Goal: Task Accomplishment & Management: Manage account settings

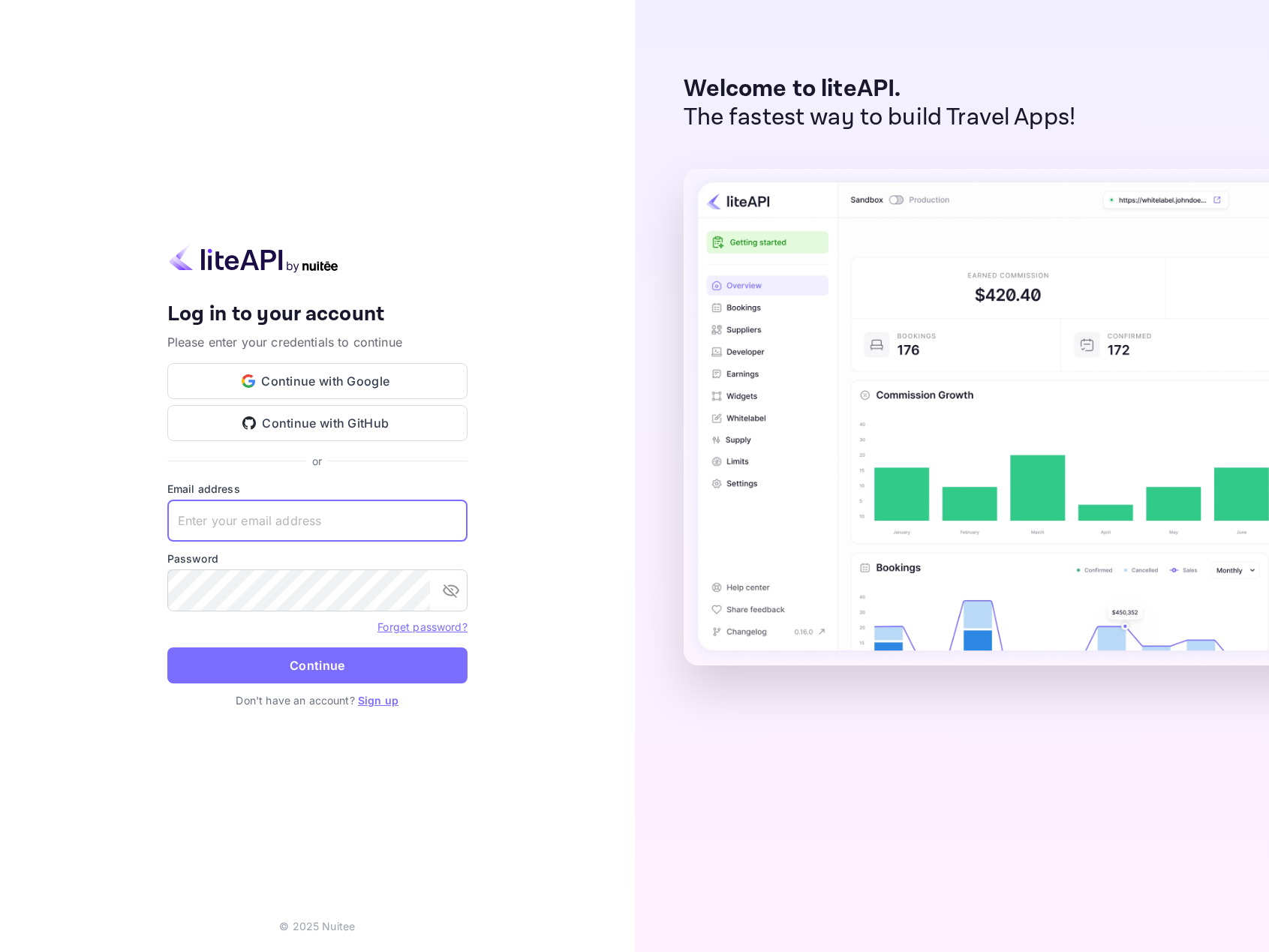
click at [264, 521] on input "text" at bounding box center [317, 521] width 300 height 42
type input "[EMAIL_ADDRESS][DOMAIN_NAME]"
click at [167, 648] on button "Continue" at bounding box center [317, 666] width 300 height 36
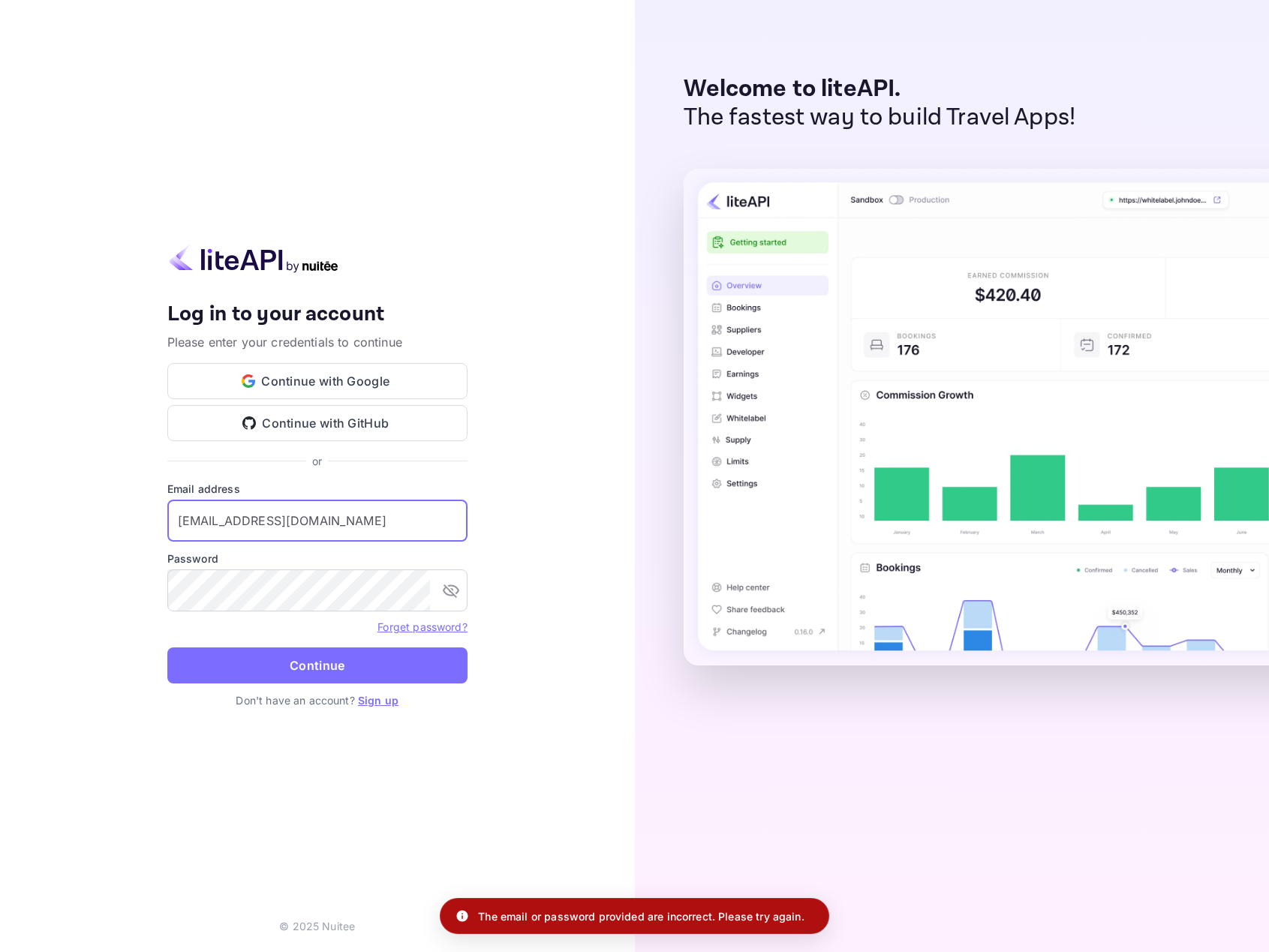
click at [331, 518] on input "yariv@multifunnels.com" at bounding box center [317, 521] width 300 height 42
click at [331, 520] on input "yariv@multifunnels.com" at bounding box center [317, 521] width 300 height 42
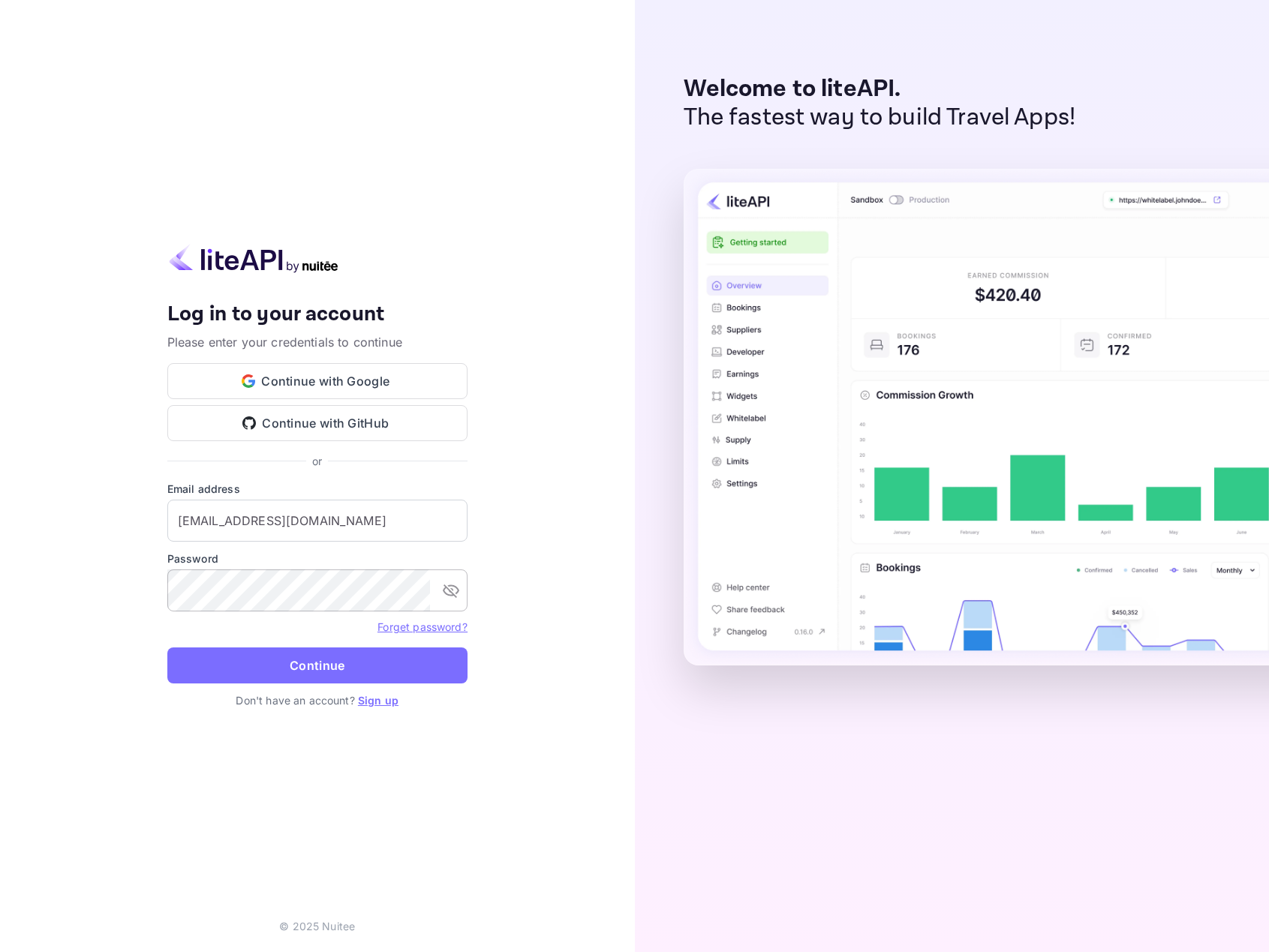
click at [437, 597] on div "​" at bounding box center [317, 590] width 300 height 42
click at [448, 594] on icon "toggle password visibility" at bounding box center [452, 591] width 18 height 18
click at [167, 648] on button "Continue" at bounding box center [317, 666] width 300 height 36
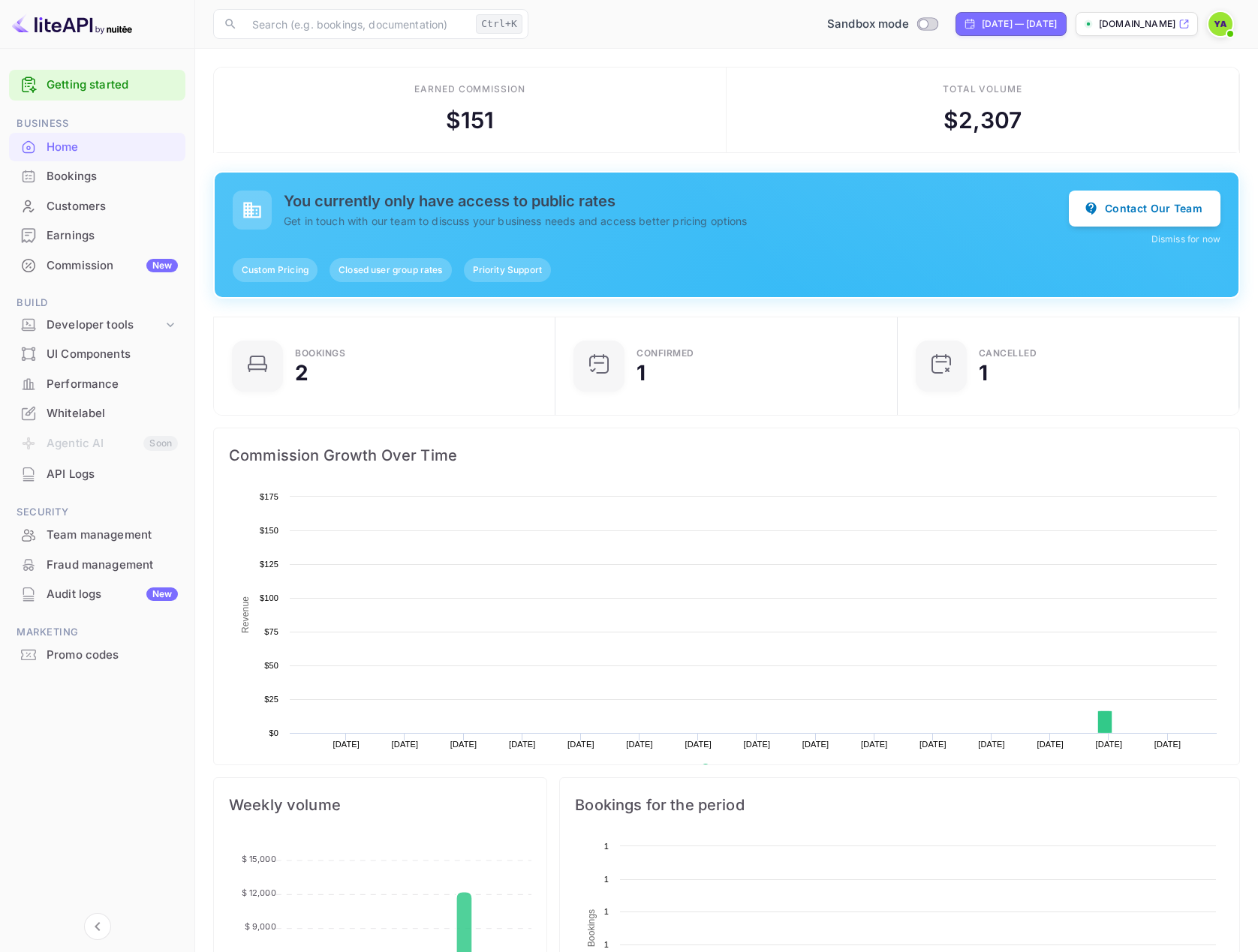
scroll to position [232, 322]
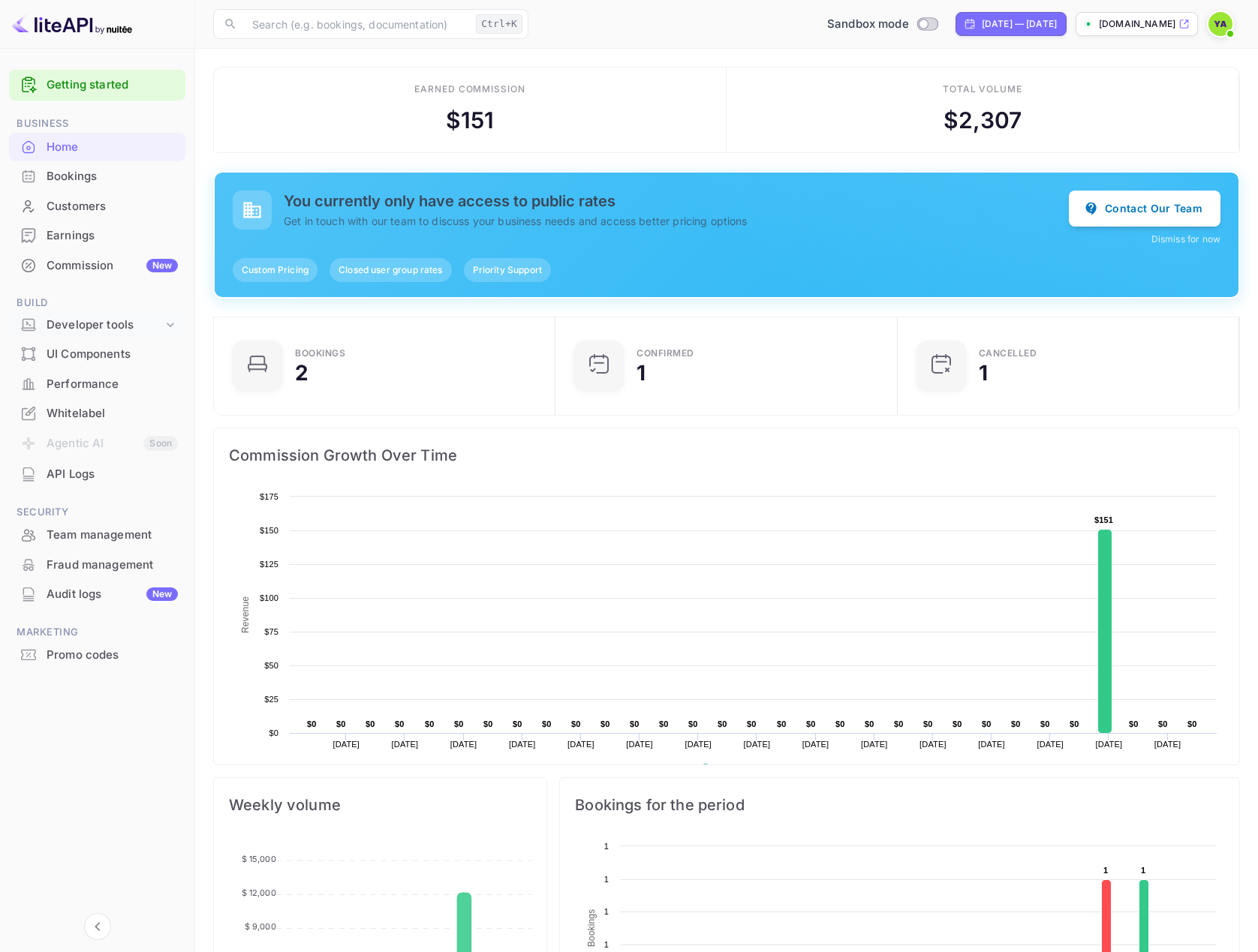
click at [76, 331] on div "Developer tools" at bounding box center [105, 325] width 117 height 17
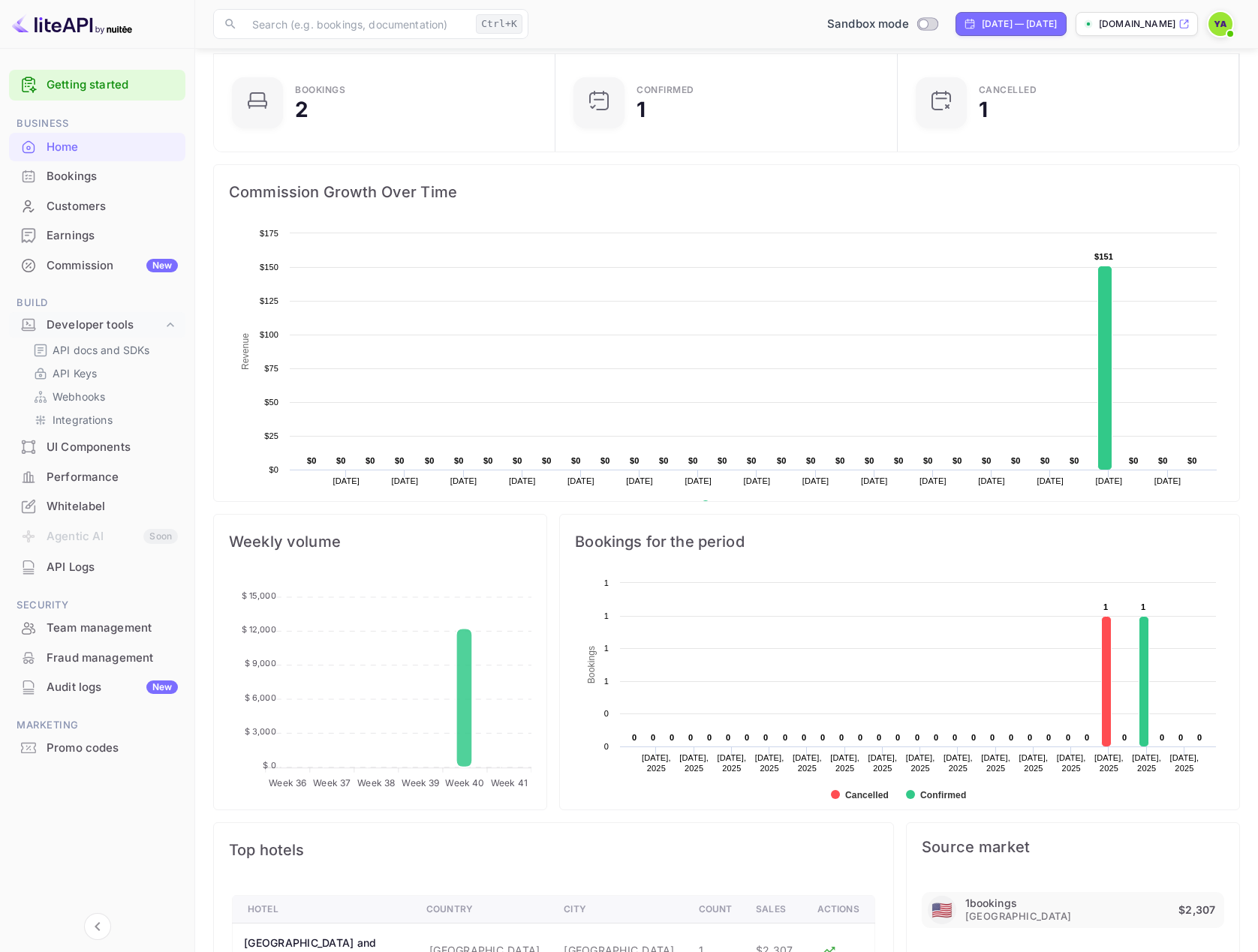
scroll to position [300, 0]
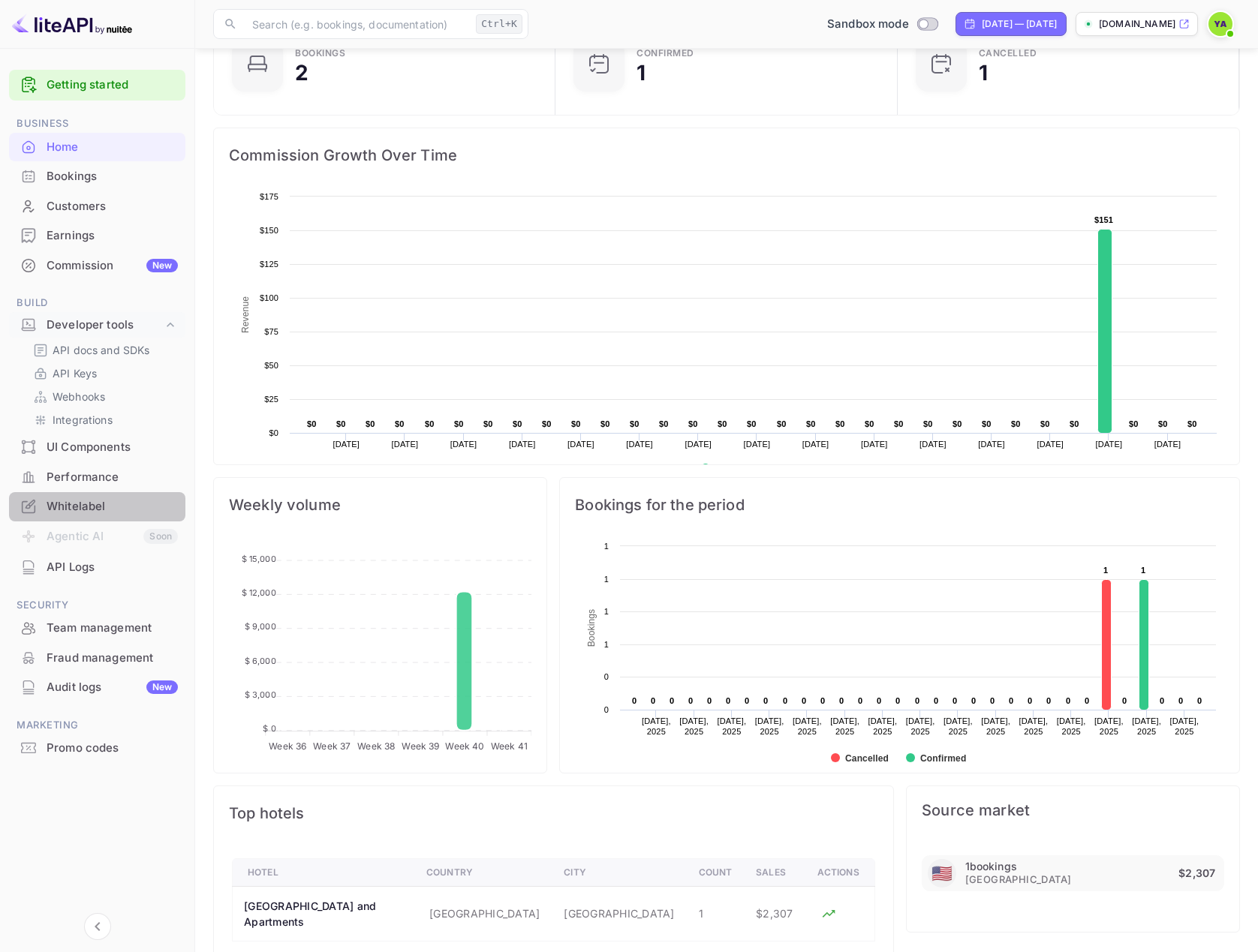
click at [86, 512] on div "Whitelabel" at bounding box center [112, 507] width 131 height 17
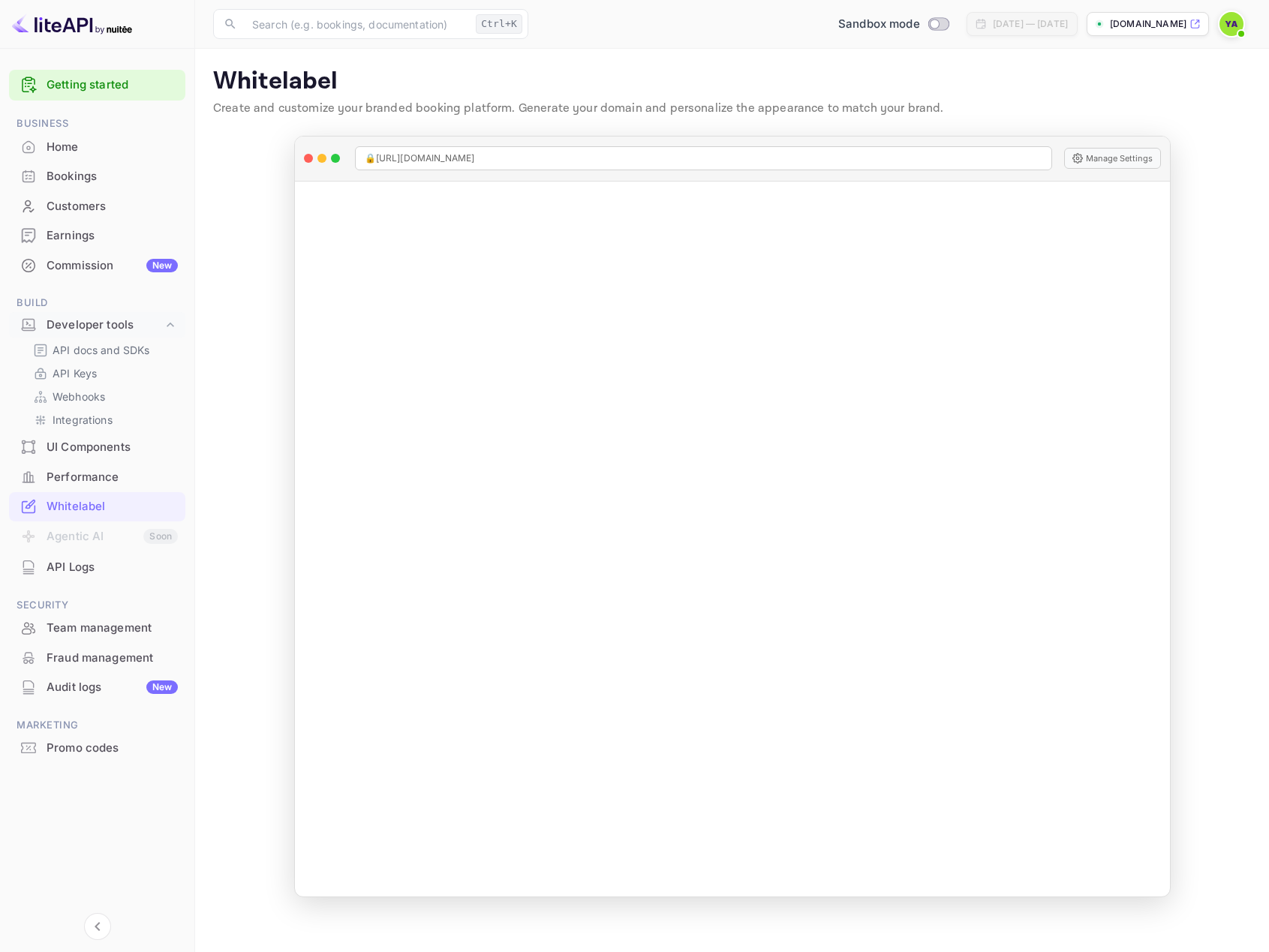
click at [1141, 27] on p "[DOMAIN_NAME]" at bounding box center [1148, 24] width 76 height 14
click at [84, 341] on div "API docs and SDKs" at bounding box center [103, 351] width 152 height 22
click at [89, 349] on p "API docs and SDKs" at bounding box center [101, 350] width 97 height 16
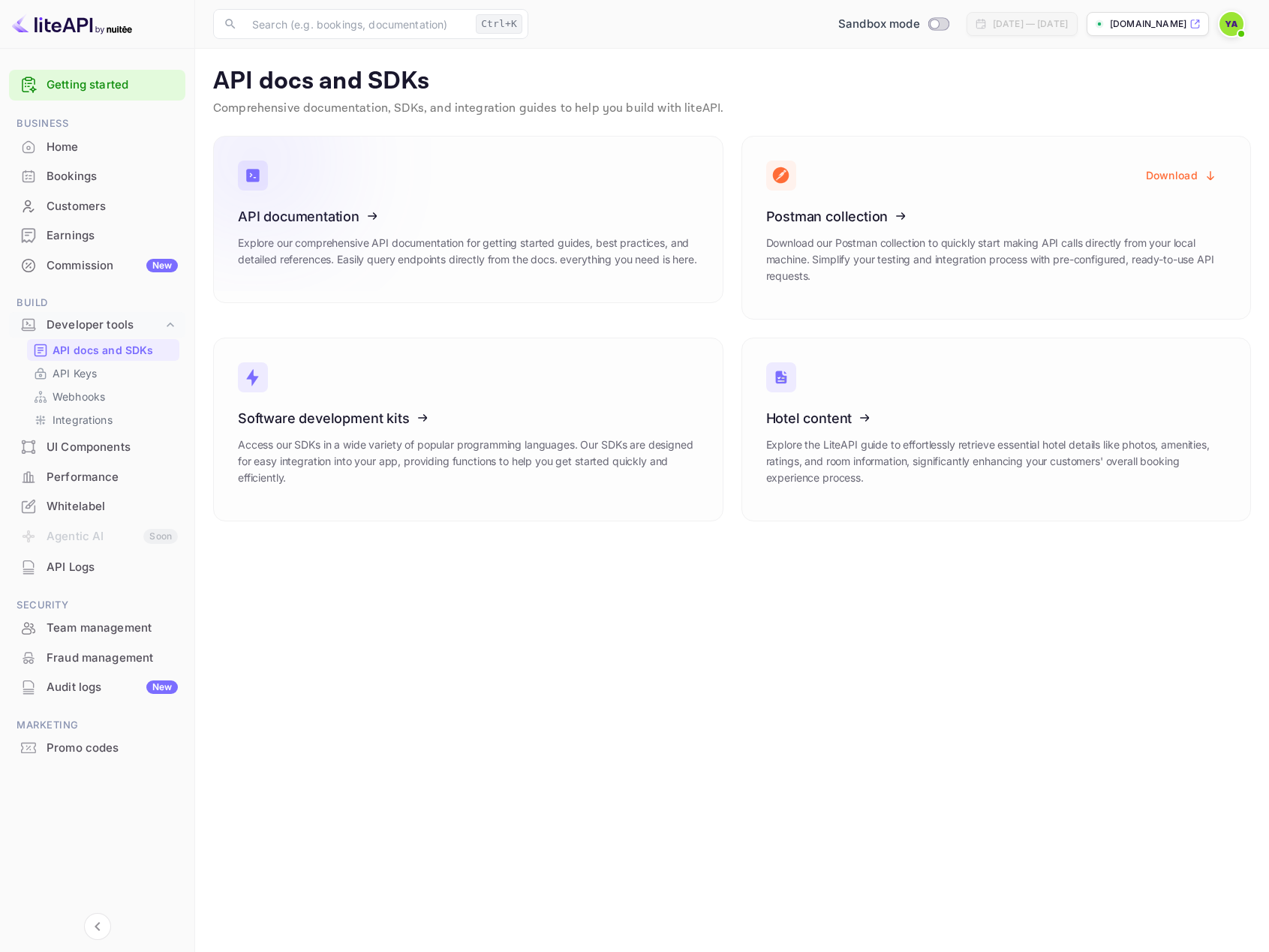
click at [287, 227] on icon at bounding box center [331, 214] width 233 height 154
click at [343, 416] on icon at bounding box center [331, 416] width 233 height 154
click at [88, 183] on div "Bookings" at bounding box center [112, 176] width 131 height 17
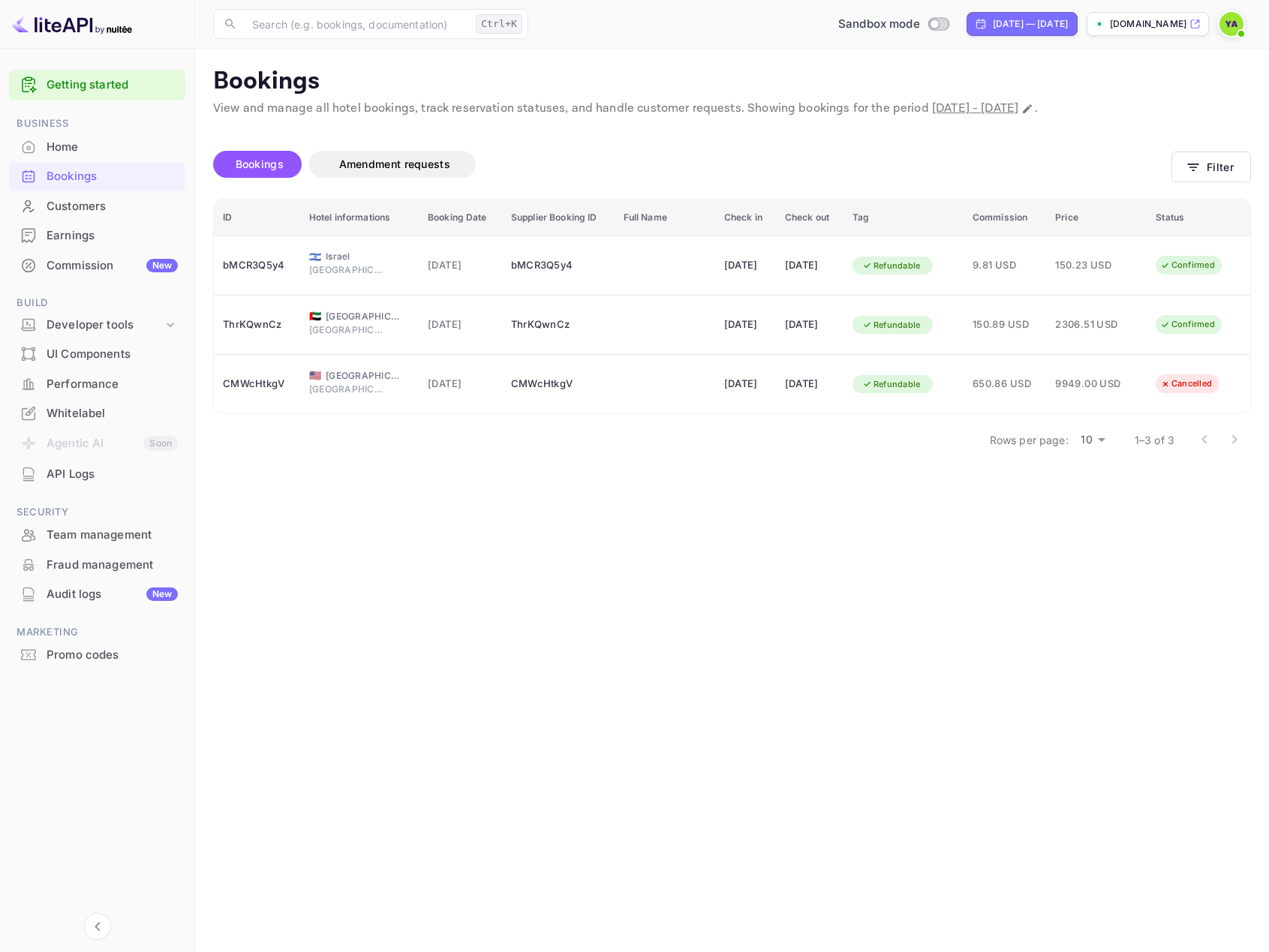
click at [77, 196] on div "Customers" at bounding box center [97, 207] width 176 height 29
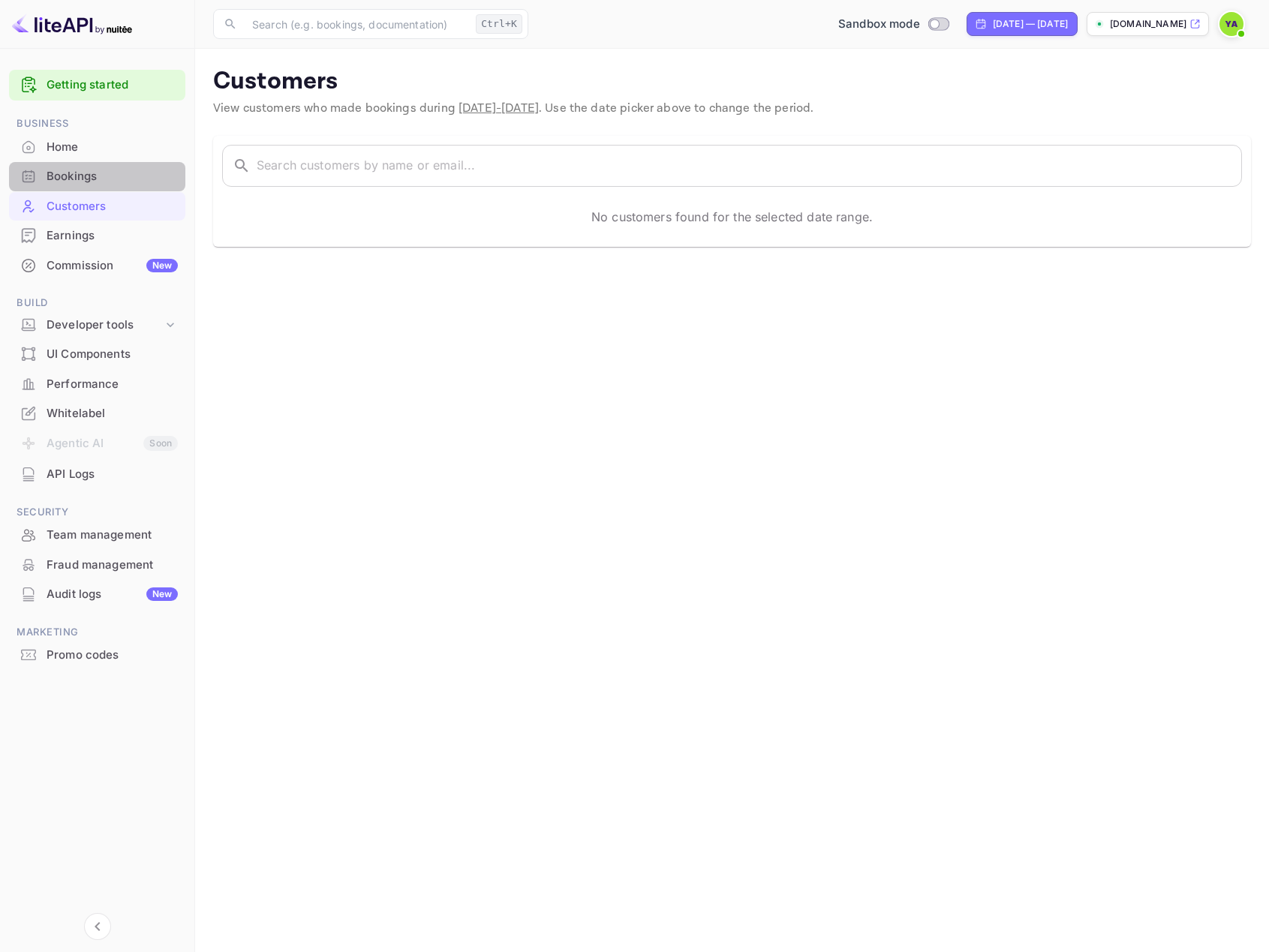
click at [75, 168] on div "Bookings" at bounding box center [112, 176] width 131 height 17
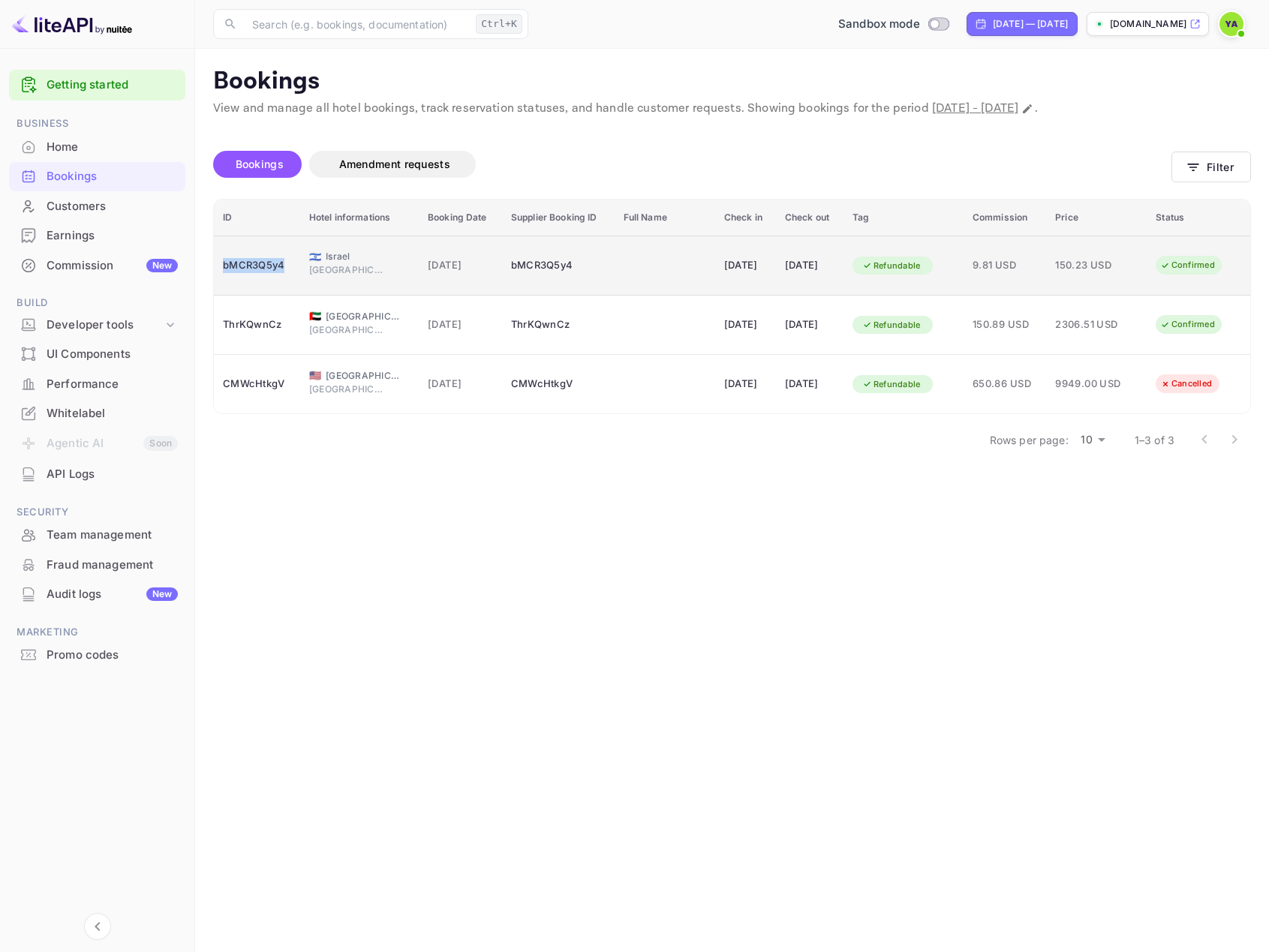
drag, startPoint x: 220, startPoint y: 264, endPoint x: 290, endPoint y: 274, distance: 70.7
click at [290, 274] on td "bMCR3Q5y4" at bounding box center [257, 265] width 86 height 60
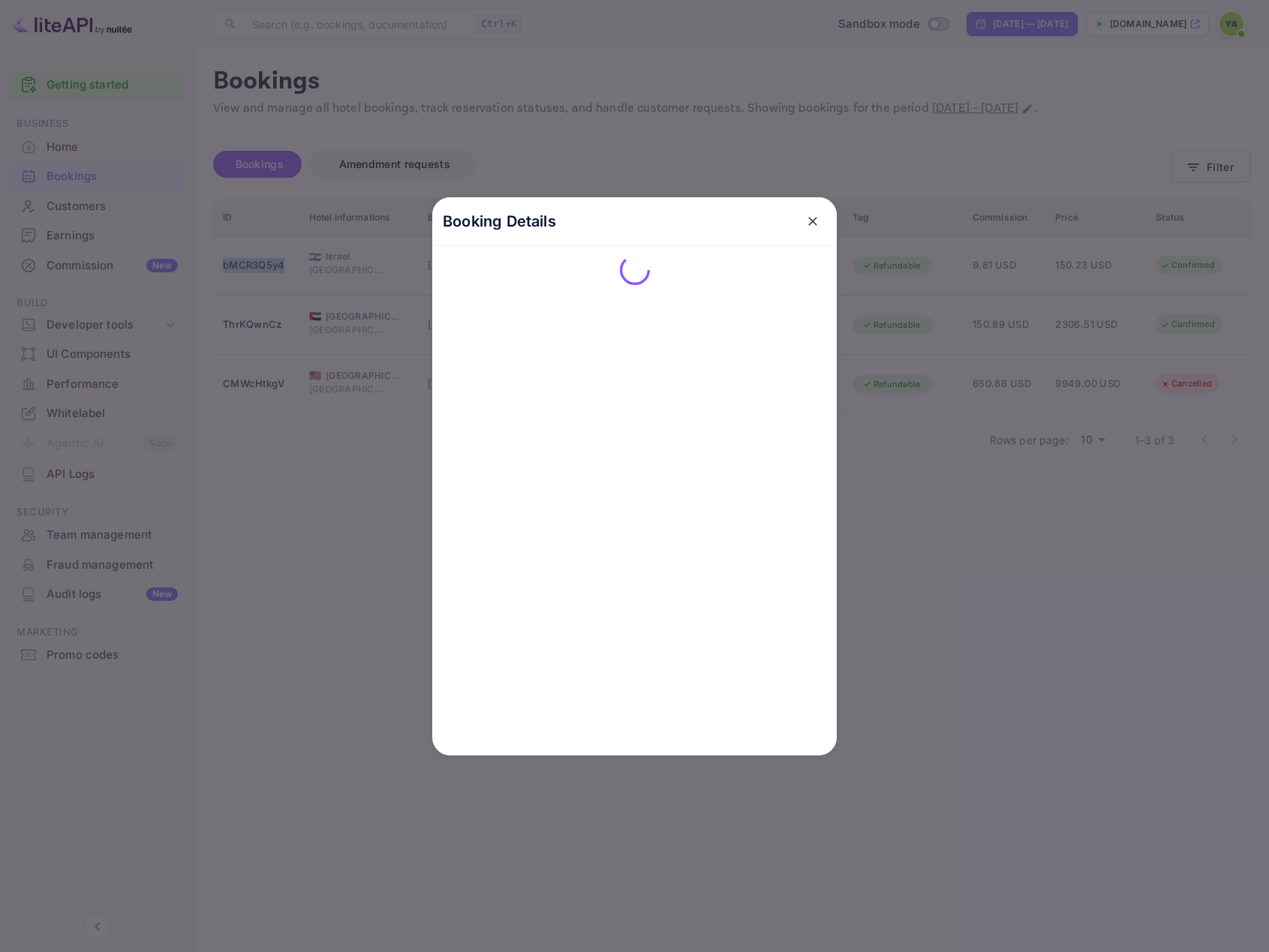
copy div "bMCR3Q5y4"
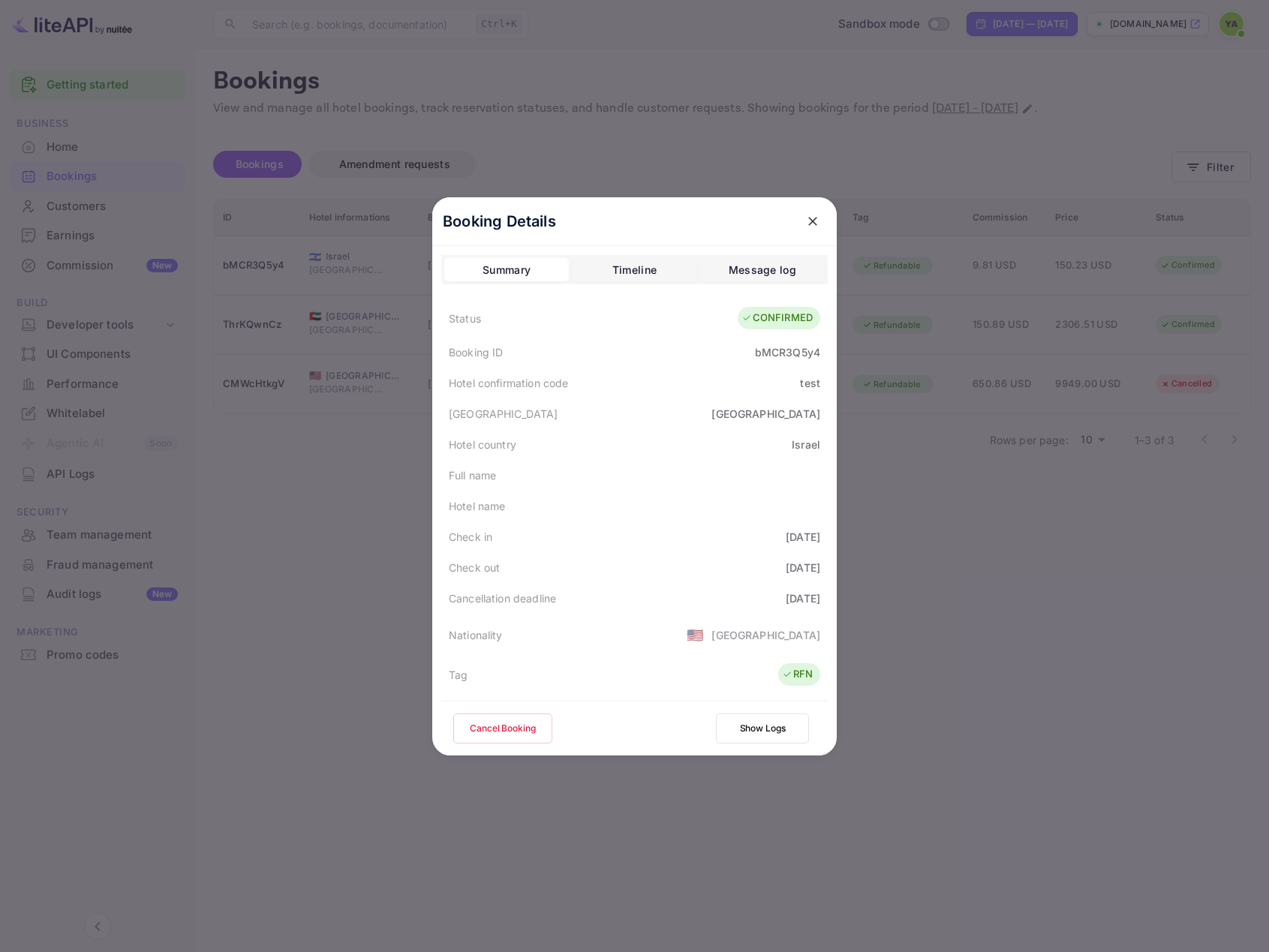
click at [633, 282] on div "Summary Timeline Message log" at bounding box center [634, 270] width 387 height 30
click at [633, 276] on div "Timeline" at bounding box center [634, 270] width 44 height 18
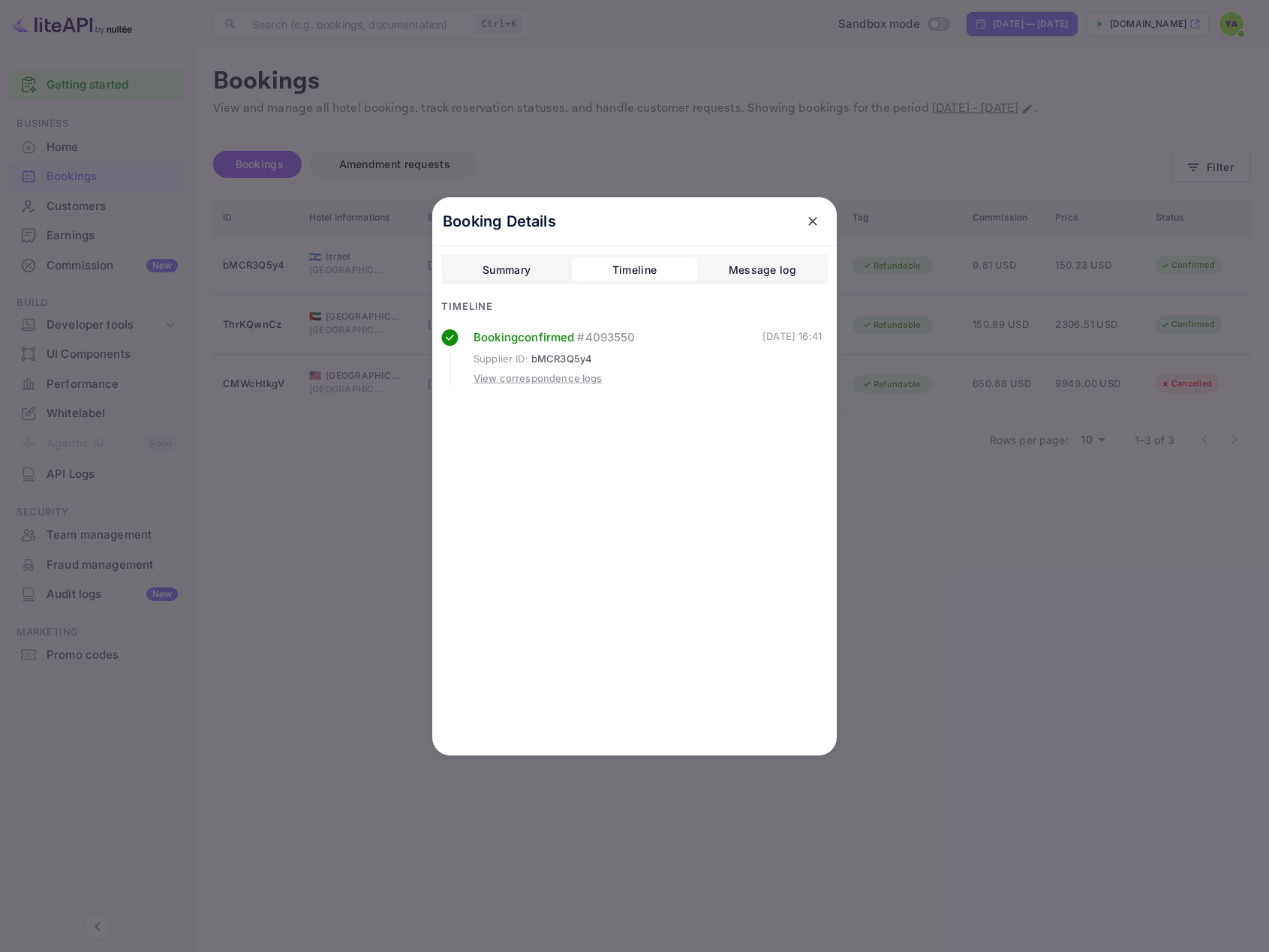
click at [732, 269] on div "Message log" at bounding box center [763, 270] width 68 height 18
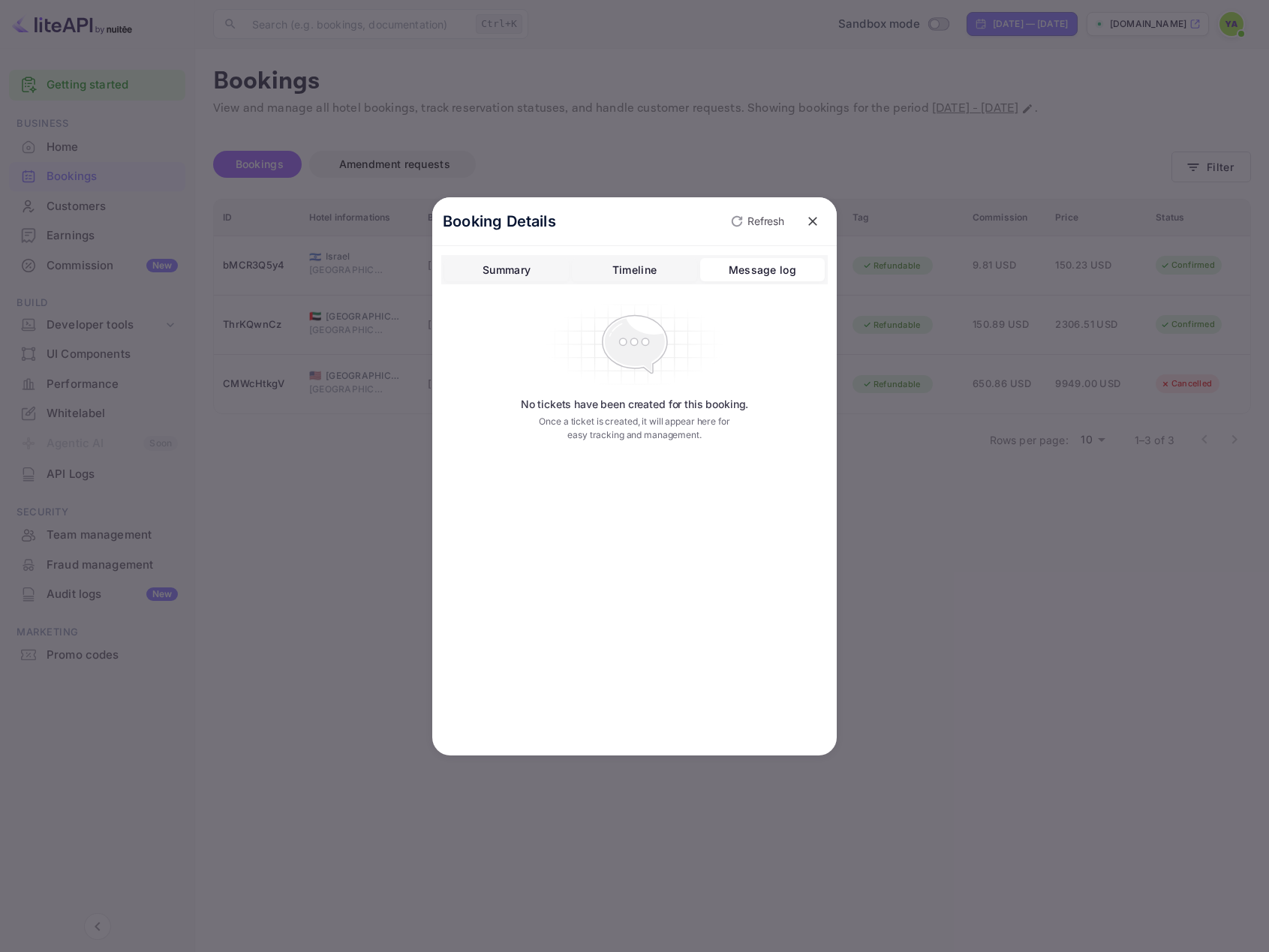
click at [634, 260] on button "Timeline" at bounding box center [634, 270] width 125 height 24
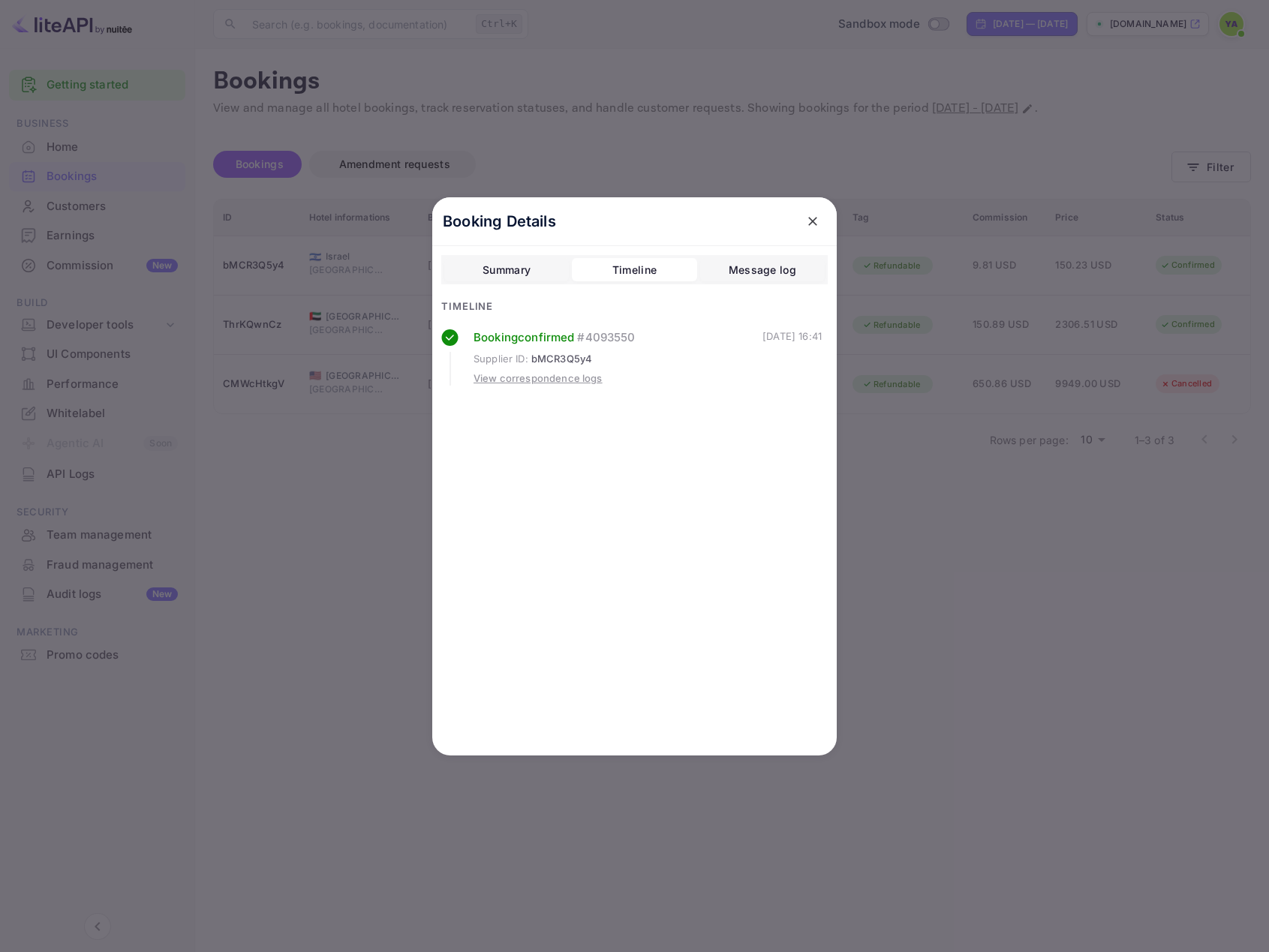
click at [494, 264] on div "Summary" at bounding box center [507, 270] width 48 height 18
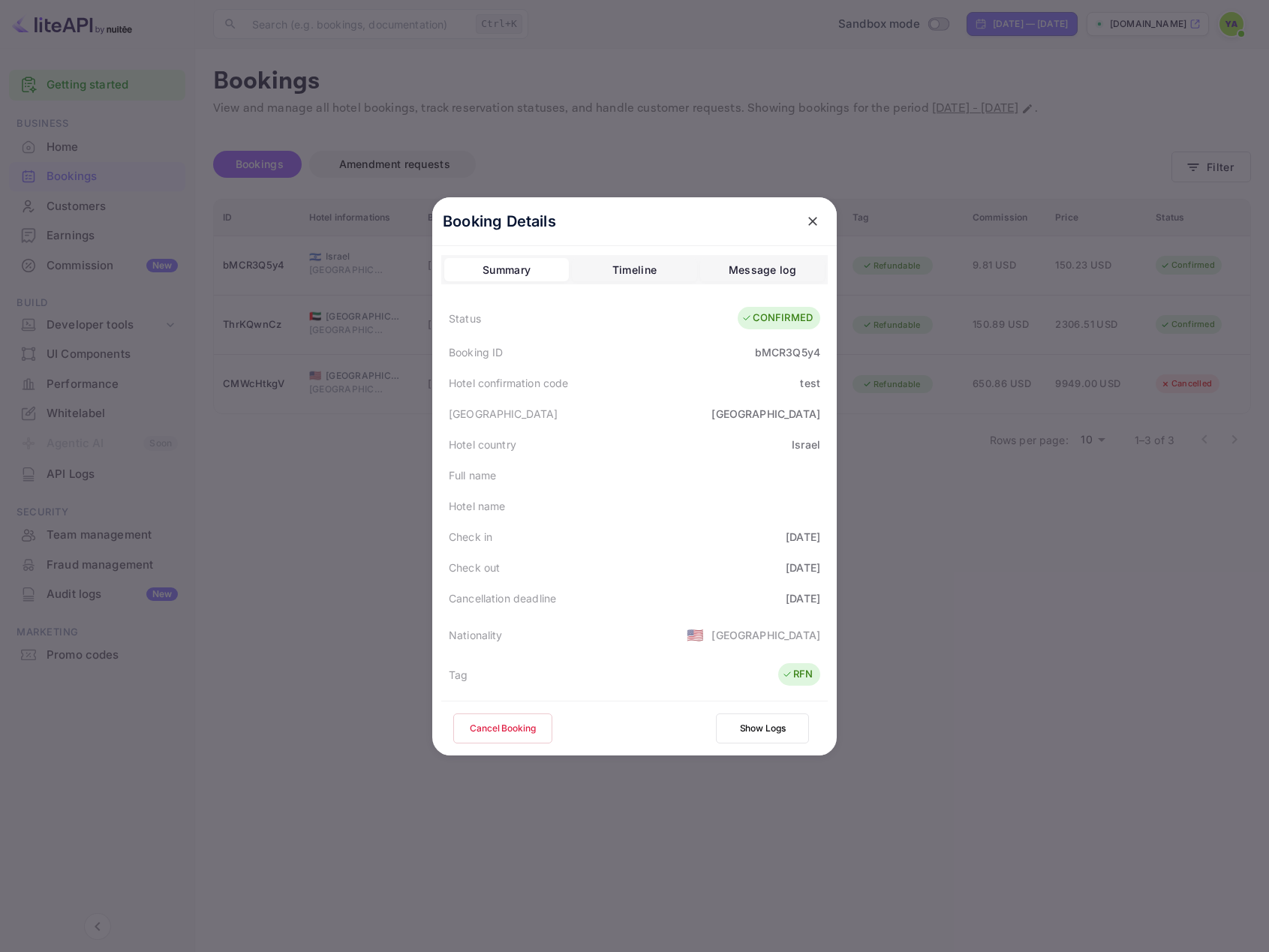
click at [756, 353] on div "bMCR3Q5y4" at bounding box center [787, 352] width 65 height 16
drag, startPoint x: 756, startPoint y: 353, endPoint x: 718, endPoint y: 363, distance: 39.3
click at [757, 353] on div "bMCR3Q5y4" at bounding box center [787, 352] width 65 height 16
copy div "bMCR3Q5y4"
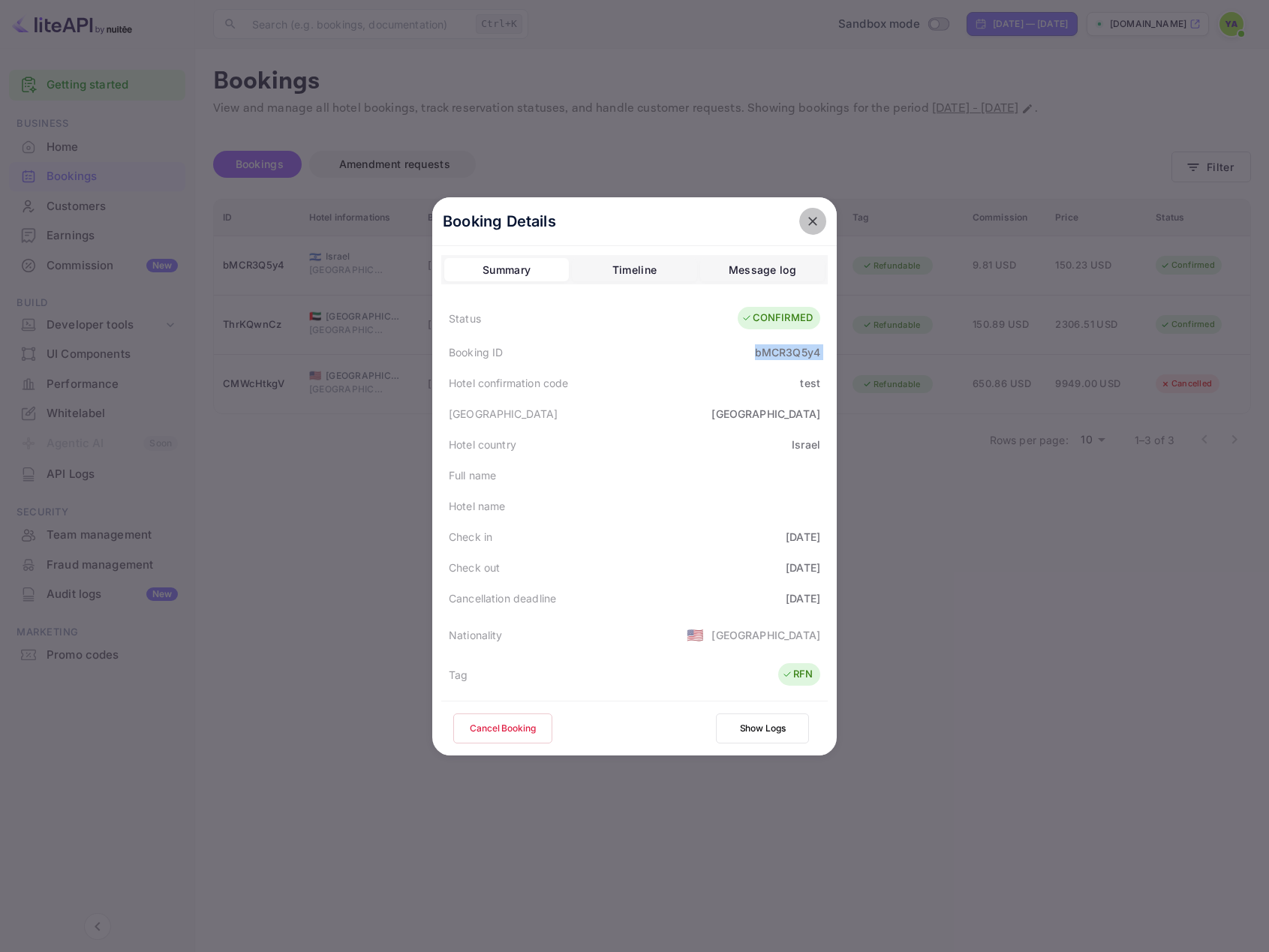
click at [805, 216] on icon "close" at bounding box center [813, 221] width 15 height 15
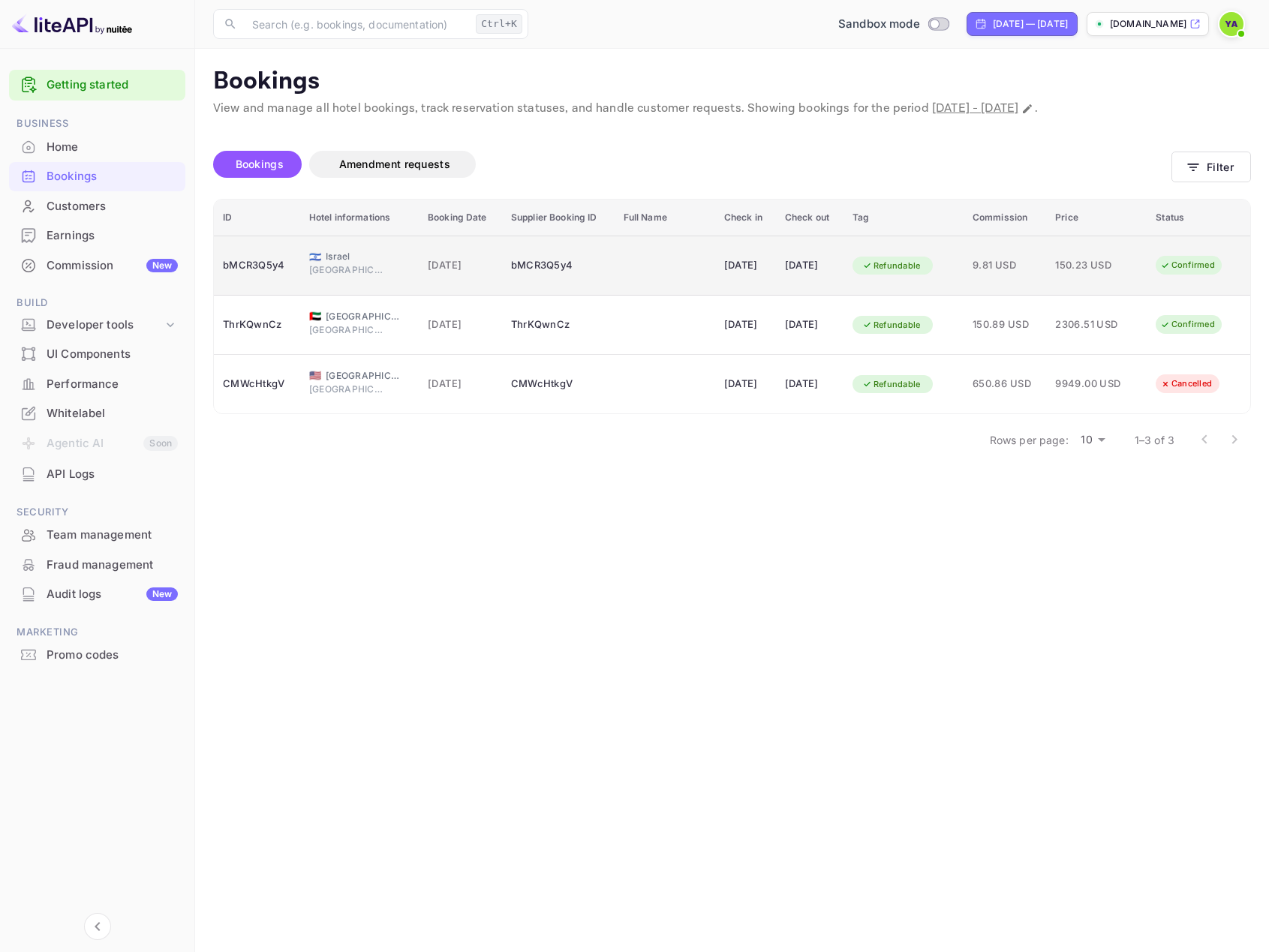
click at [1171, 263] on icon "booking table" at bounding box center [1165, 265] width 10 height 10
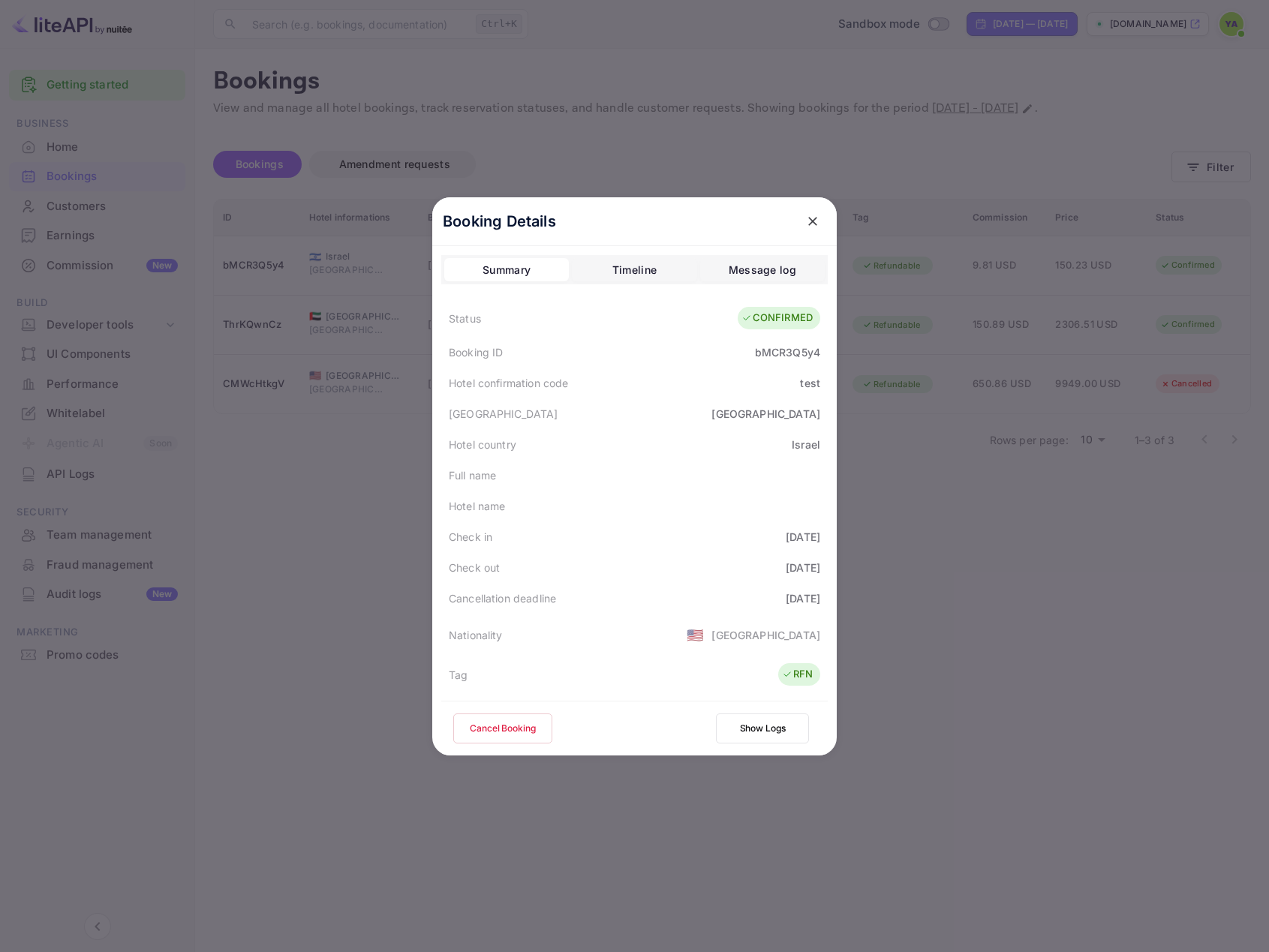
click at [749, 316] on div "CONFIRMED" at bounding box center [778, 318] width 72 height 15
copy div "CONFIRMED"
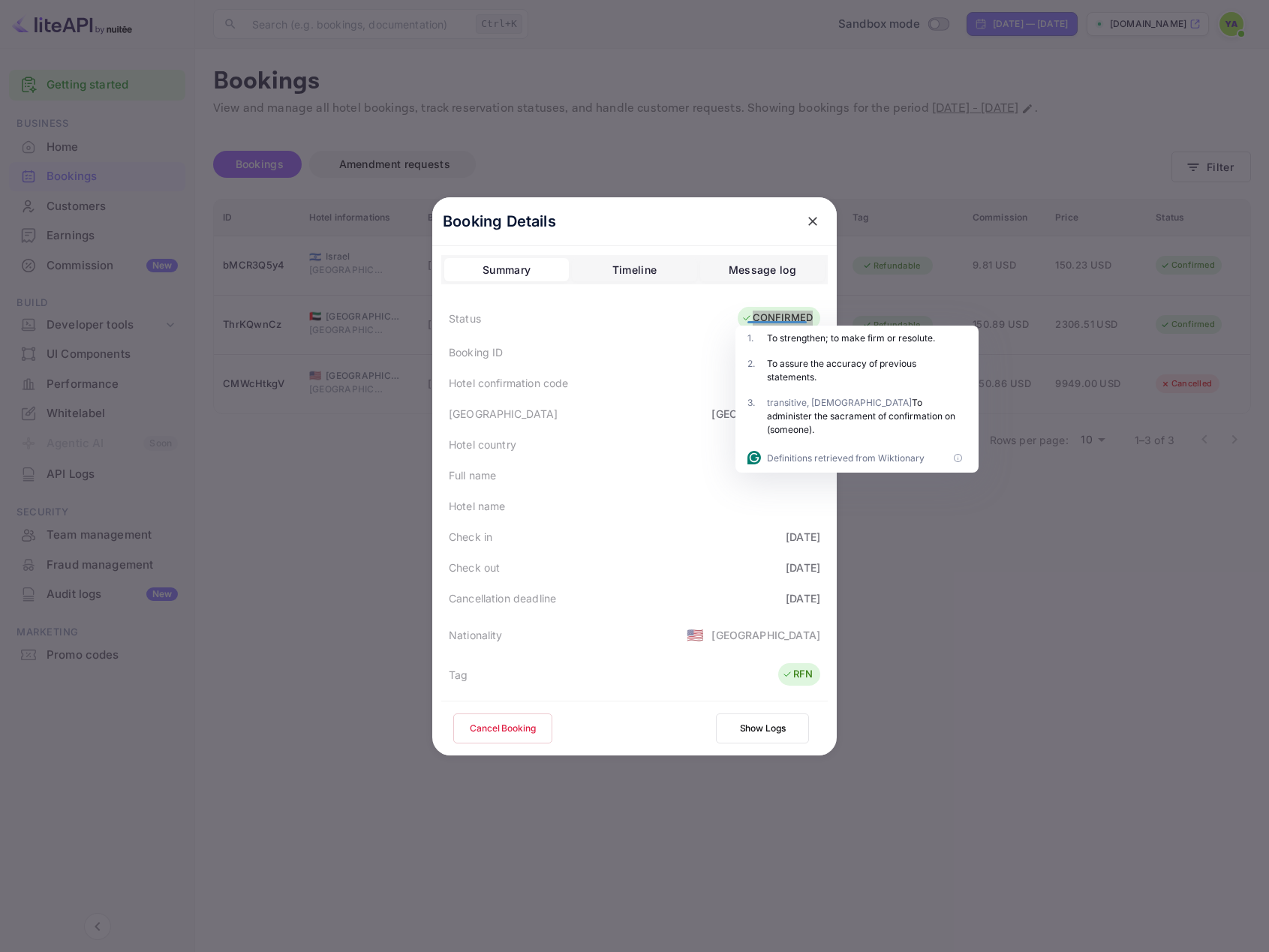
click at [805, 216] on icon "close" at bounding box center [813, 221] width 15 height 15
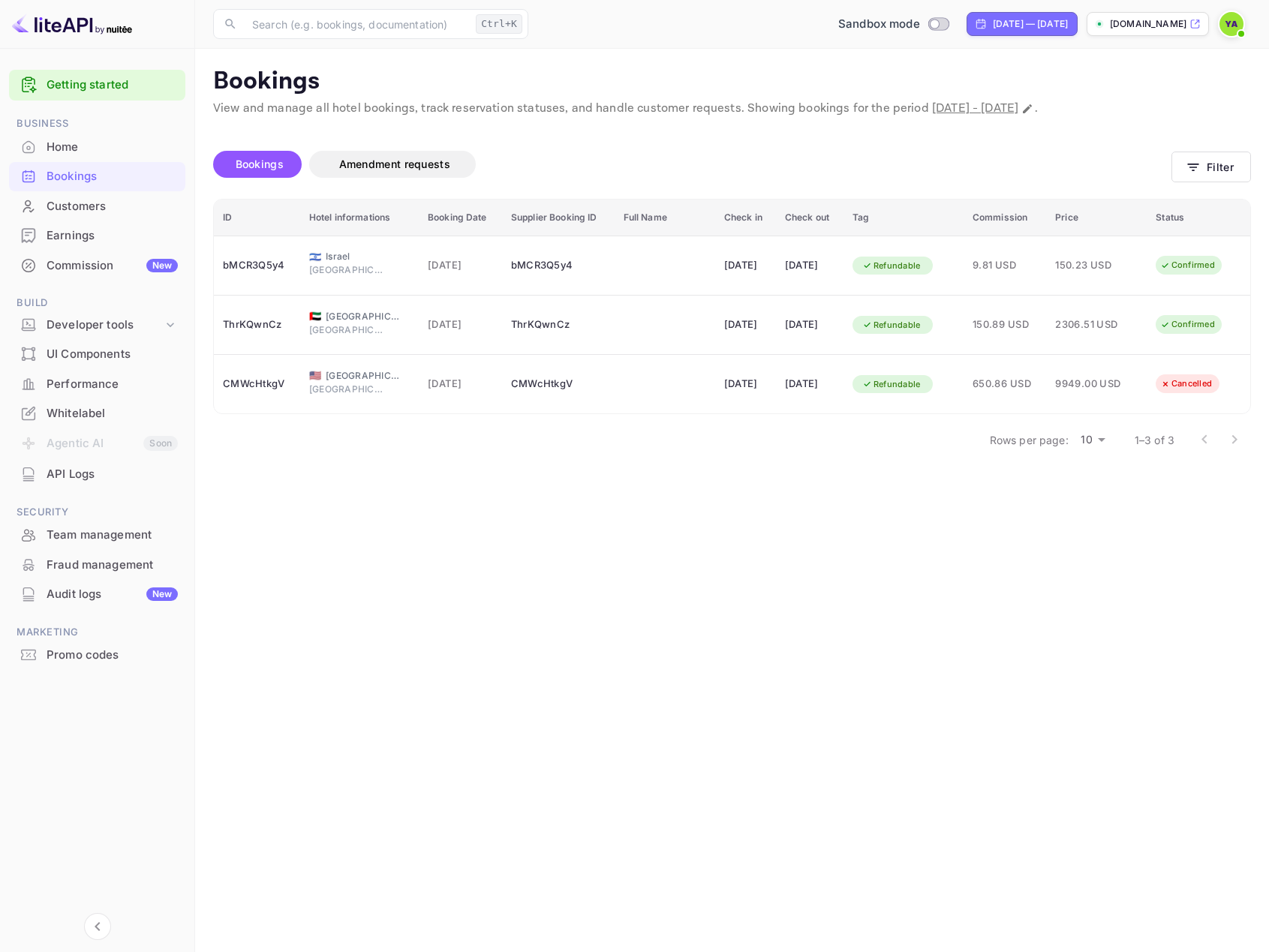
click at [207, 710] on main "Bookings View and manage all hotel bookings, track reservation statuses, and ha…" at bounding box center [733, 500] width 1074 height 903
click at [389, 163] on span "Amendment requests" at bounding box center [395, 164] width 111 height 13
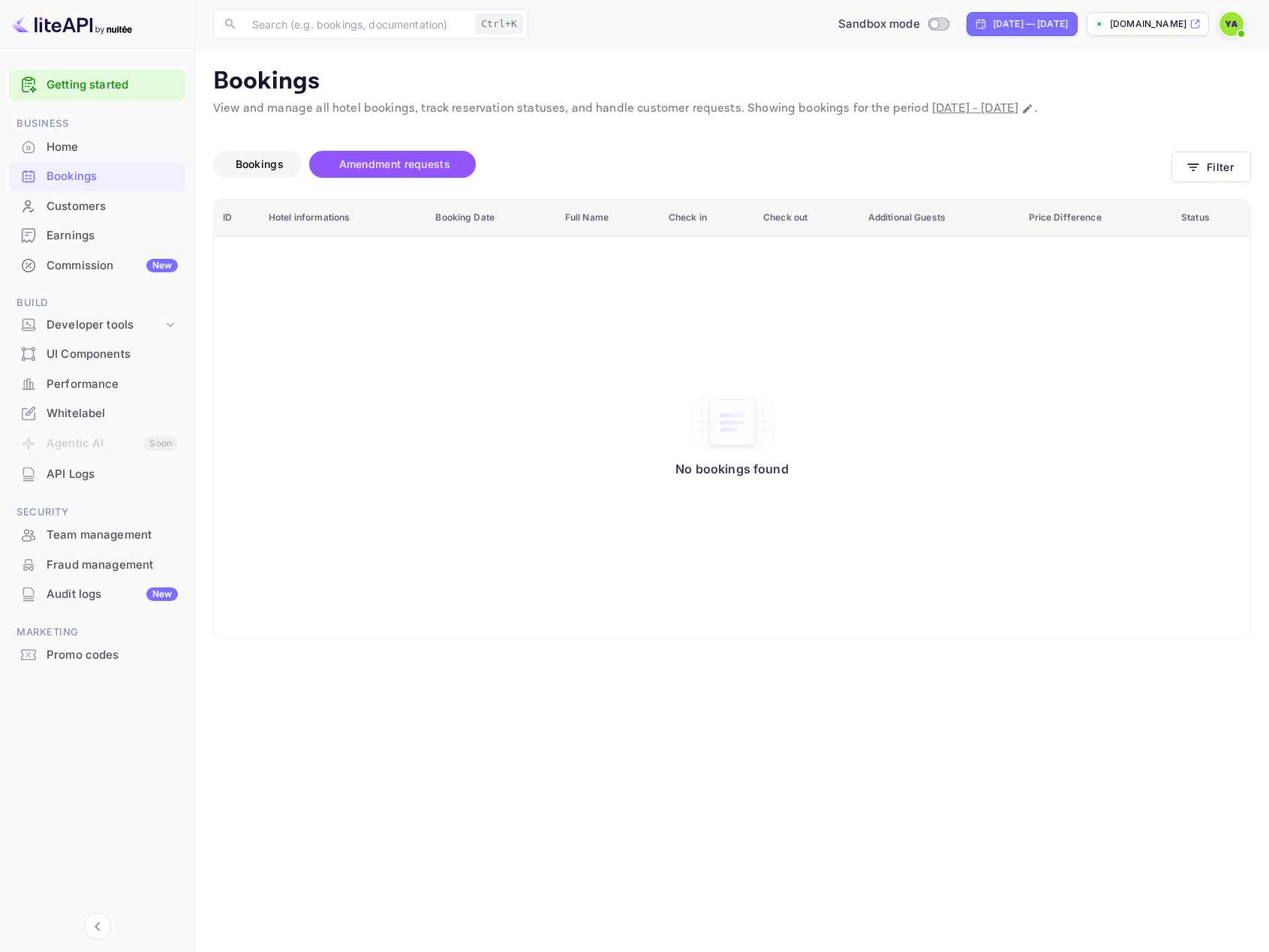
click at [245, 160] on span "Bookings" at bounding box center [260, 164] width 48 height 13
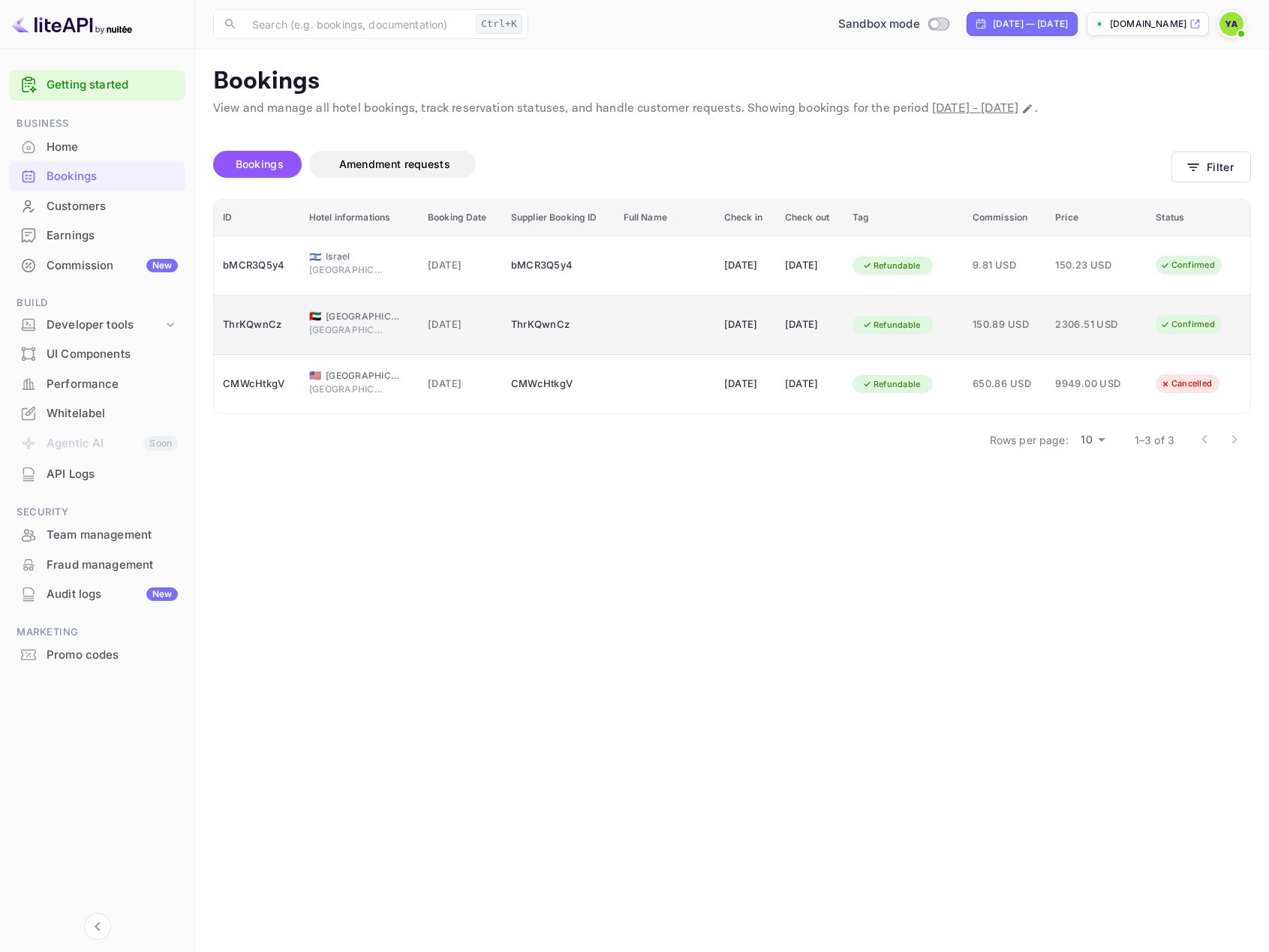
click at [1177, 327] on div "Confirmed" at bounding box center [1187, 324] width 74 height 18
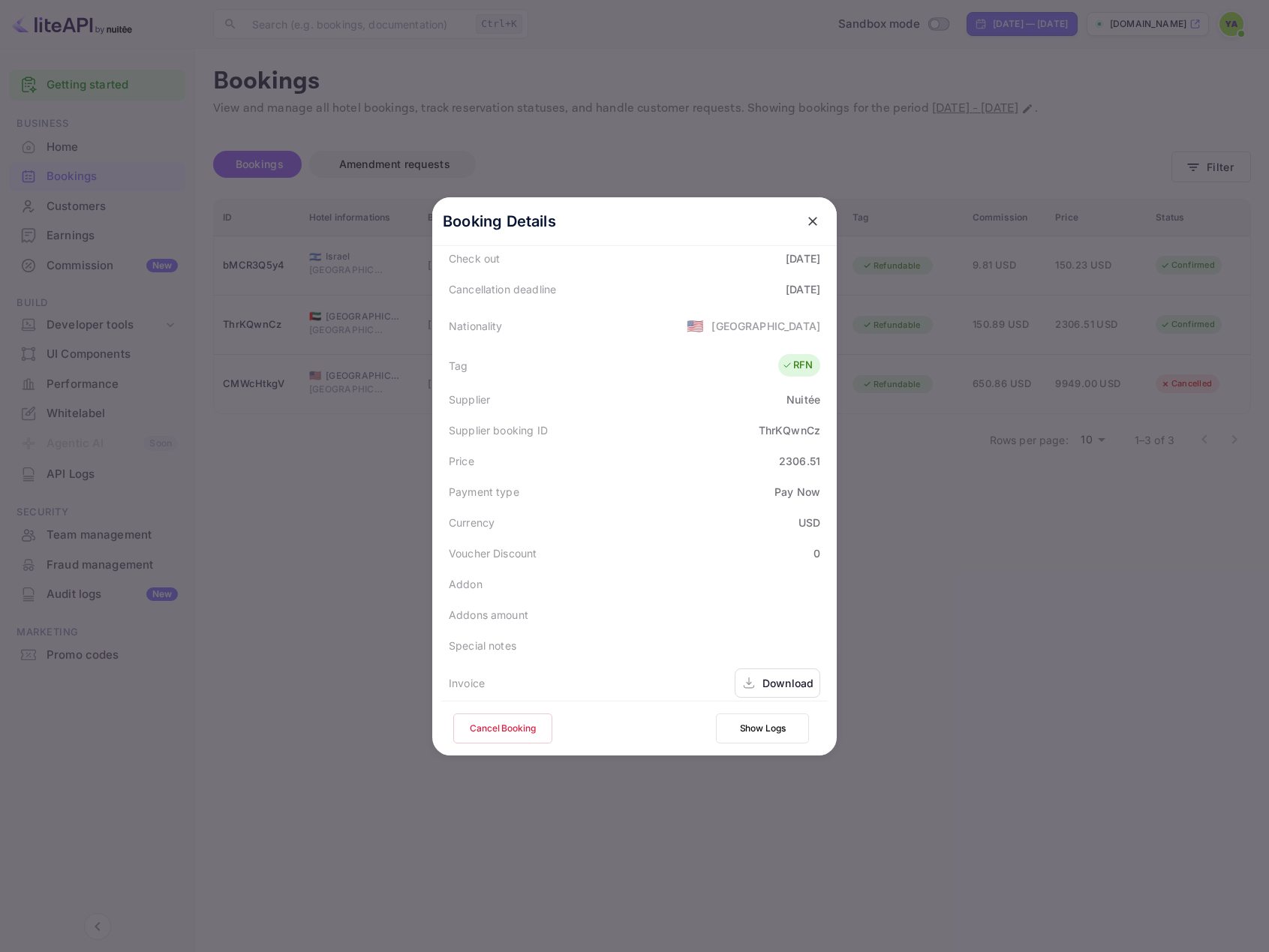
scroll to position [364, 0]
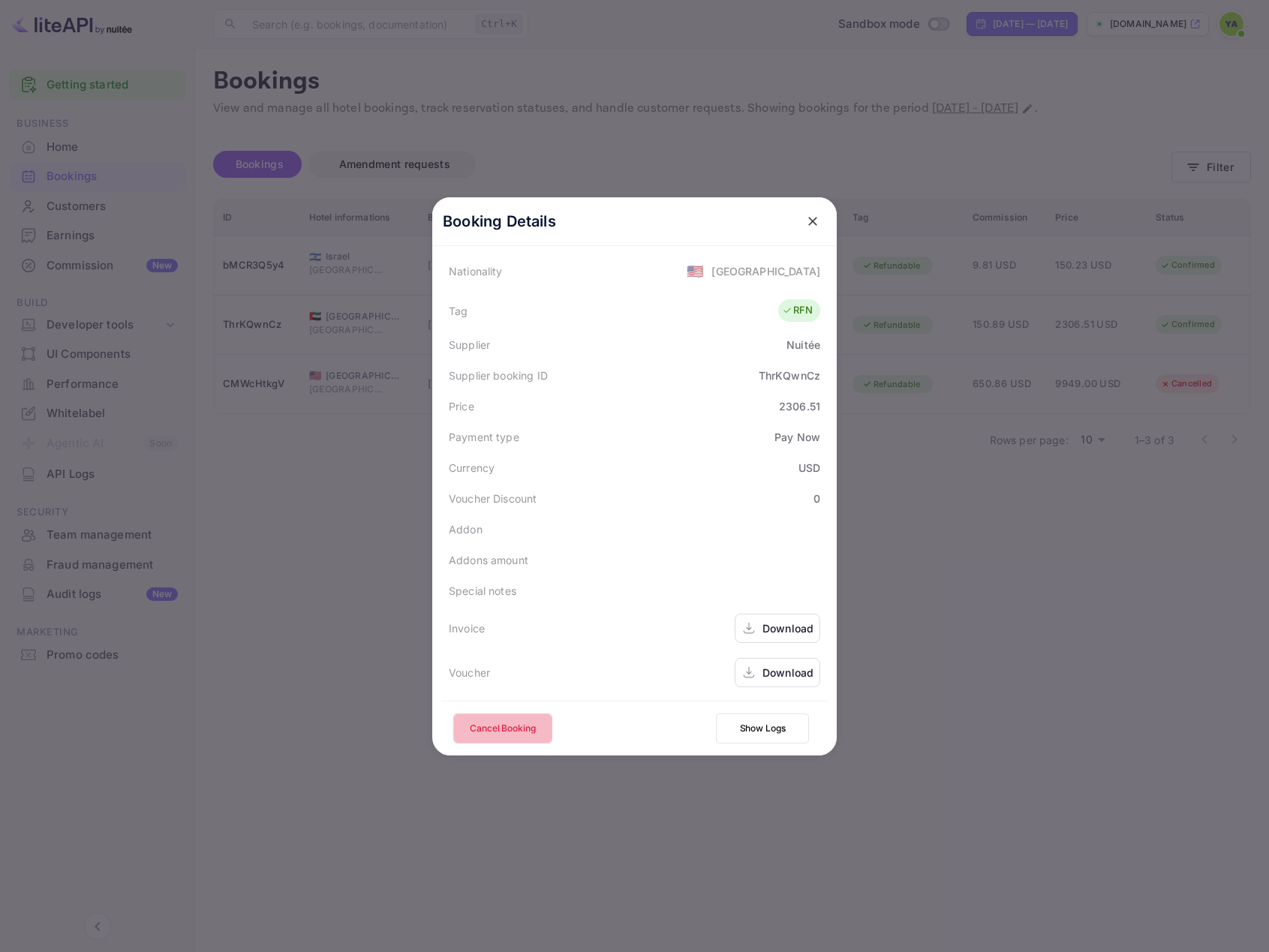
click at [480, 730] on button "Cancel Booking" at bounding box center [503, 728] width 99 height 30
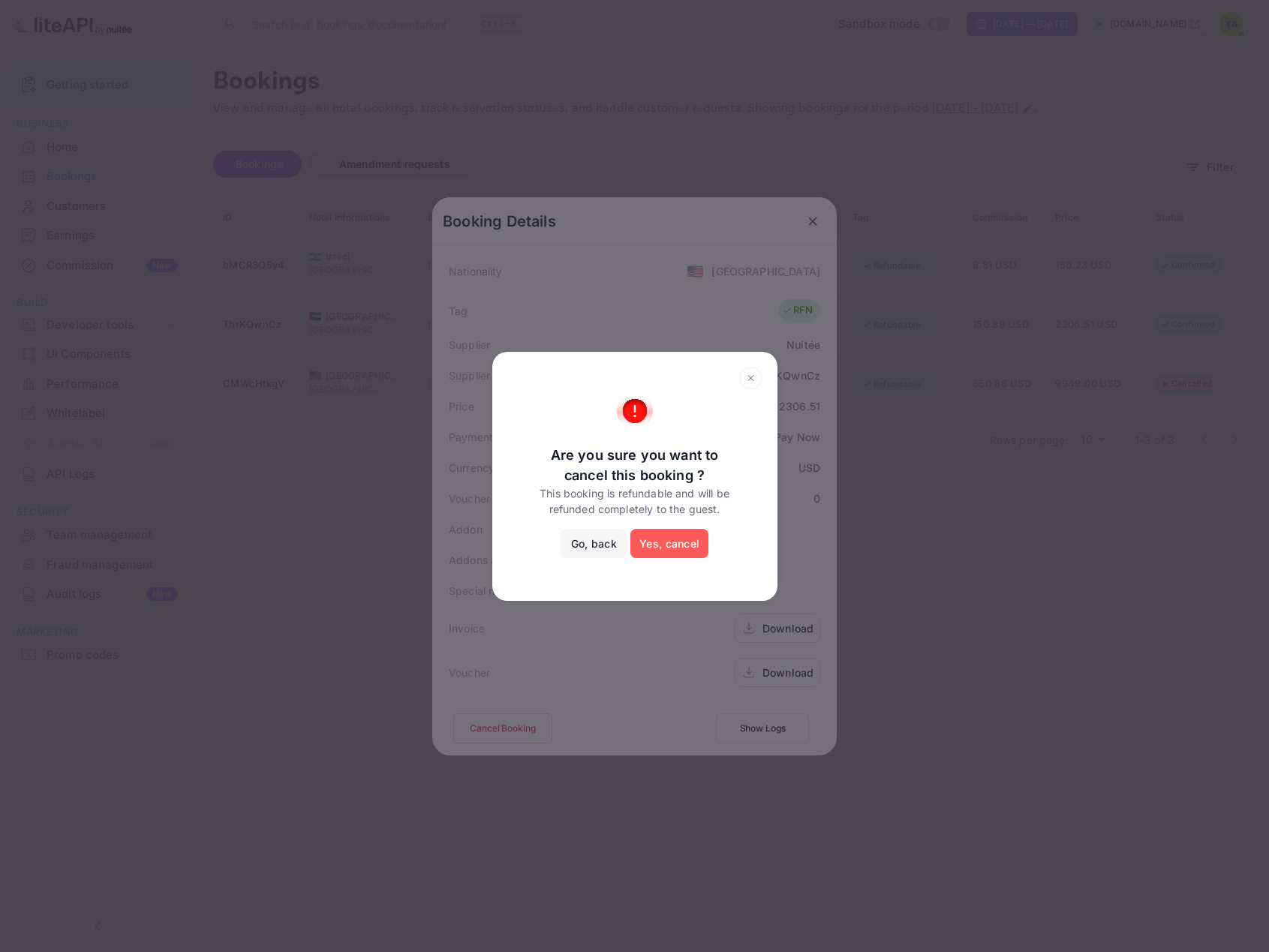
click at [660, 547] on button "Yes, cancel" at bounding box center [669, 543] width 78 height 30
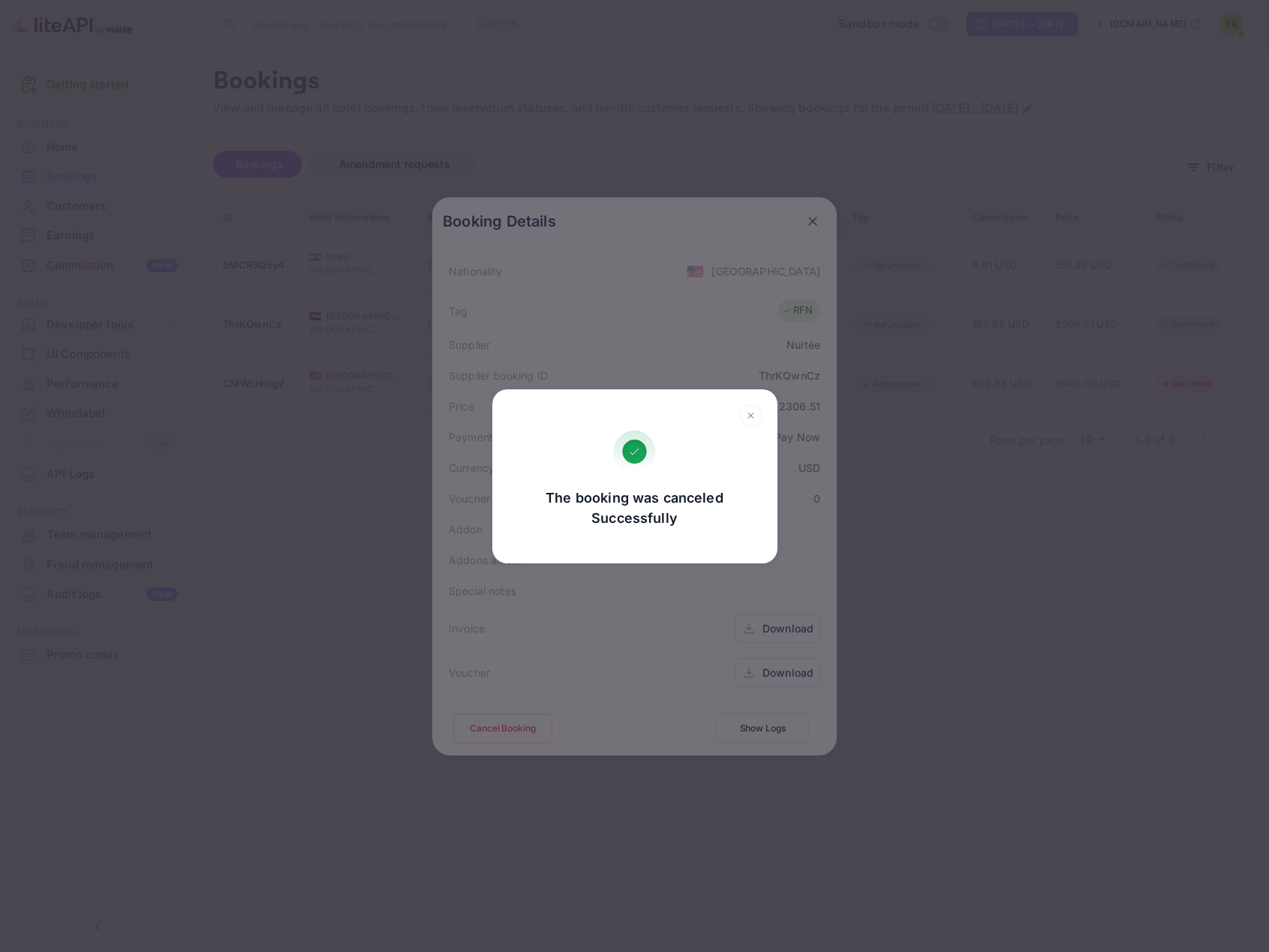
click at [750, 419] on icon at bounding box center [750, 416] width 23 height 23
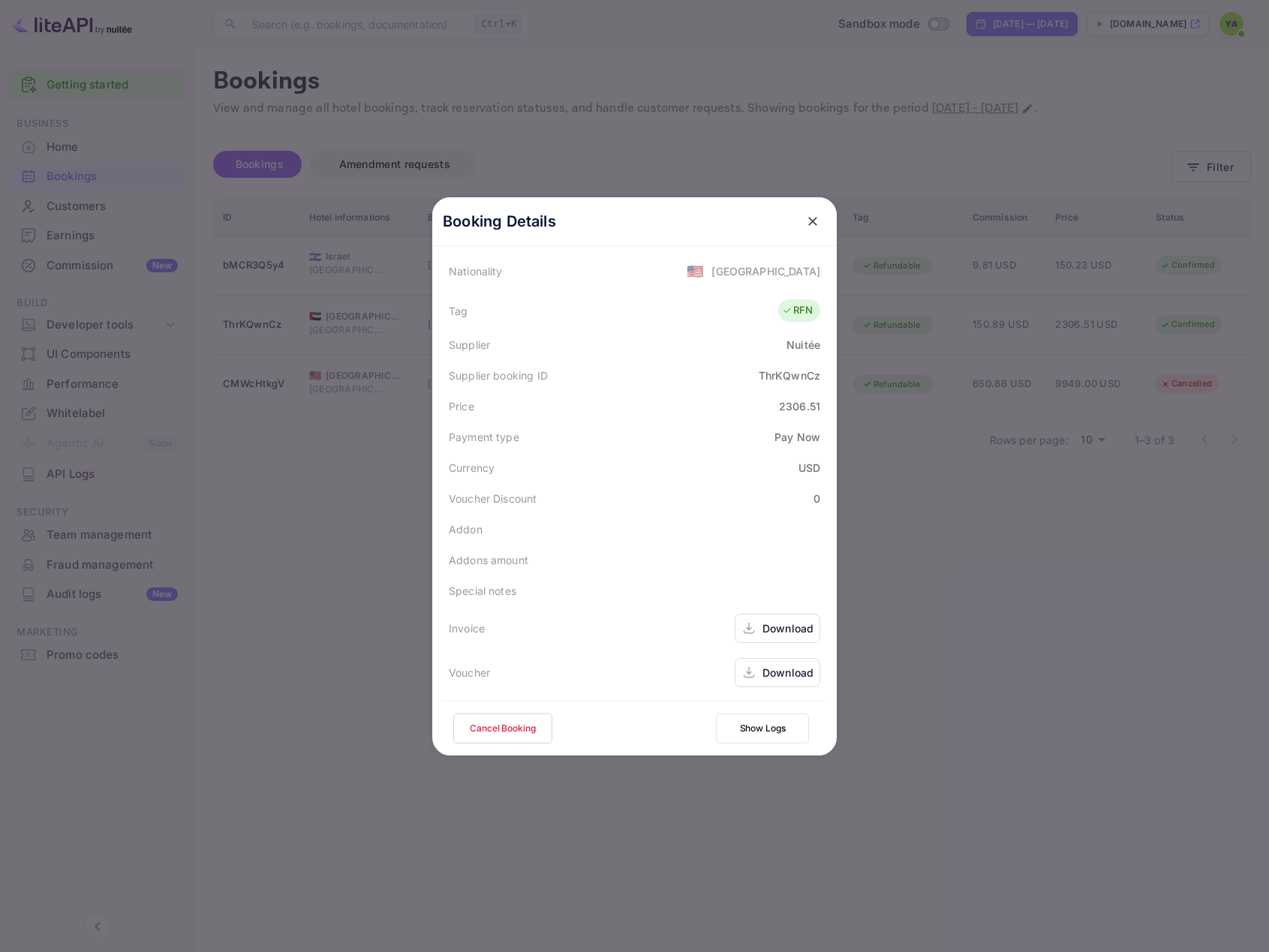
click at [809, 227] on icon "close" at bounding box center [813, 221] width 15 height 15
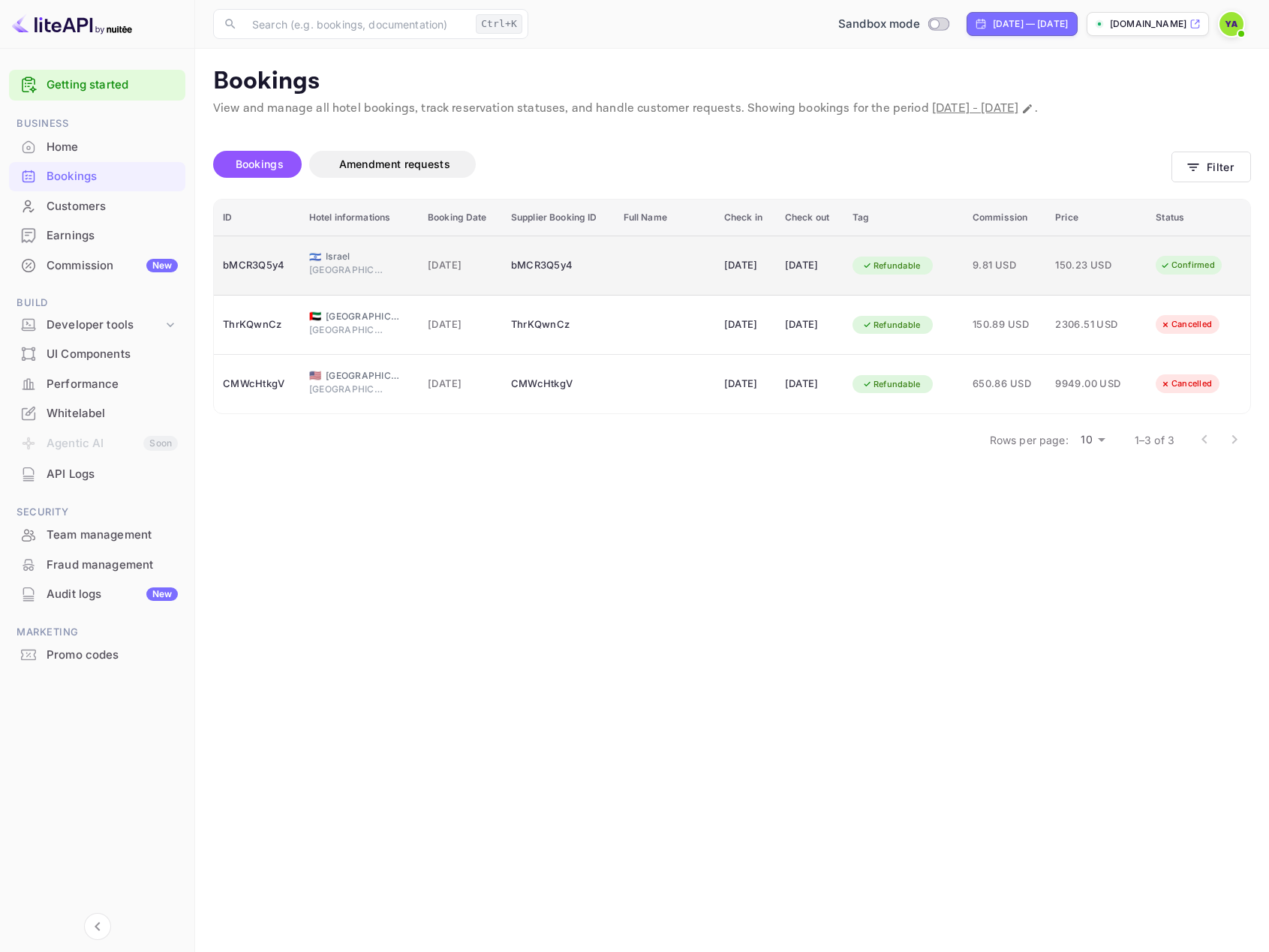
click at [1068, 277] on div "150.23 USD" at bounding box center [1093, 265] width 75 height 24
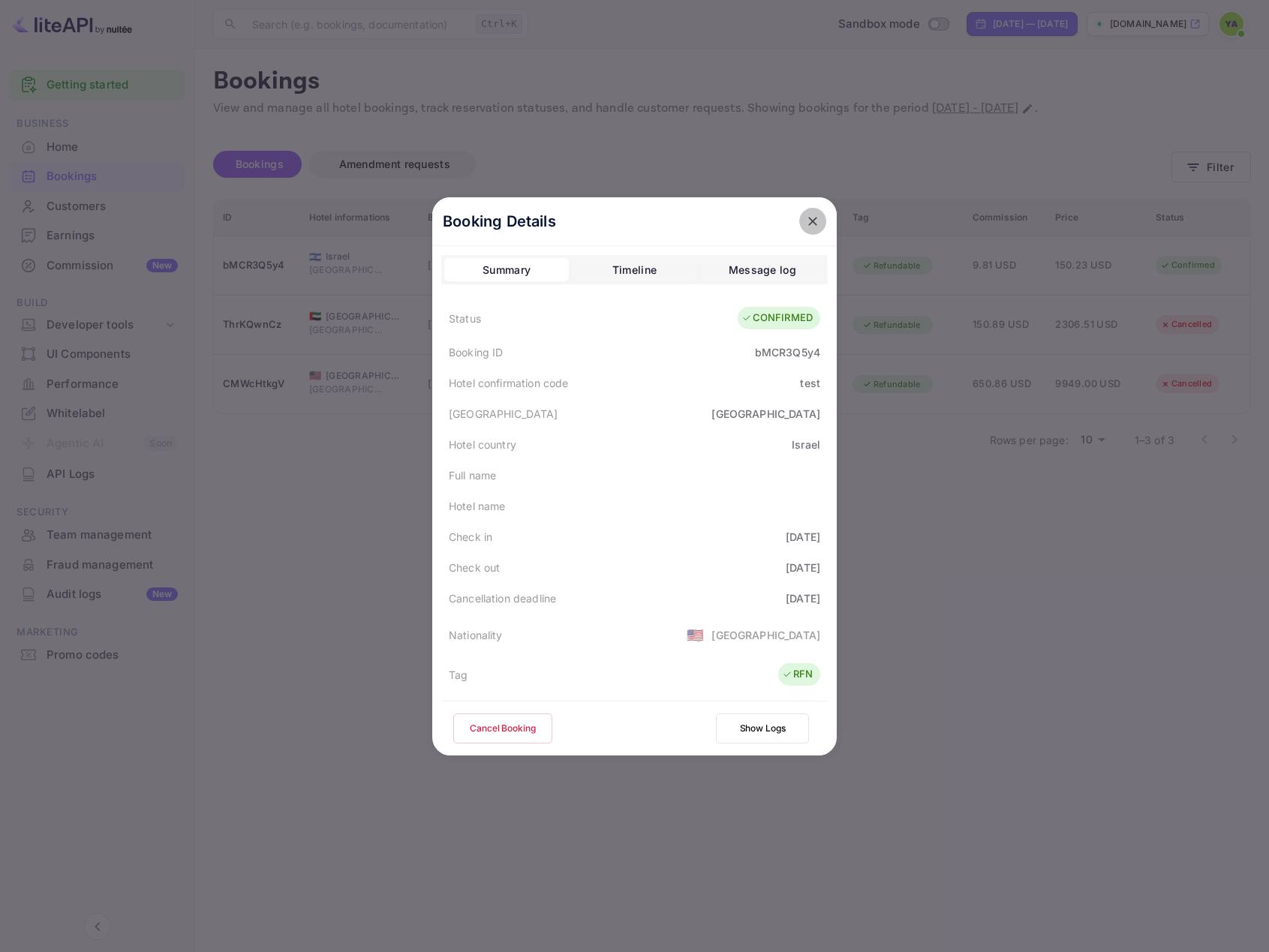
click at [805, 219] on icon "close" at bounding box center [813, 221] width 15 height 15
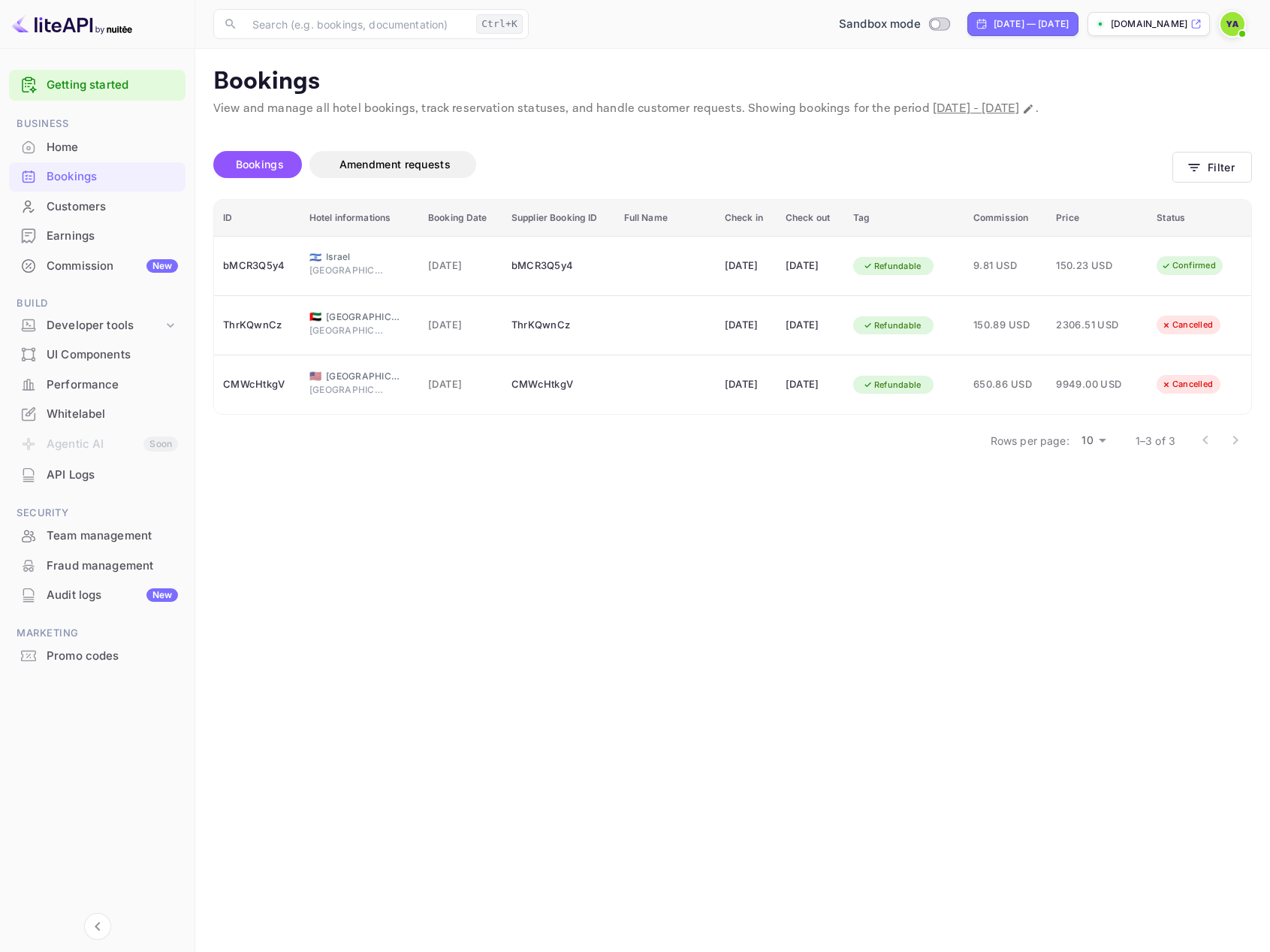
click at [1122, 27] on p "[DOMAIN_NAME]" at bounding box center [1149, 24] width 76 height 14
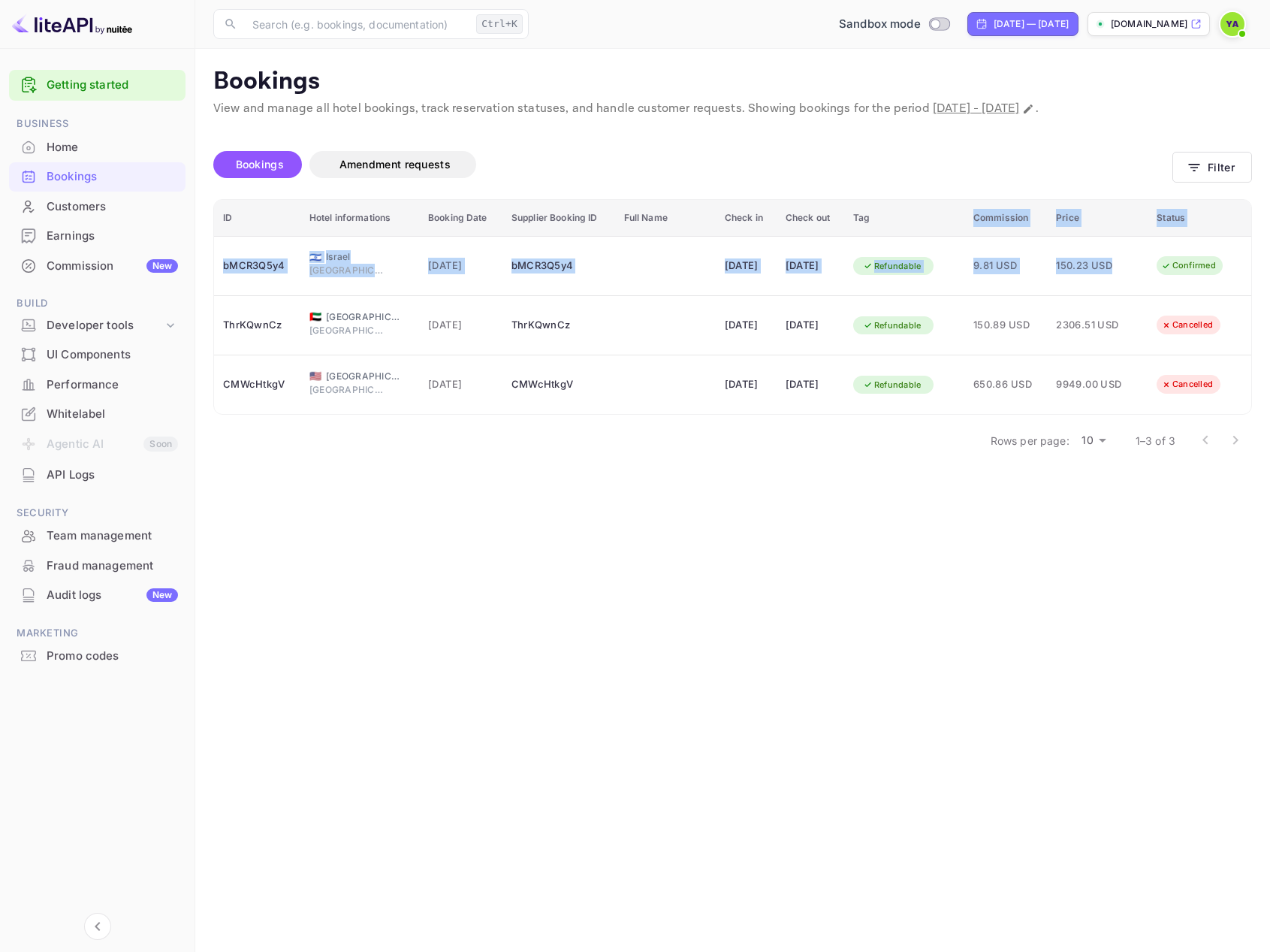
drag, startPoint x: 1193, startPoint y: 270, endPoint x: 769, endPoint y: 180, distance: 433.4
click at [879, 196] on div "Bookings Amendment requests Filter ID Hotel informations Booking Date Supplier …" at bounding box center [732, 298] width 1039 height 324
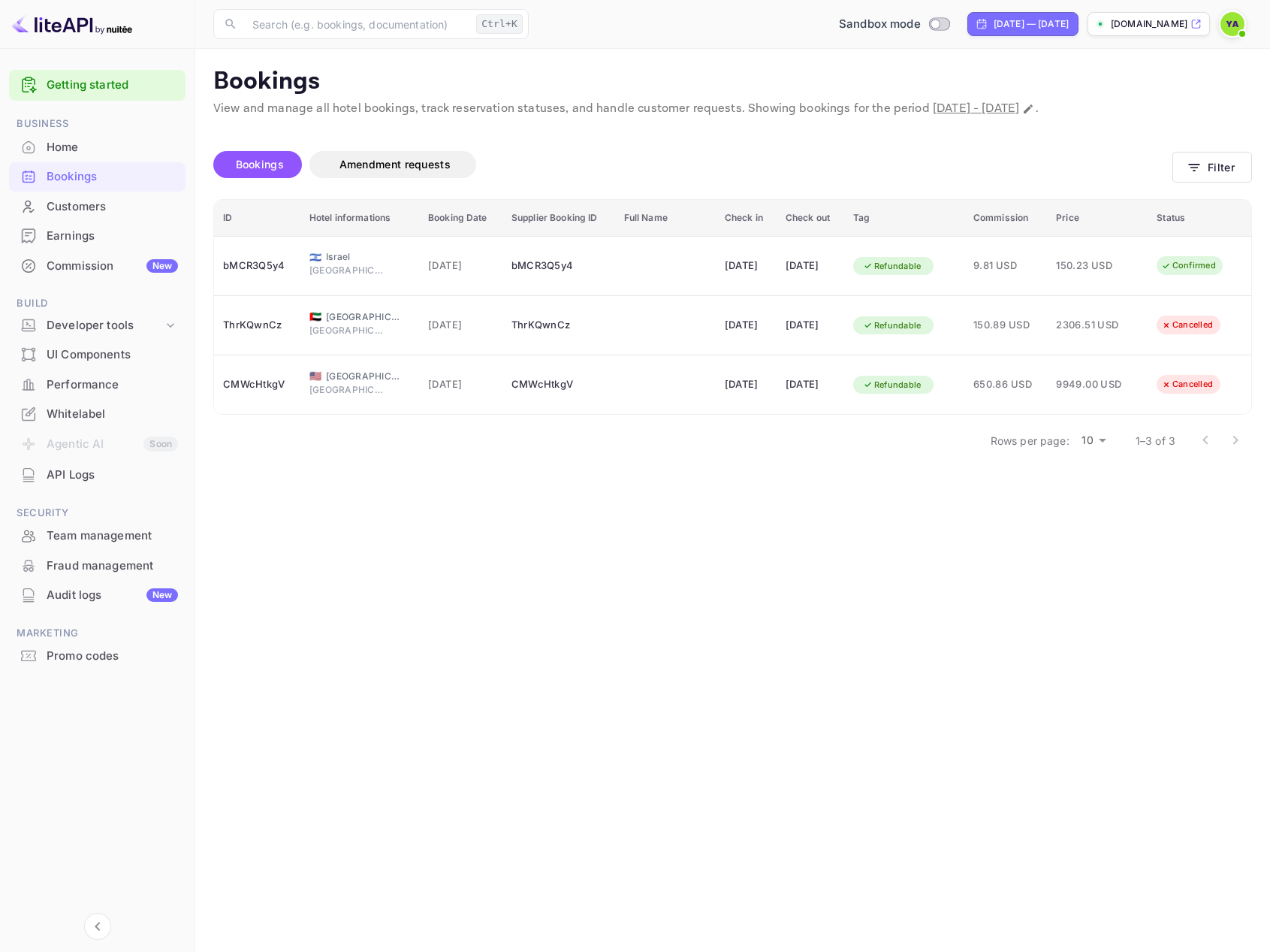
drag, startPoint x: 843, startPoint y: 471, endPoint x: 882, endPoint y: 455, distance: 42.2
click at [845, 471] on main "Bookings View and manage all hotel bookings, track reservation statuses, and ha…" at bounding box center [733, 500] width 1075 height 903
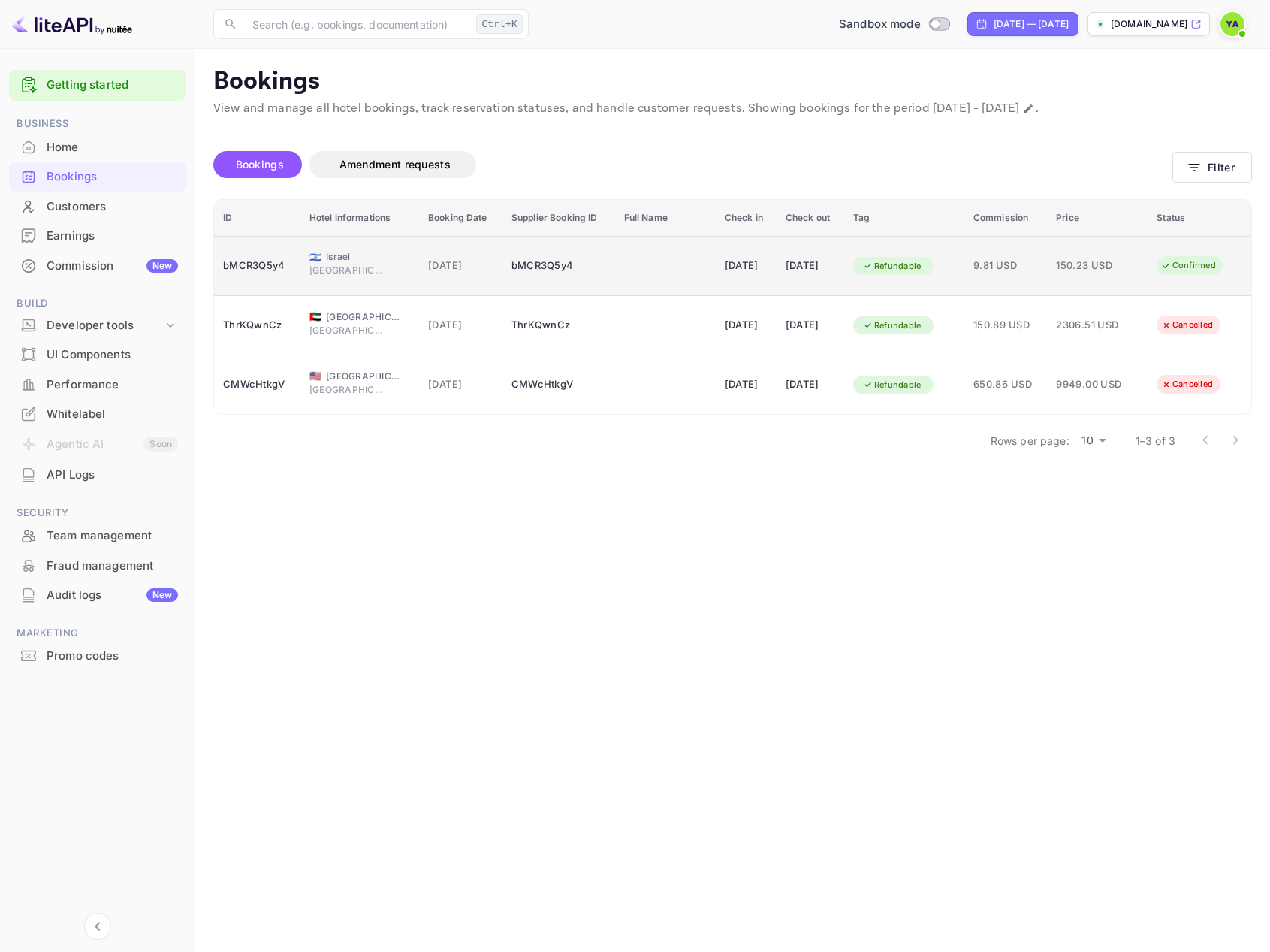
click at [1189, 273] on div "Confirmed" at bounding box center [1188, 266] width 74 height 18
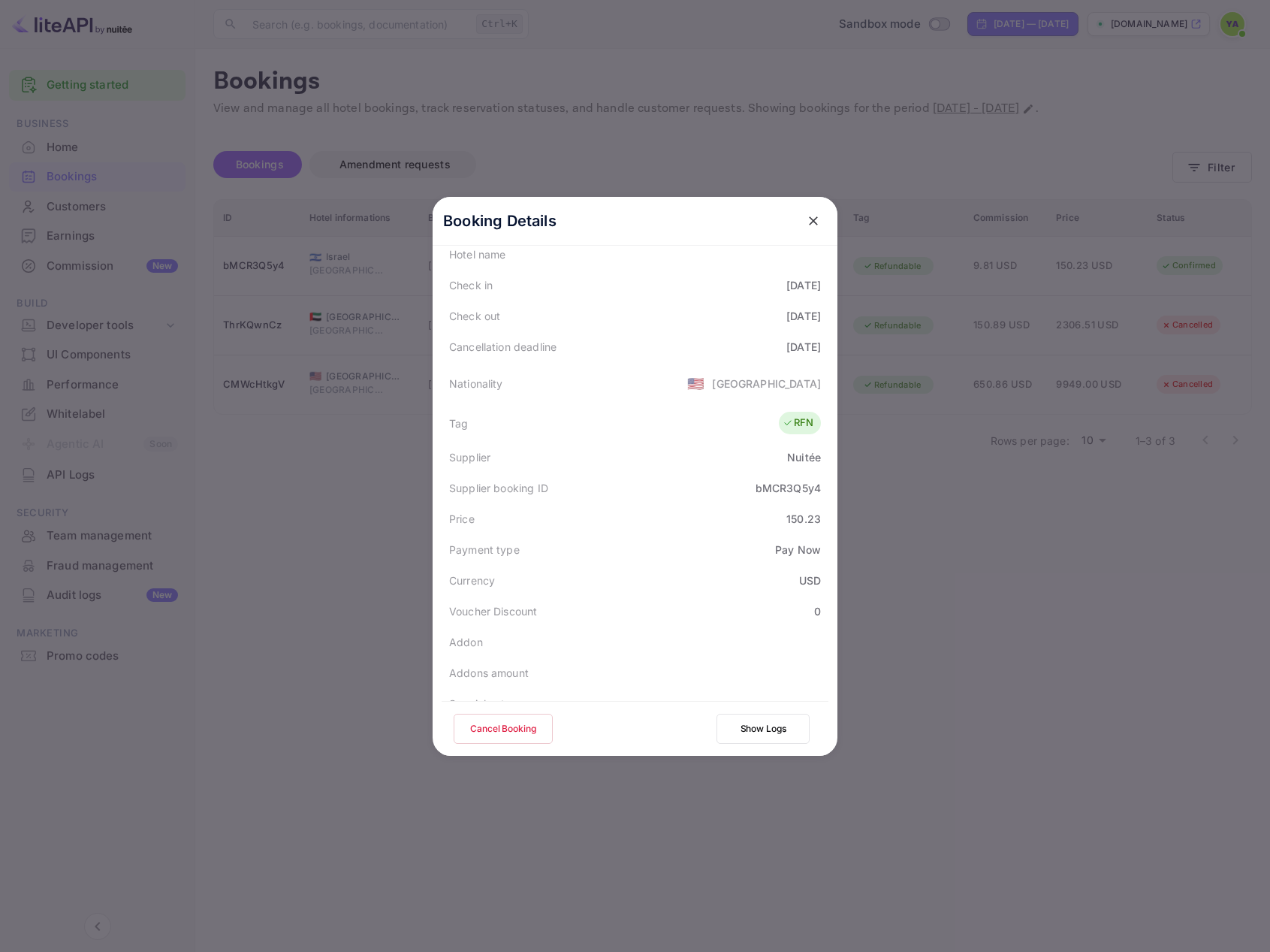
scroll to position [364, 0]
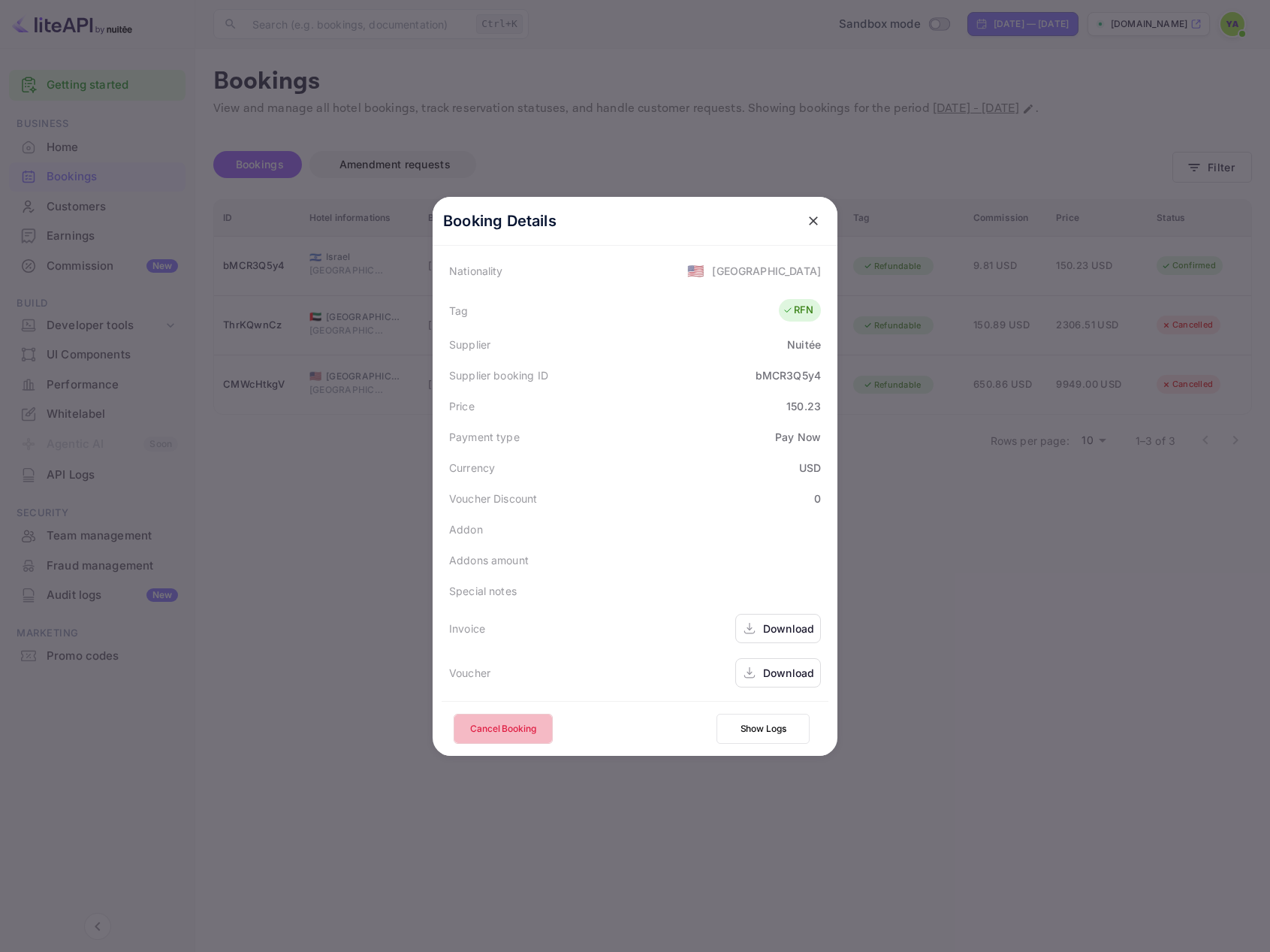
click at [512, 732] on button "Cancel Booking" at bounding box center [504, 729] width 99 height 30
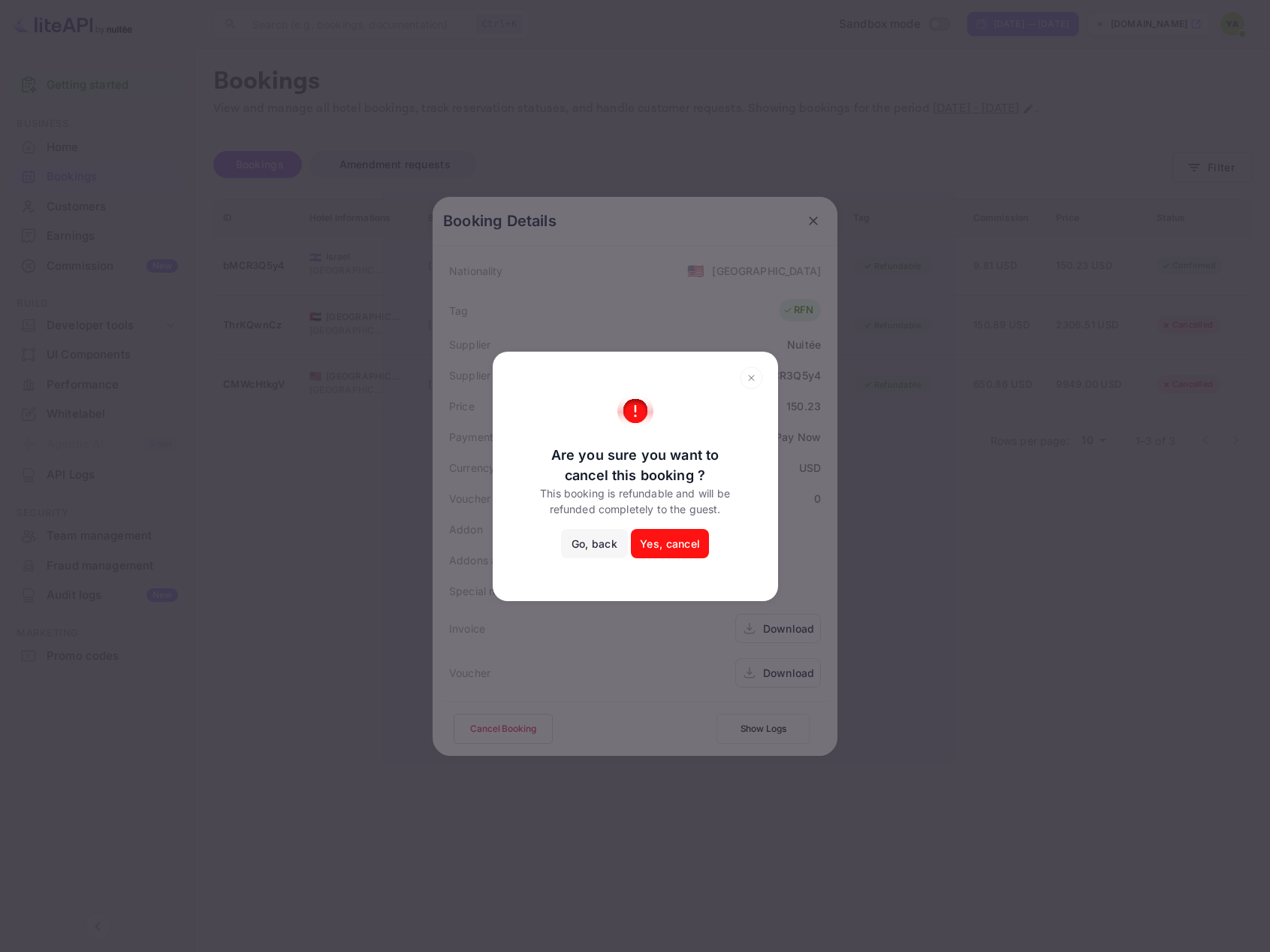
click at [664, 549] on button "Yes, cancel" at bounding box center [670, 544] width 78 height 30
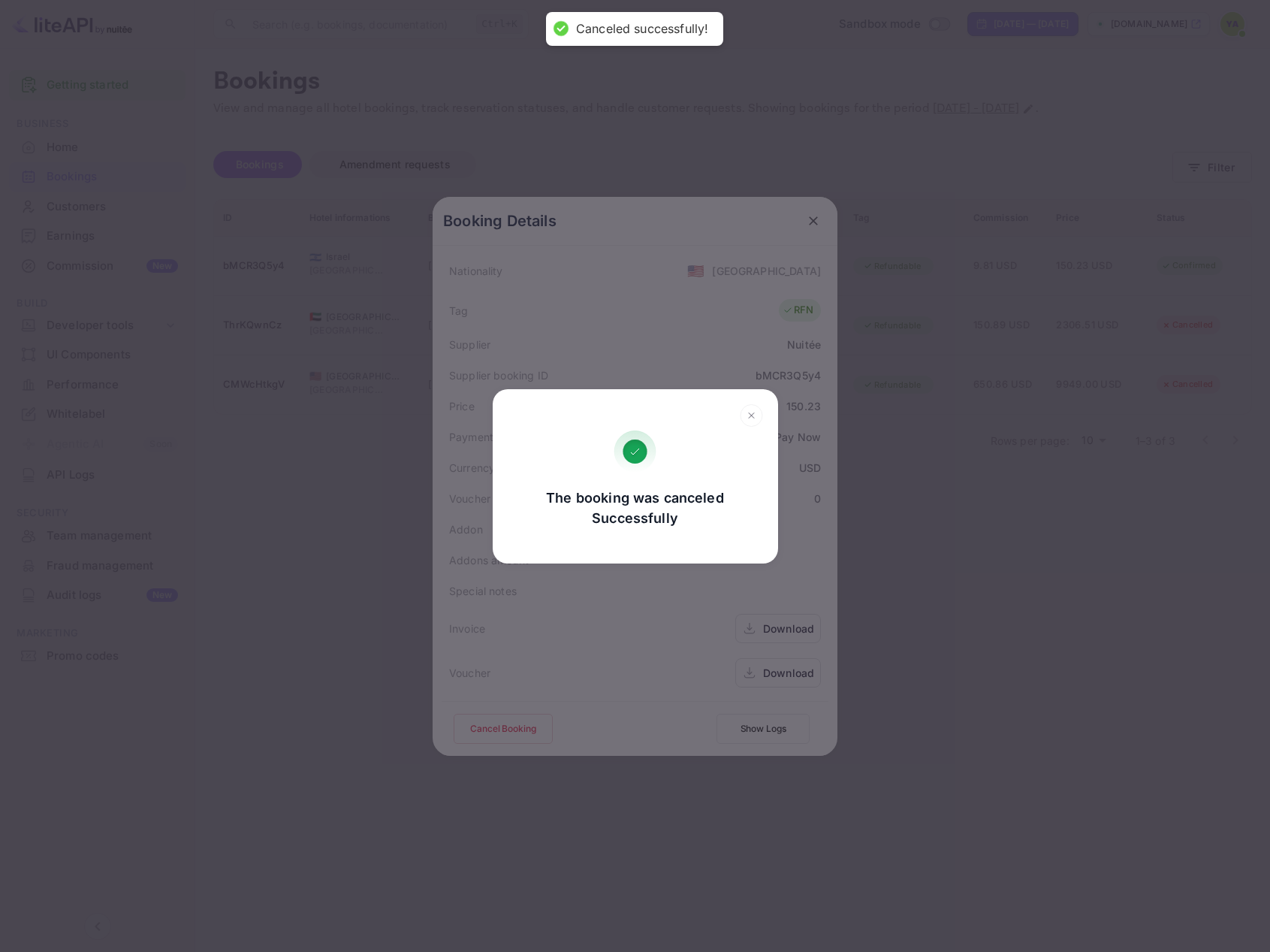
click at [754, 422] on icon at bounding box center [751, 415] width 23 height 23
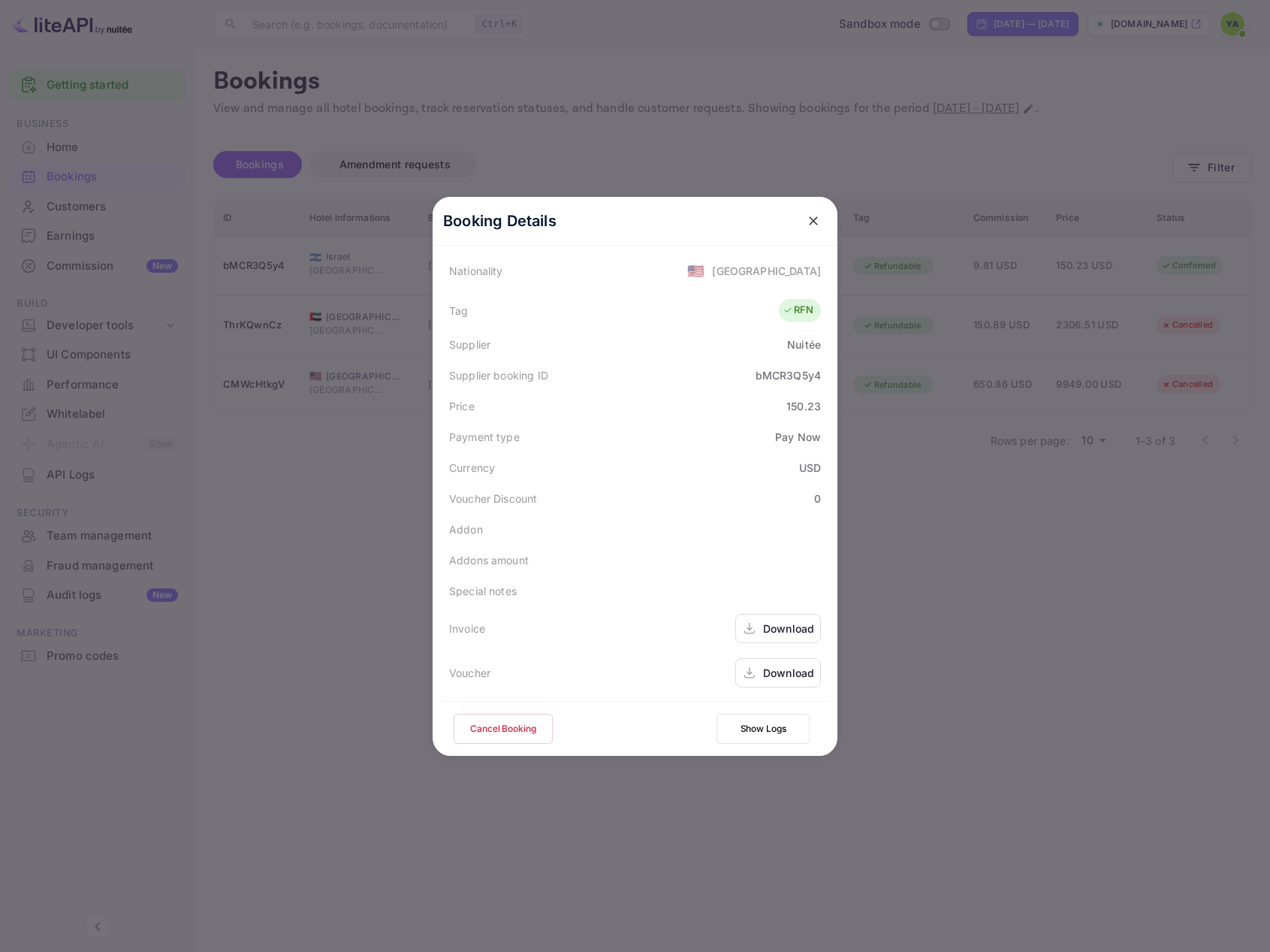
click at [809, 219] on icon "close" at bounding box center [813, 221] width 9 height 9
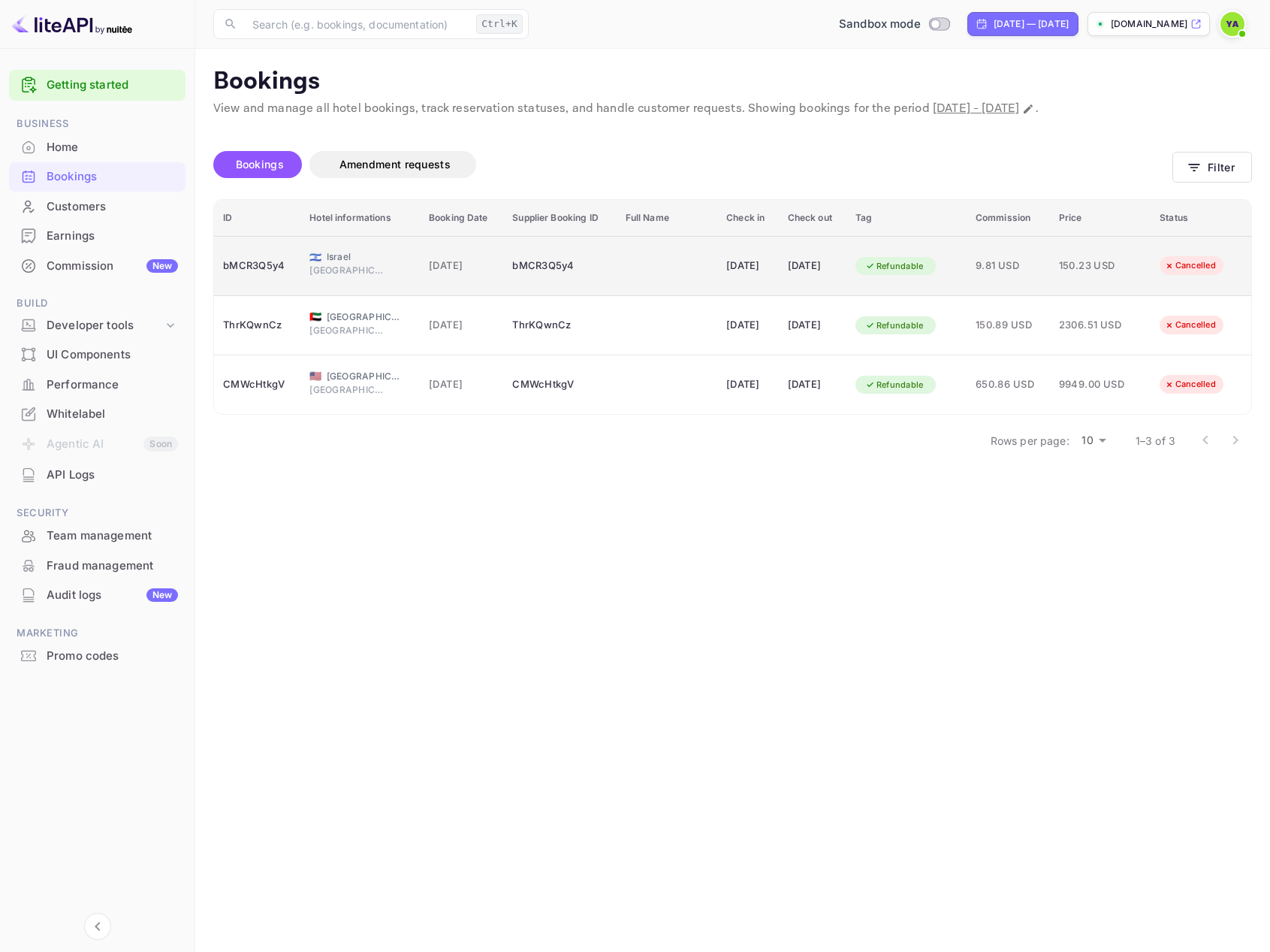
click at [300, 270] on td "🇮🇱 Israel [GEOGRAPHIC_DATA]" at bounding box center [360, 266] width 119 height 60
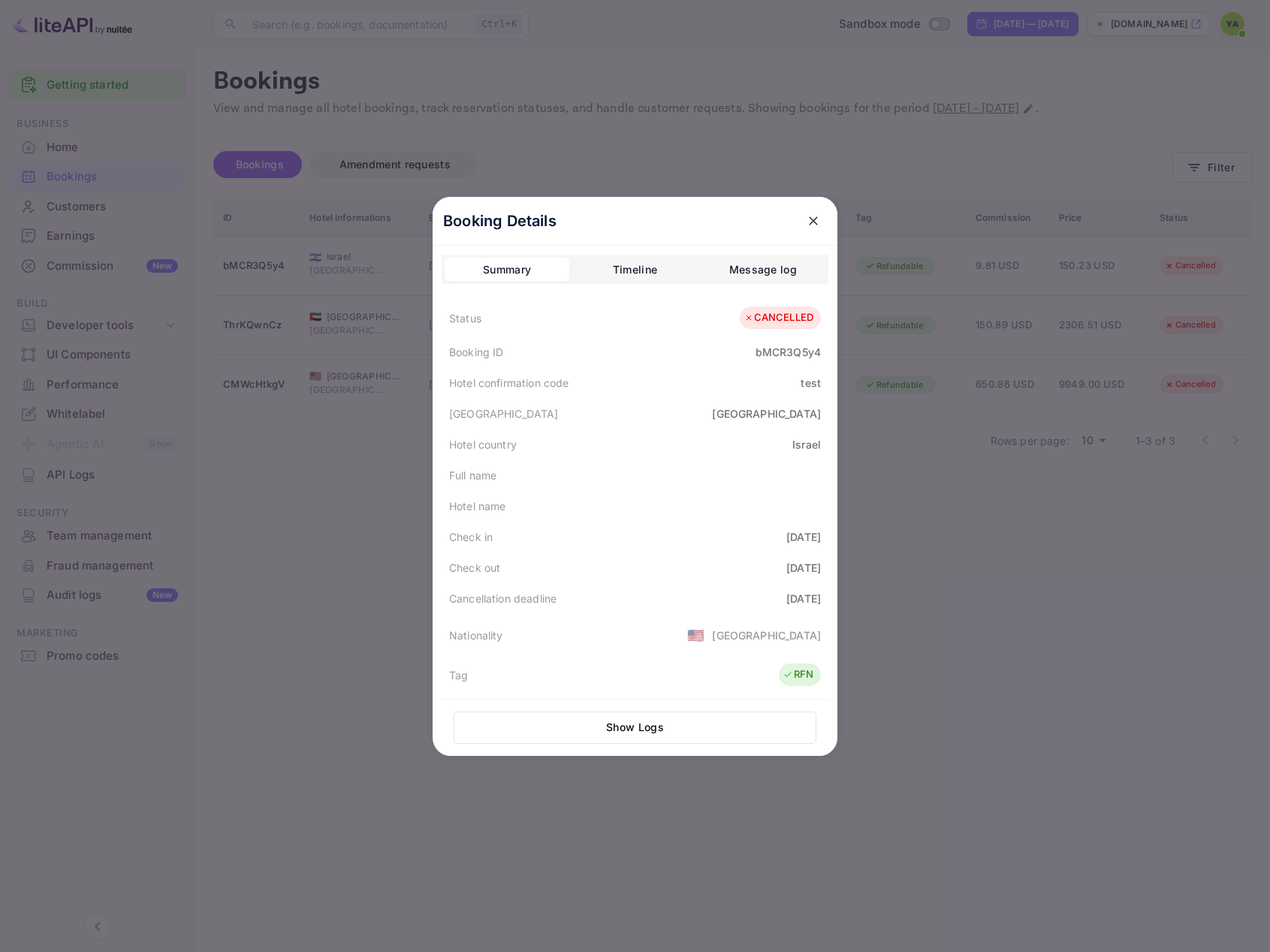
click at [618, 274] on div "Timeline" at bounding box center [635, 270] width 44 height 18
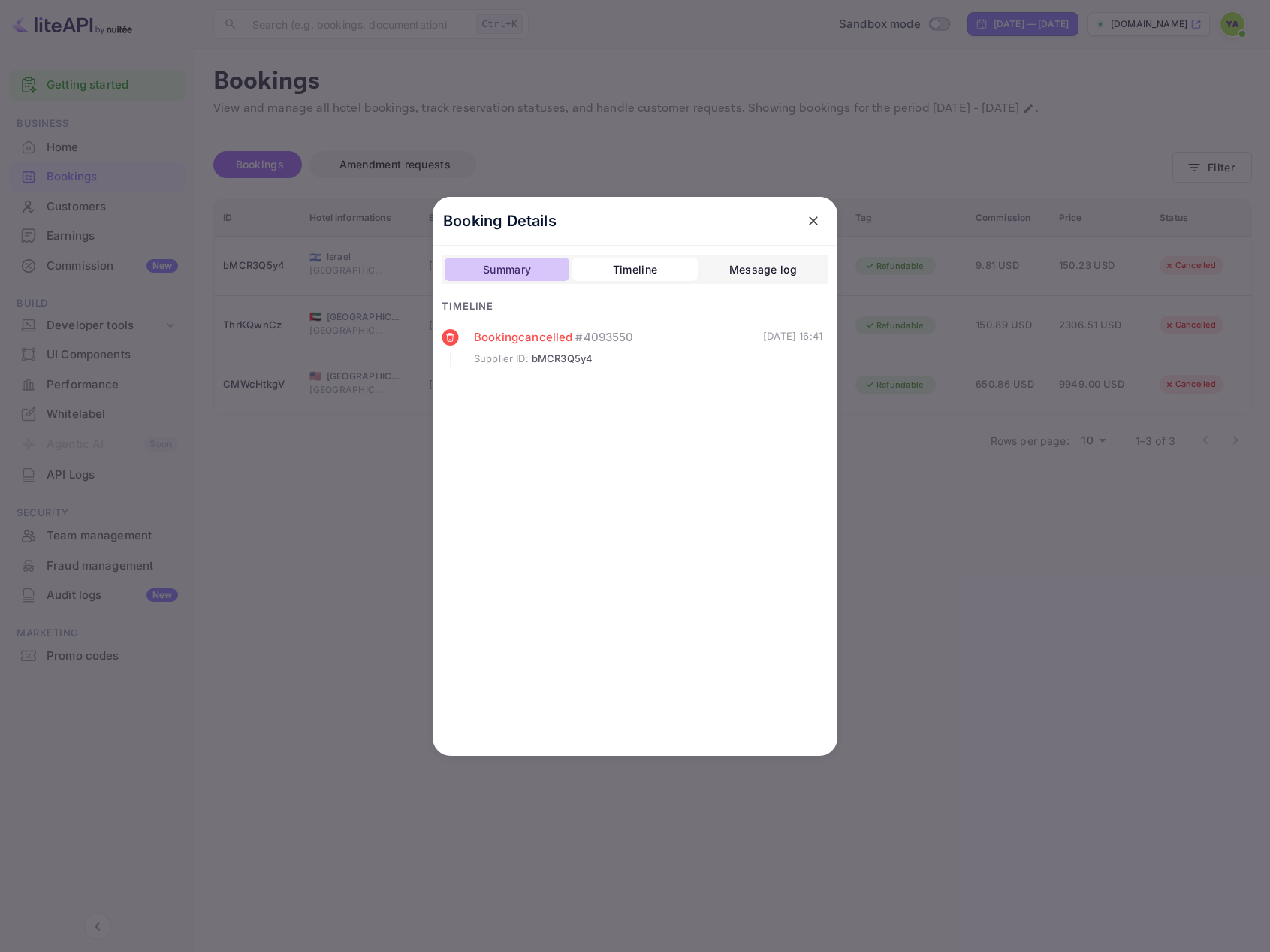
click at [482, 274] on button "Summary" at bounding box center [507, 269] width 125 height 24
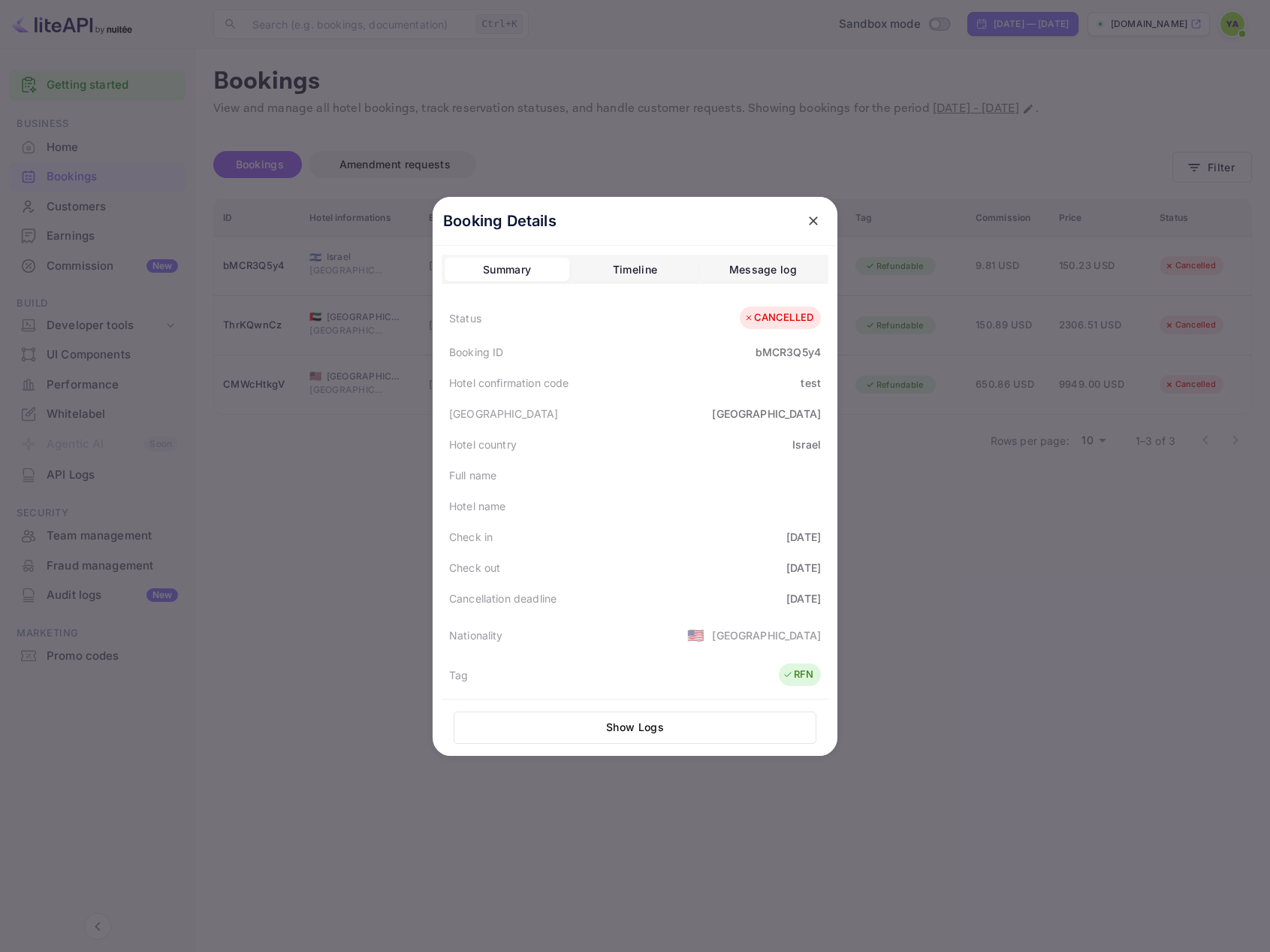
click at [807, 223] on icon "close" at bounding box center [813, 221] width 15 height 15
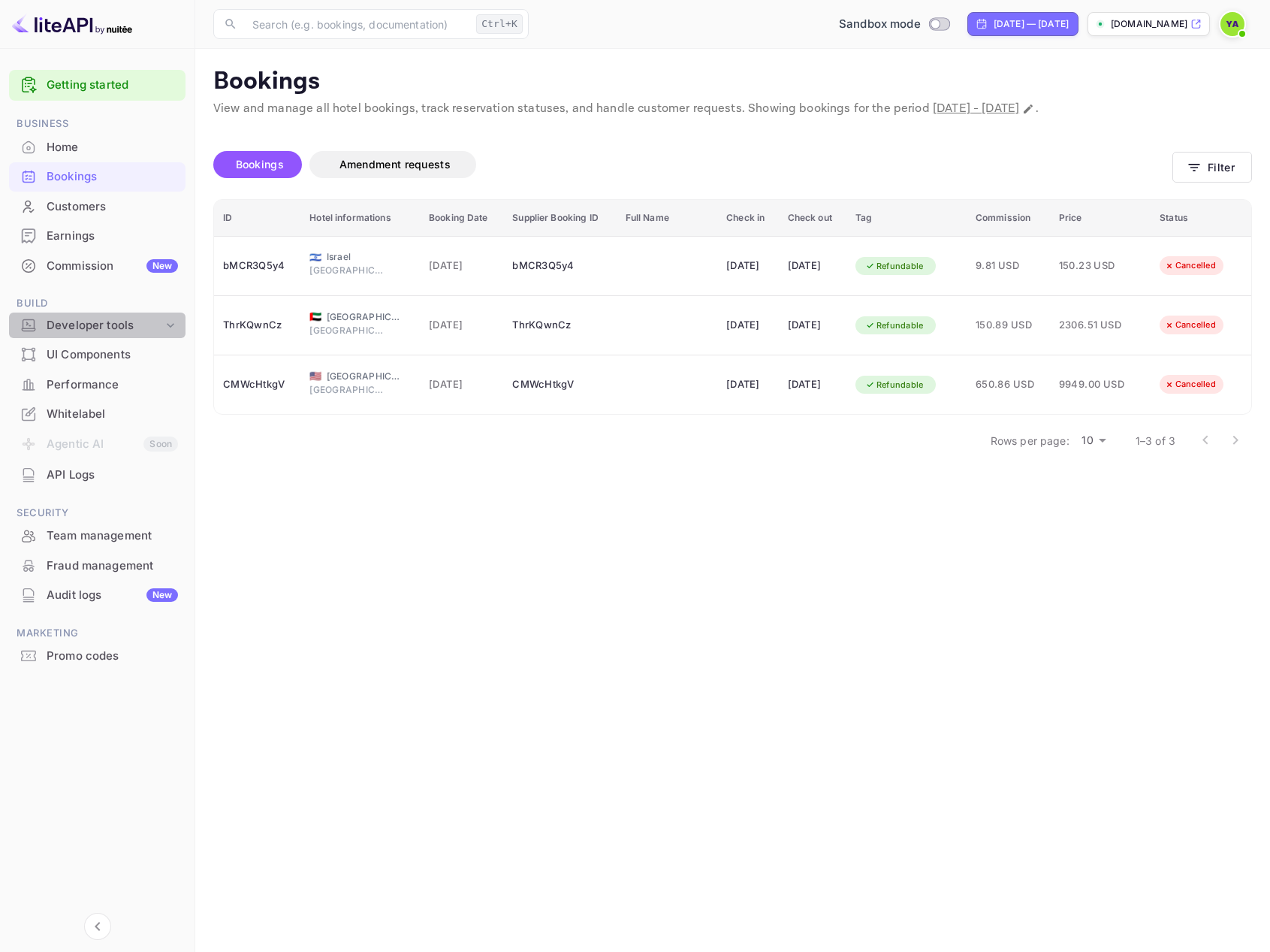
drag, startPoint x: 92, startPoint y: 324, endPoint x: 90, endPoint y: 337, distance: 13.2
click at [91, 324] on div "Developer tools" at bounding box center [105, 325] width 117 height 17
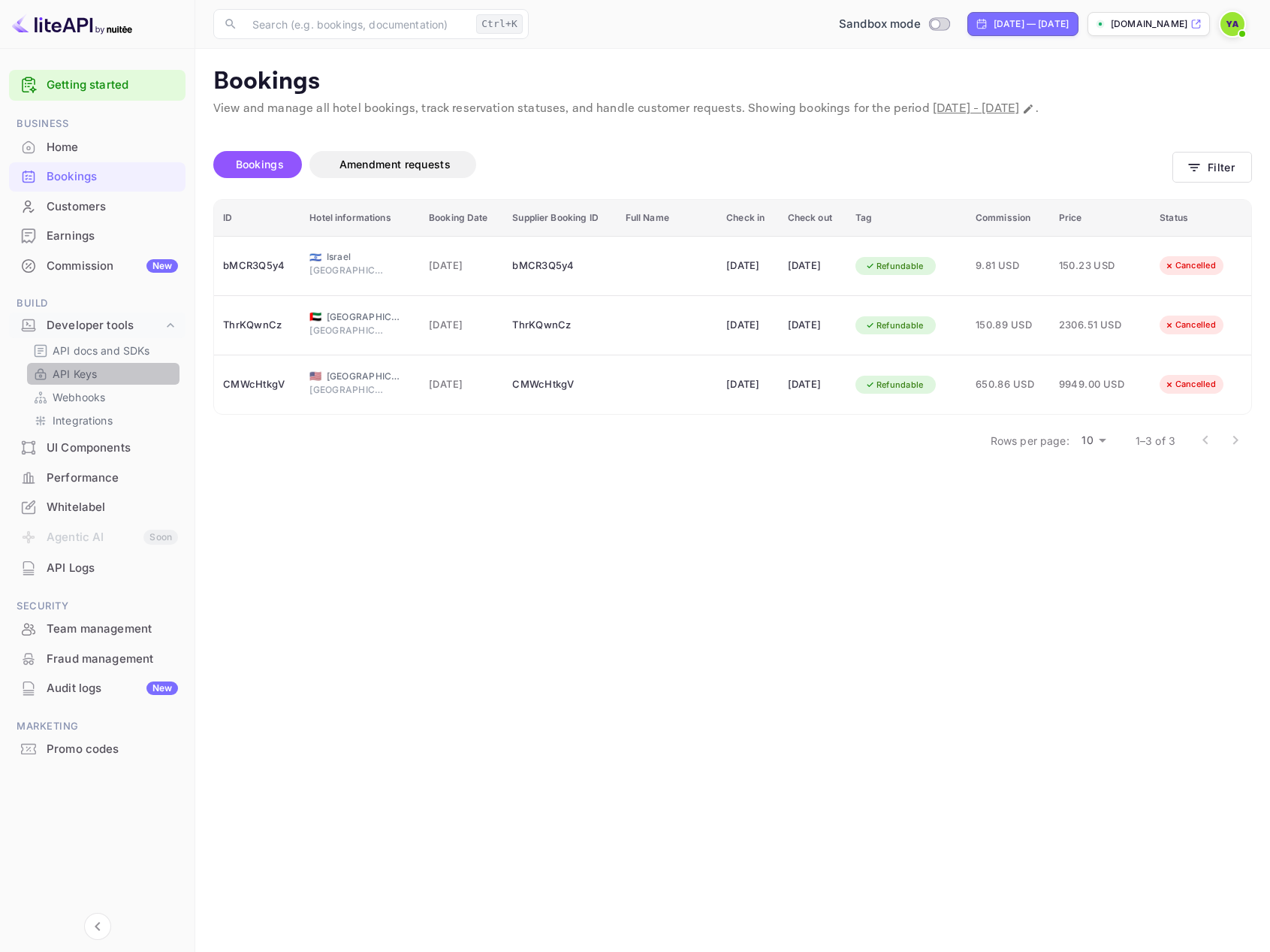
click at [84, 371] on p "API Keys" at bounding box center [74, 373] width 44 height 16
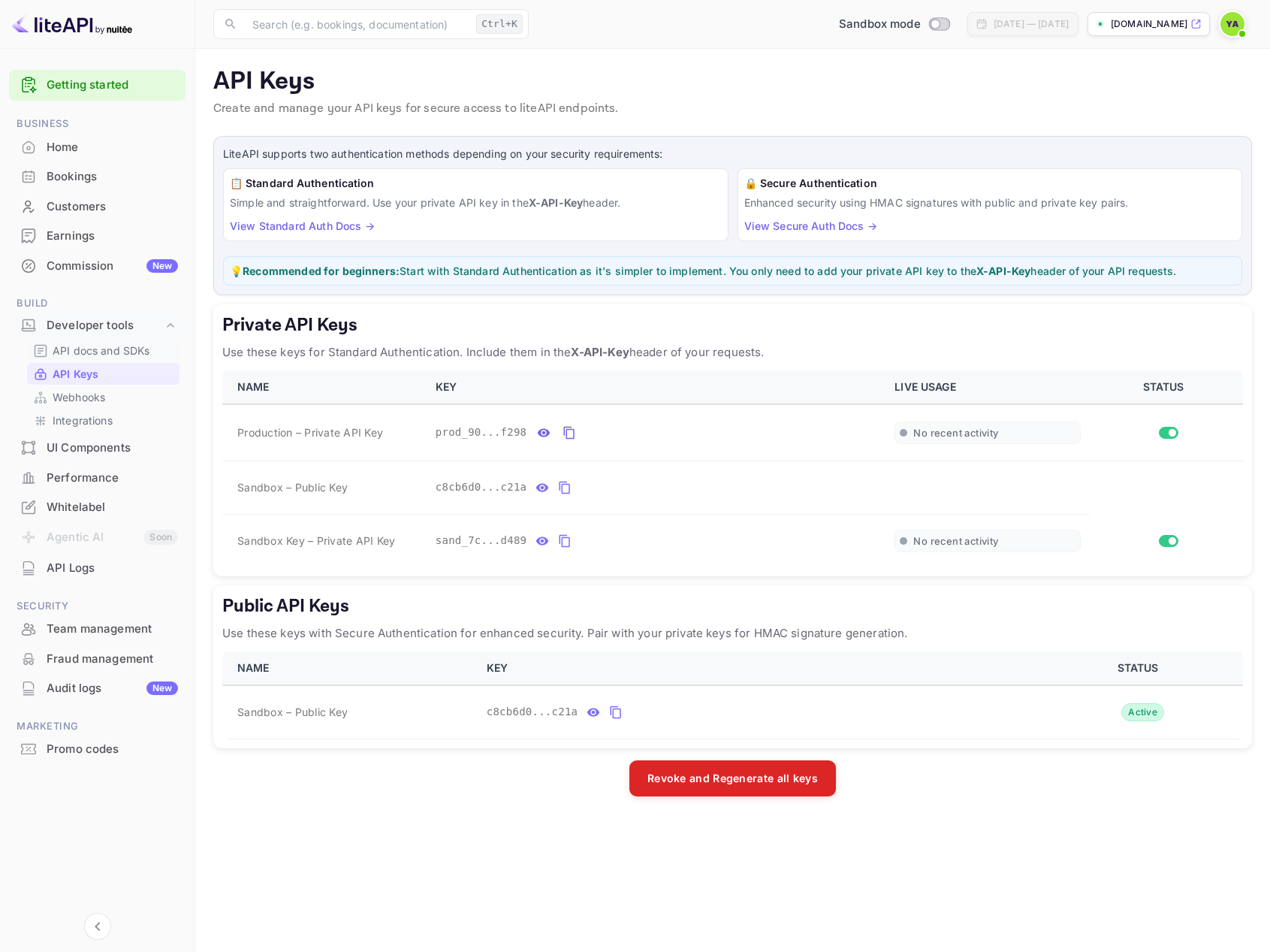
click at [101, 346] on p "API docs and SDKs" at bounding box center [101, 350] width 97 height 16
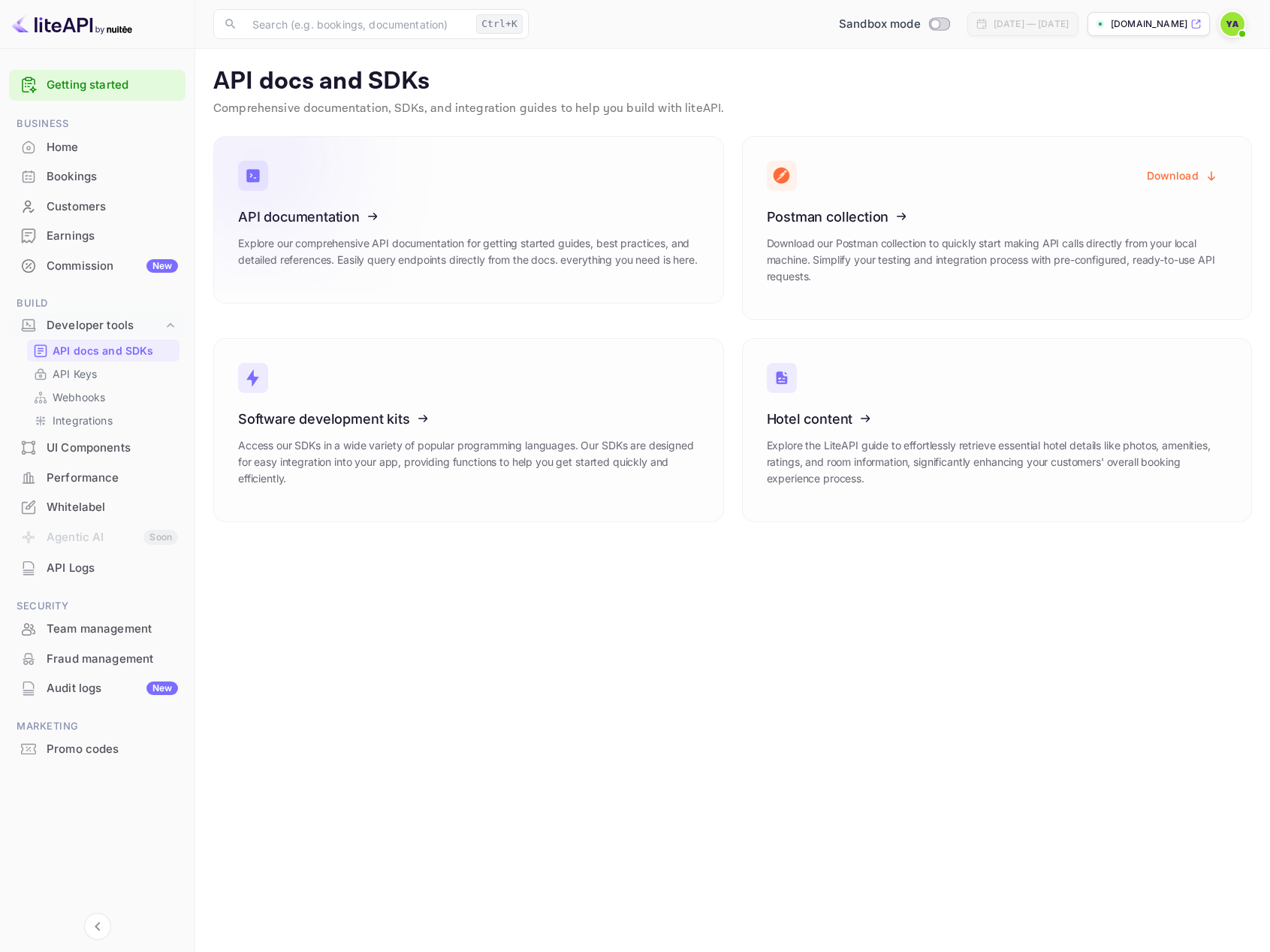
click at [294, 212] on icon at bounding box center [331, 214] width 233 height 154
click at [83, 174] on div "Bookings" at bounding box center [112, 176] width 131 height 17
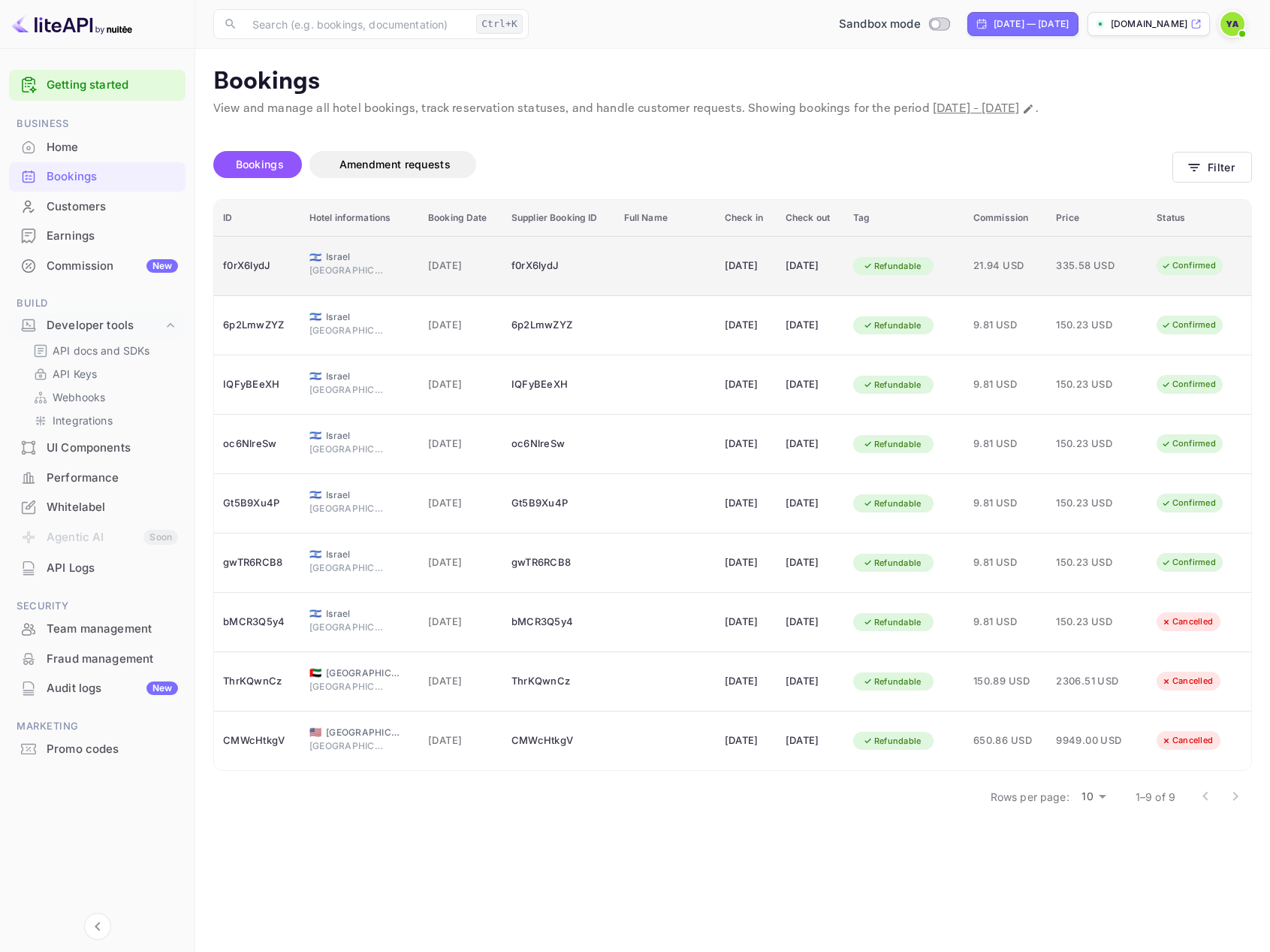
click at [326, 262] on span "Israel" at bounding box center [364, 256] width 75 height 14
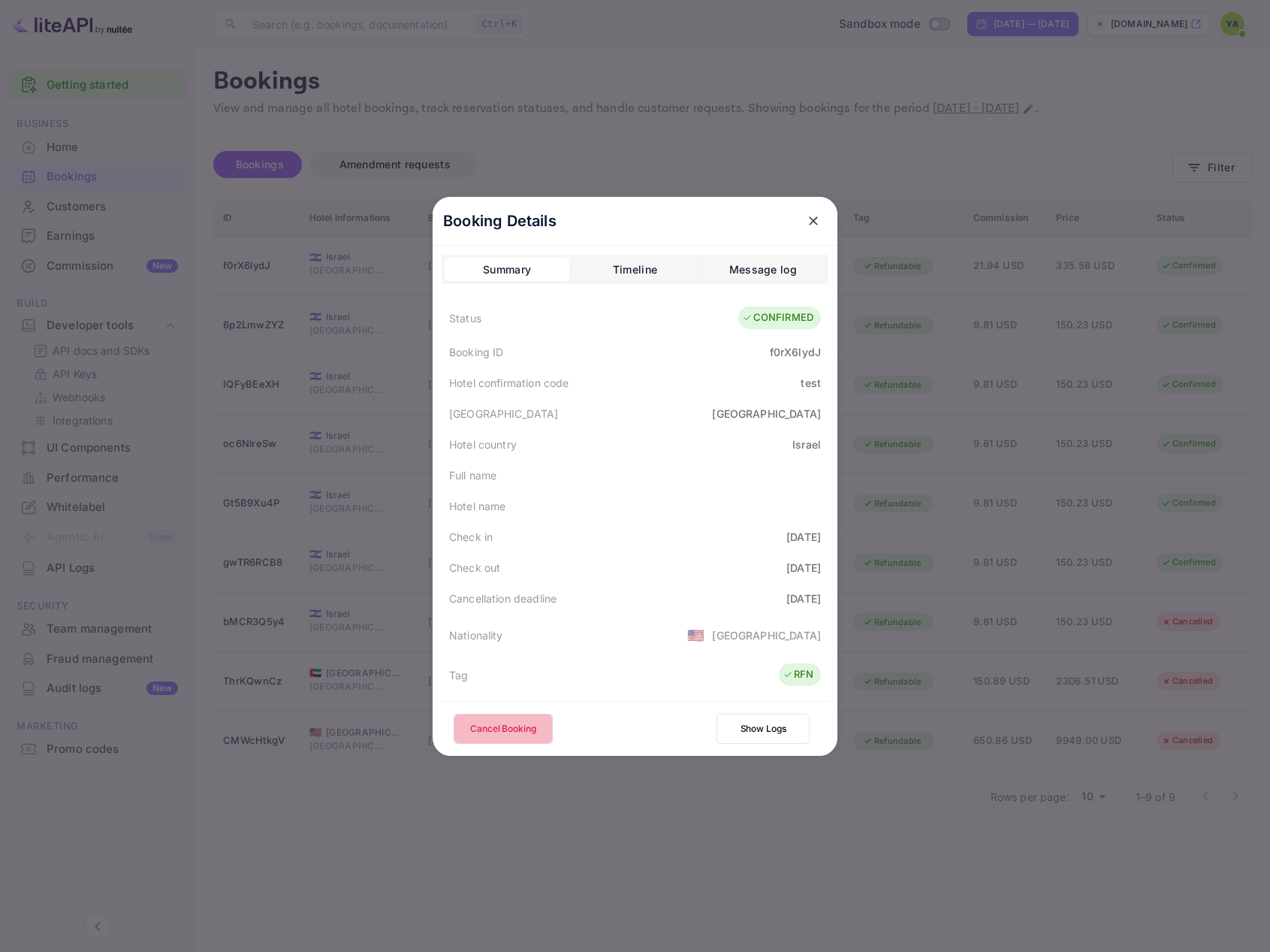
click at [483, 728] on button "Cancel Booking" at bounding box center [504, 729] width 99 height 30
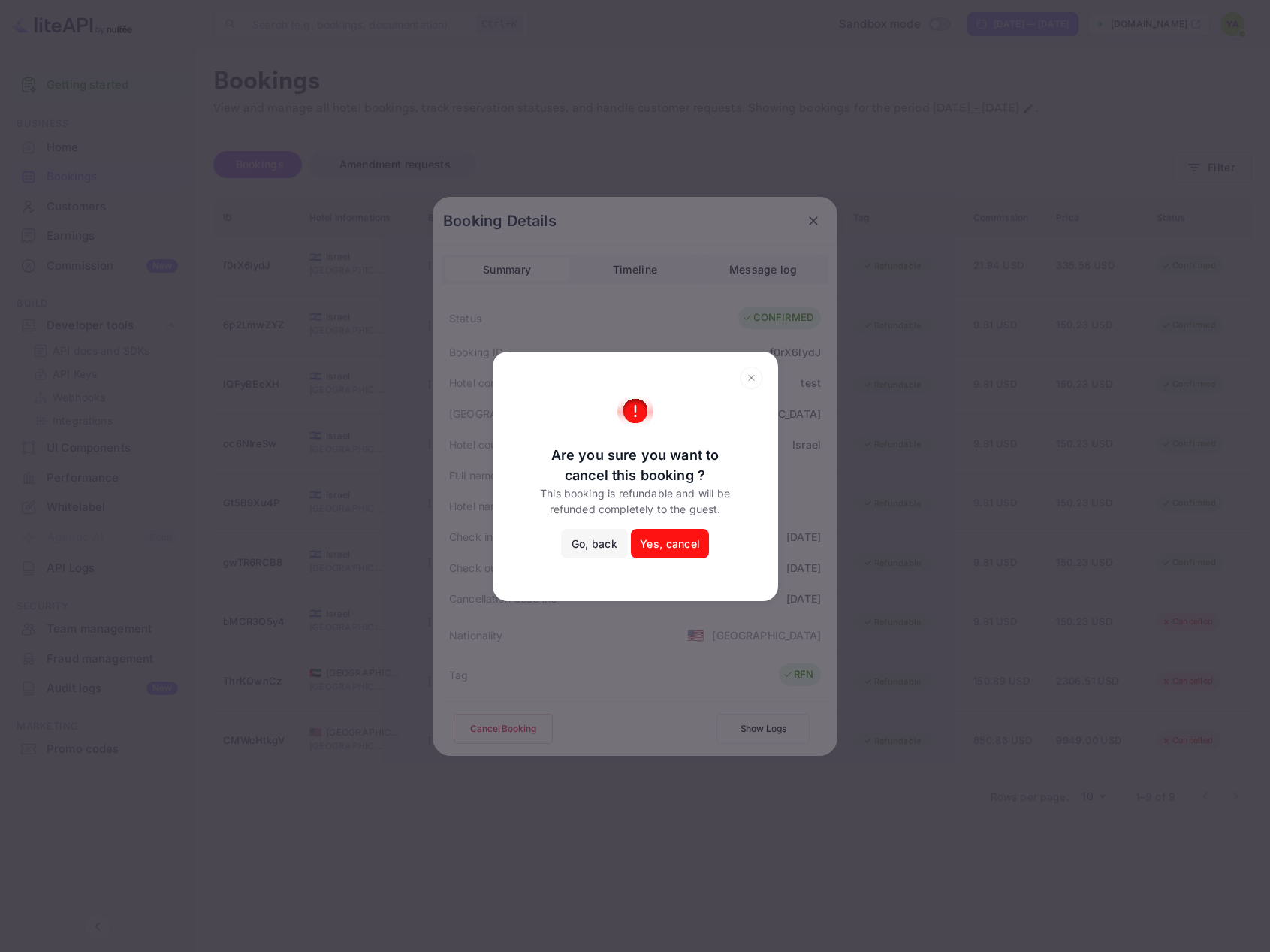
click at [655, 549] on button "Yes, cancel" at bounding box center [670, 544] width 78 height 30
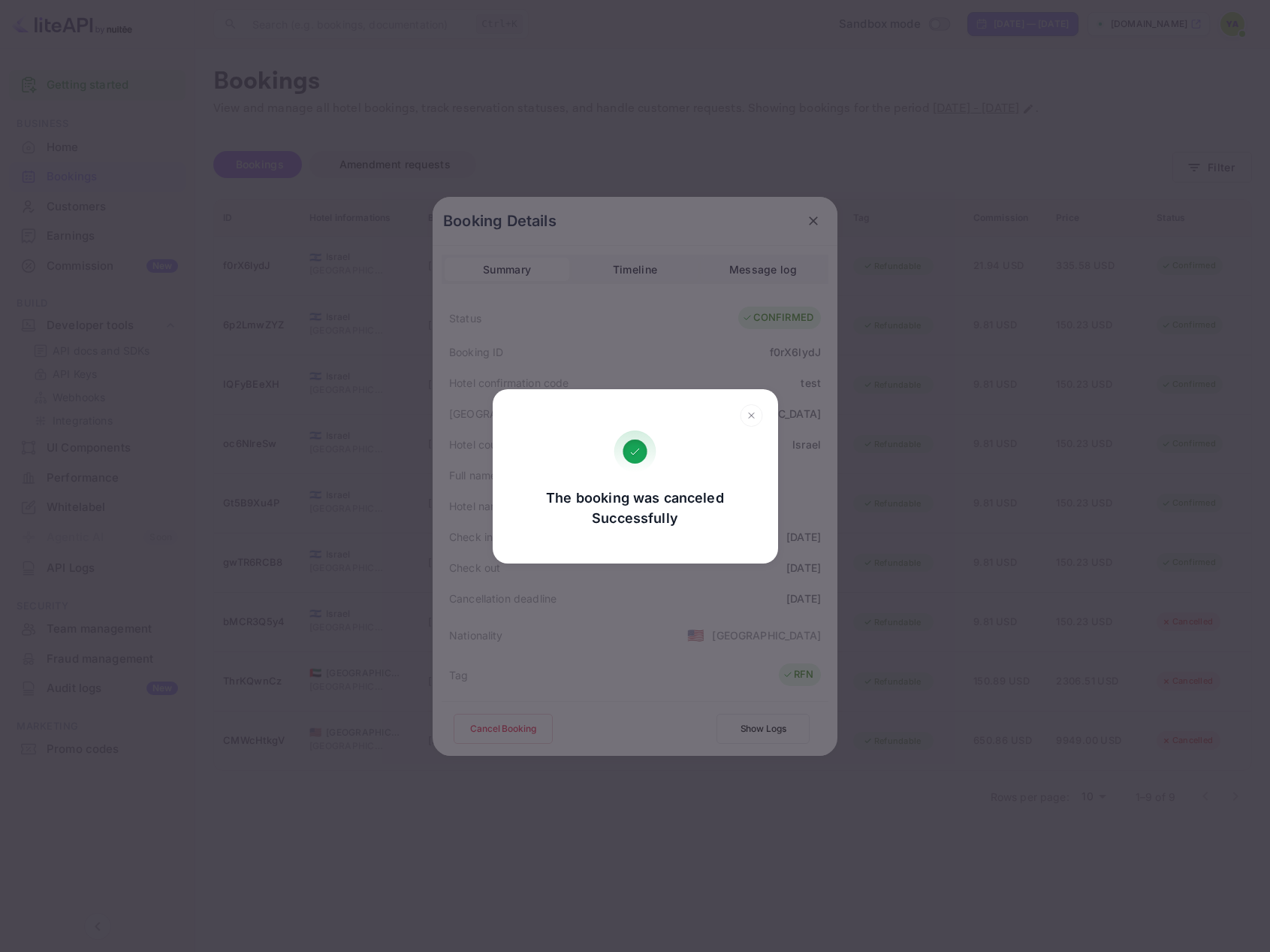
click at [813, 224] on div "The booking was canceled Successfully Go, back Yes, cancel" at bounding box center [635, 476] width 1270 height 952
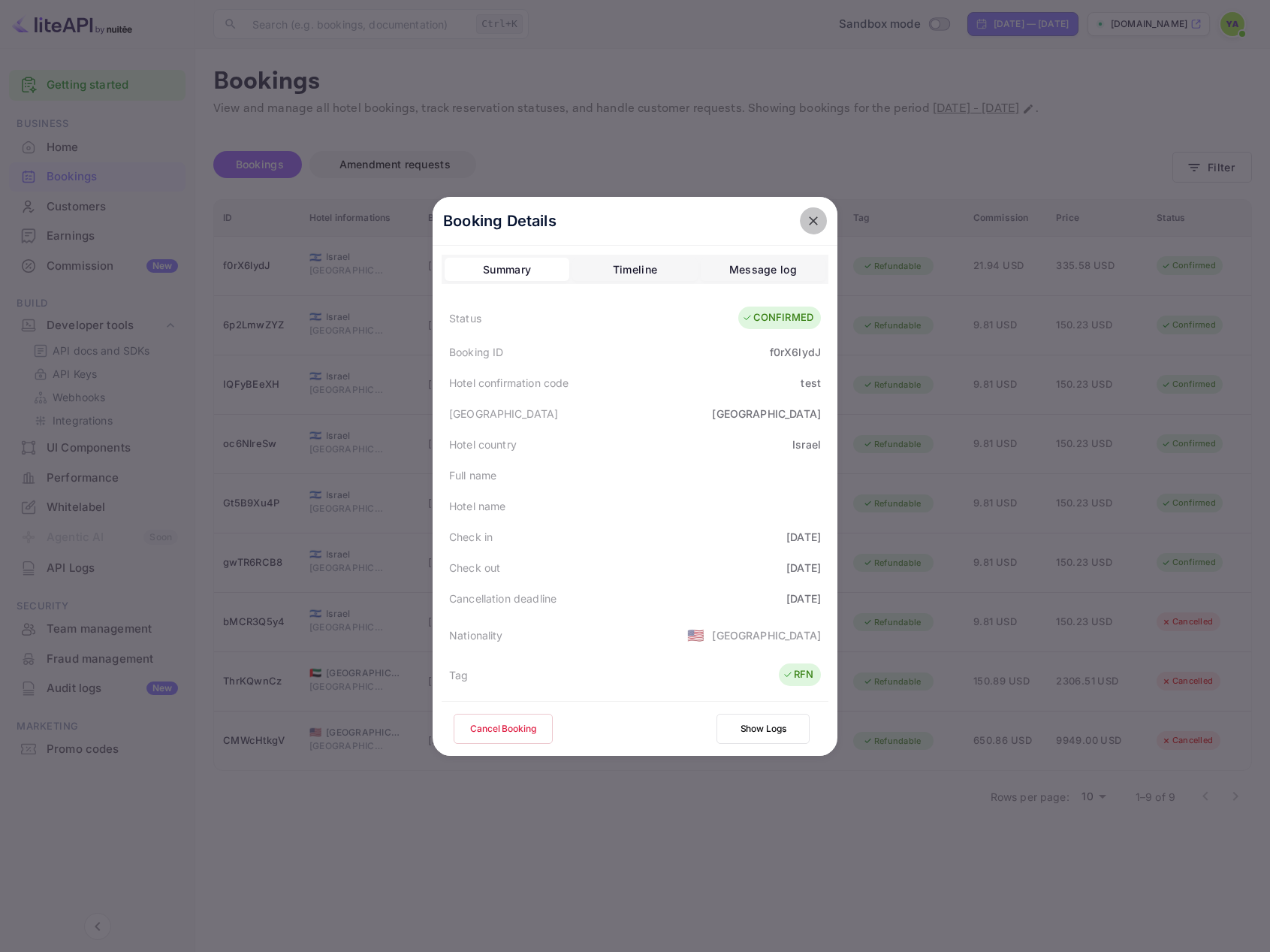
click at [806, 222] on icon "close" at bounding box center [813, 221] width 15 height 15
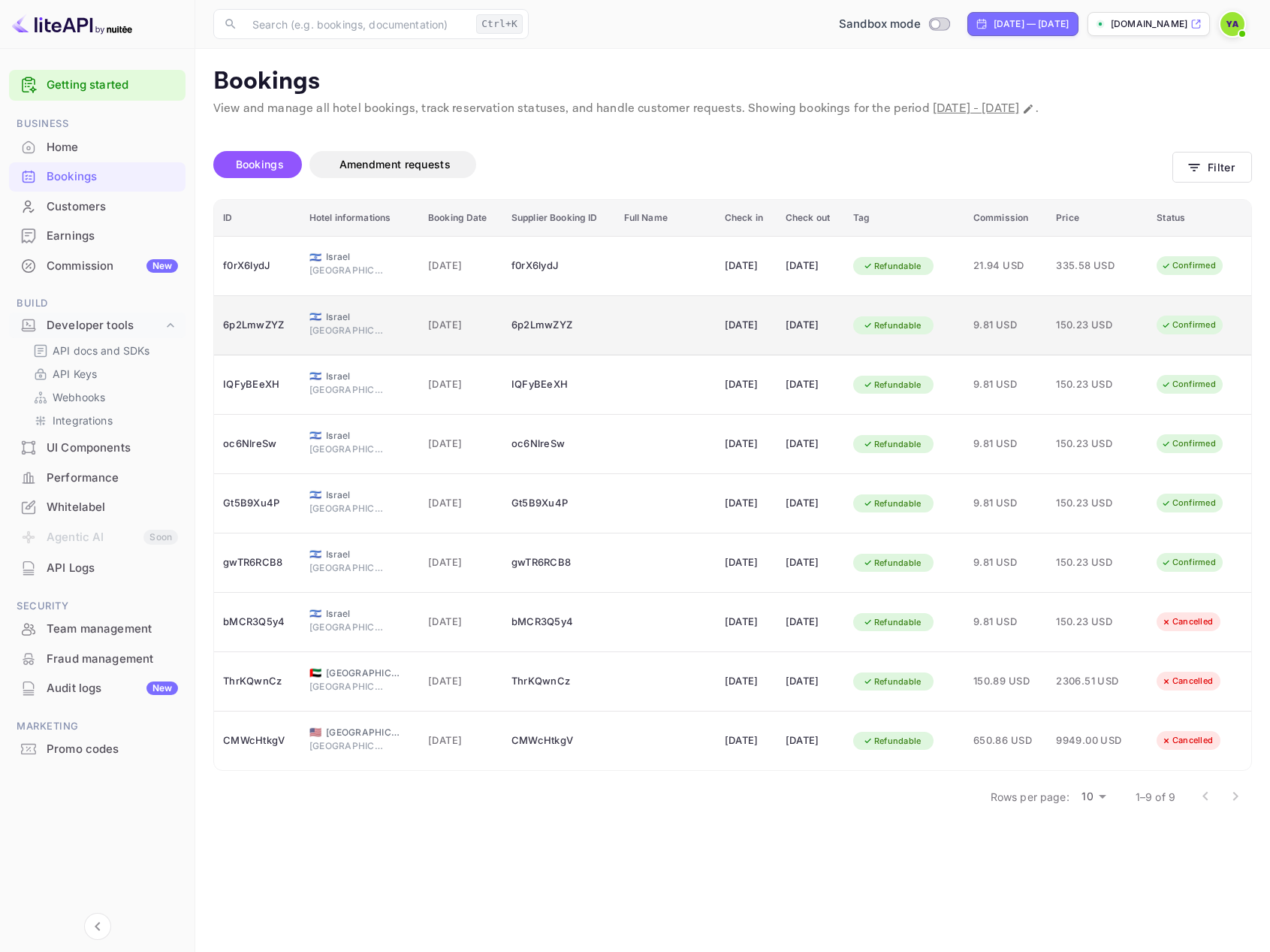
click at [1097, 327] on span "150.23 USD" at bounding box center [1094, 325] width 75 height 17
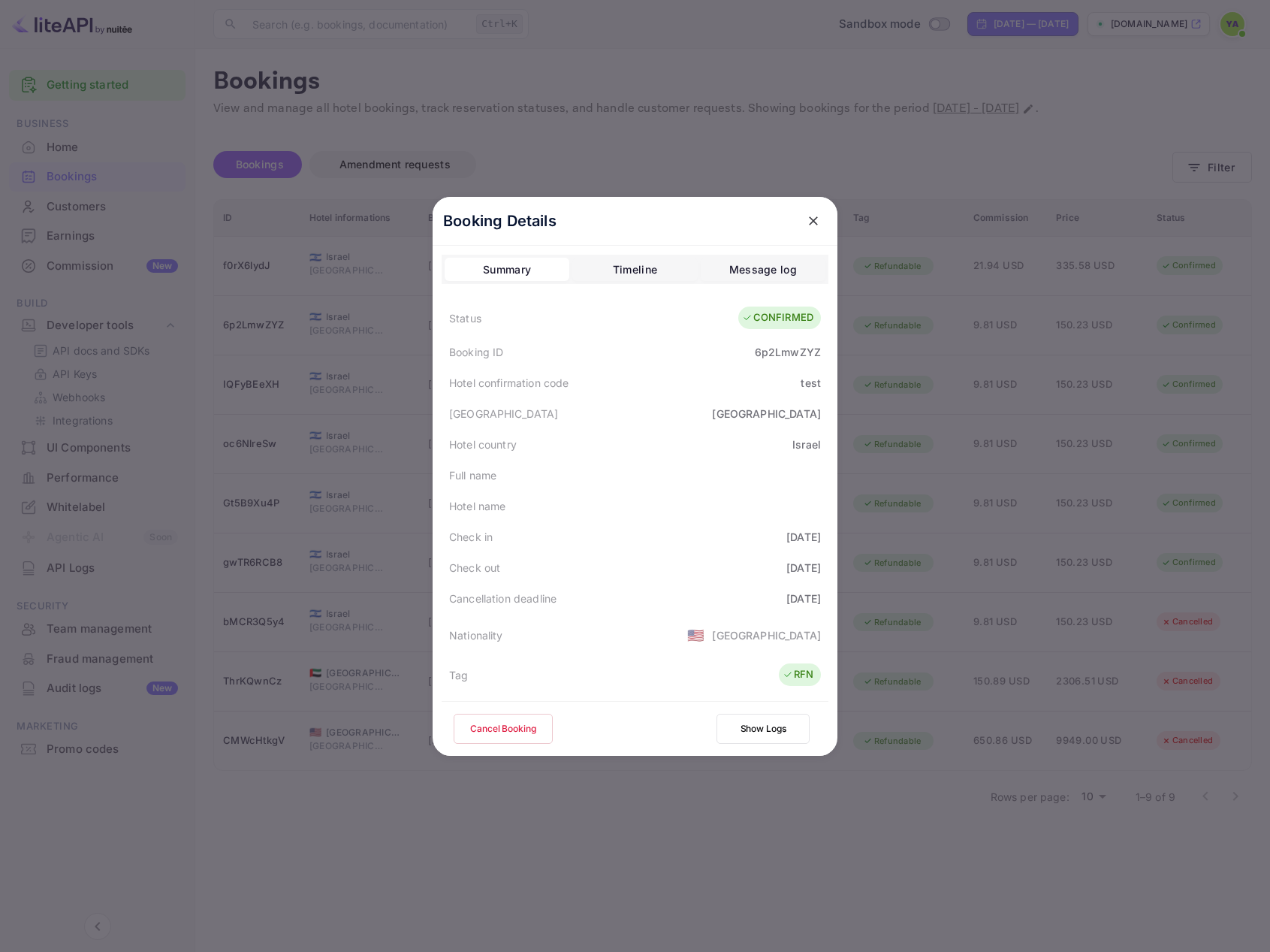
click at [505, 732] on button "Cancel Booking" at bounding box center [504, 729] width 99 height 30
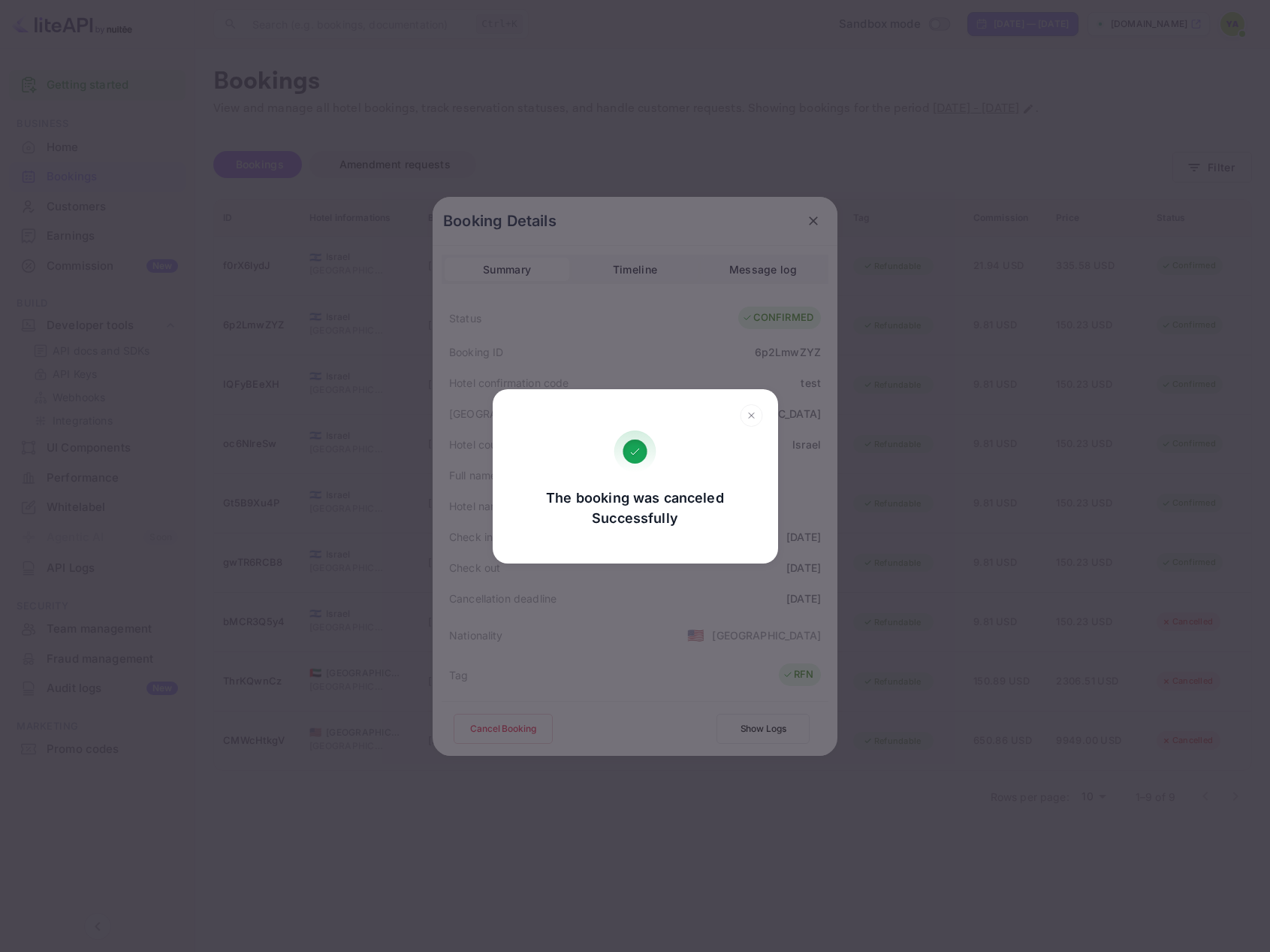
click at [958, 459] on div "The booking was canceled Successfully Go, back Yes, cancel" at bounding box center [635, 476] width 1270 height 952
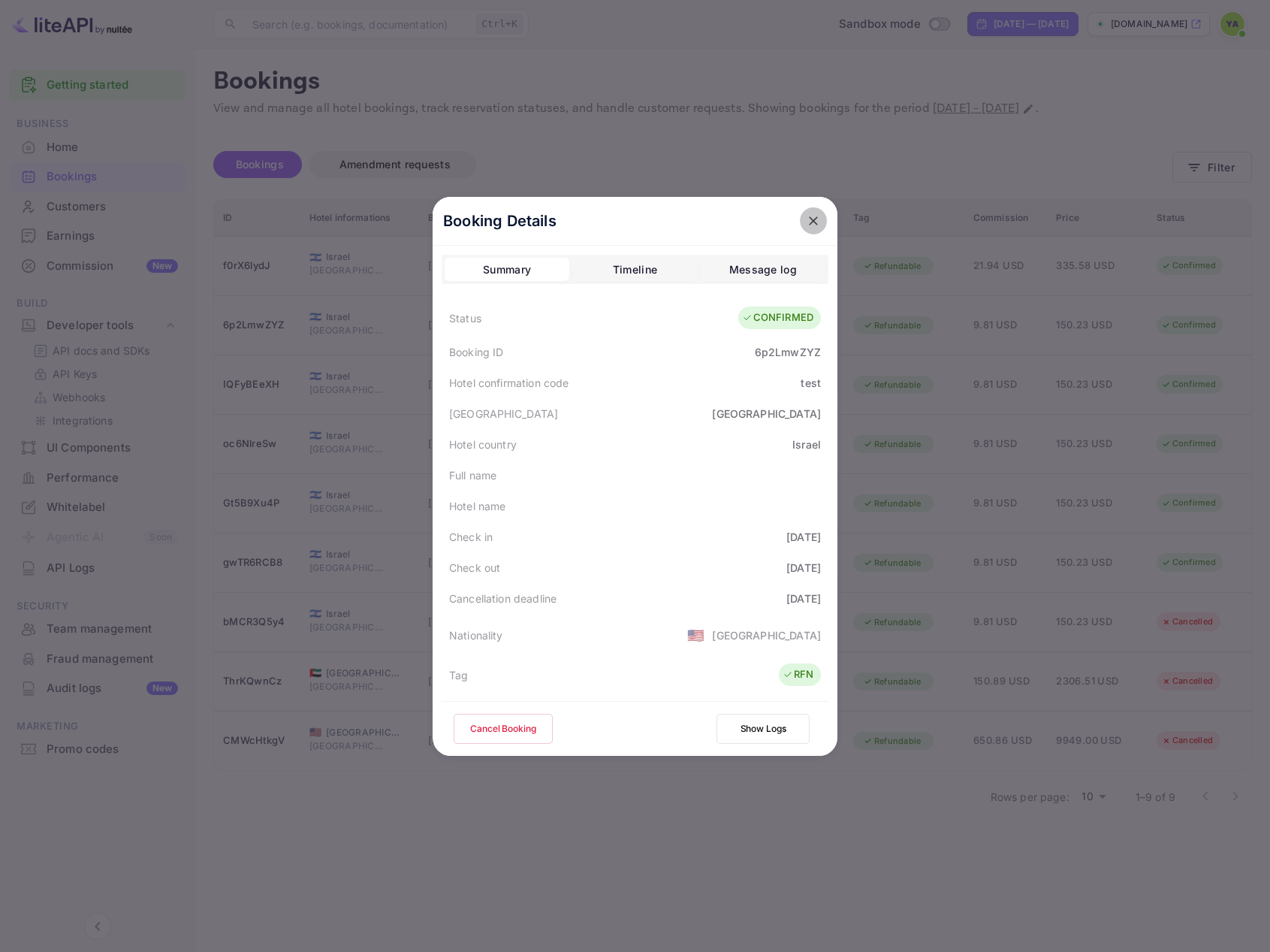
click at [811, 216] on icon "close" at bounding box center [813, 221] width 15 height 15
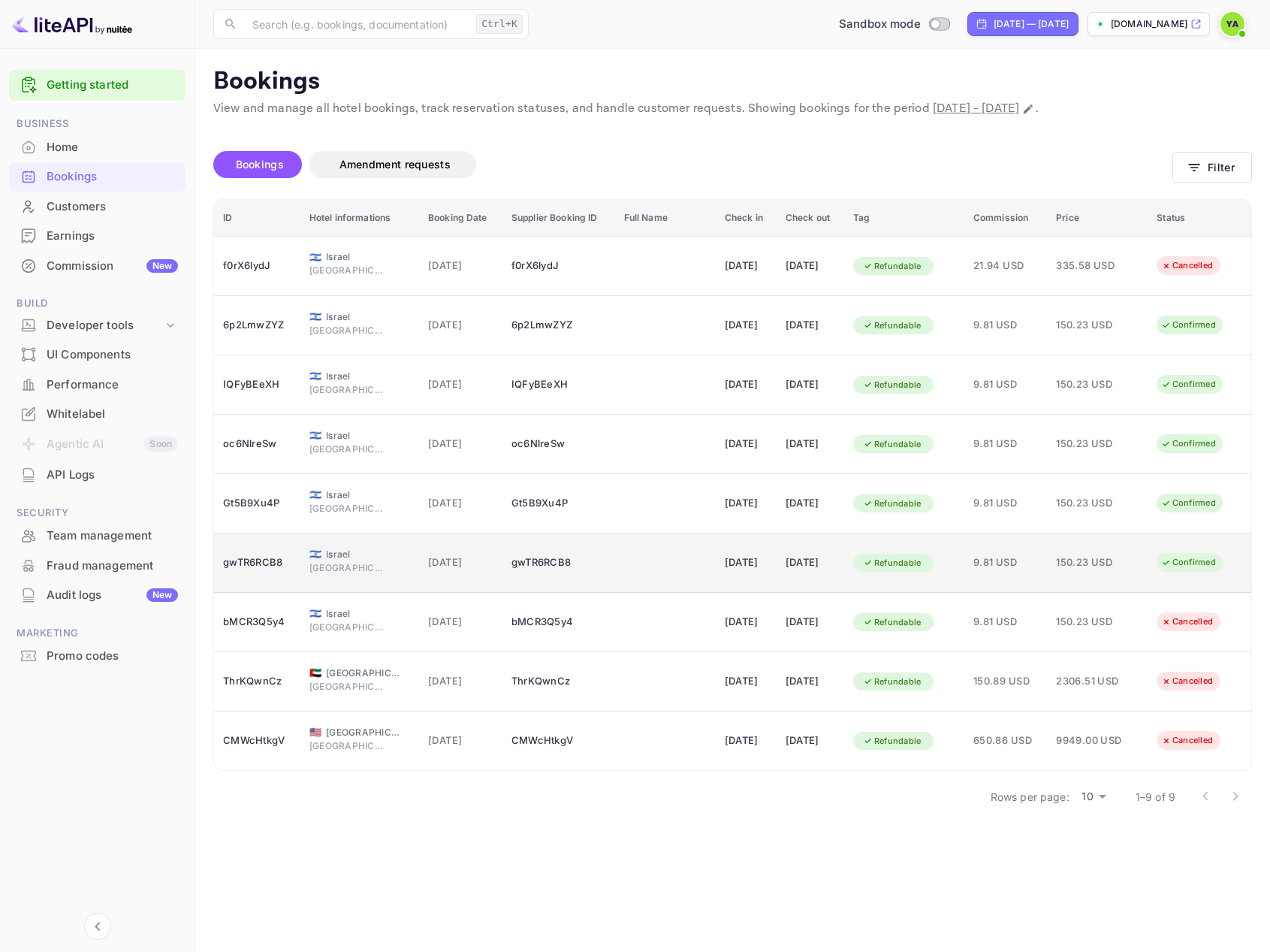
click at [1171, 558] on icon "booking table" at bounding box center [1166, 562] width 10 height 10
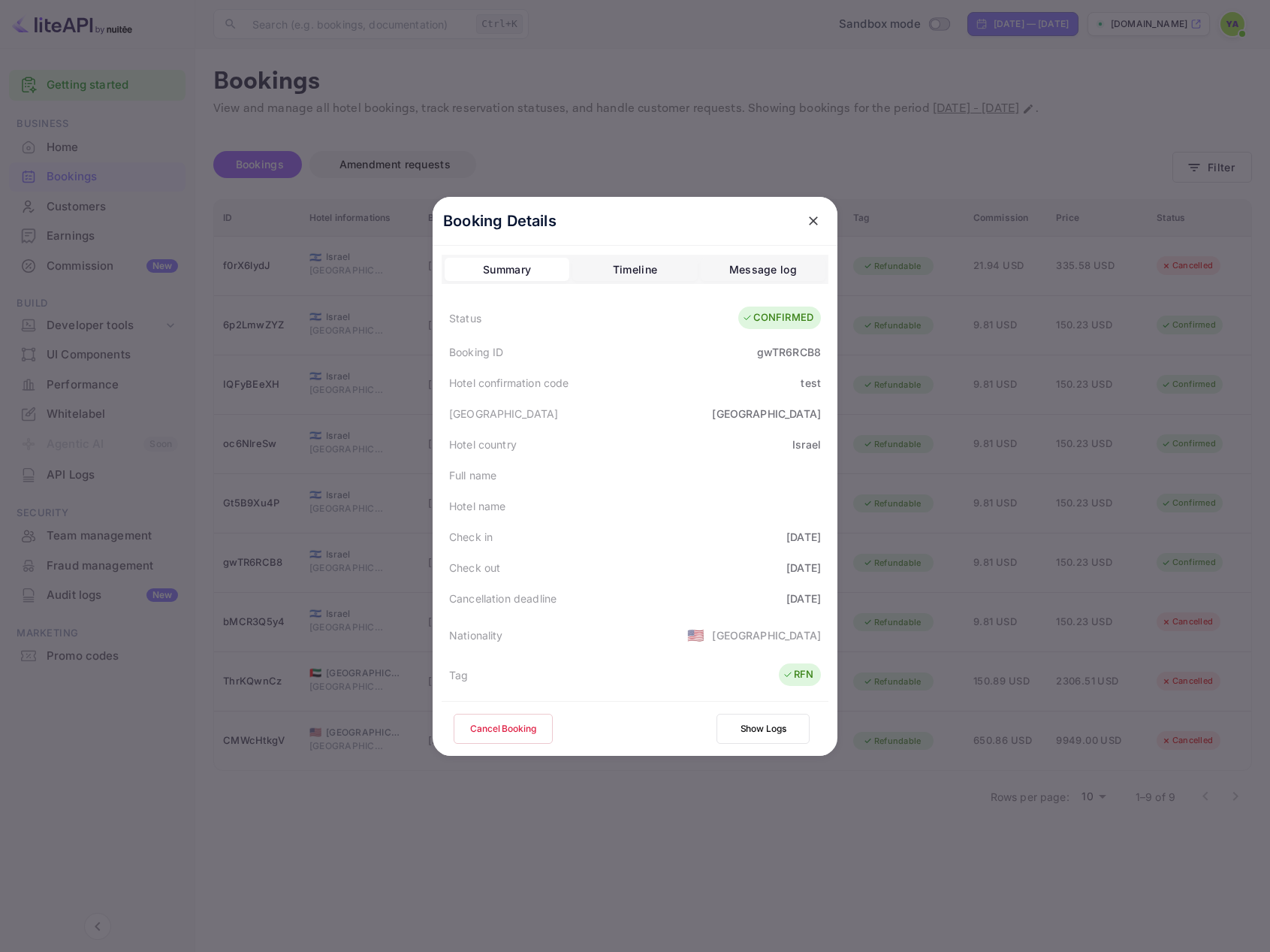
click at [499, 722] on button "Cancel Booking" at bounding box center [504, 729] width 99 height 30
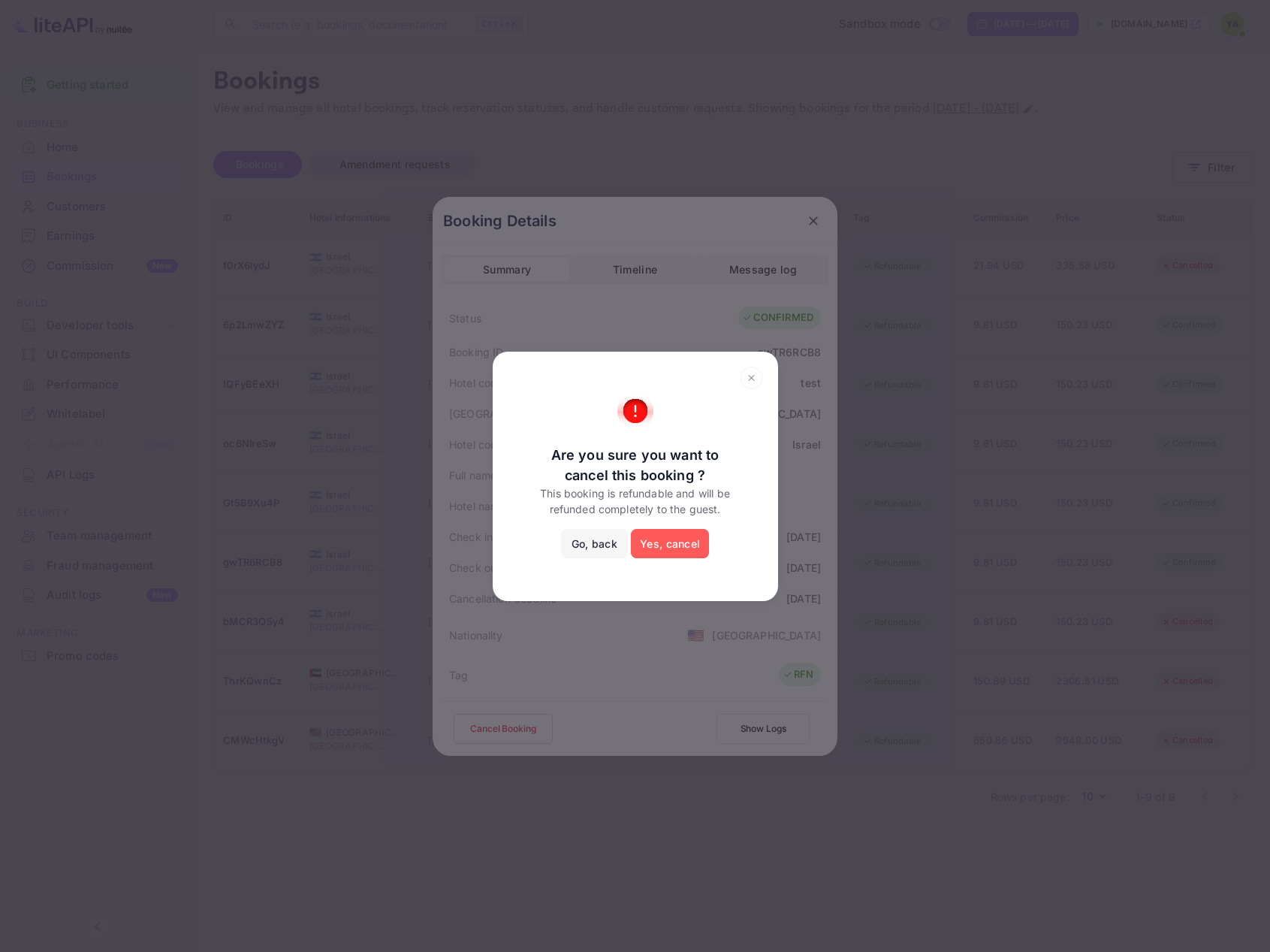
click at [651, 537] on button "Yes, cancel" at bounding box center [670, 544] width 78 height 30
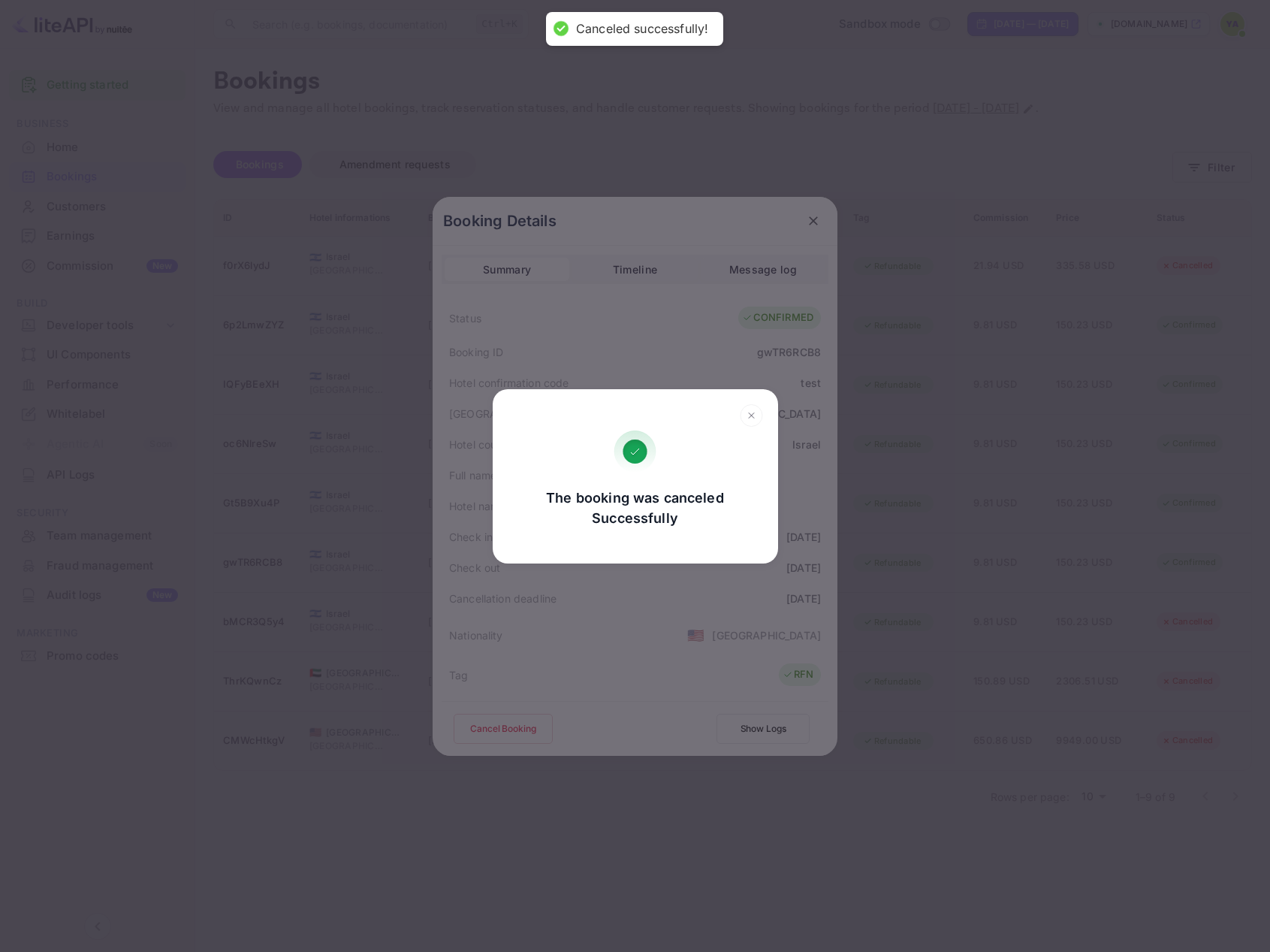
click at [804, 223] on div "The booking was canceled Successfully Go, back Yes, cancel" at bounding box center [635, 476] width 1270 height 952
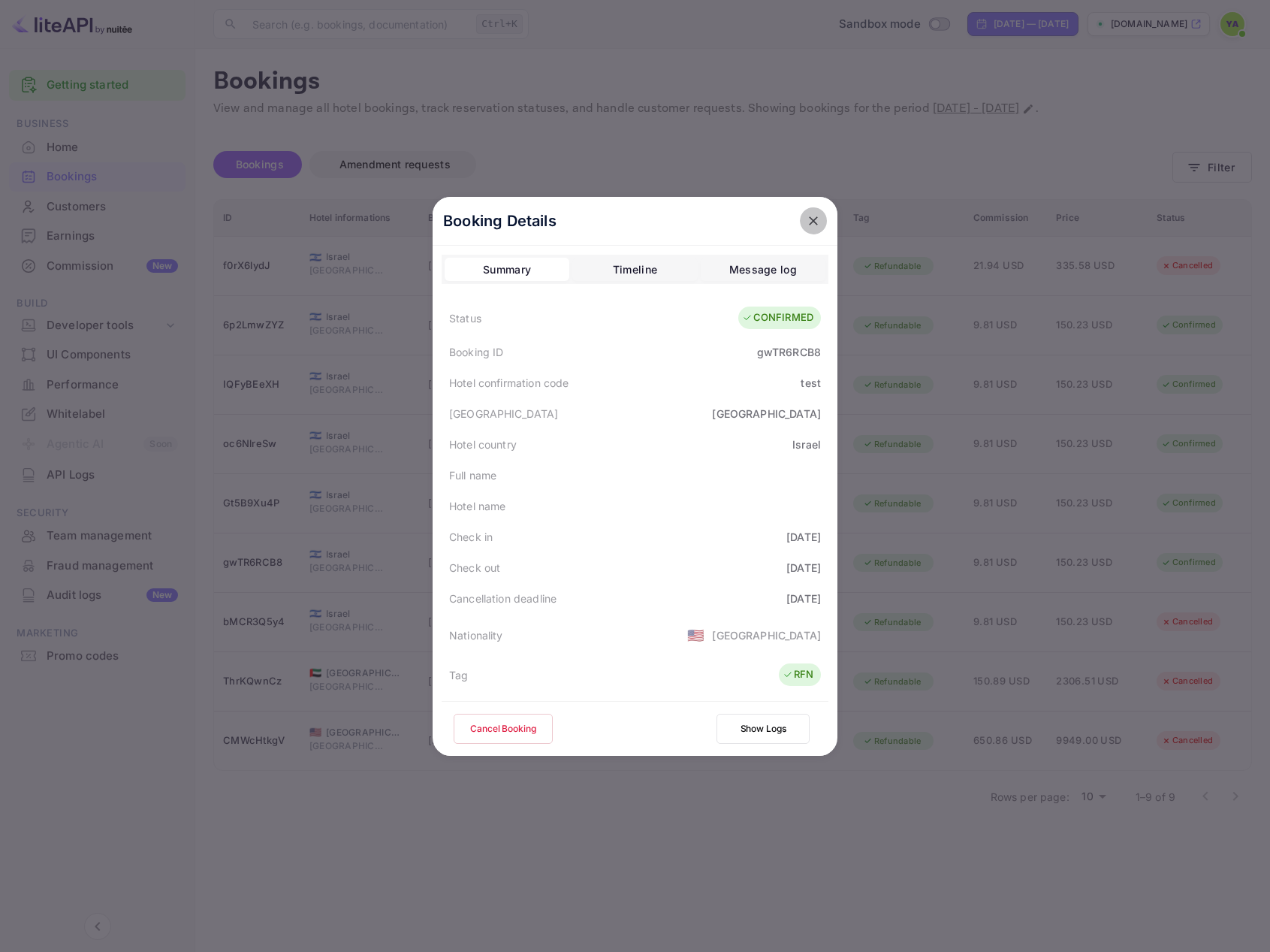
click at [809, 221] on icon "close" at bounding box center [813, 221] width 9 height 9
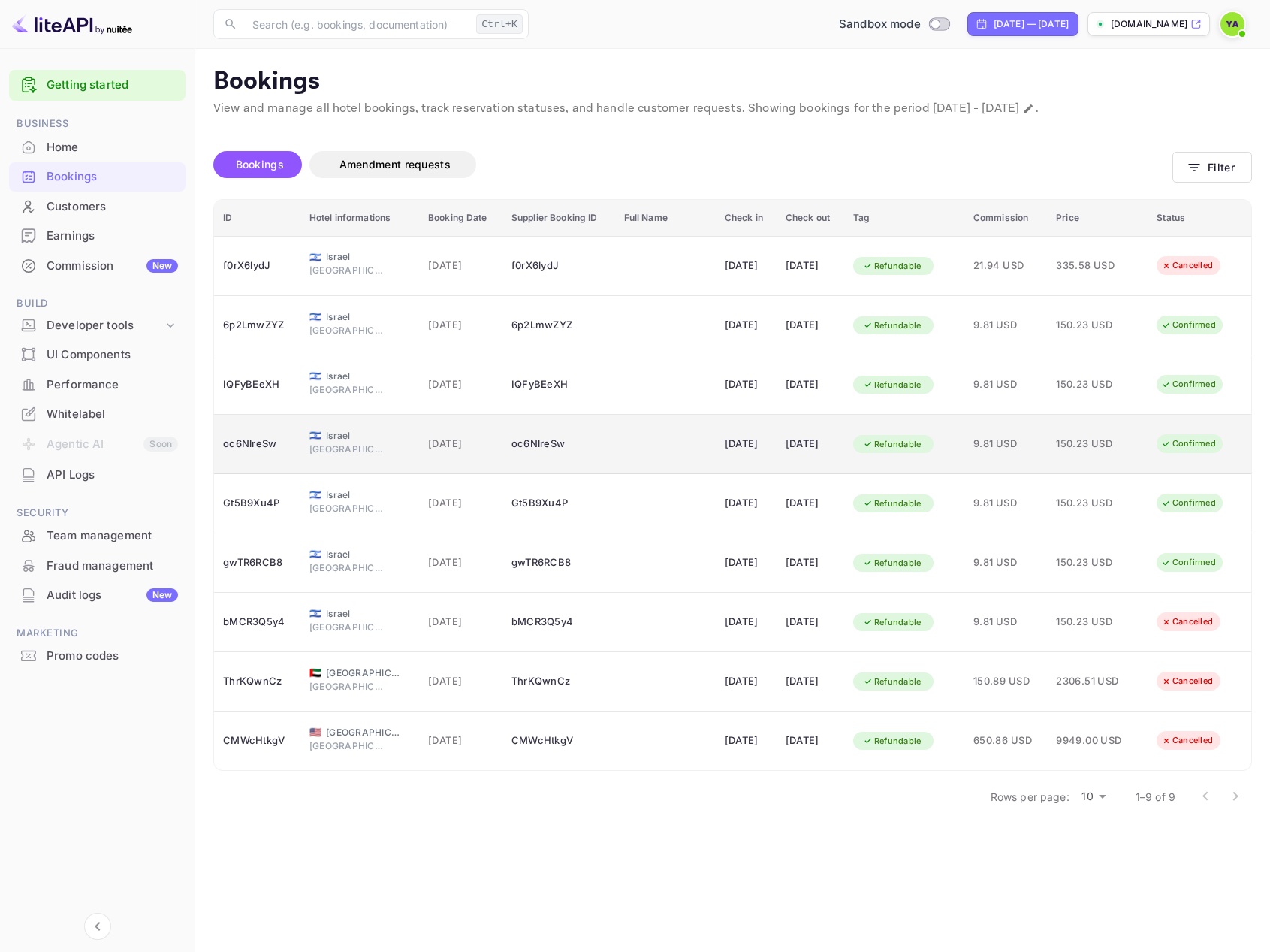
click at [1183, 441] on div "Confirmed" at bounding box center [1188, 444] width 74 height 18
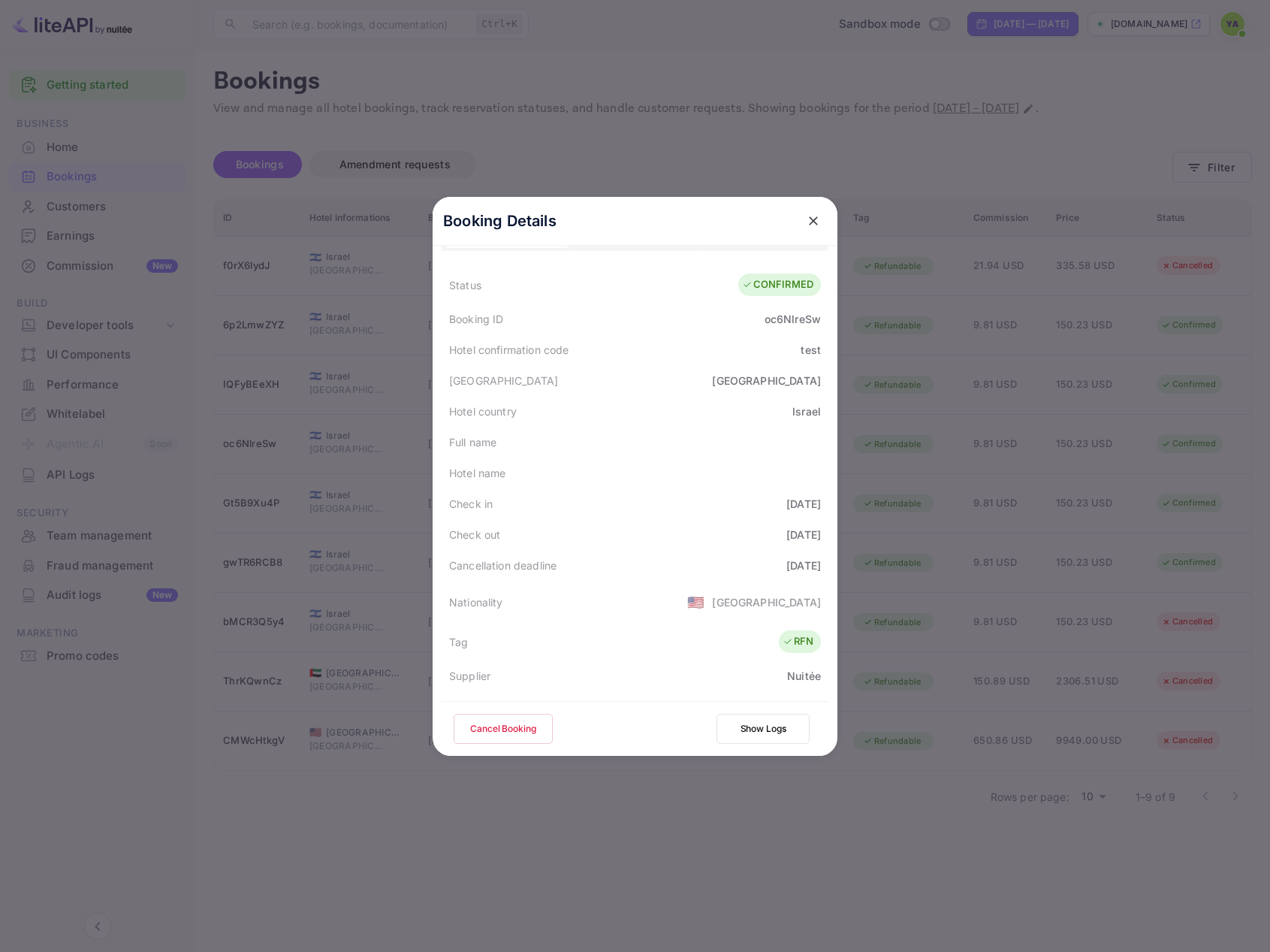
scroll to position [151, 0]
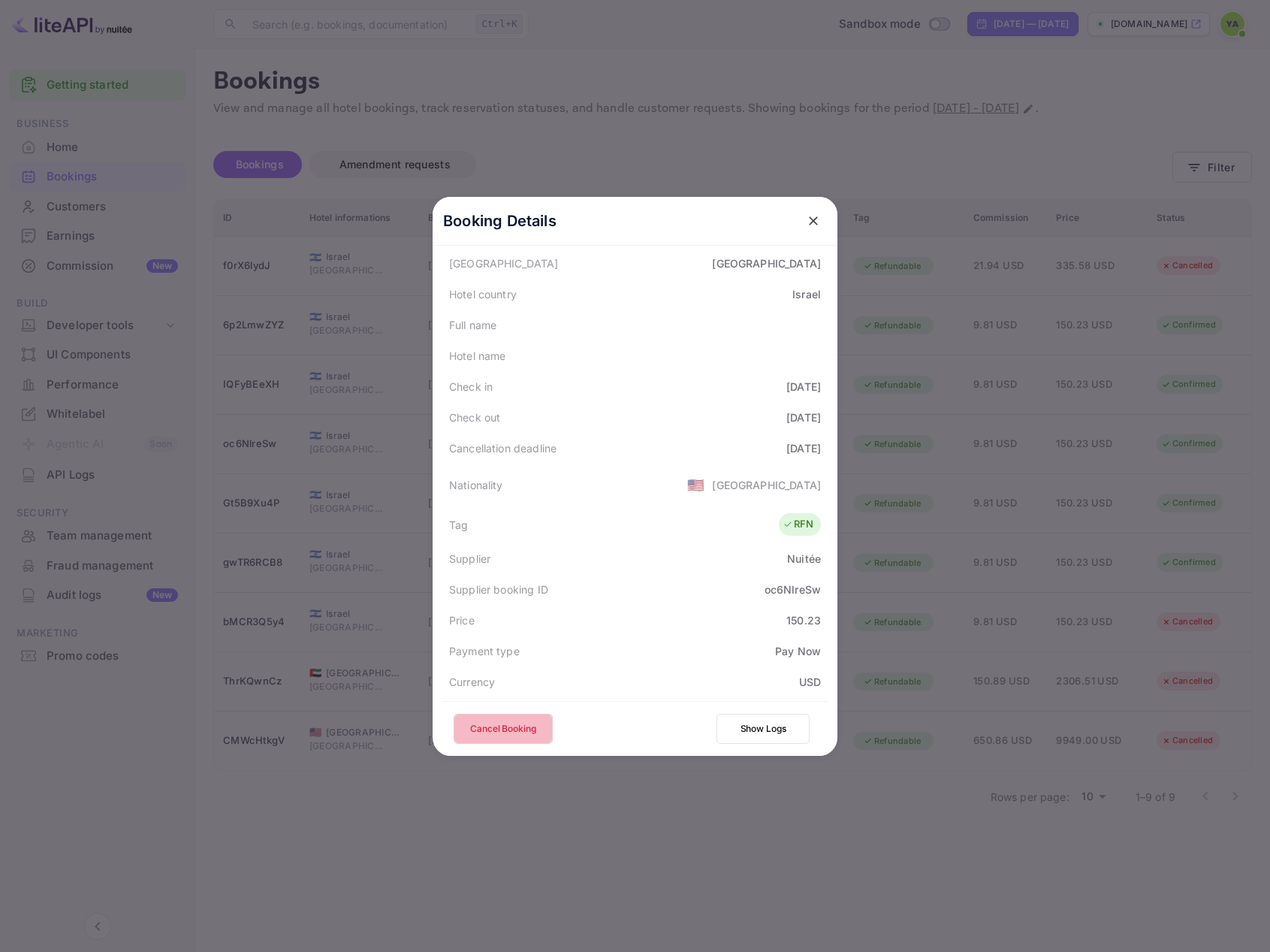
click at [513, 731] on button "Cancel Booking" at bounding box center [504, 729] width 99 height 30
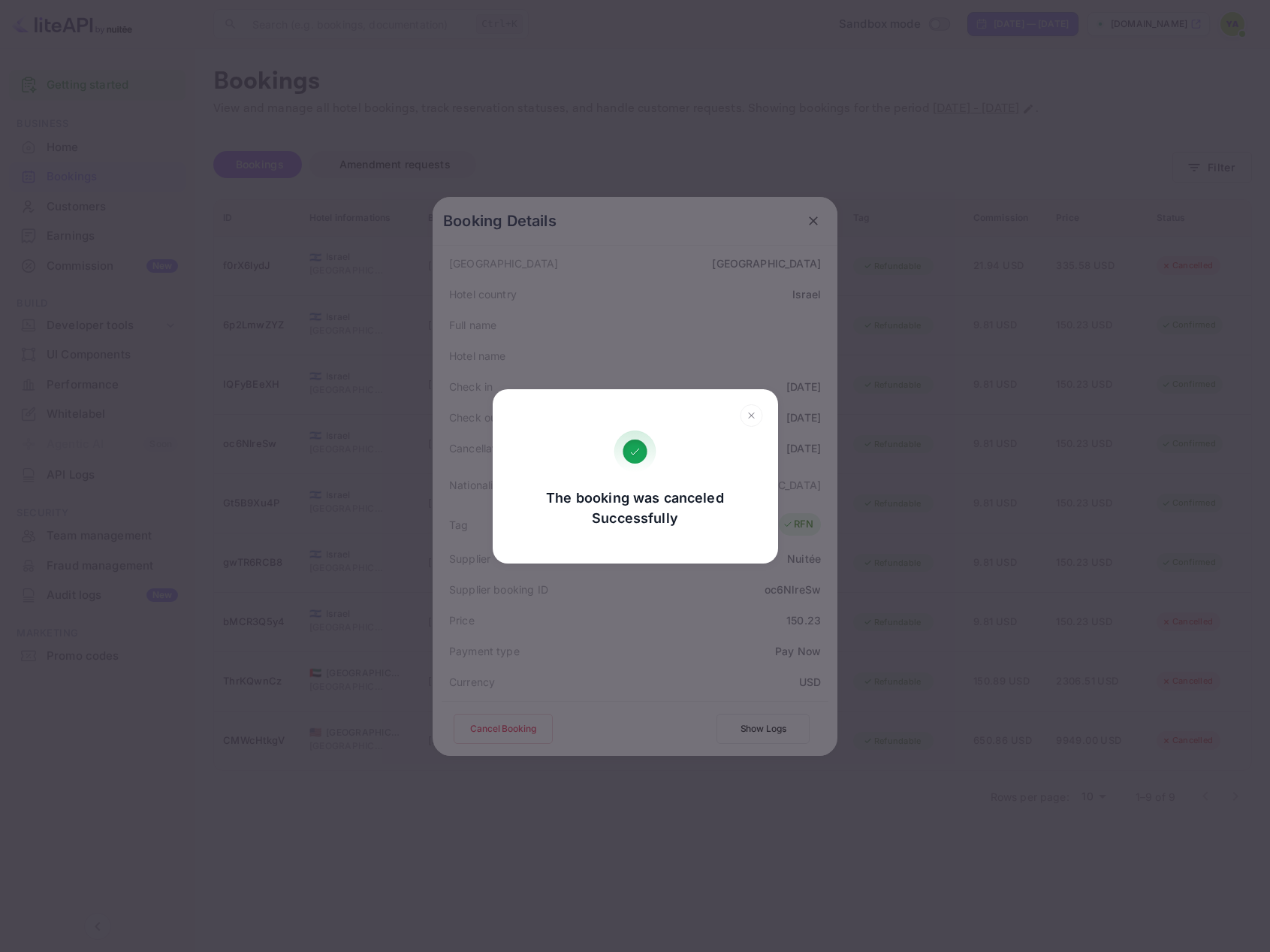
drag, startPoint x: 811, startPoint y: 221, endPoint x: 805, endPoint y: 239, distance: 19.0
click at [811, 221] on div "The booking was canceled Successfully Go, back Yes, cancel" at bounding box center [635, 476] width 1270 height 952
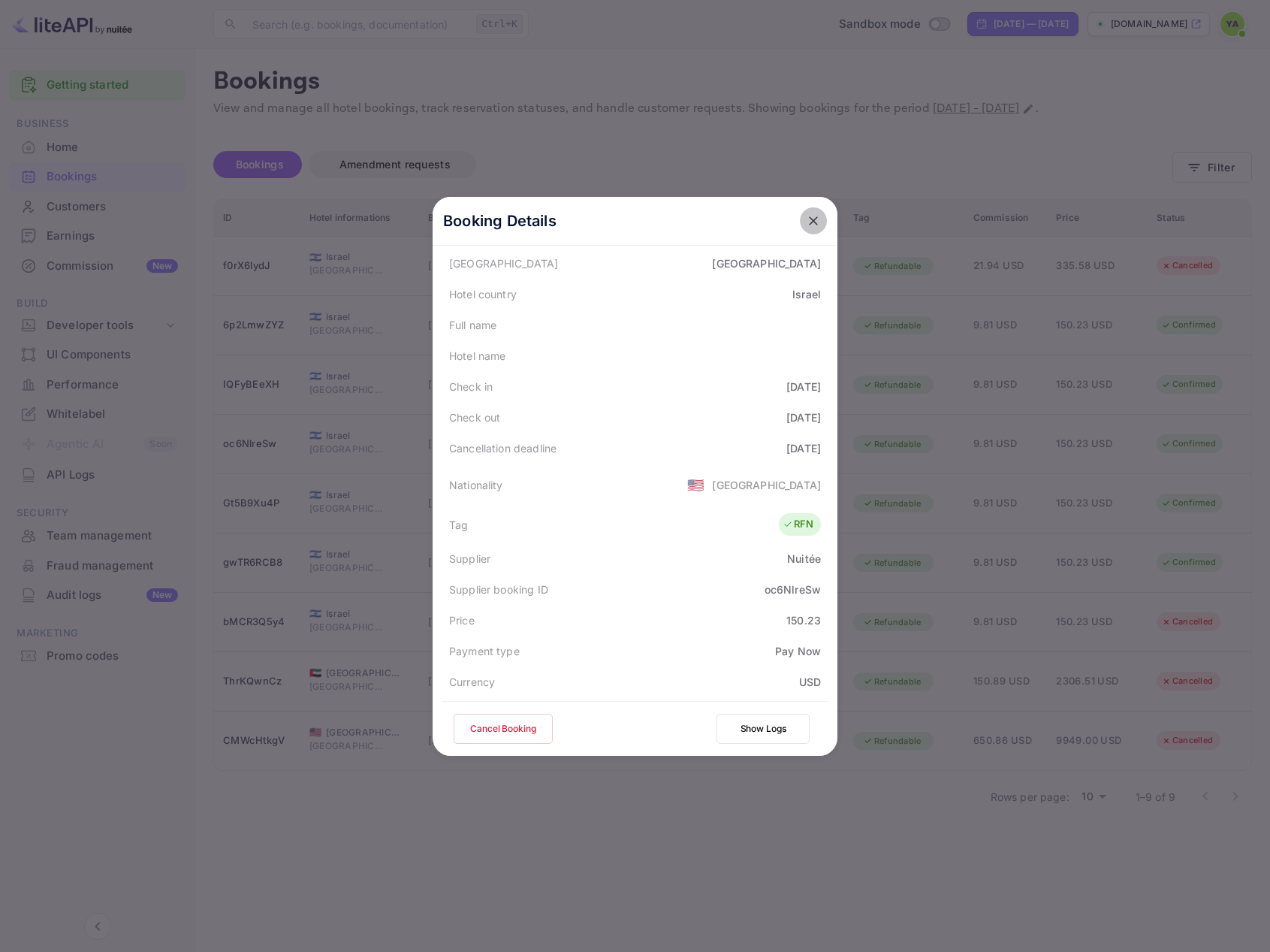
click at [809, 223] on icon "close" at bounding box center [813, 221] width 9 height 9
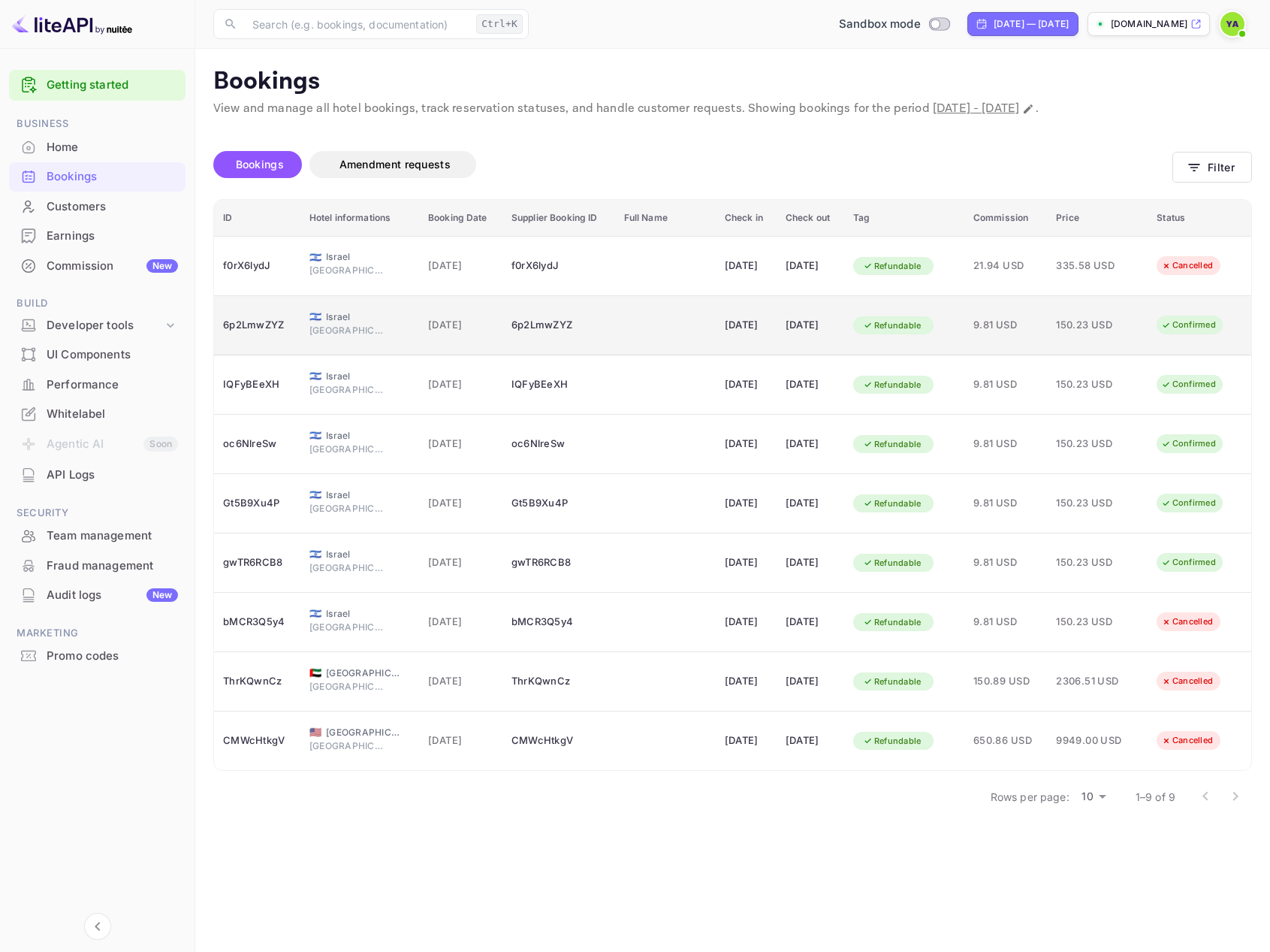
click at [1187, 323] on div "Confirmed" at bounding box center [1188, 324] width 74 height 18
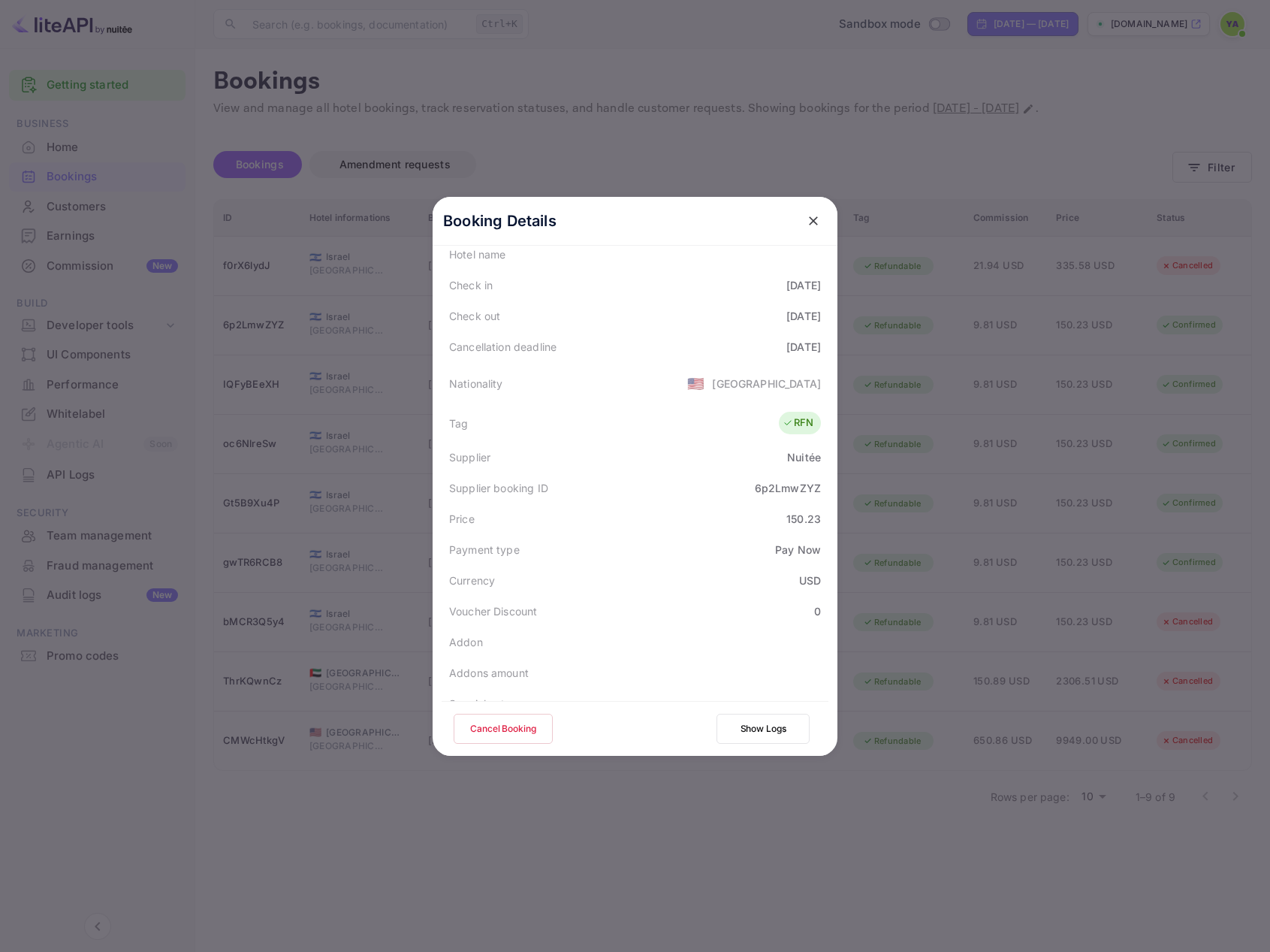
scroll to position [300, 0]
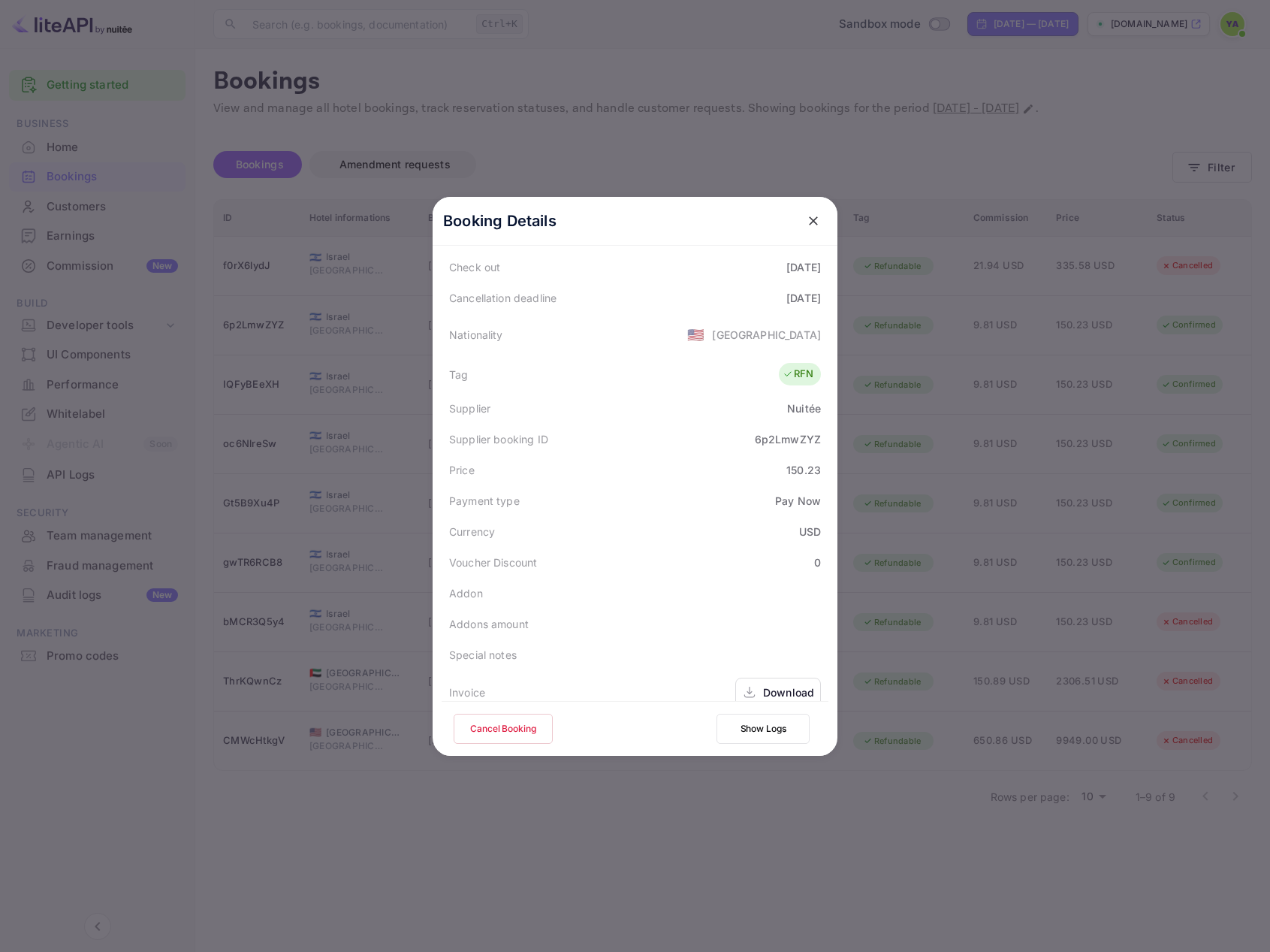
click at [522, 726] on button "Cancel Booking" at bounding box center [504, 729] width 99 height 30
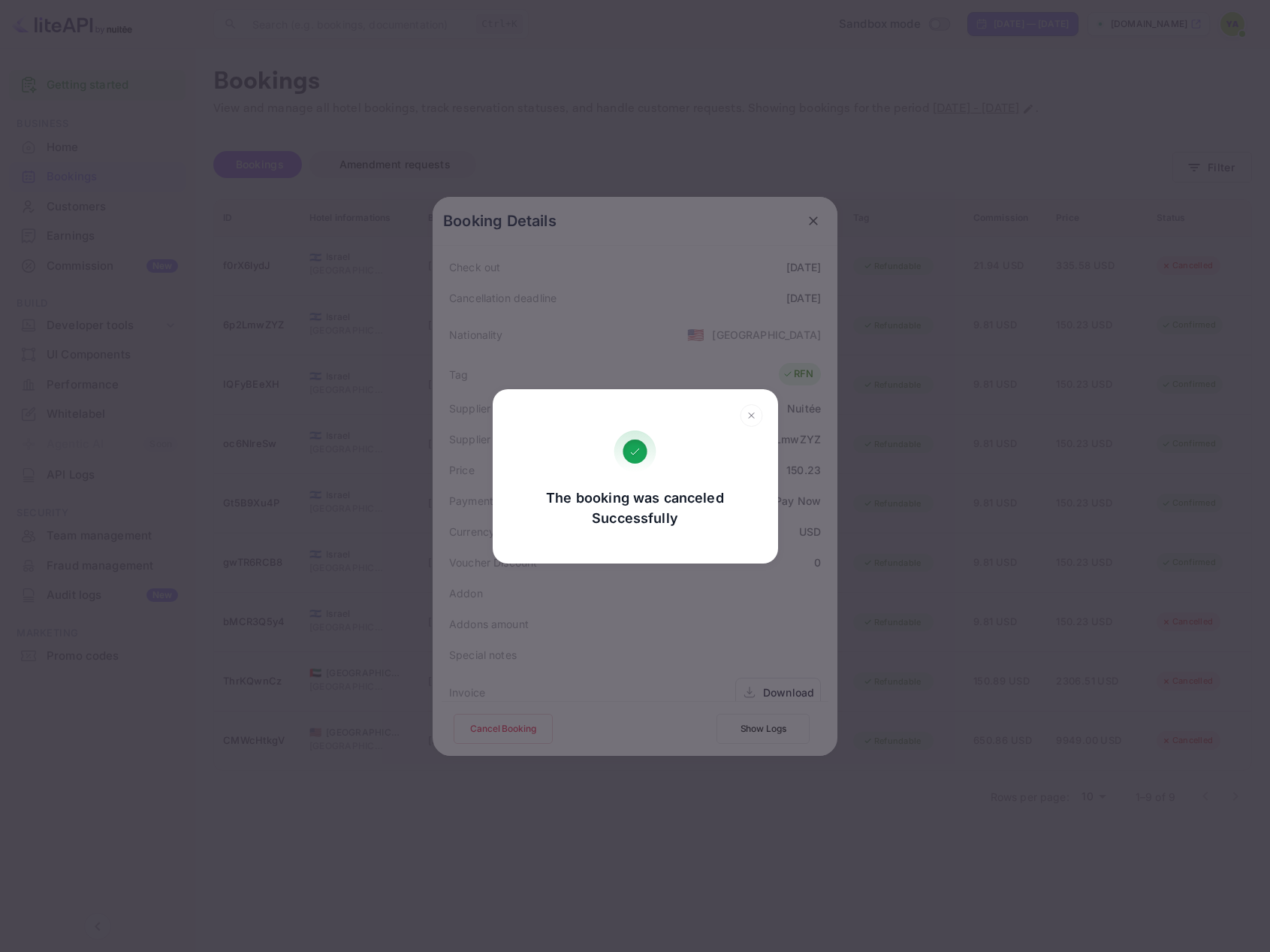
click at [752, 410] on icon at bounding box center [751, 415] width 23 height 23
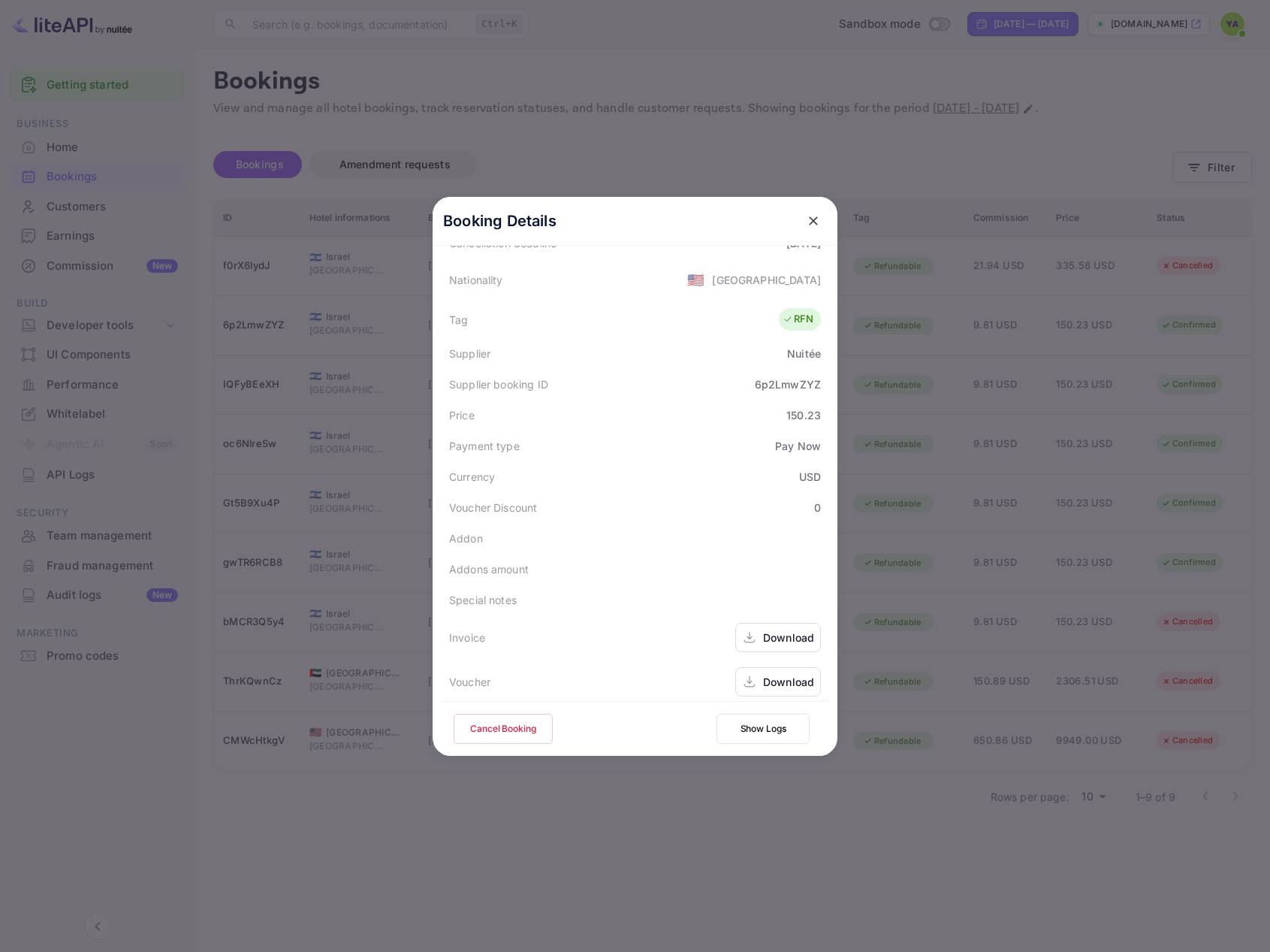
scroll to position [364, 0]
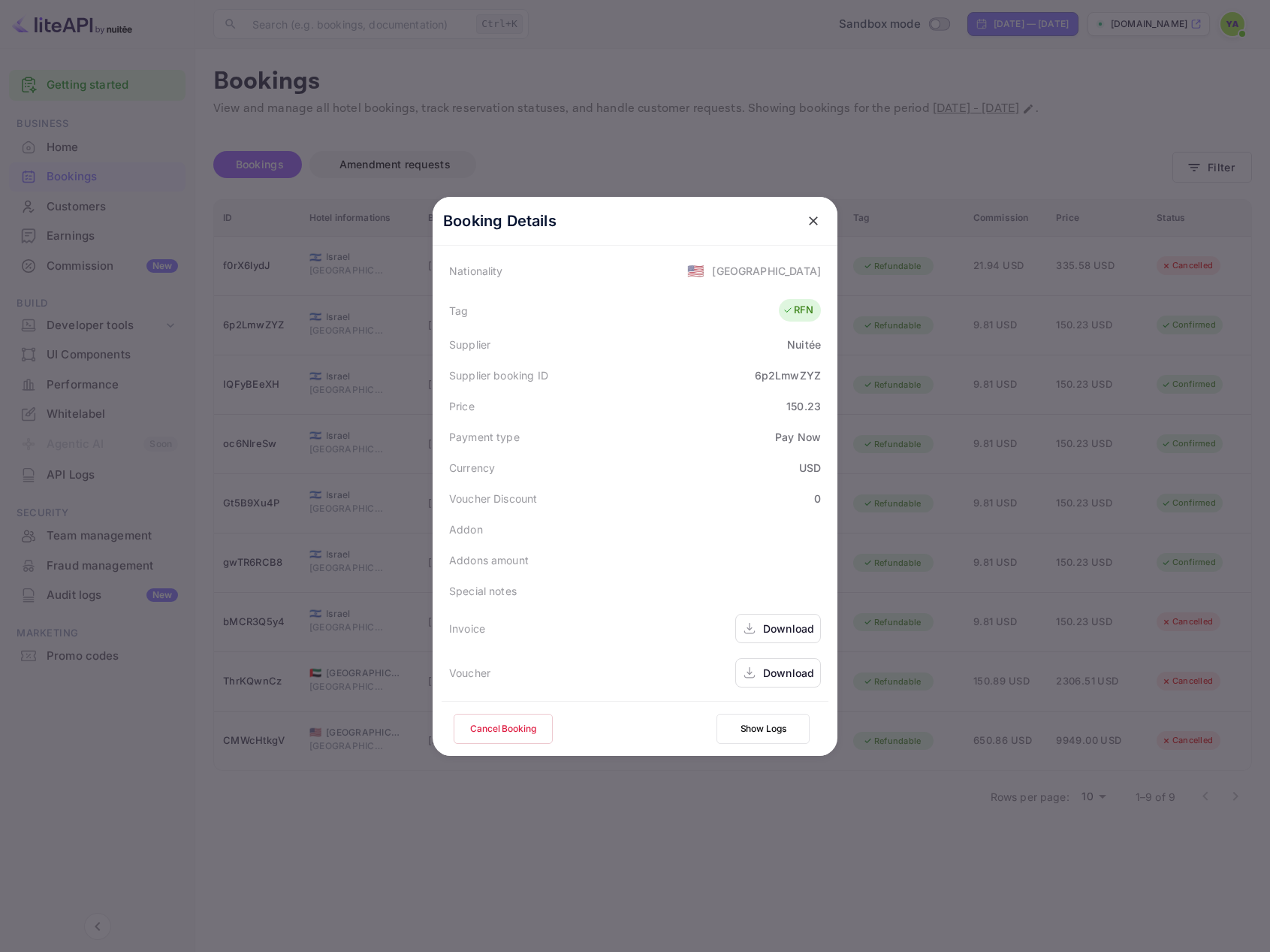
click at [517, 719] on button "Cancel Booking" at bounding box center [504, 729] width 99 height 30
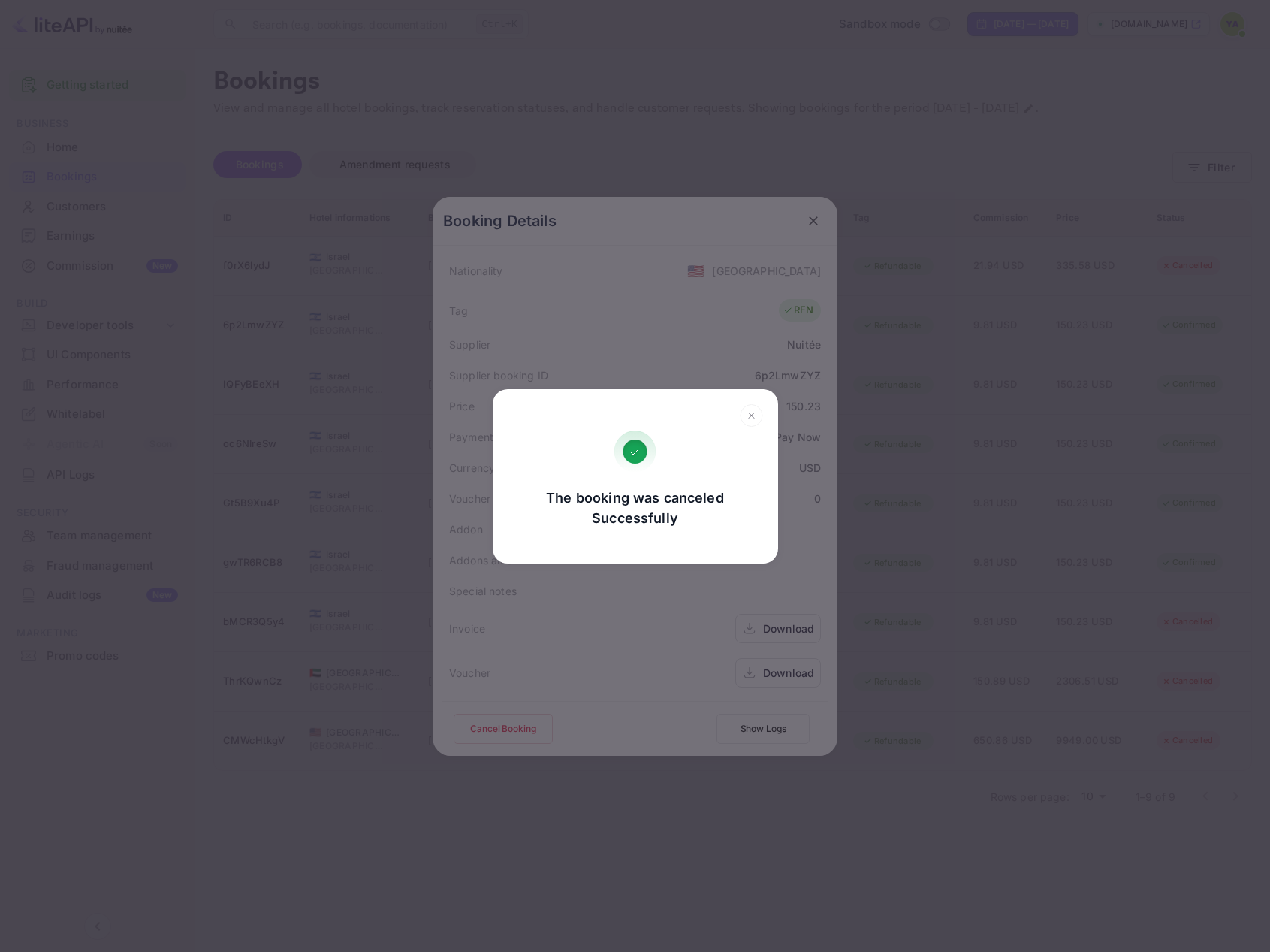
click at [805, 222] on div "The booking was canceled Successfully Go, back Yes, cancel" at bounding box center [635, 476] width 1270 height 952
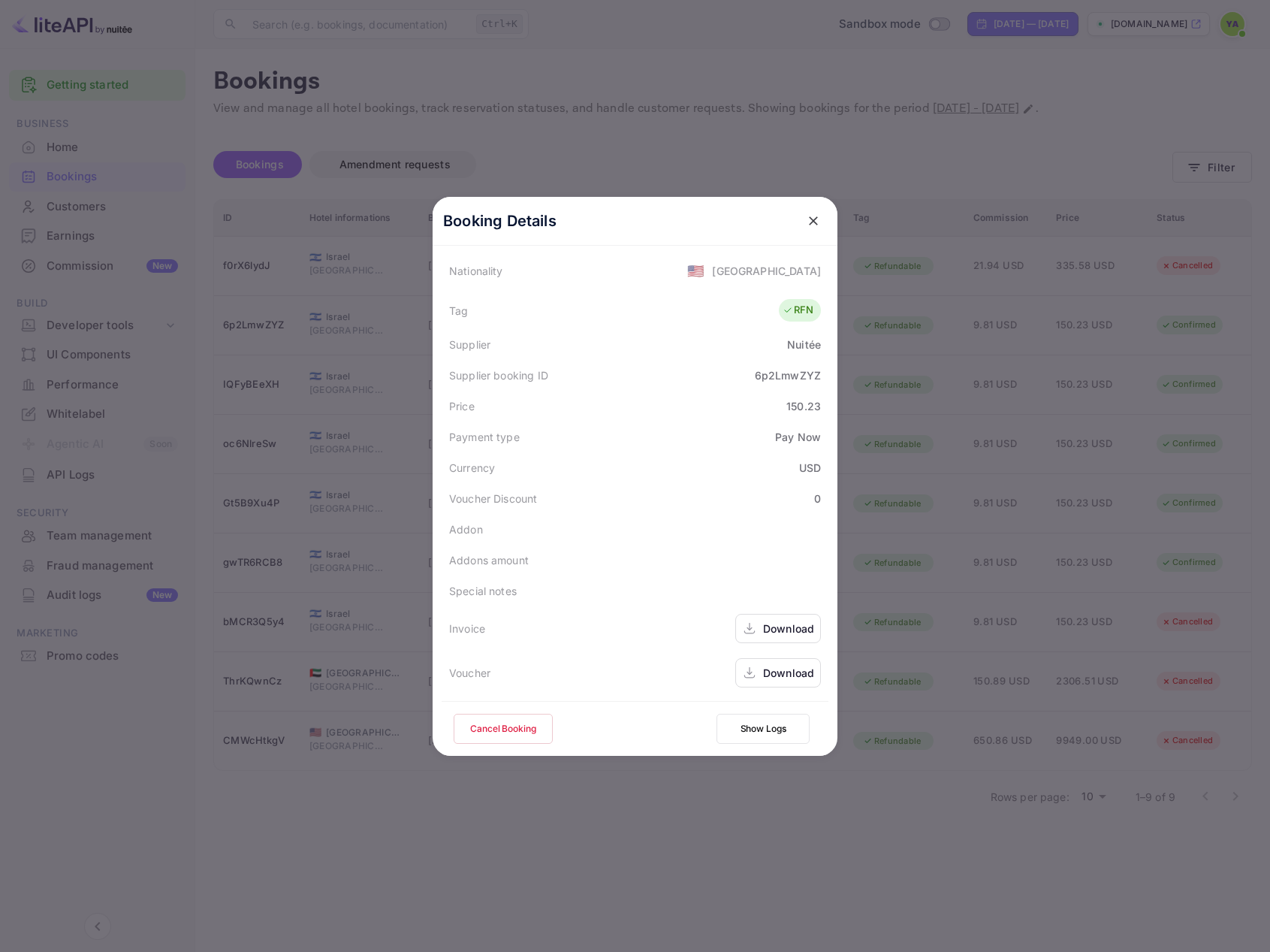
click at [1031, 266] on div at bounding box center [635, 476] width 1270 height 952
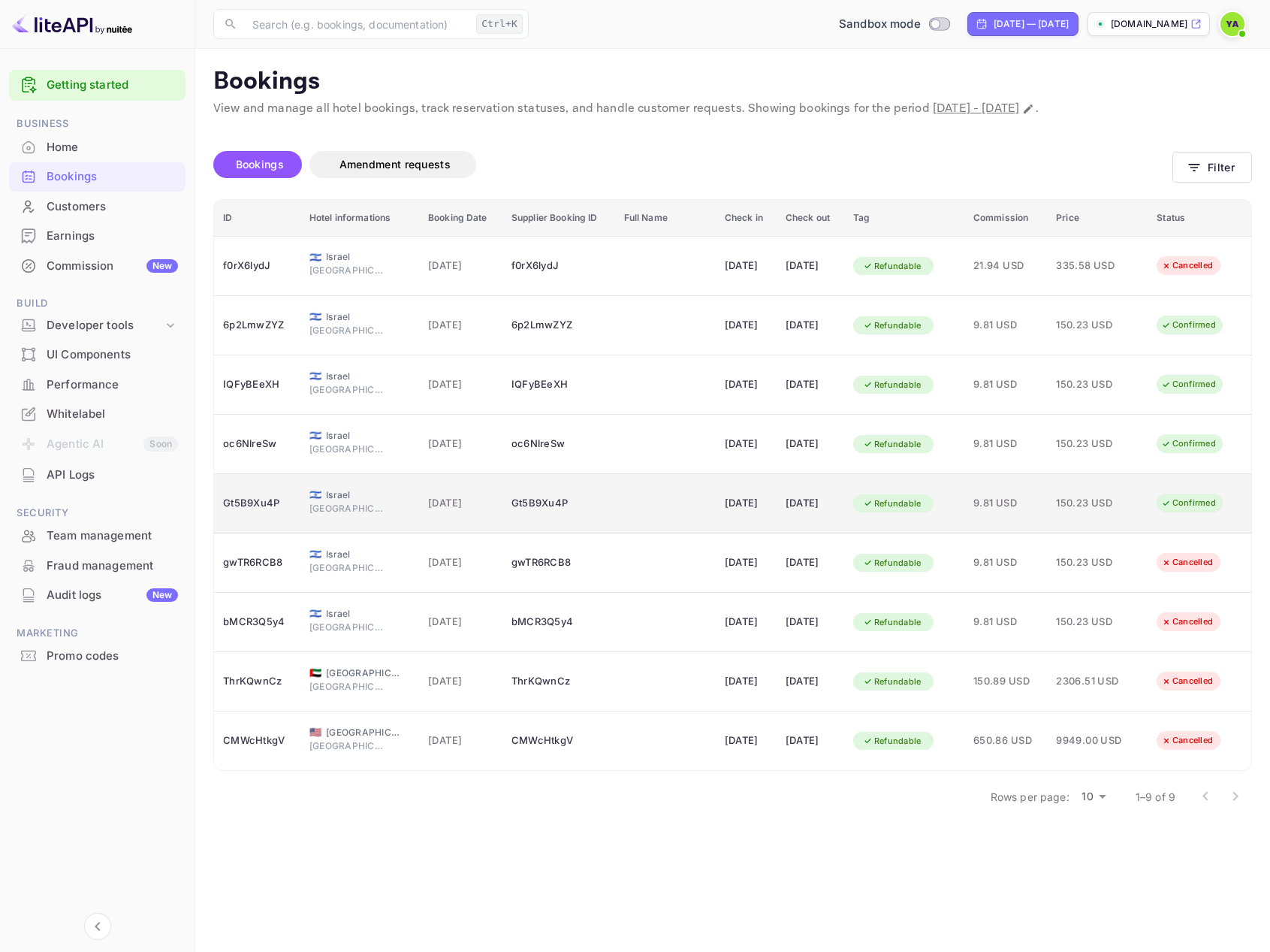
click at [1185, 503] on div "Confirmed" at bounding box center [1188, 503] width 74 height 18
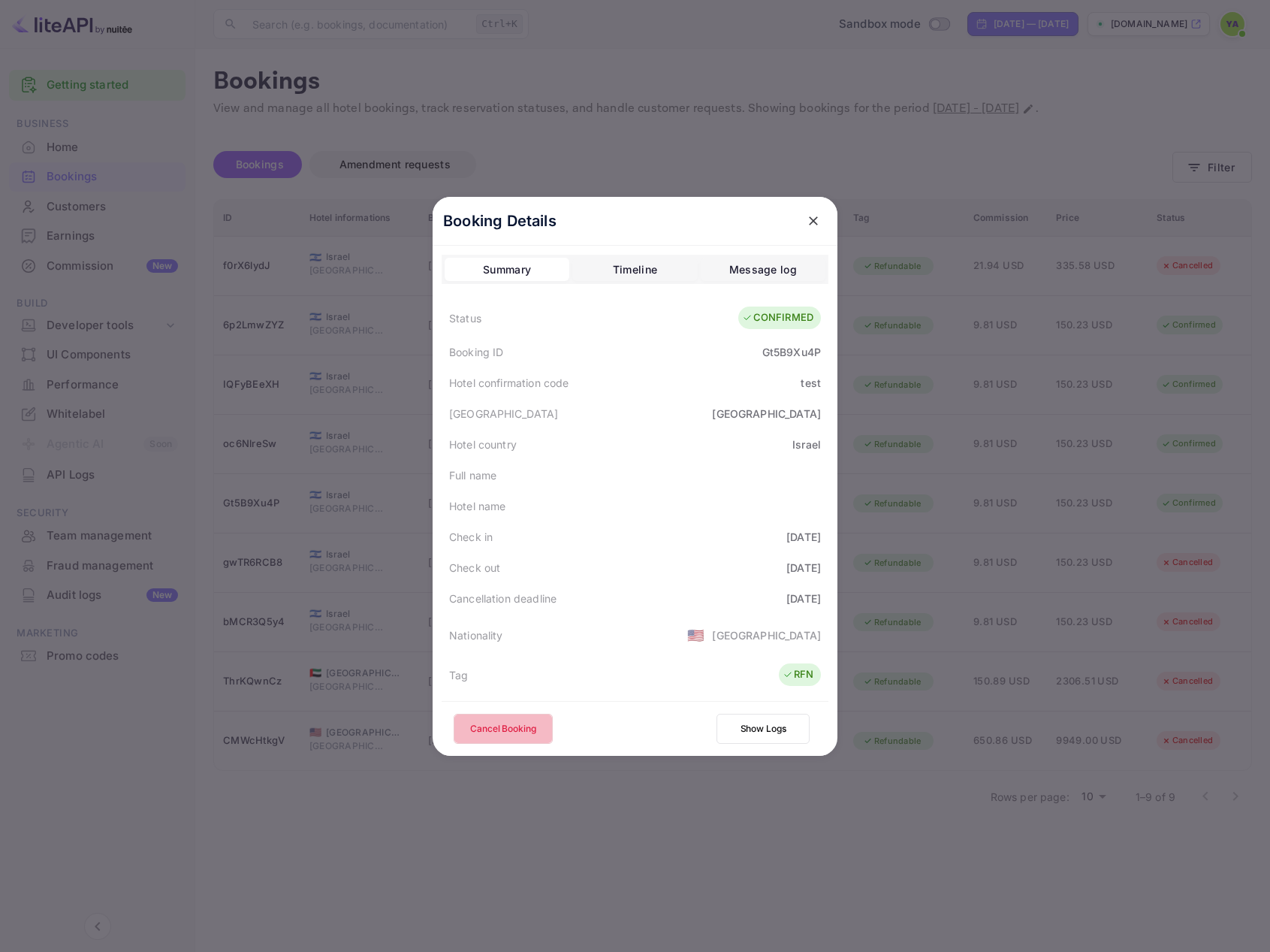
click at [492, 729] on button "Cancel Booking" at bounding box center [504, 729] width 99 height 30
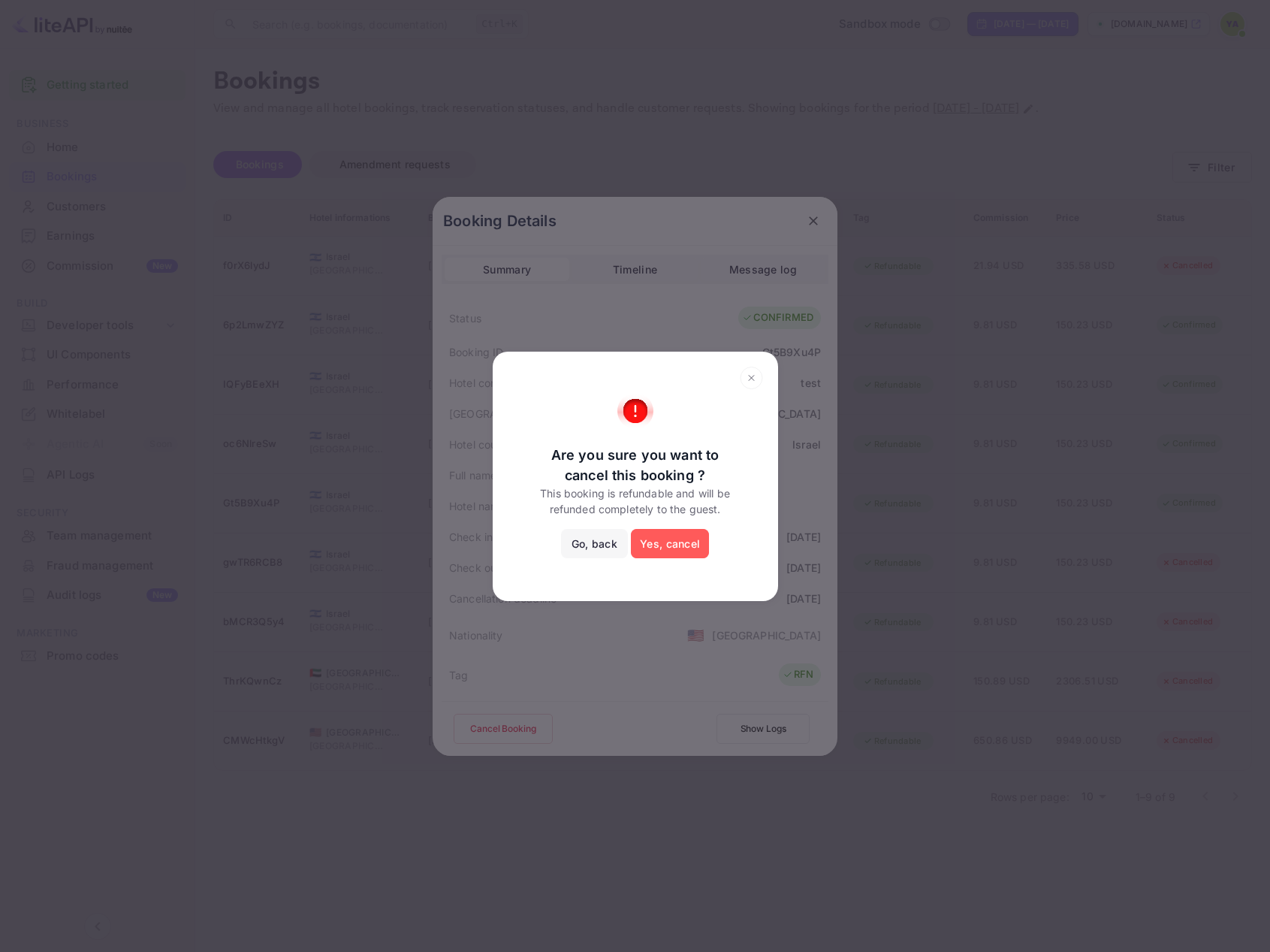
click at [661, 538] on button "Yes, cancel" at bounding box center [670, 544] width 78 height 30
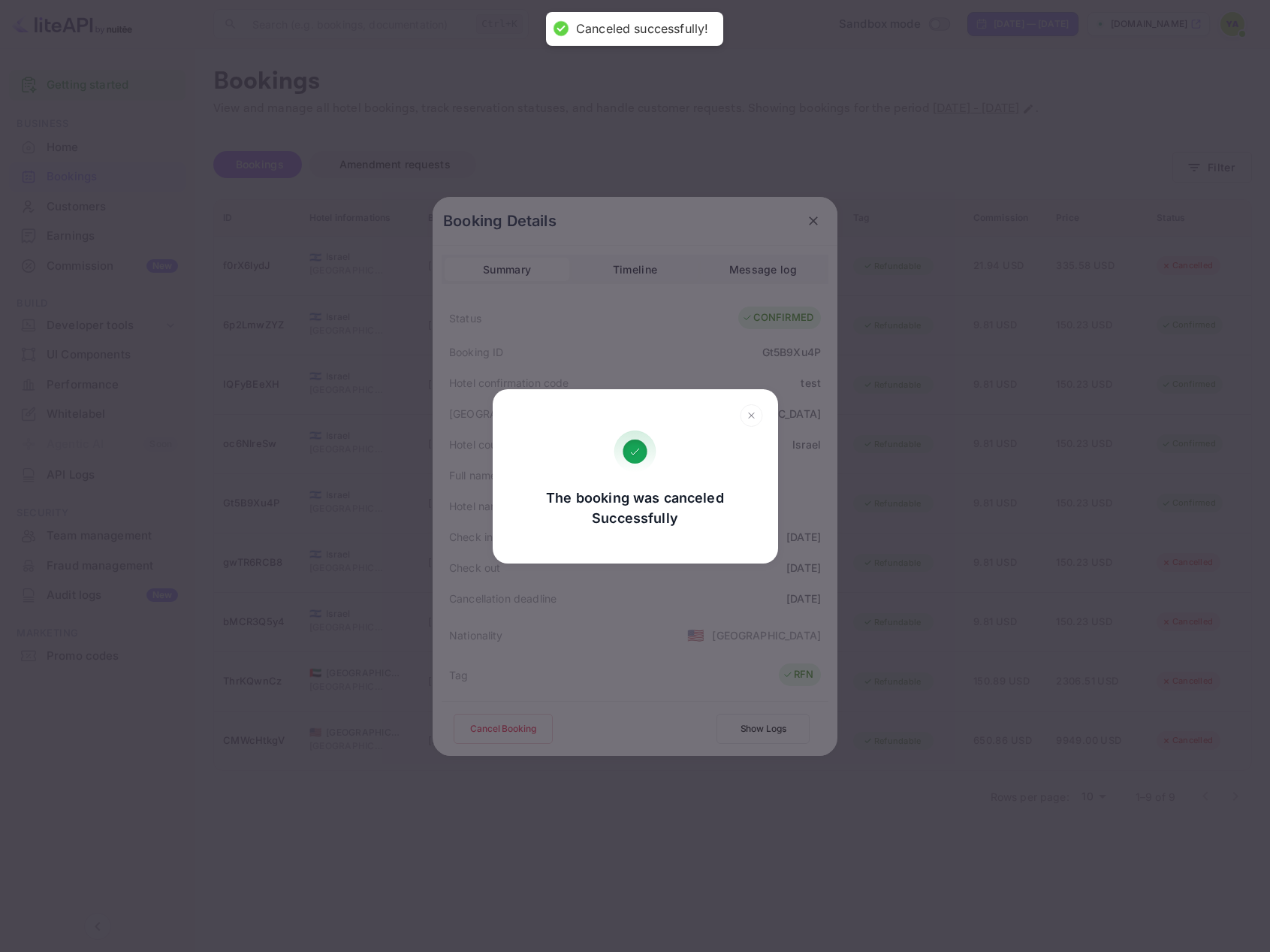
click at [750, 416] on icon at bounding box center [751, 415] width 6 height 6
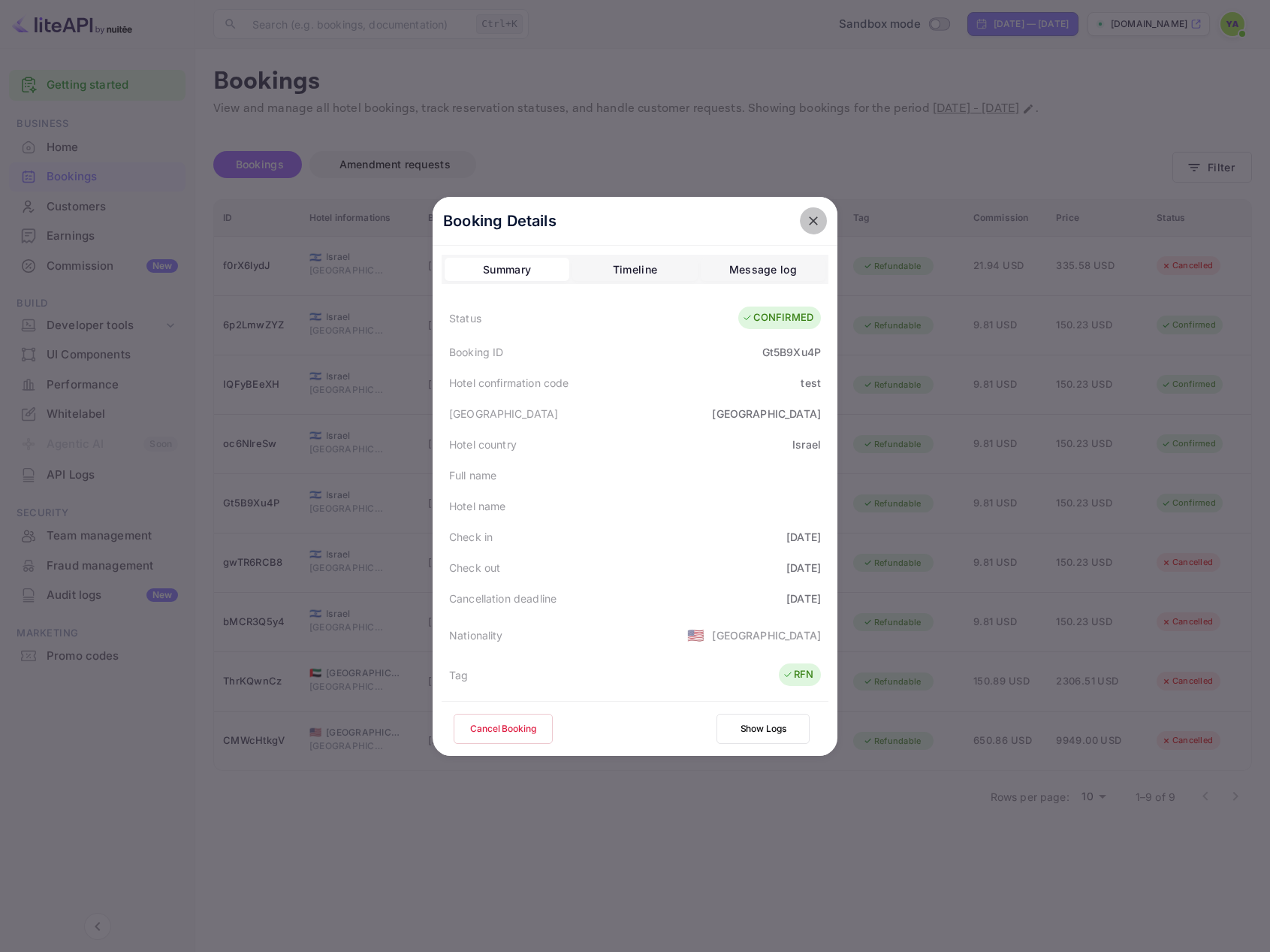
click at [806, 222] on icon "close" at bounding box center [813, 221] width 15 height 15
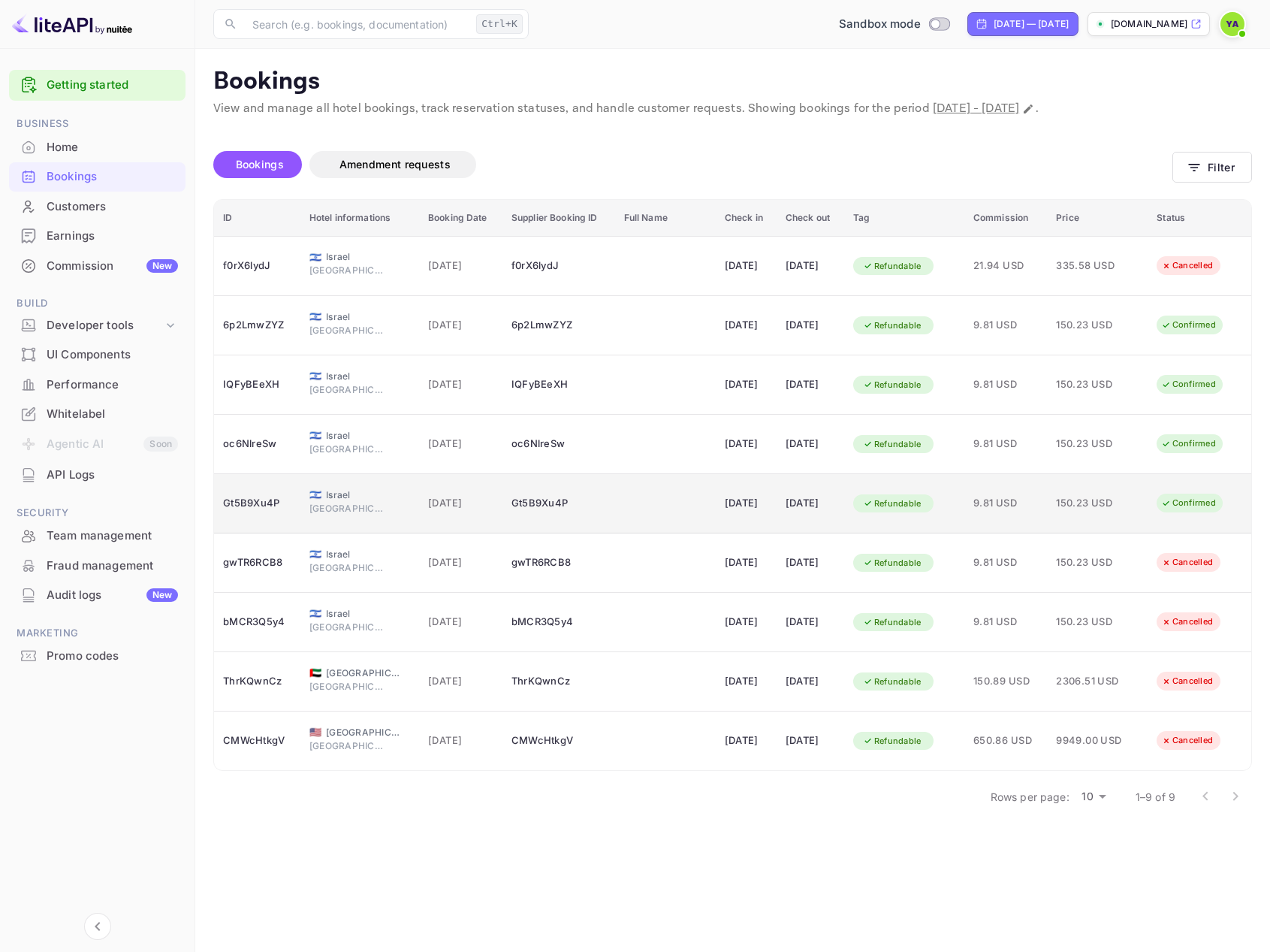
click at [1185, 500] on div "Confirmed" at bounding box center [1188, 503] width 74 height 18
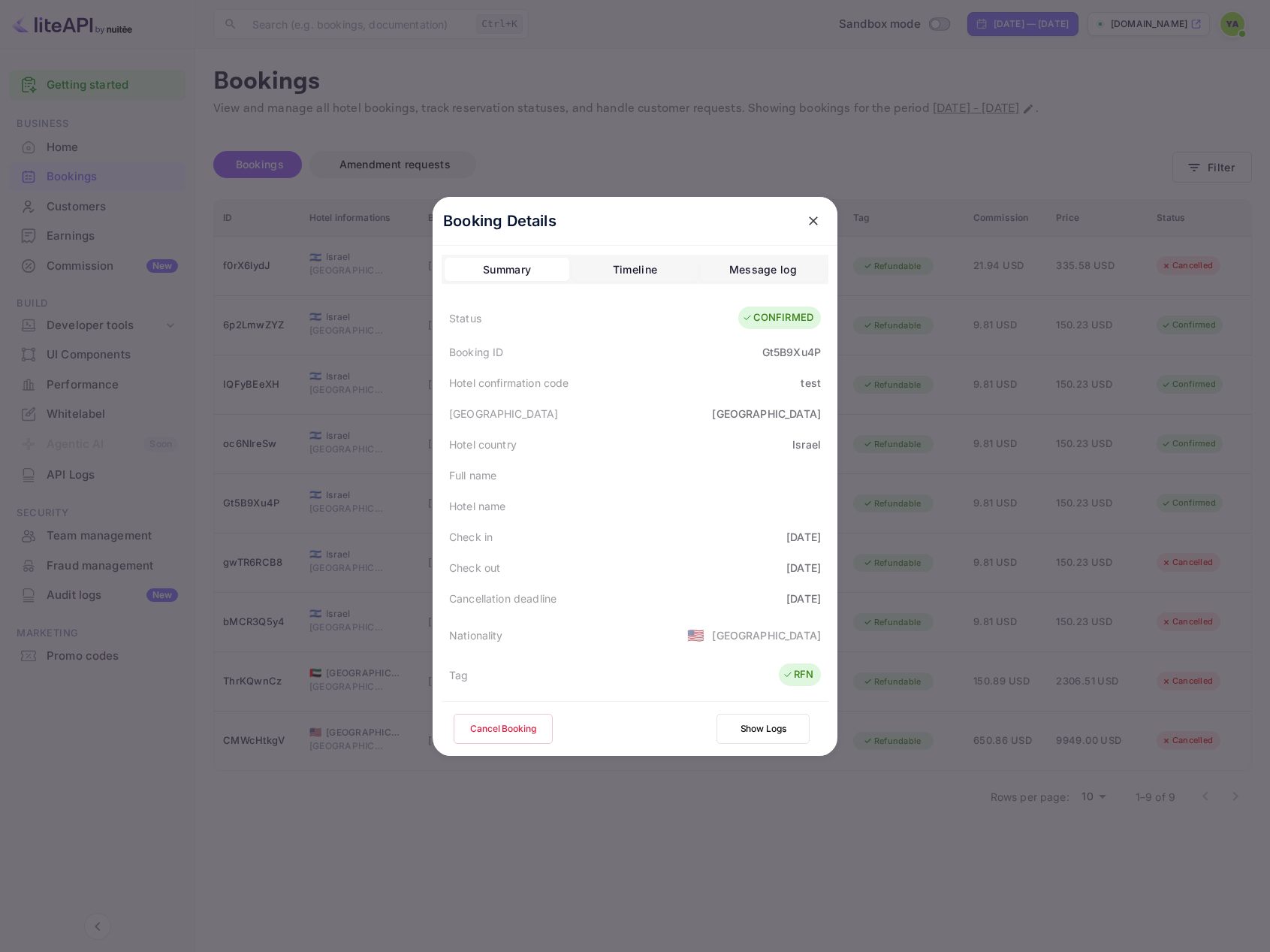
click at [521, 724] on button "Cancel Booking" at bounding box center [504, 729] width 99 height 30
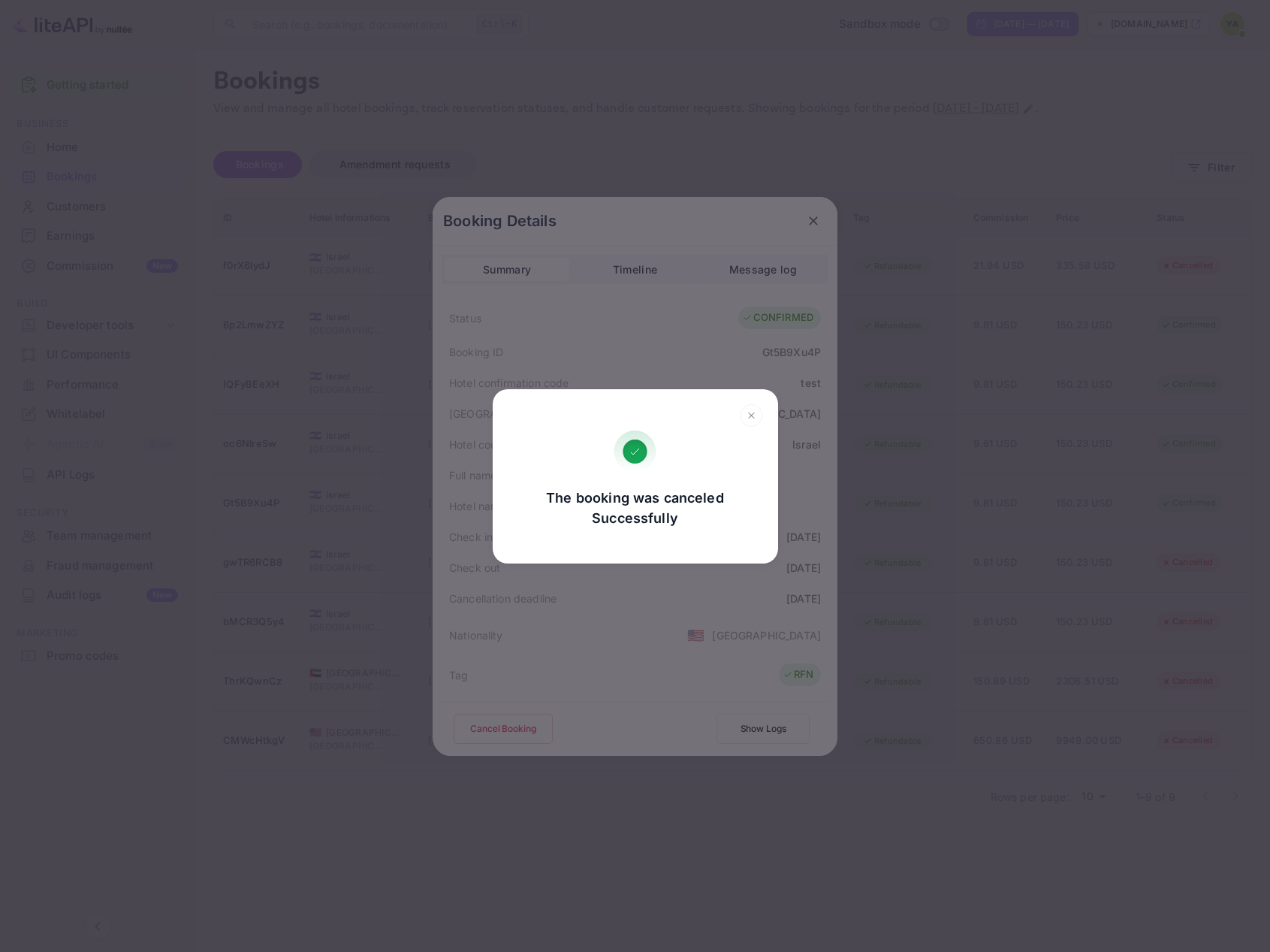
click at [760, 429] on div at bounding box center [751, 417] width 23 height 27
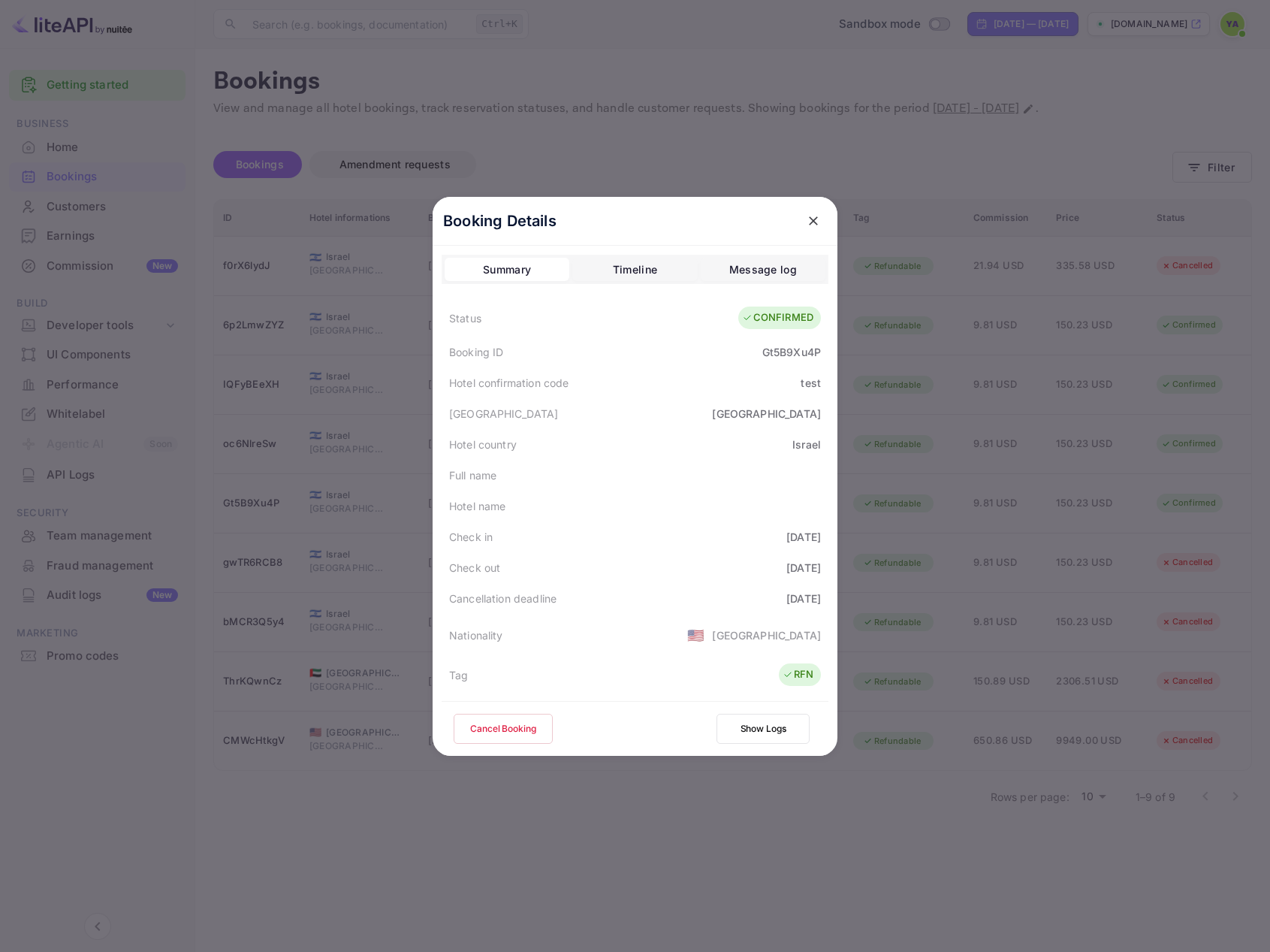
click at [806, 221] on icon "close" at bounding box center [813, 221] width 15 height 15
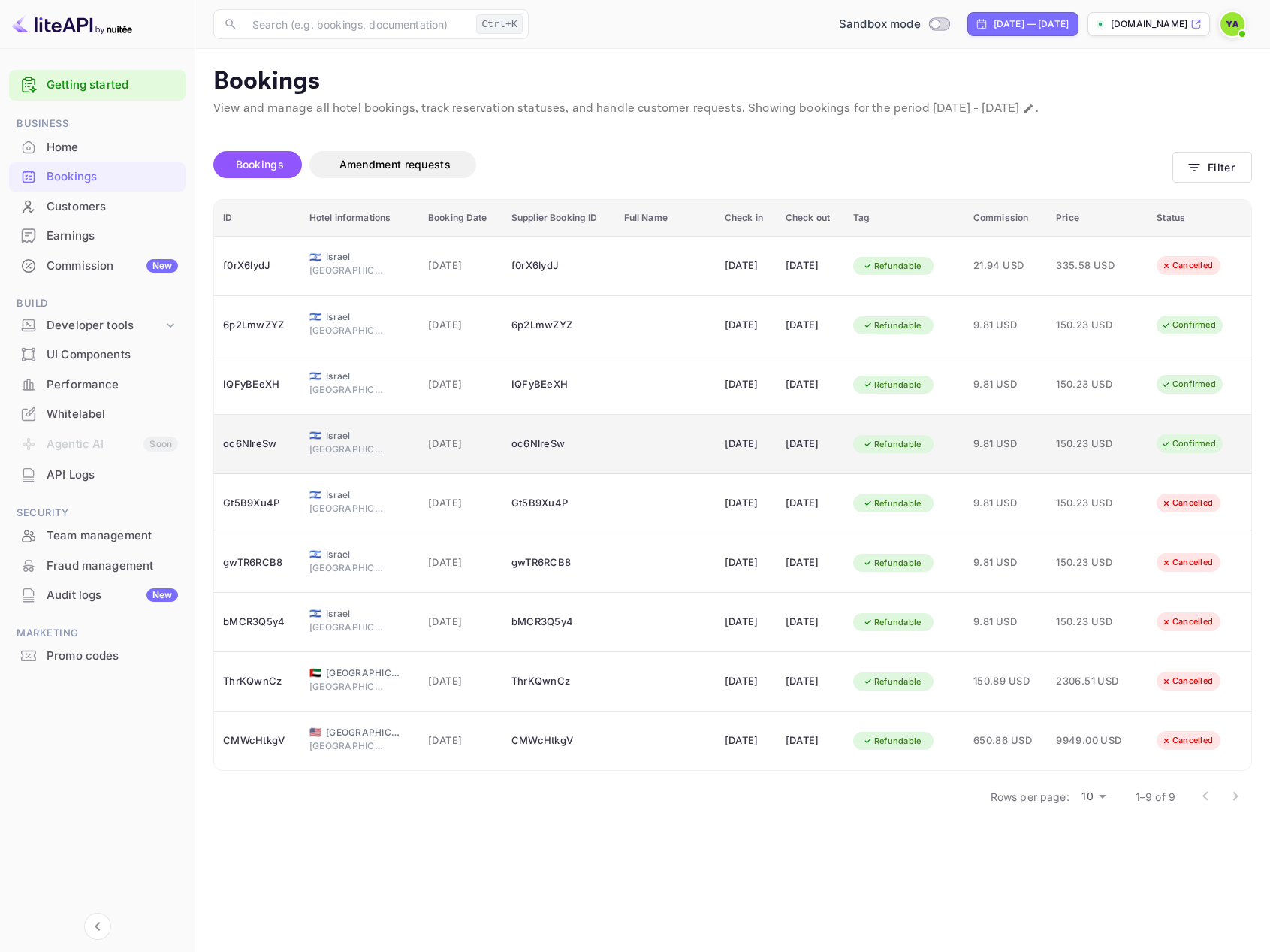
click at [1179, 442] on div "Confirmed" at bounding box center [1188, 444] width 74 height 18
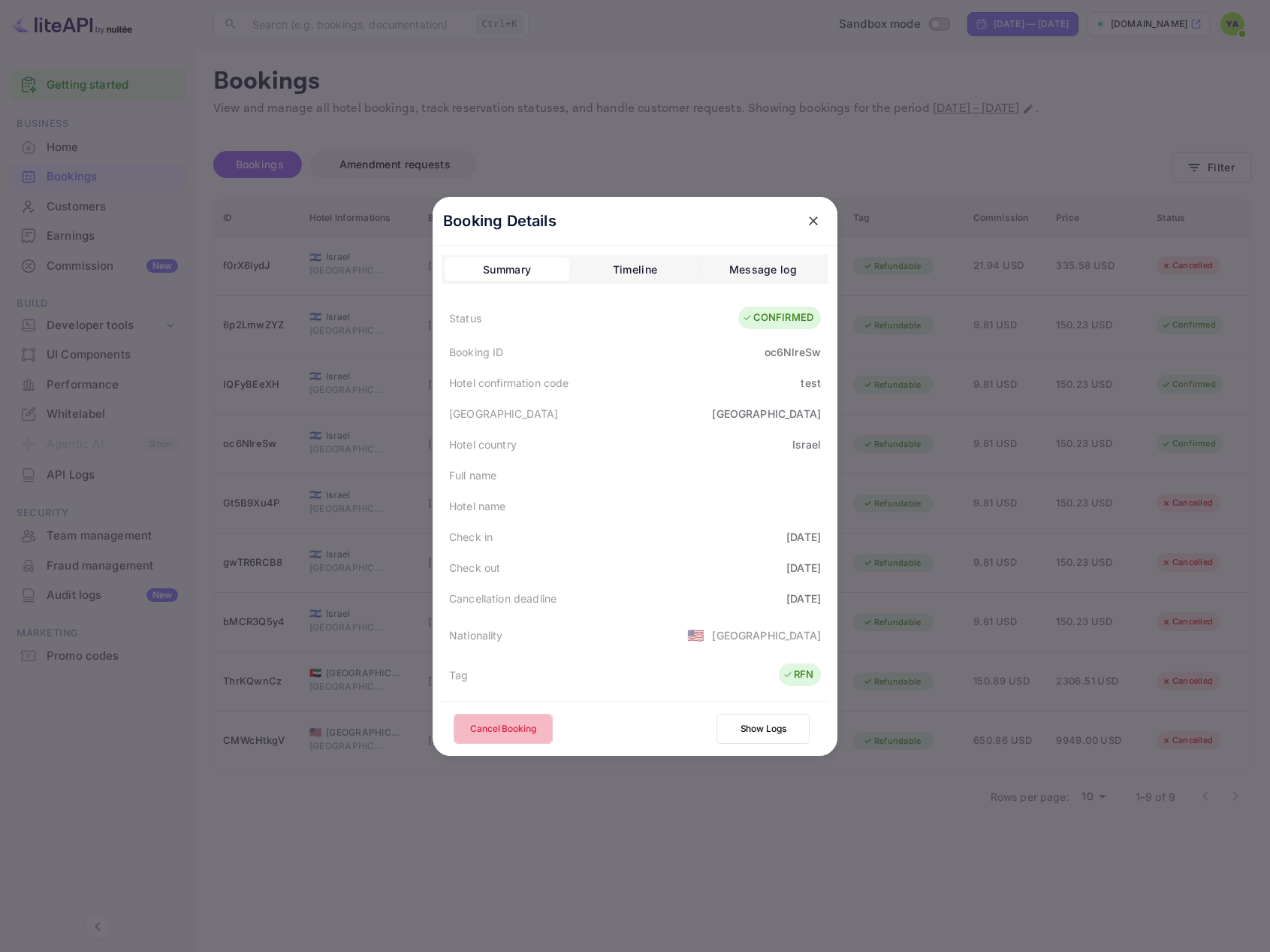
click at [513, 735] on button "Cancel Booking" at bounding box center [504, 729] width 99 height 30
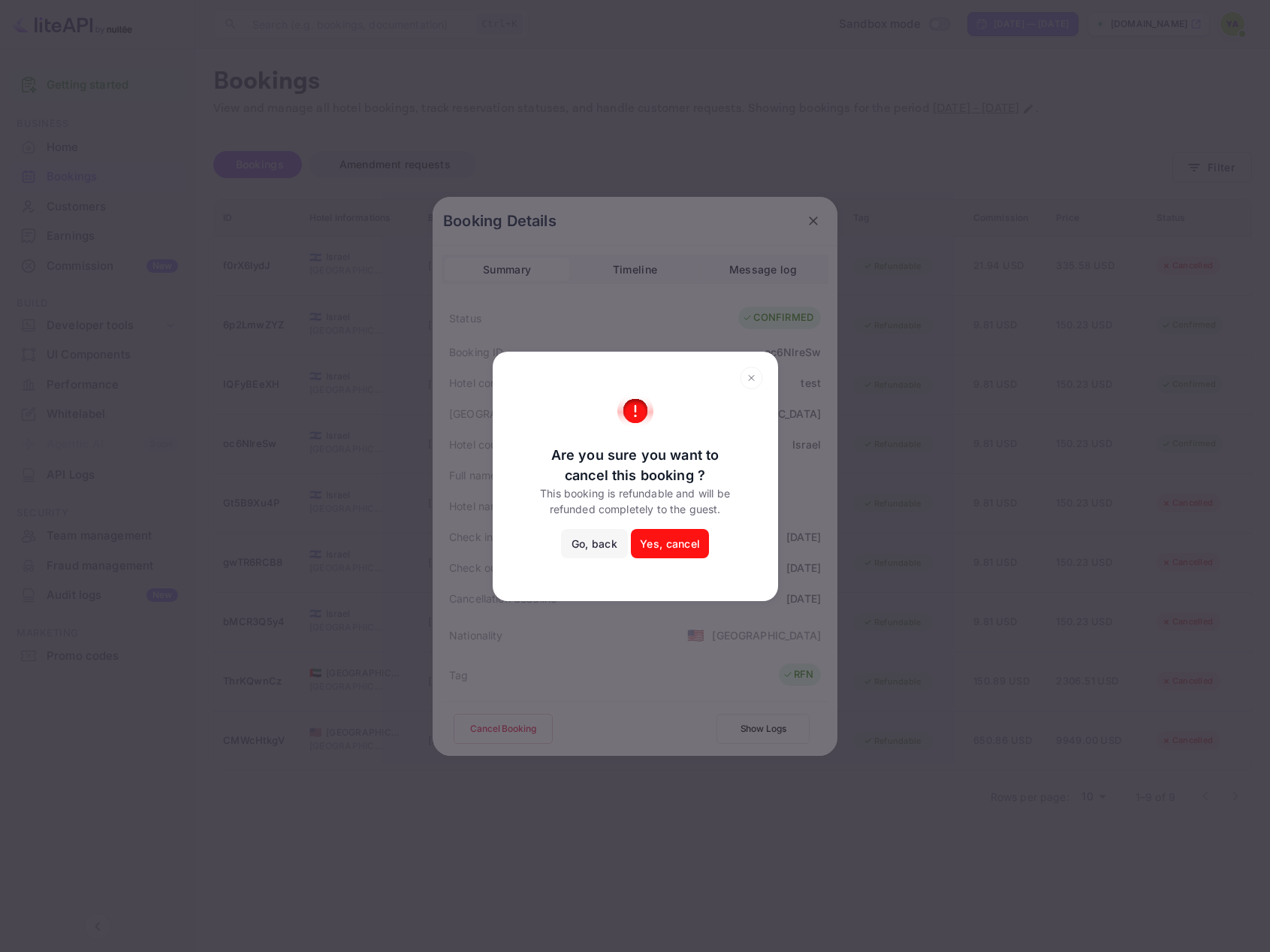
click at [663, 547] on button "Yes, cancel" at bounding box center [670, 544] width 78 height 30
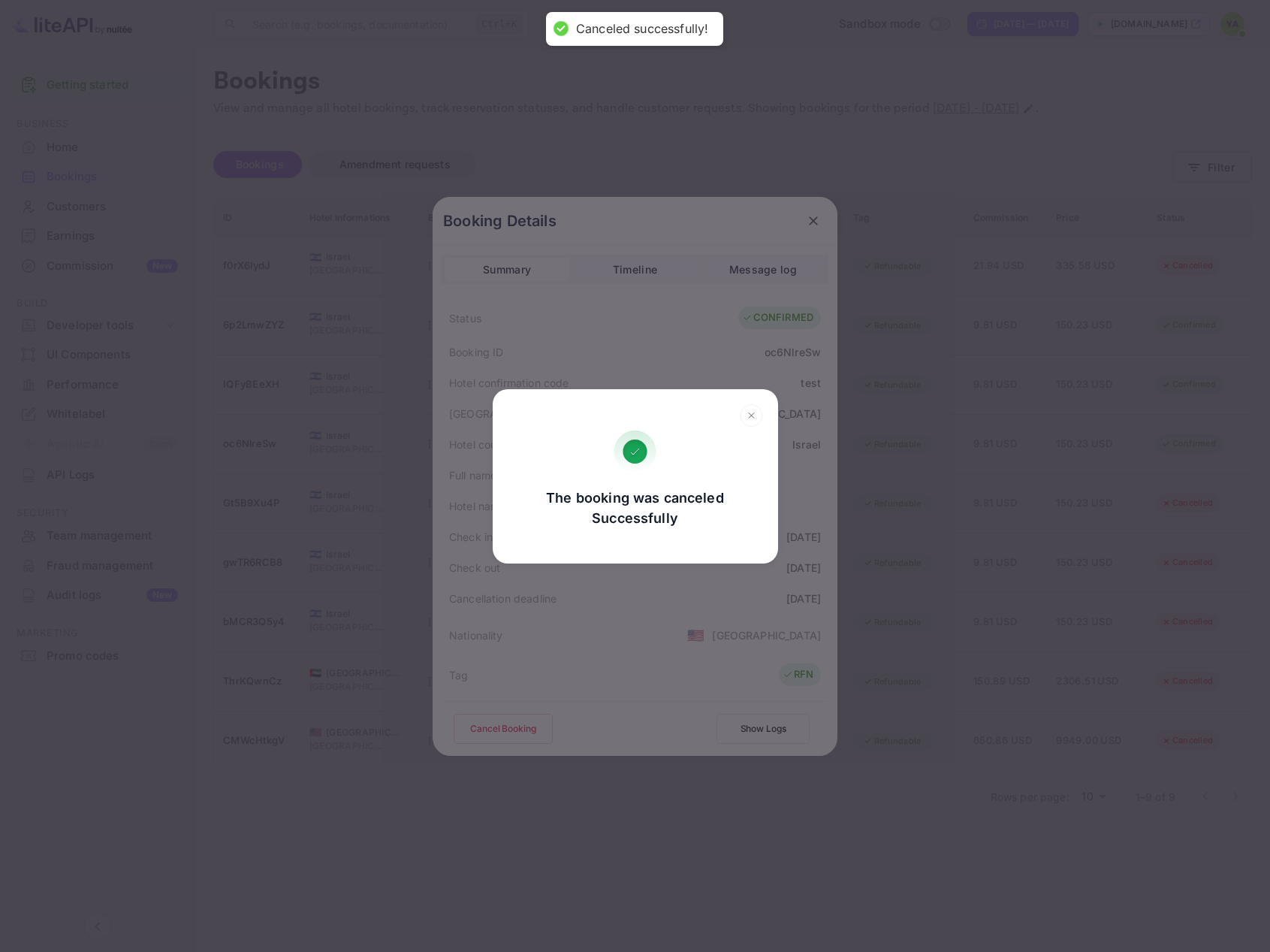
click at [815, 226] on div "The booking was canceled Successfully Go, back Yes, cancel" at bounding box center [635, 476] width 1270 height 952
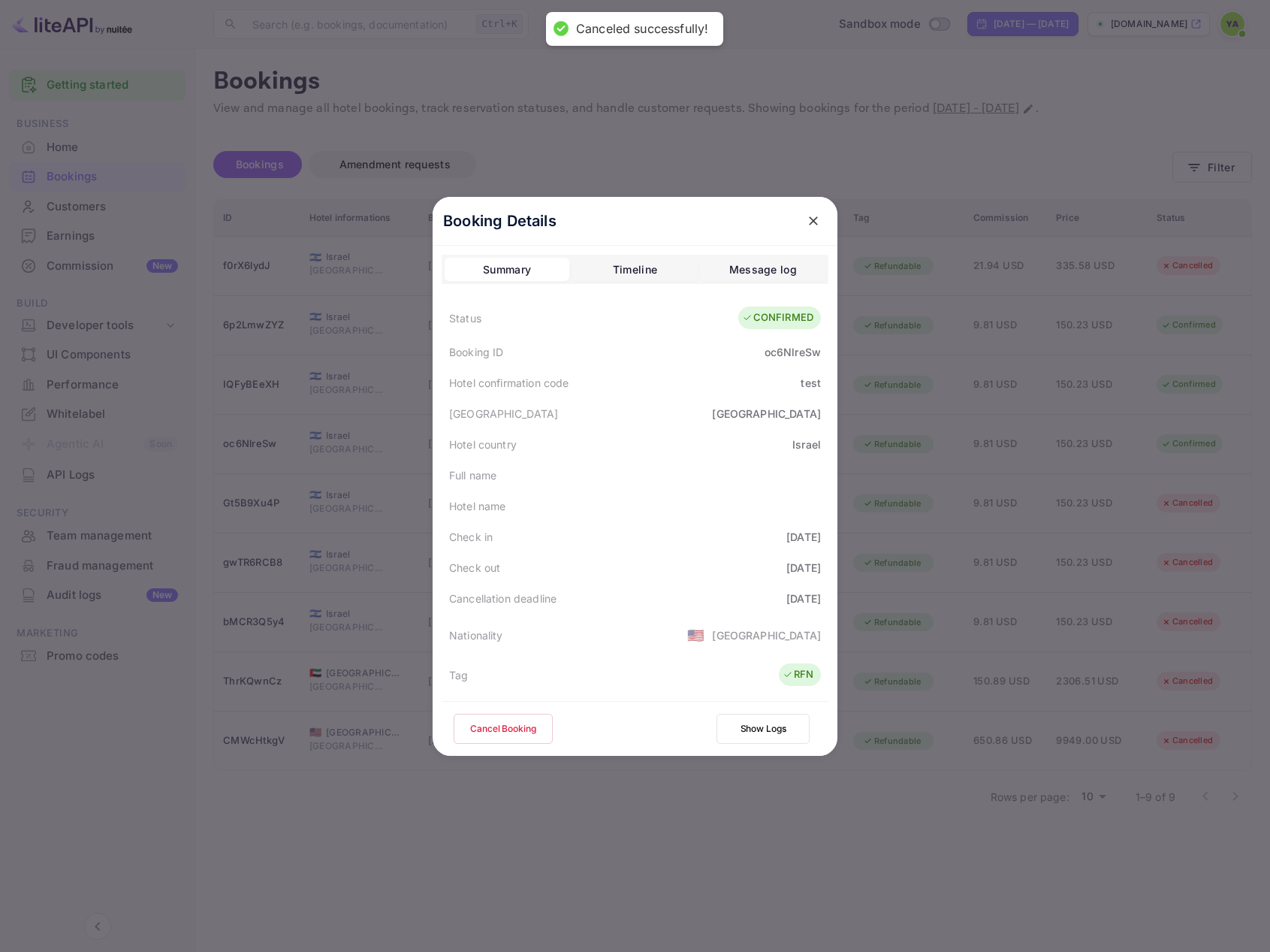
click at [806, 222] on icon "close" at bounding box center [813, 221] width 15 height 15
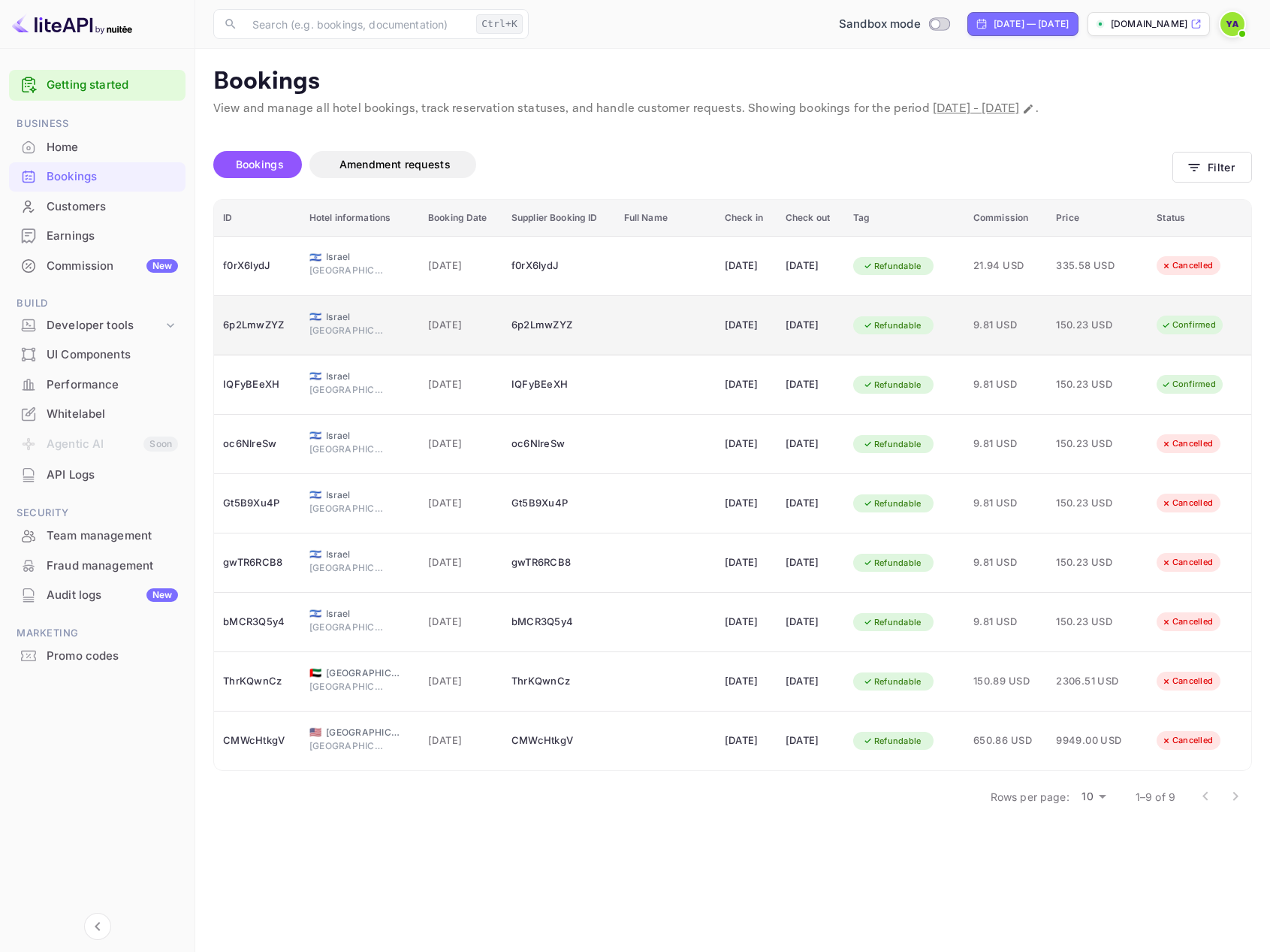
click at [1200, 324] on div "Confirmed" at bounding box center [1188, 324] width 74 height 18
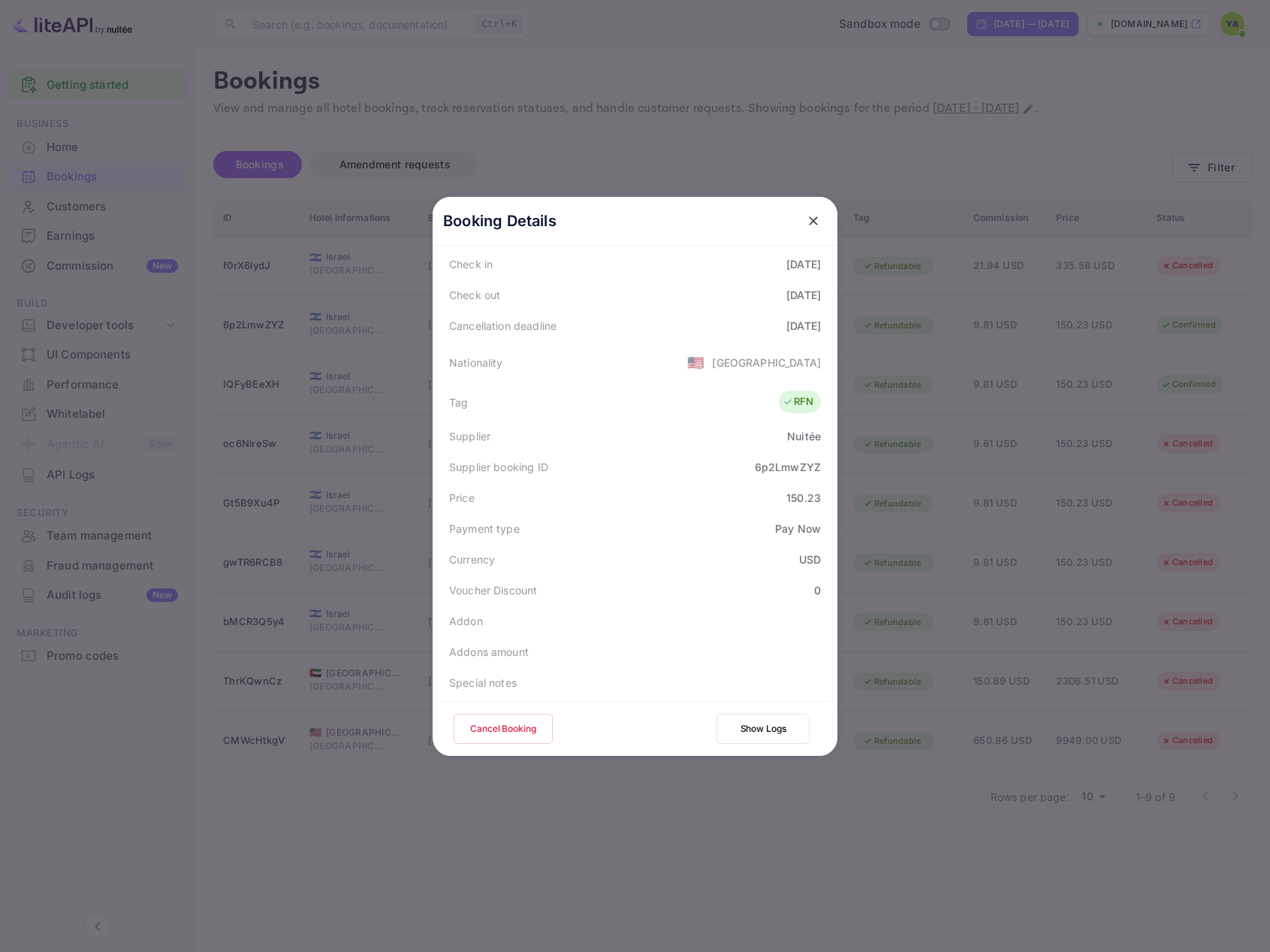
scroll to position [300, 0]
click at [510, 719] on button "Cancel Booking" at bounding box center [504, 729] width 99 height 30
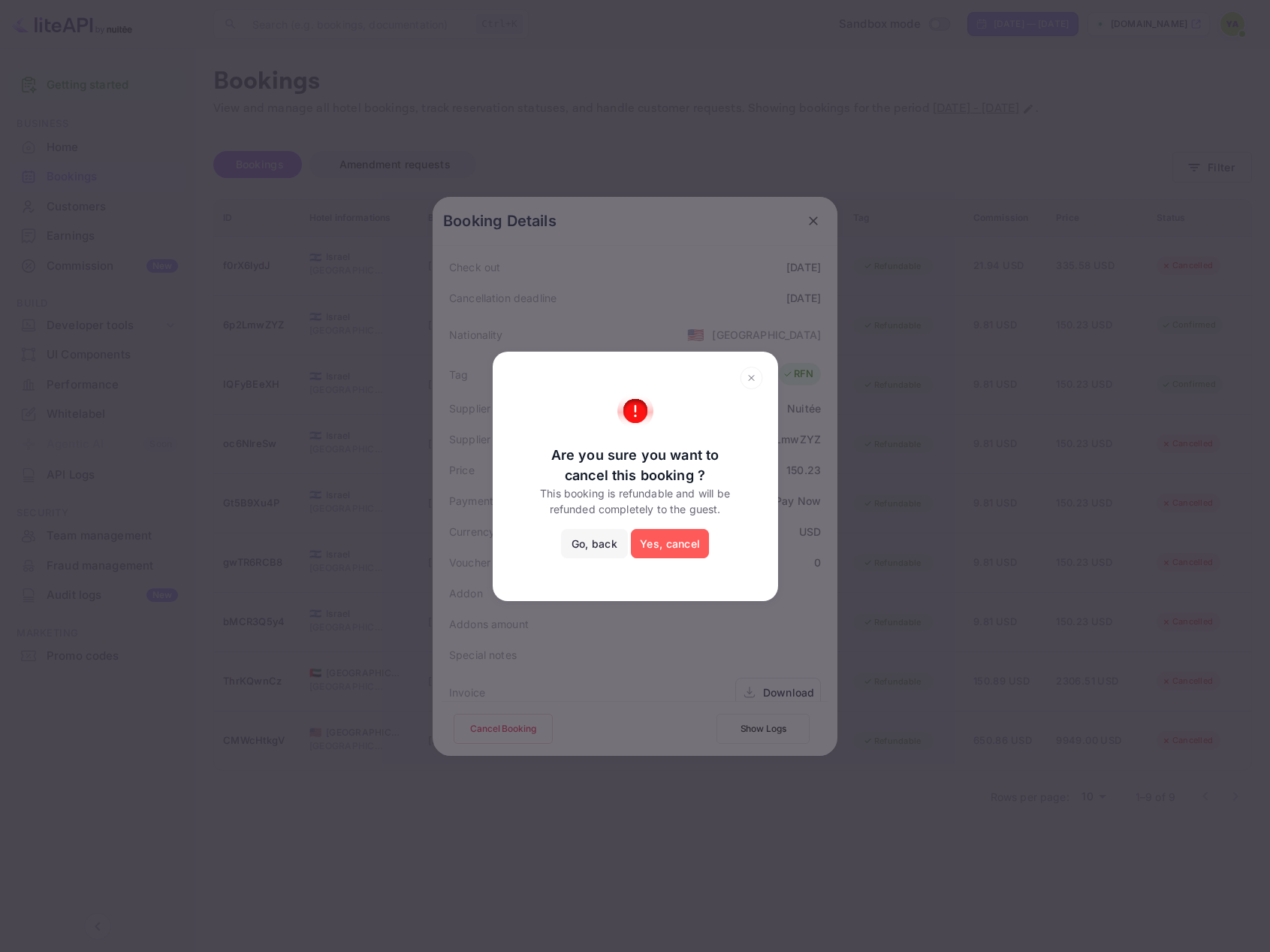
click at [664, 538] on button "Yes, cancel" at bounding box center [670, 544] width 78 height 30
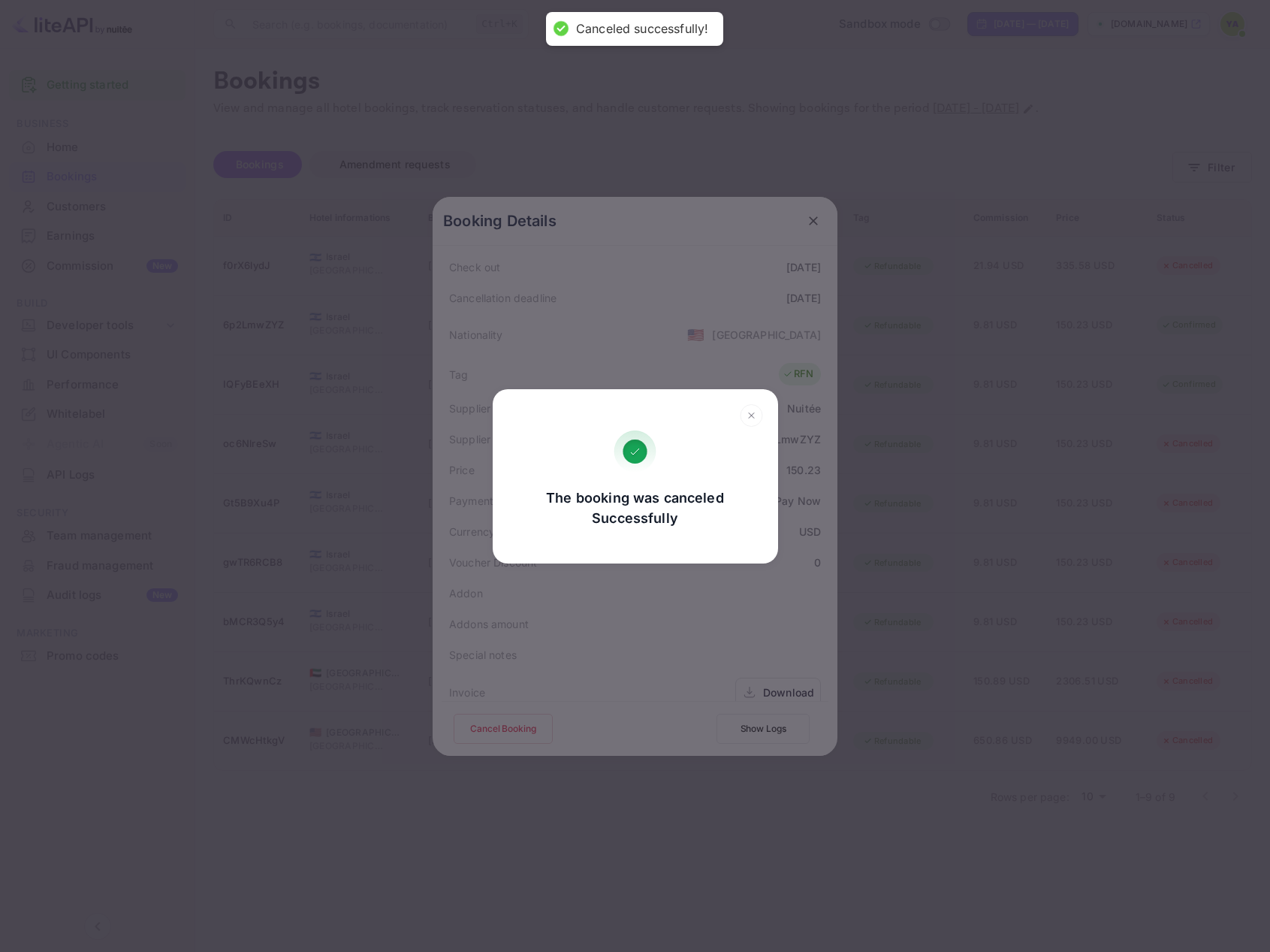
click at [717, 488] on div "The booking was canceled Successfully" at bounding box center [635, 508] width 179 height 40
click at [743, 415] on icon at bounding box center [751, 415] width 23 height 23
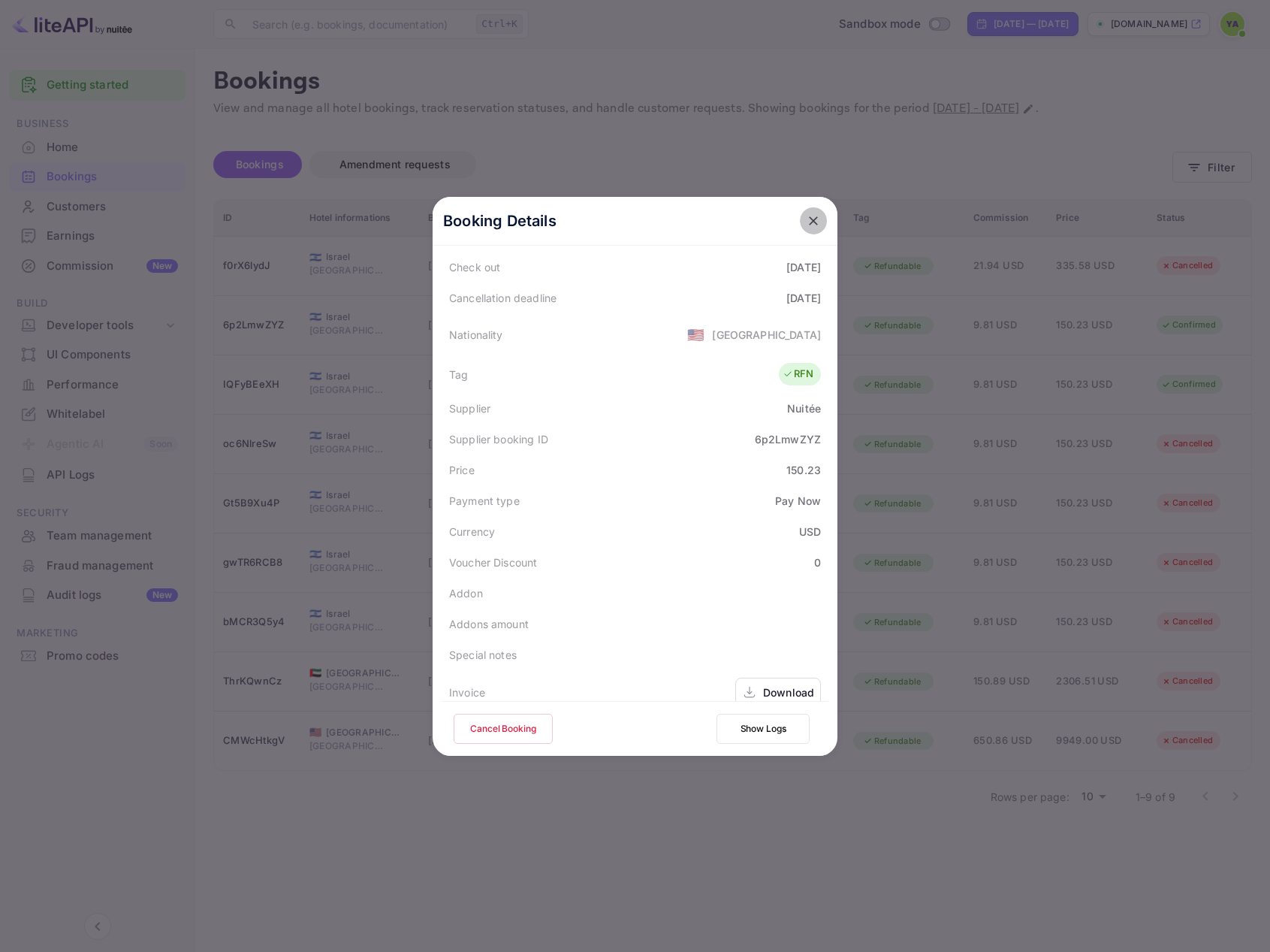
click at [806, 221] on icon "close" at bounding box center [813, 221] width 15 height 15
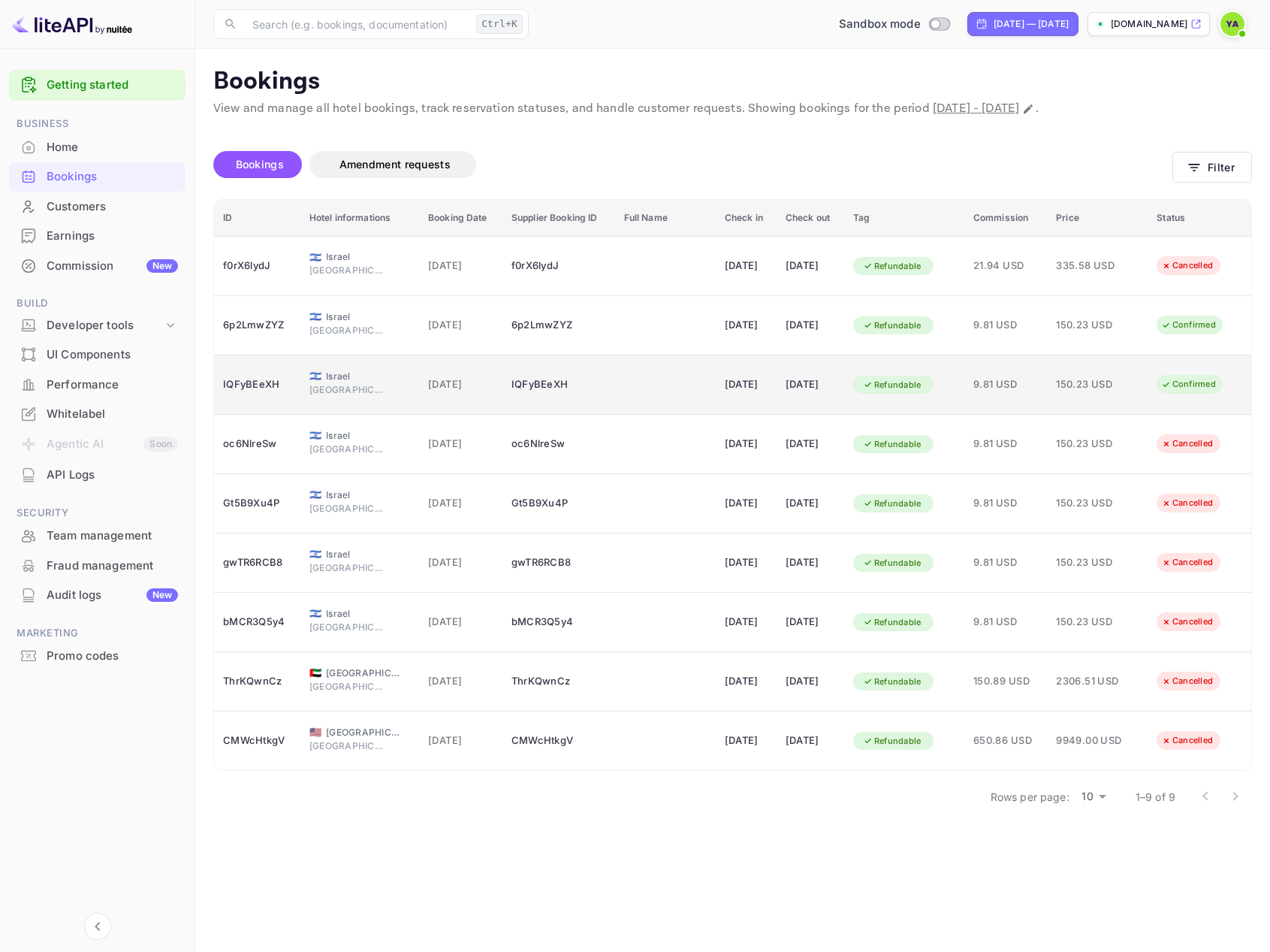
click at [1192, 389] on div "Confirmed" at bounding box center [1188, 384] width 74 height 18
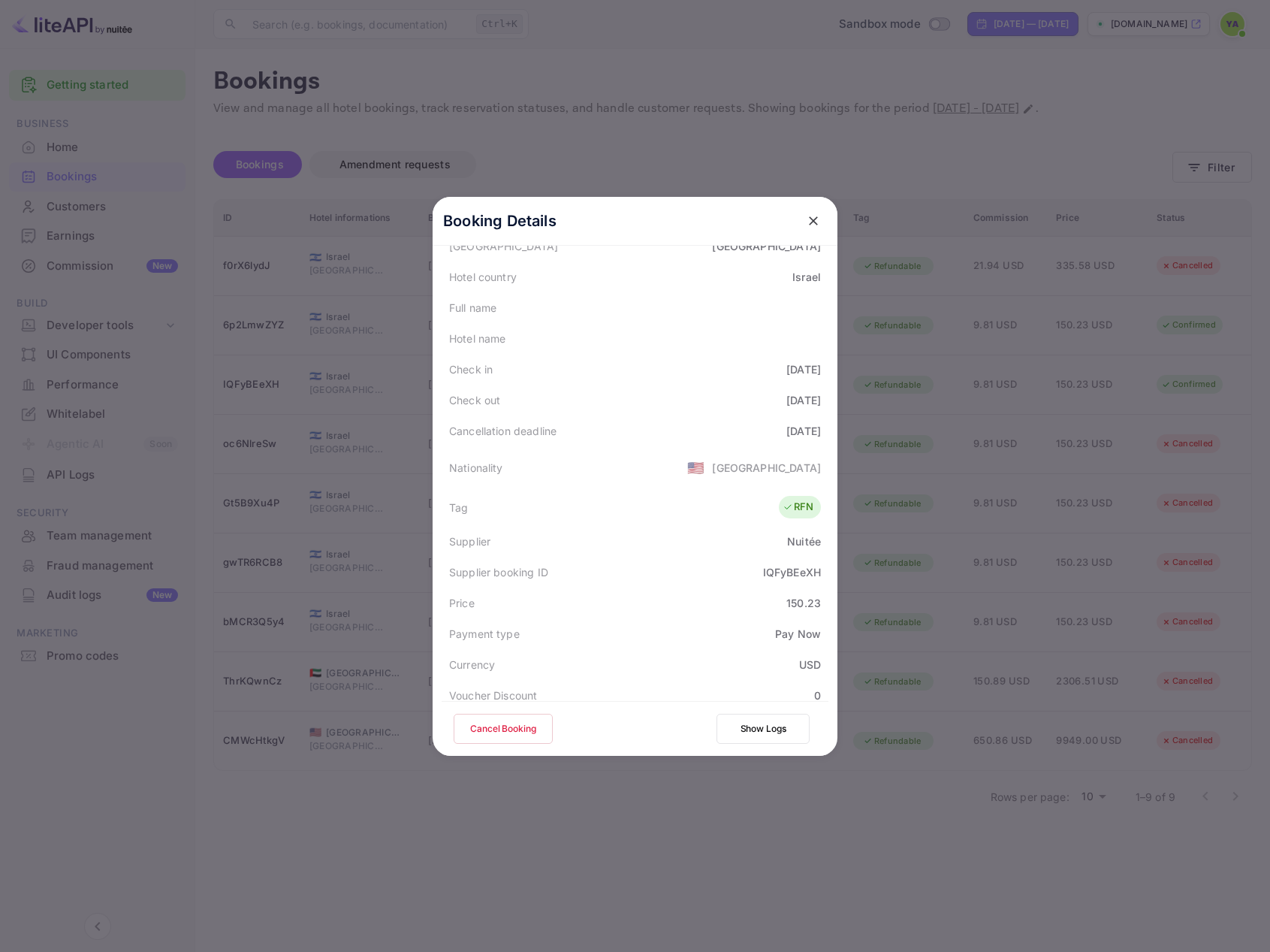
scroll to position [225, 0]
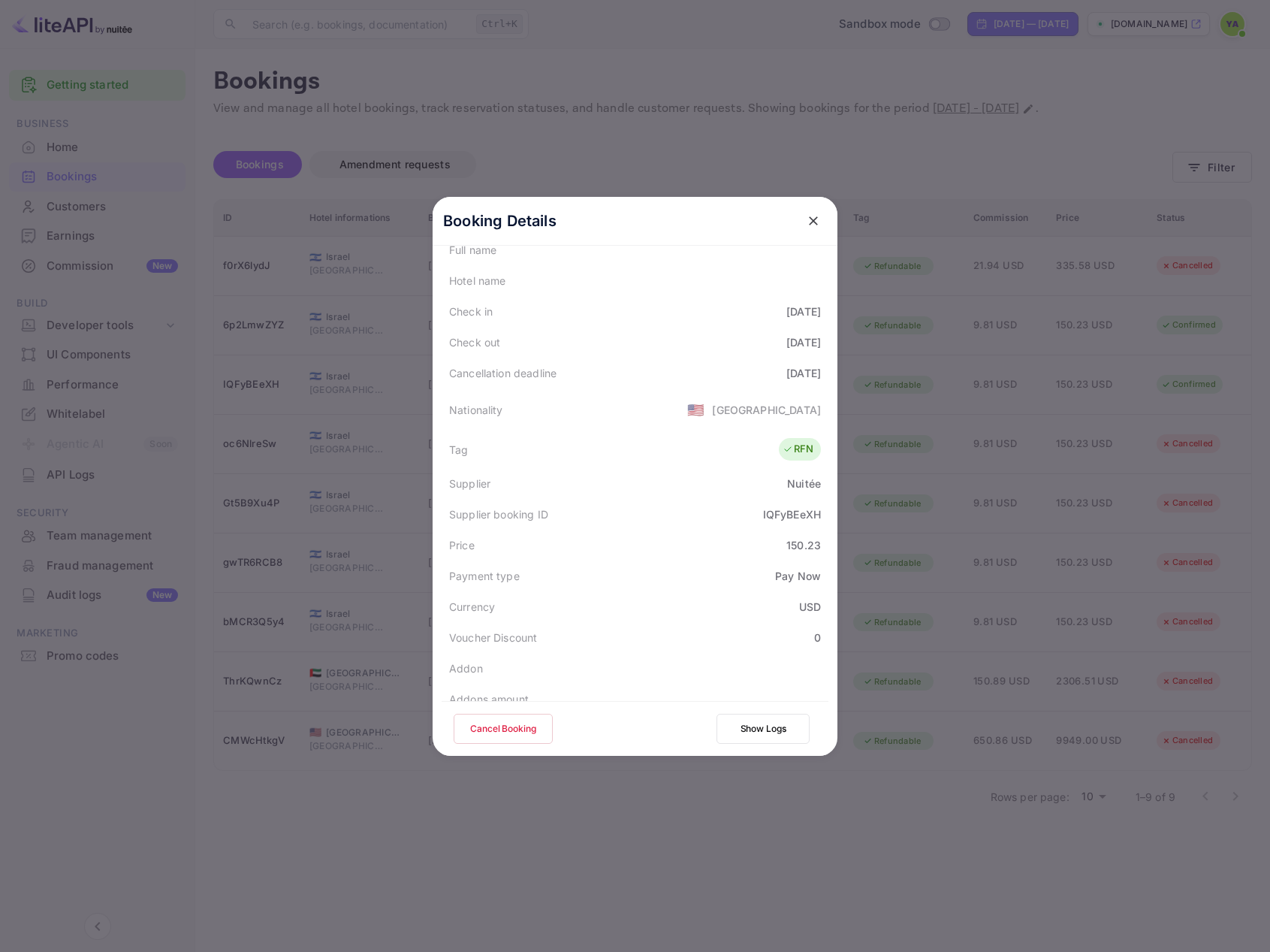
click at [509, 727] on button "Cancel Booking" at bounding box center [504, 729] width 99 height 30
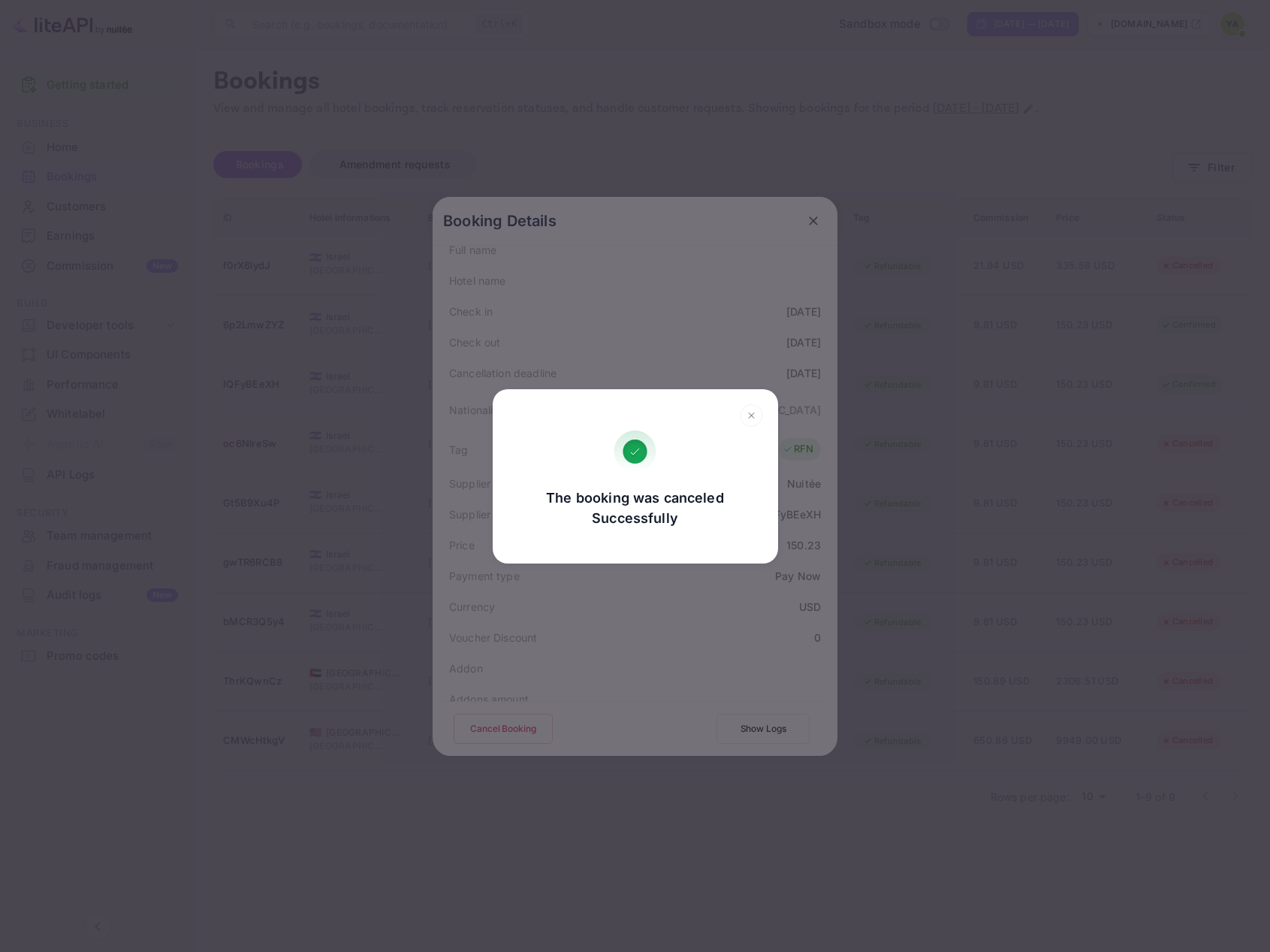
click at [750, 410] on icon at bounding box center [751, 415] width 23 height 23
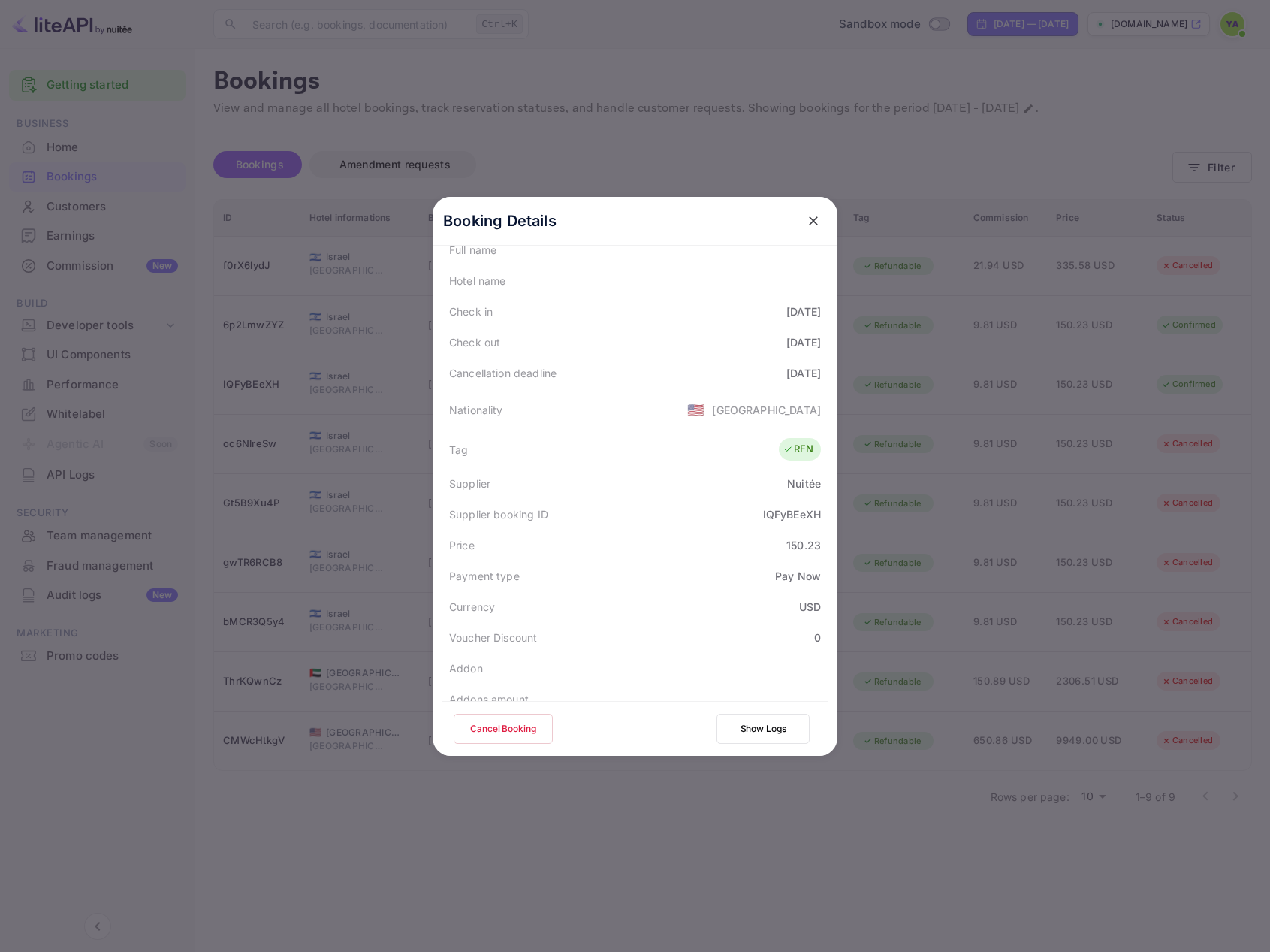
click at [1114, 76] on div at bounding box center [635, 476] width 1270 height 952
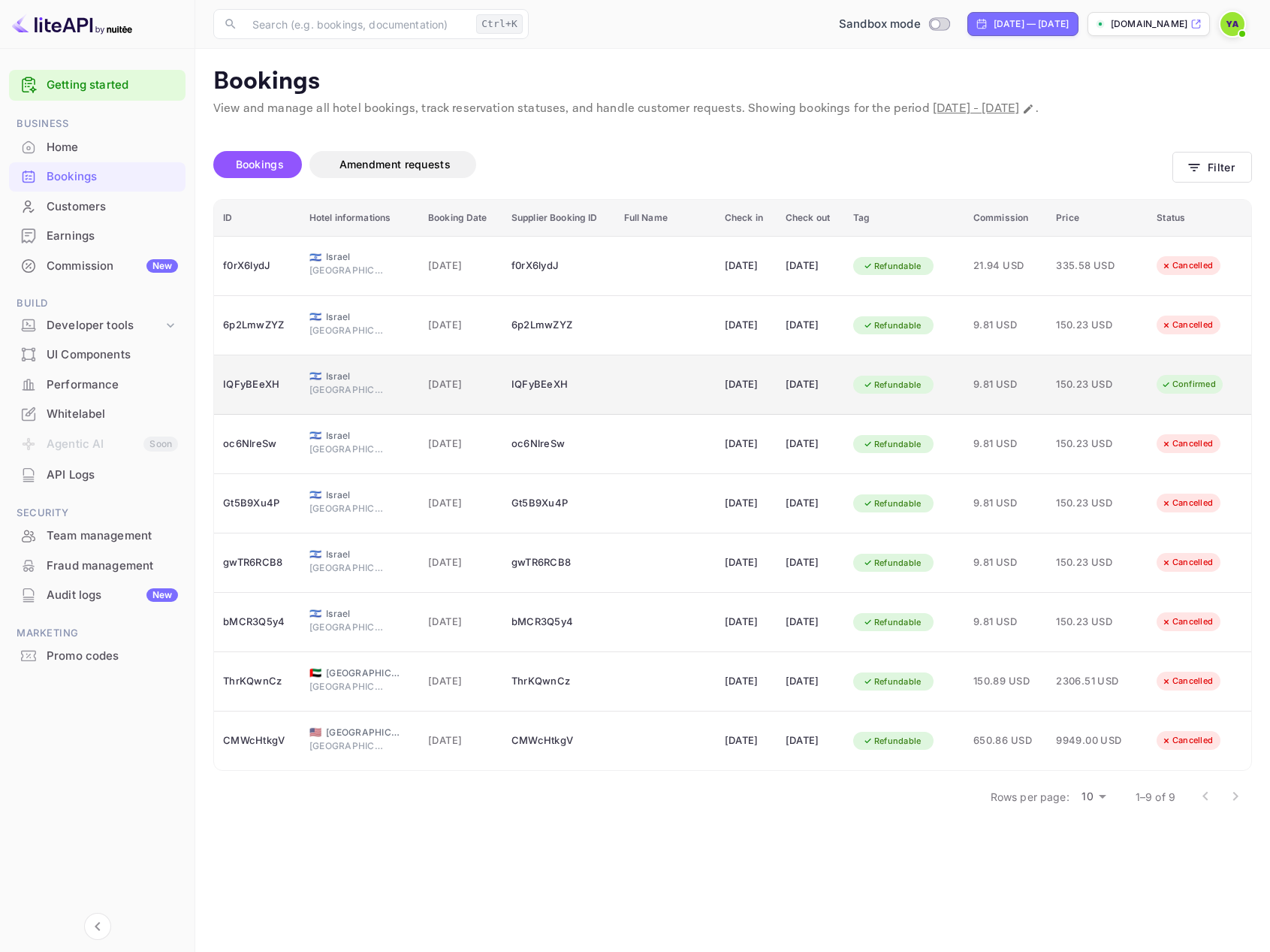
click at [1191, 388] on div "Confirmed" at bounding box center [1188, 384] width 74 height 18
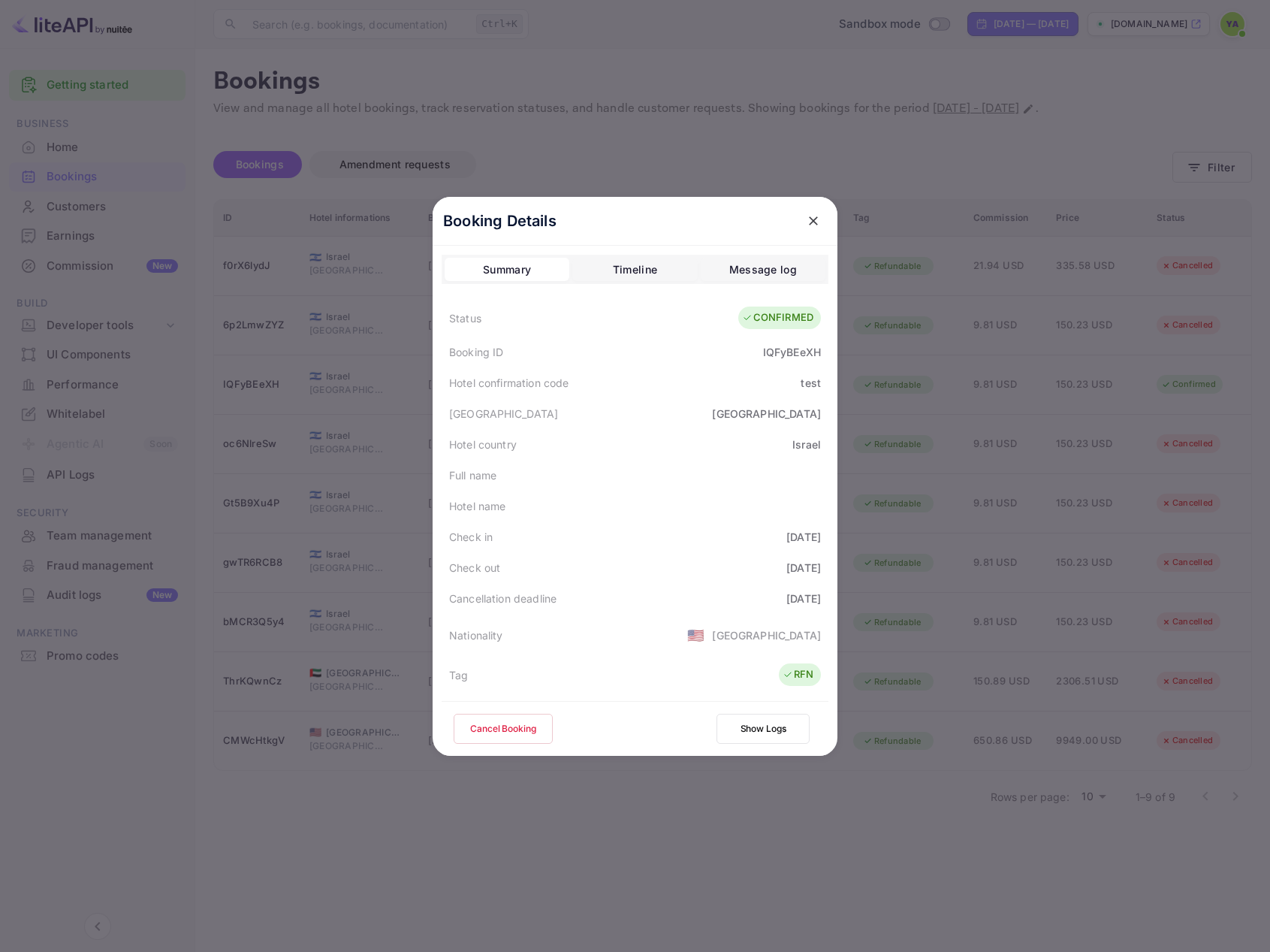
click at [502, 739] on button "Cancel Booking" at bounding box center [504, 729] width 99 height 30
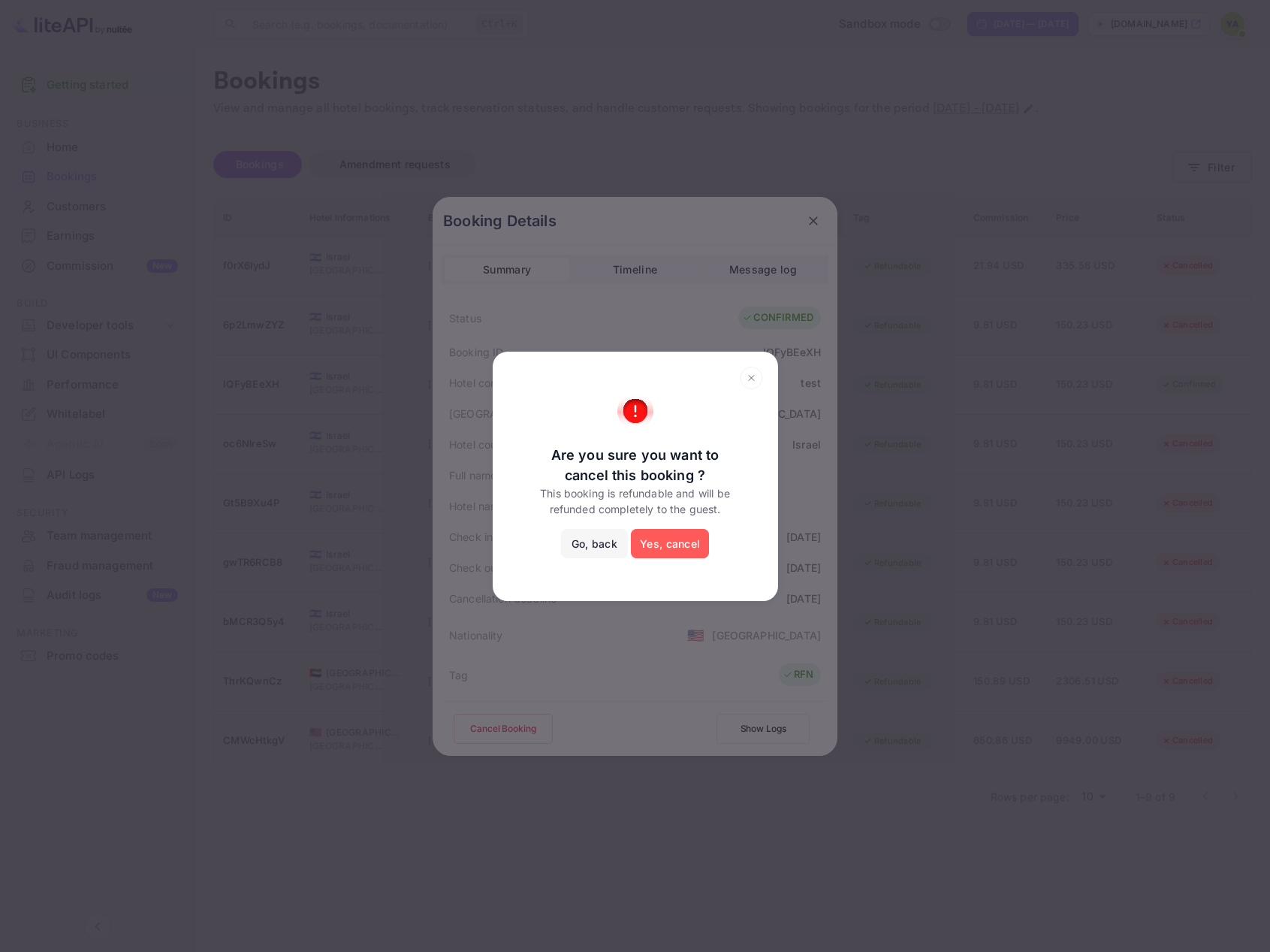
click at [668, 532] on button "Yes, cancel" at bounding box center [670, 544] width 78 height 30
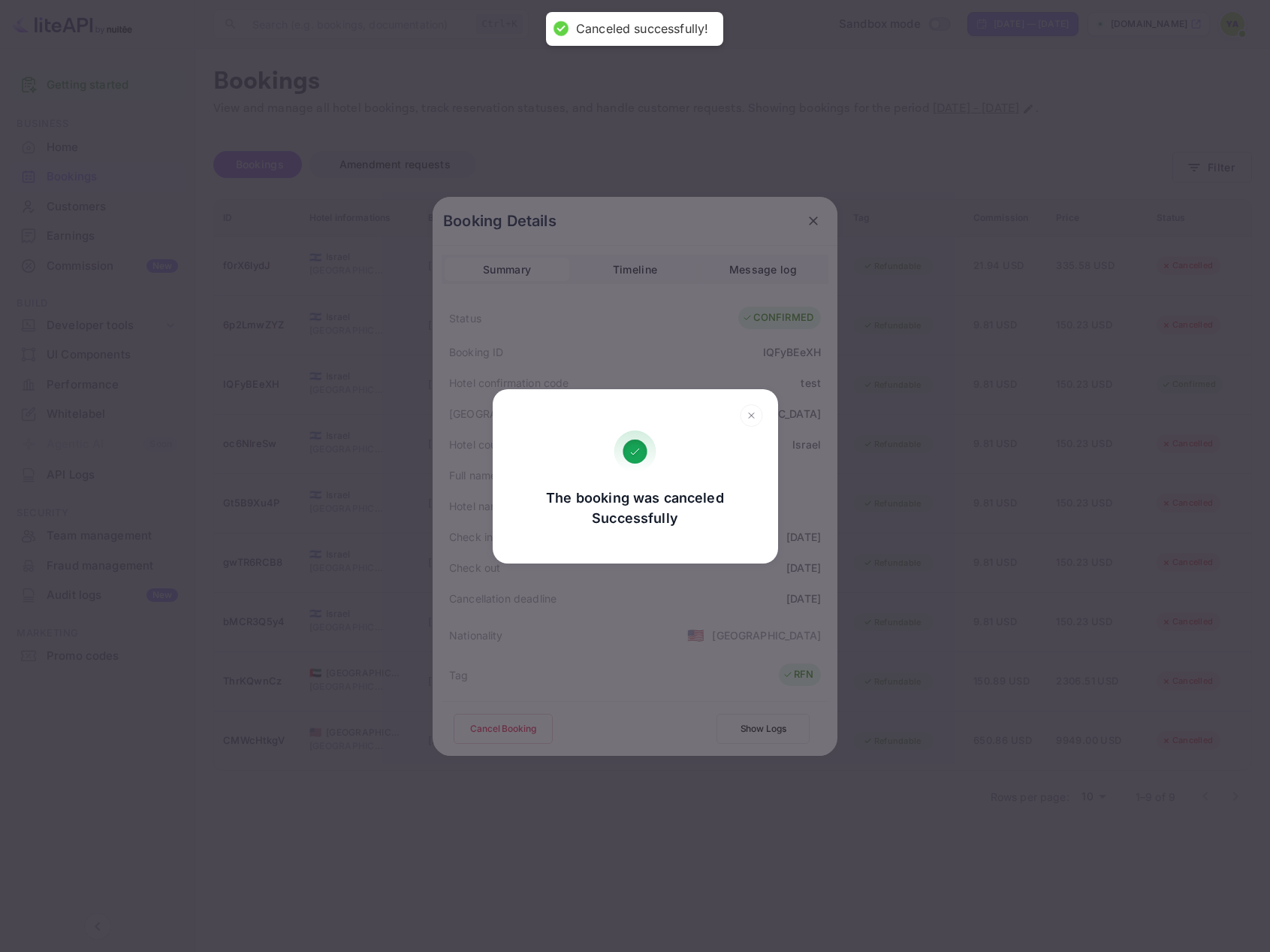
click at [752, 414] on icon at bounding box center [751, 415] width 23 height 23
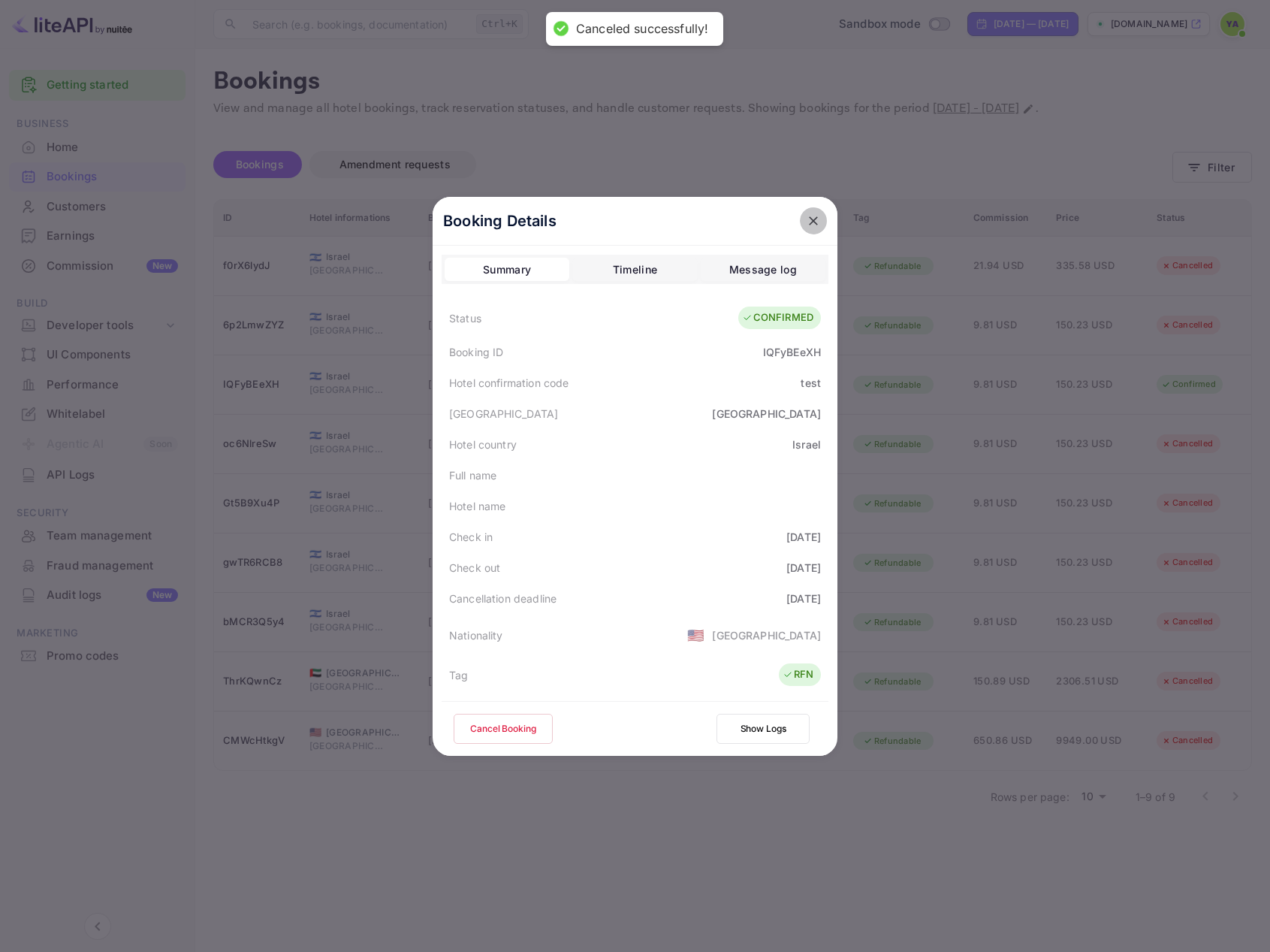
click at [806, 216] on icon "close" at bounding box center [813, 221] width 15 height 15
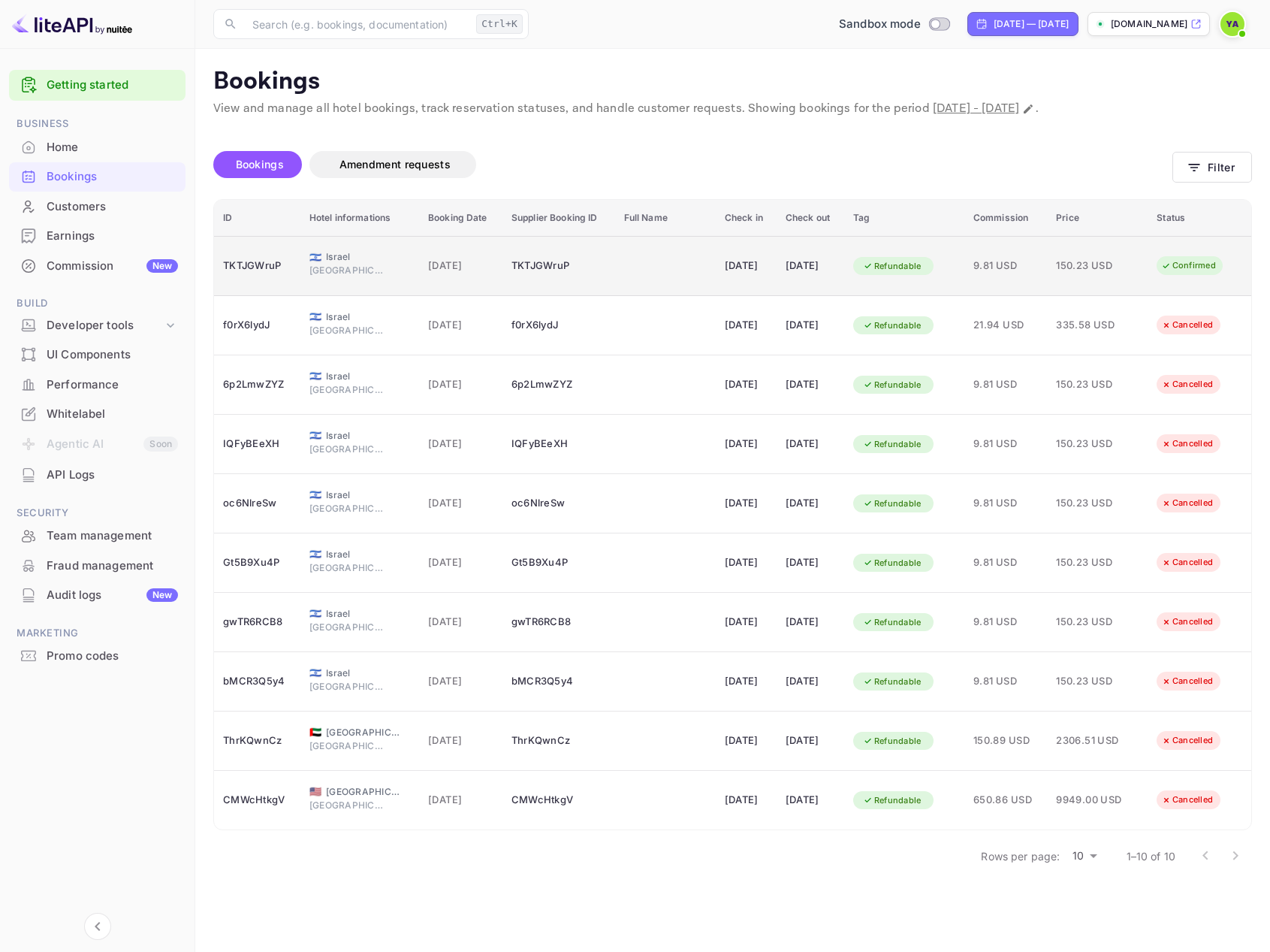
click at [226, 264] on div "TKTJGWruP" at bounding box center [257, 266] width 68 height 24
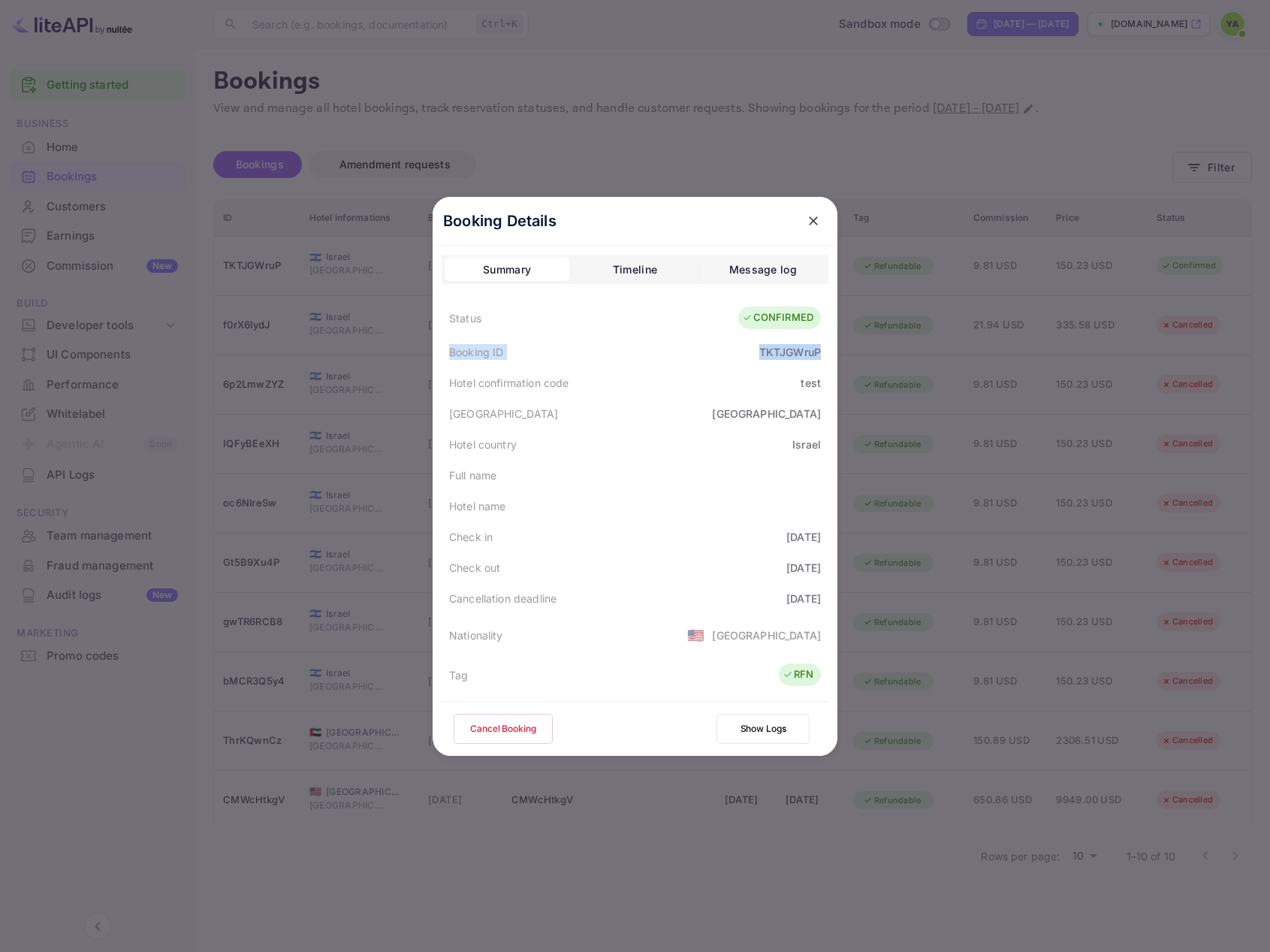
drag, startPoint x: 447, startPoint y: 351, endPoint x: 822, endPoint y: 351, distance: 375.0
click at [822, 351] on div "Booking ID TKTJGWruP" at bounding box center [635, 352] width 387 height 31
copy div "Booking ID TKTJGWruP"
click at [811, 217] on icon "close" at bounding box center [813, 221] width 9 height 9
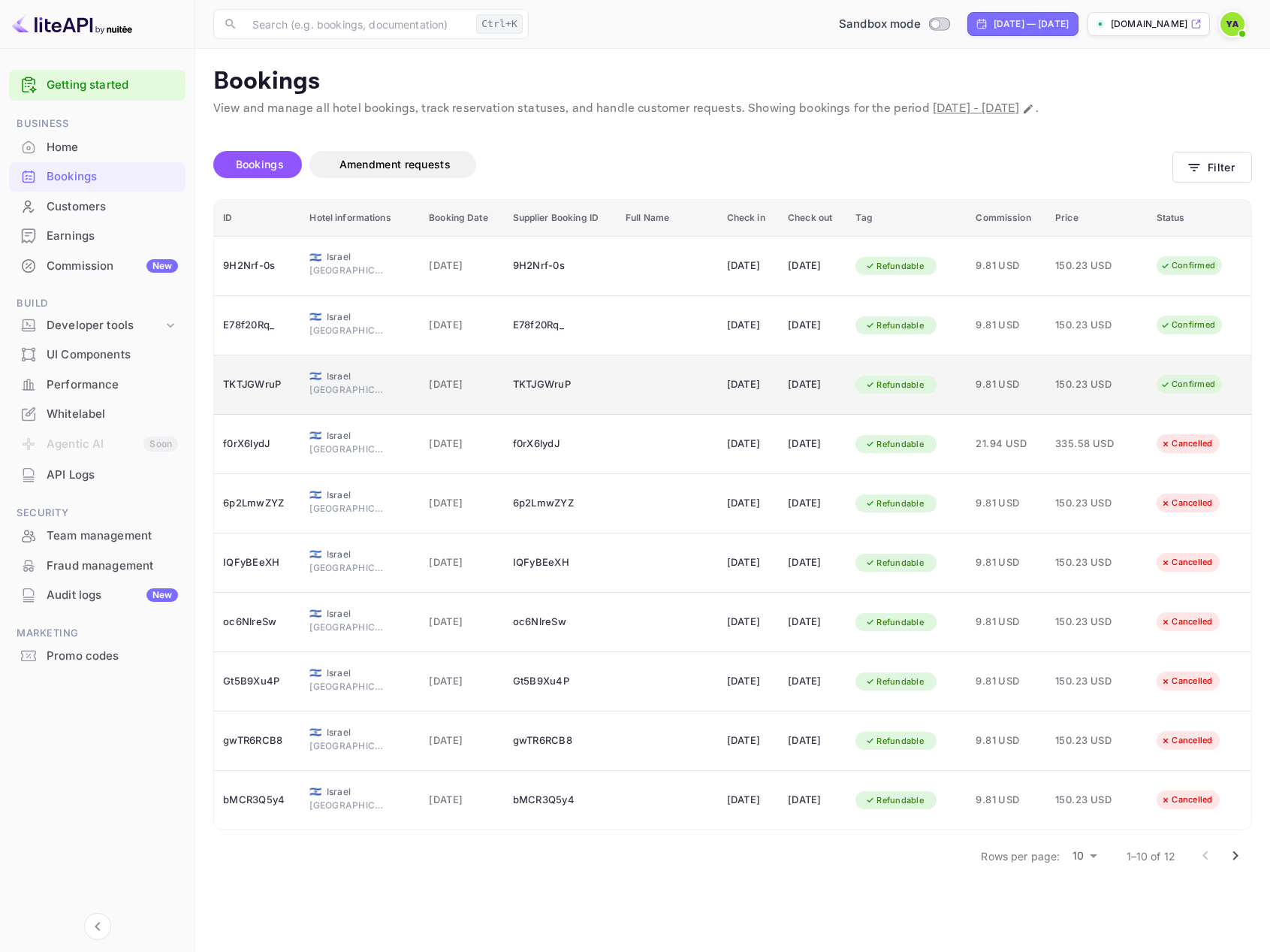
click at [1184, 389] on div "Confirmed" at bounding box center [1187, 384] width 74 height 18
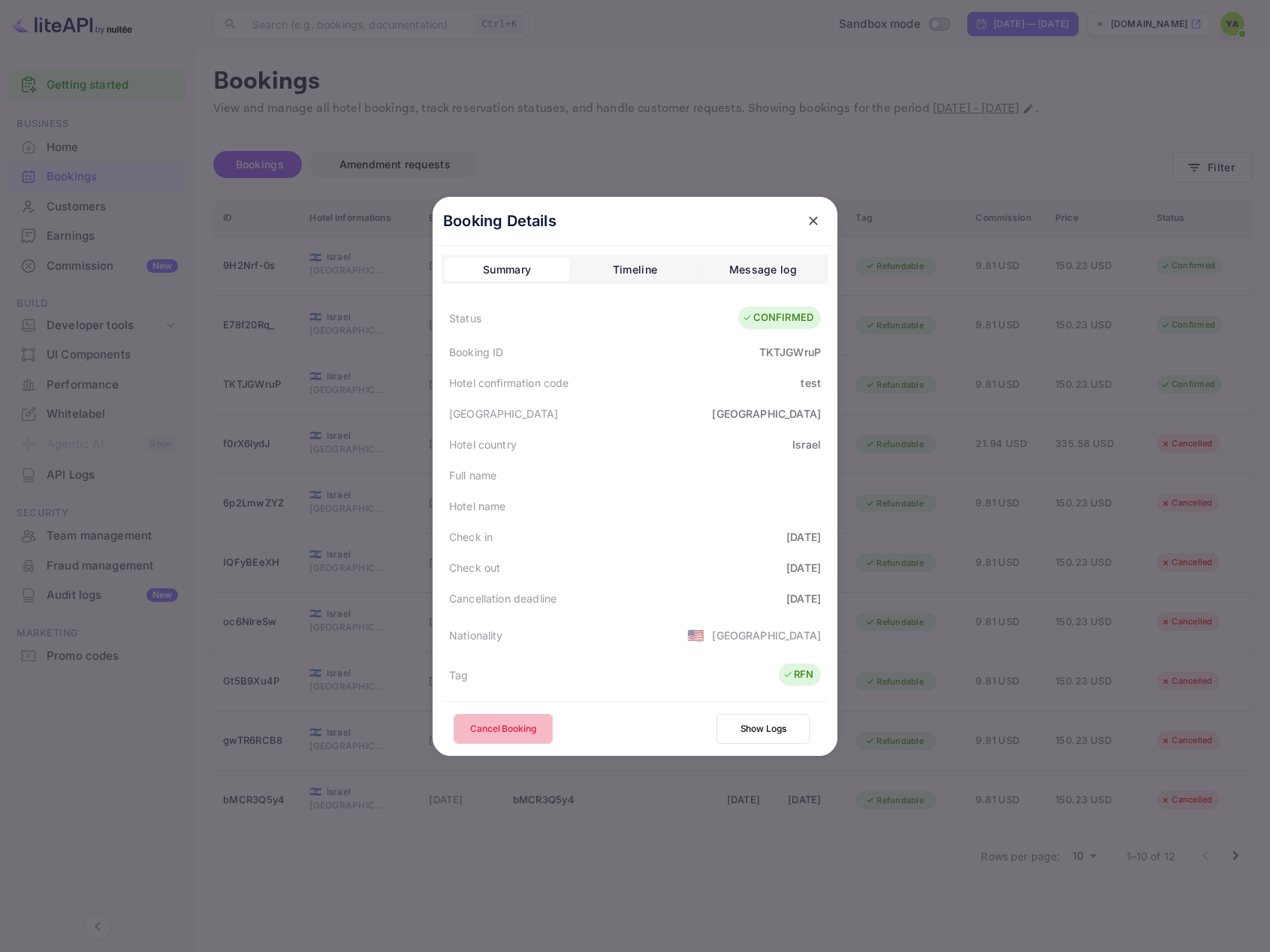
click at [503, 731] on button "Cancel Booking" at bounding box center [504, 729] width 99 height 30
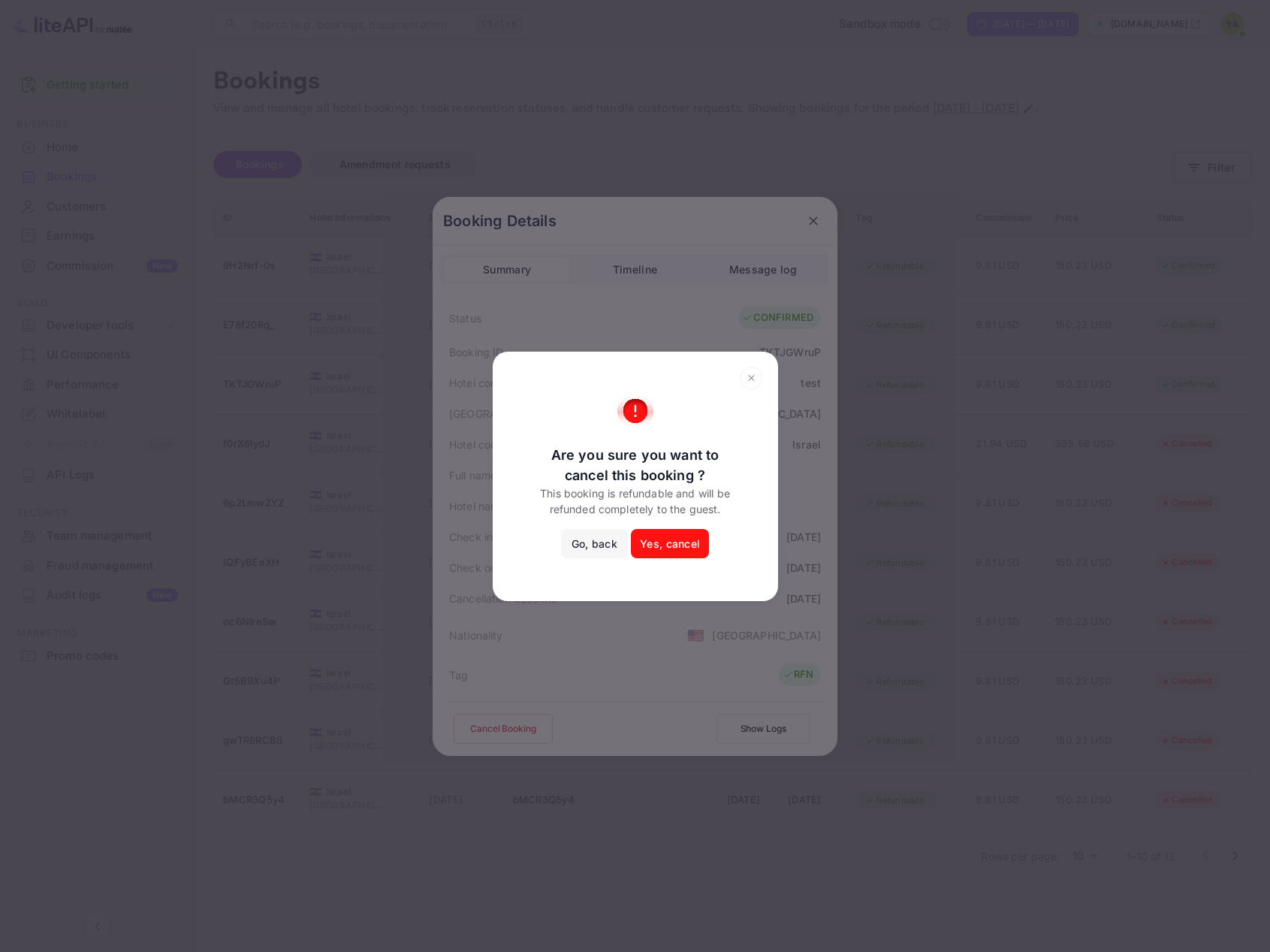
click at [677, 547] on button "Yes, cancel" at bounding box center [670, 544] width 78 height 30
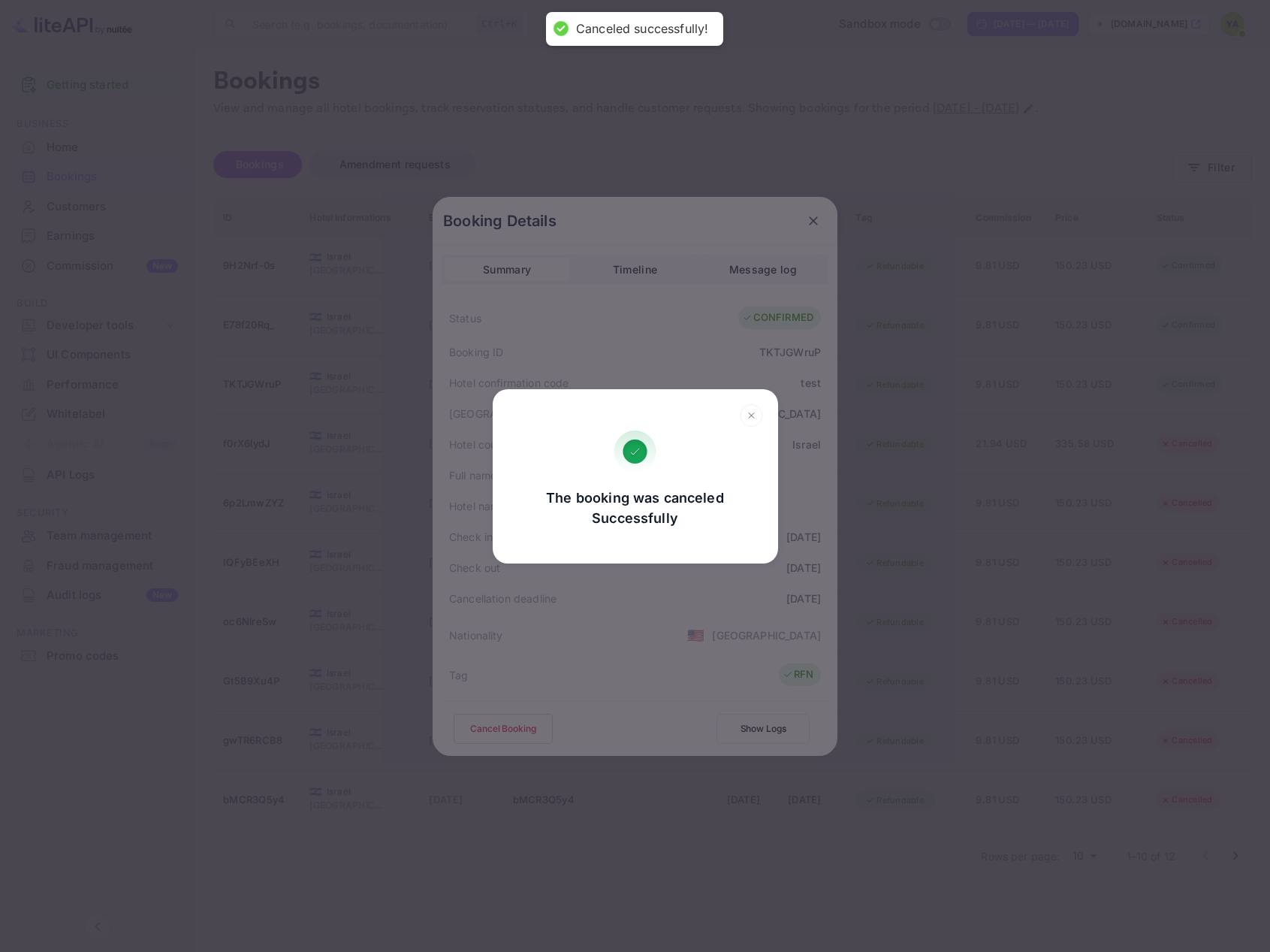
drag, startPoint x: 755, startPoint y: 420, endPoint x: 775, endPoint y: 379, distance: 45.6
click at [755, 419] on icon at bounding box center [751, 415] width 23 height 23
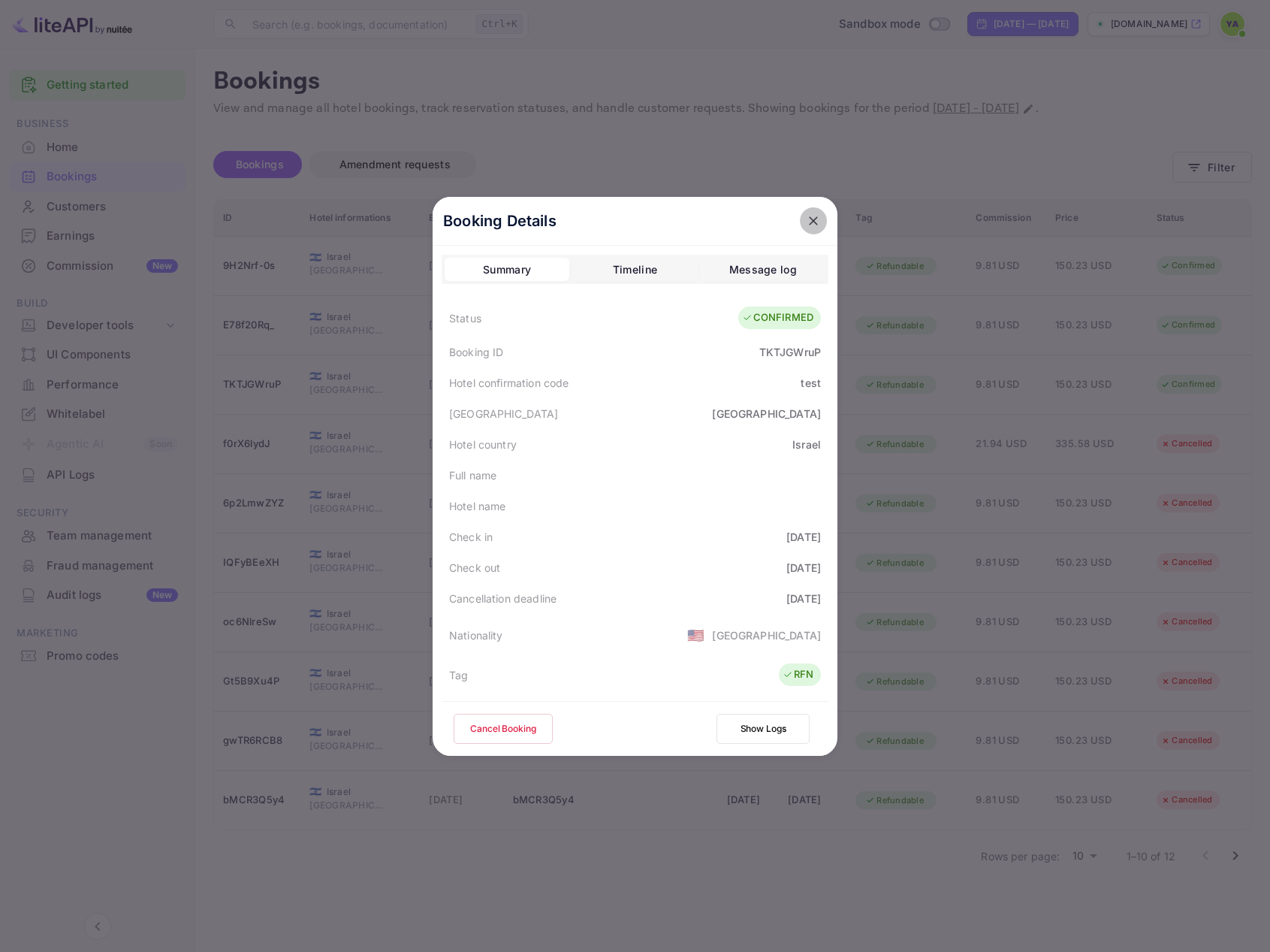
click at [810, 214] on icon "close" at bounding box center [813, 221] width 15 height 15
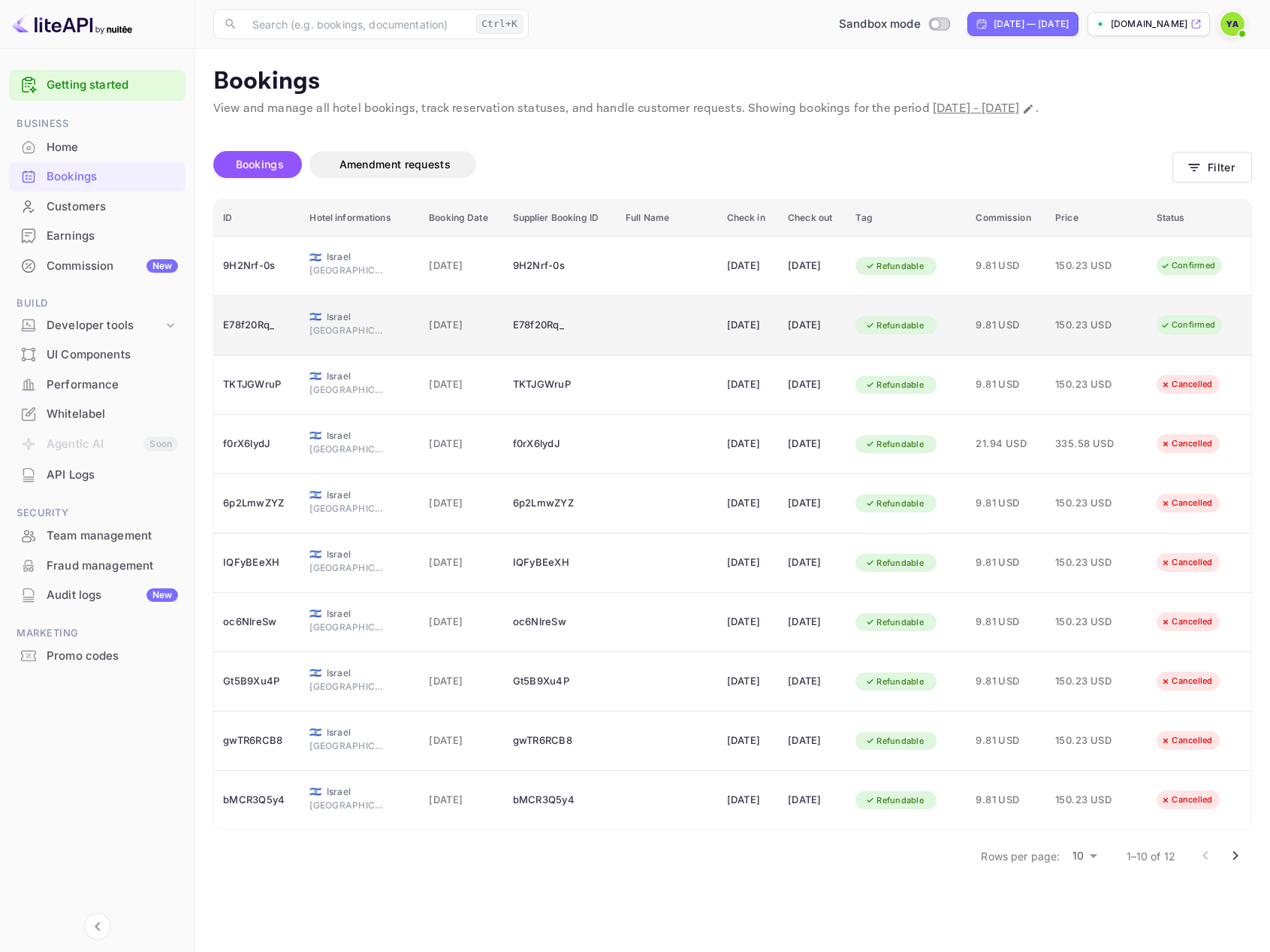
click at [1192, 323] on div "Confirmed" at bounding box center [1187, 324] width 74 height 18
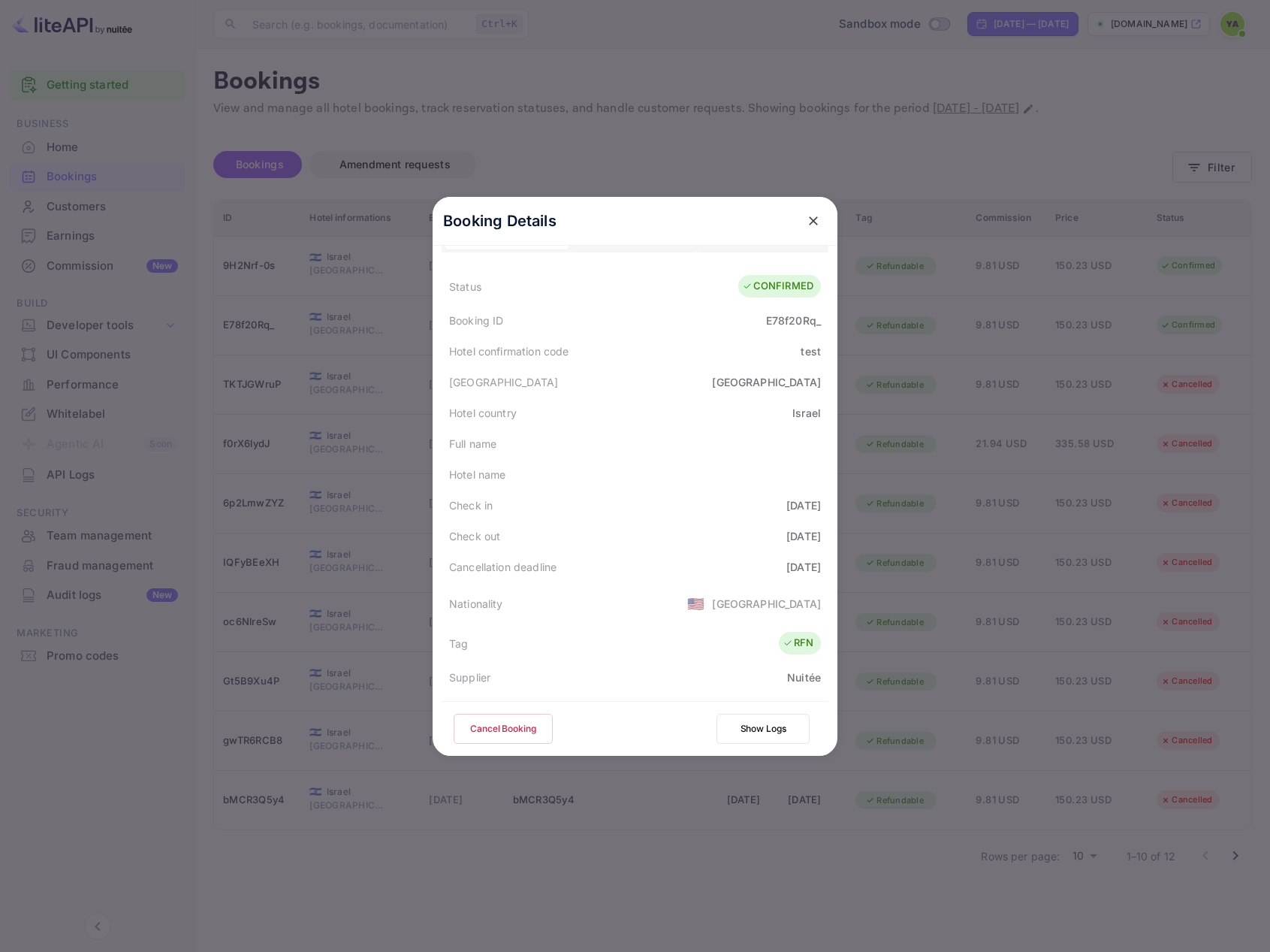
scroll to position [151, 0]
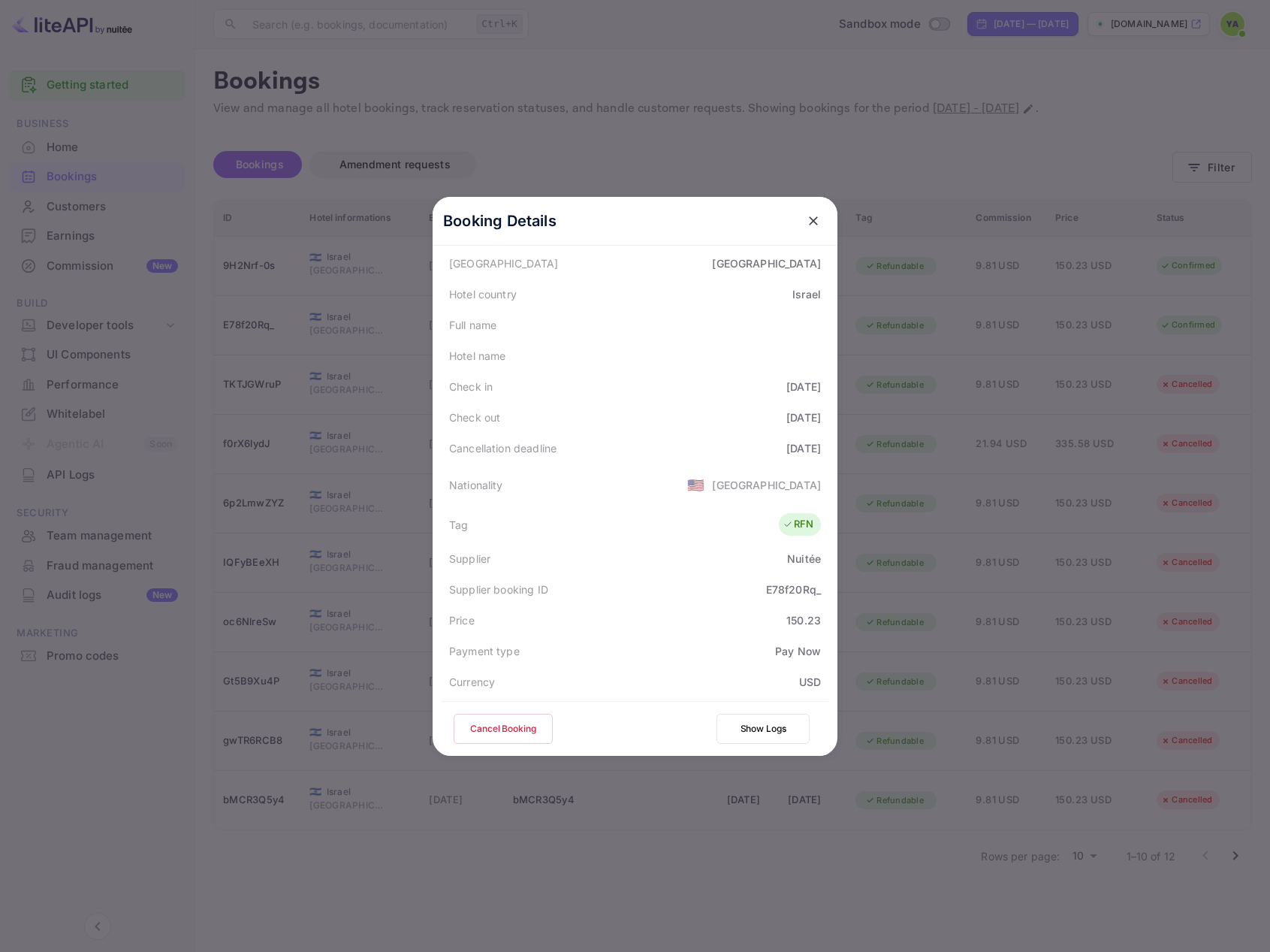
click at [497, 735] on button "Cancel Booking" at bounding box center [504, 729] width 99 height 30
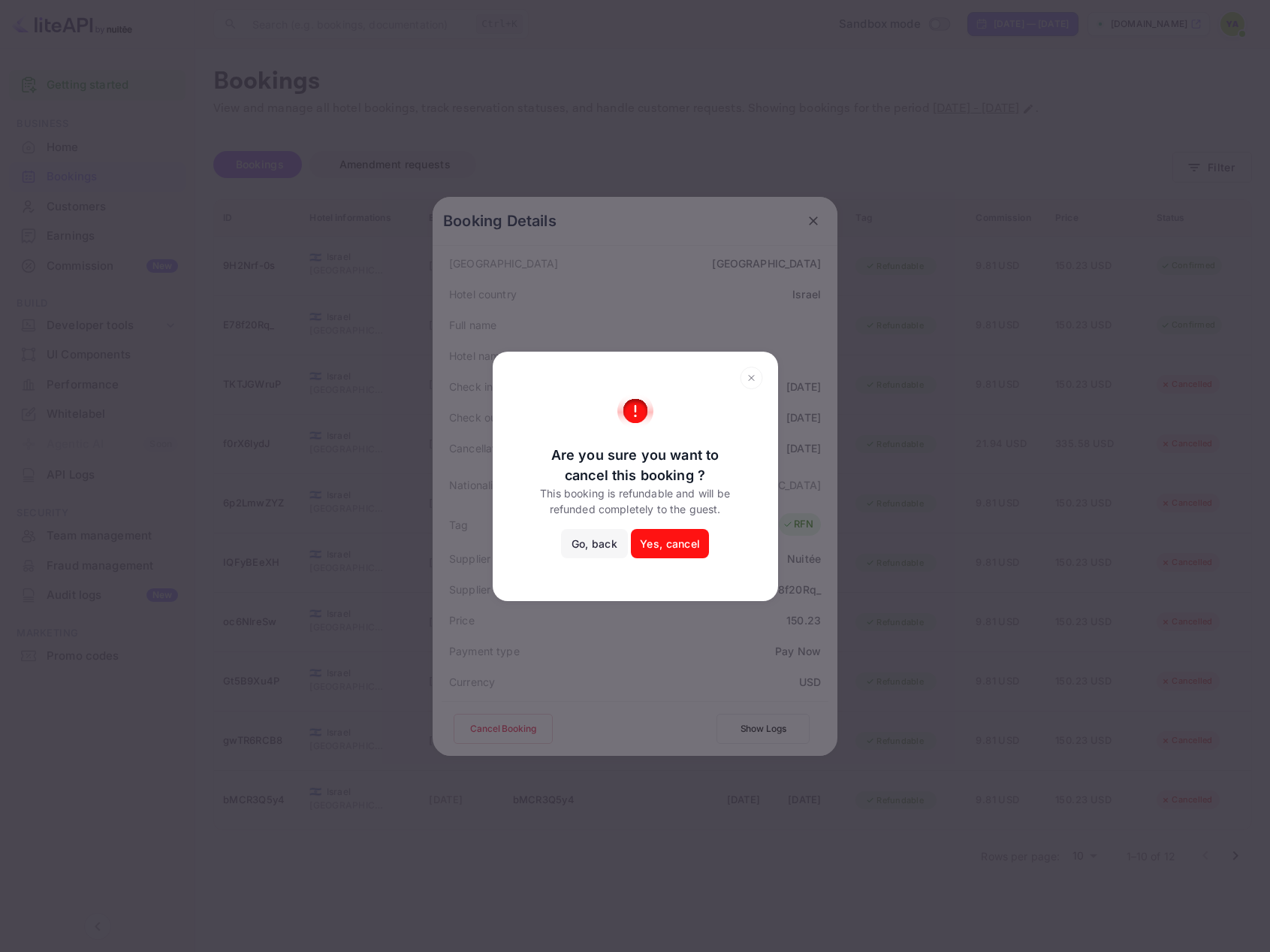
click at [673, 548] on button "Yes, cancel" at bounding box center [670, 544] width 78 height 30
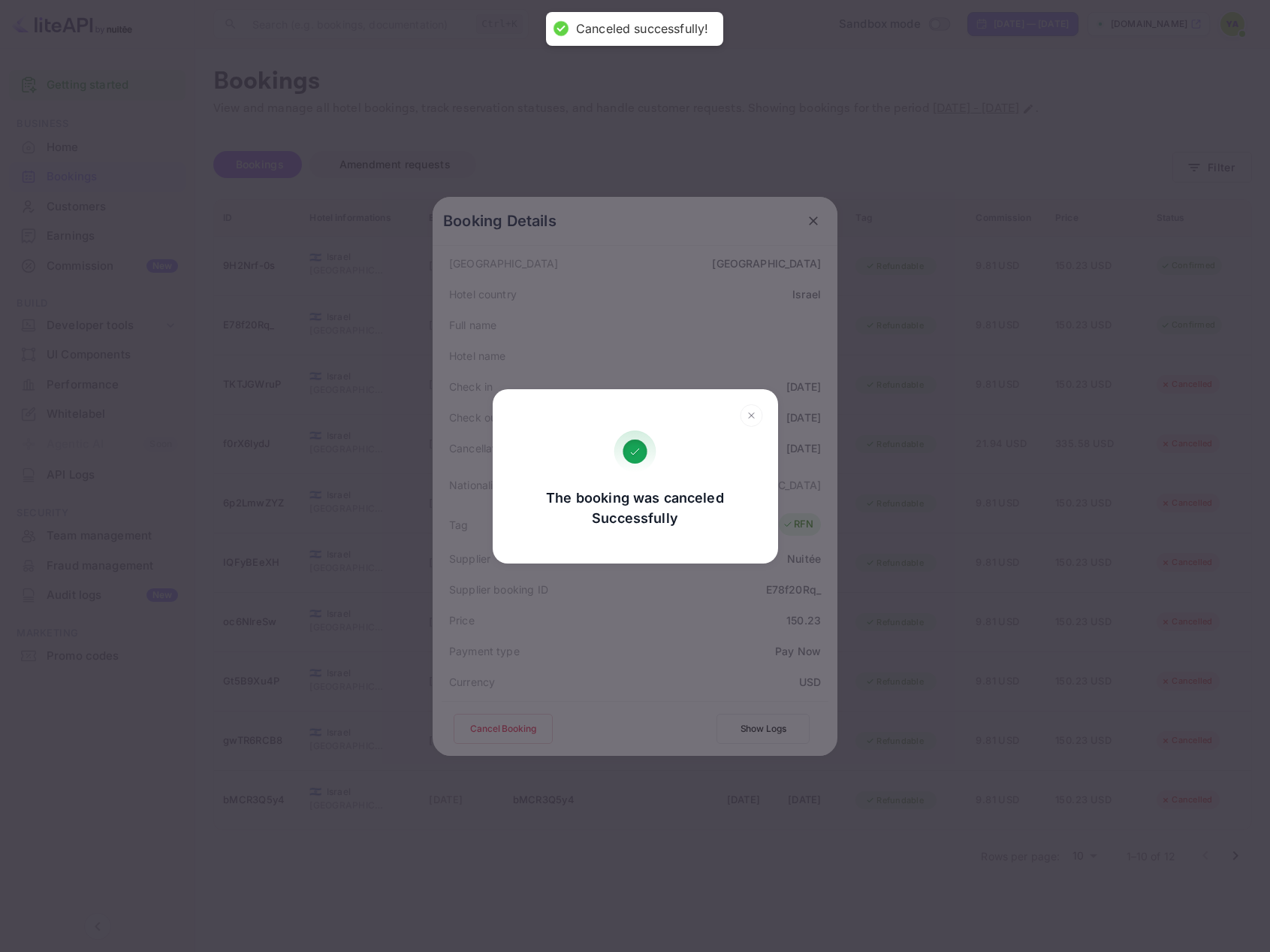
click at [751, 405] on icon at bounding box center [751, 415] width 23 height 23
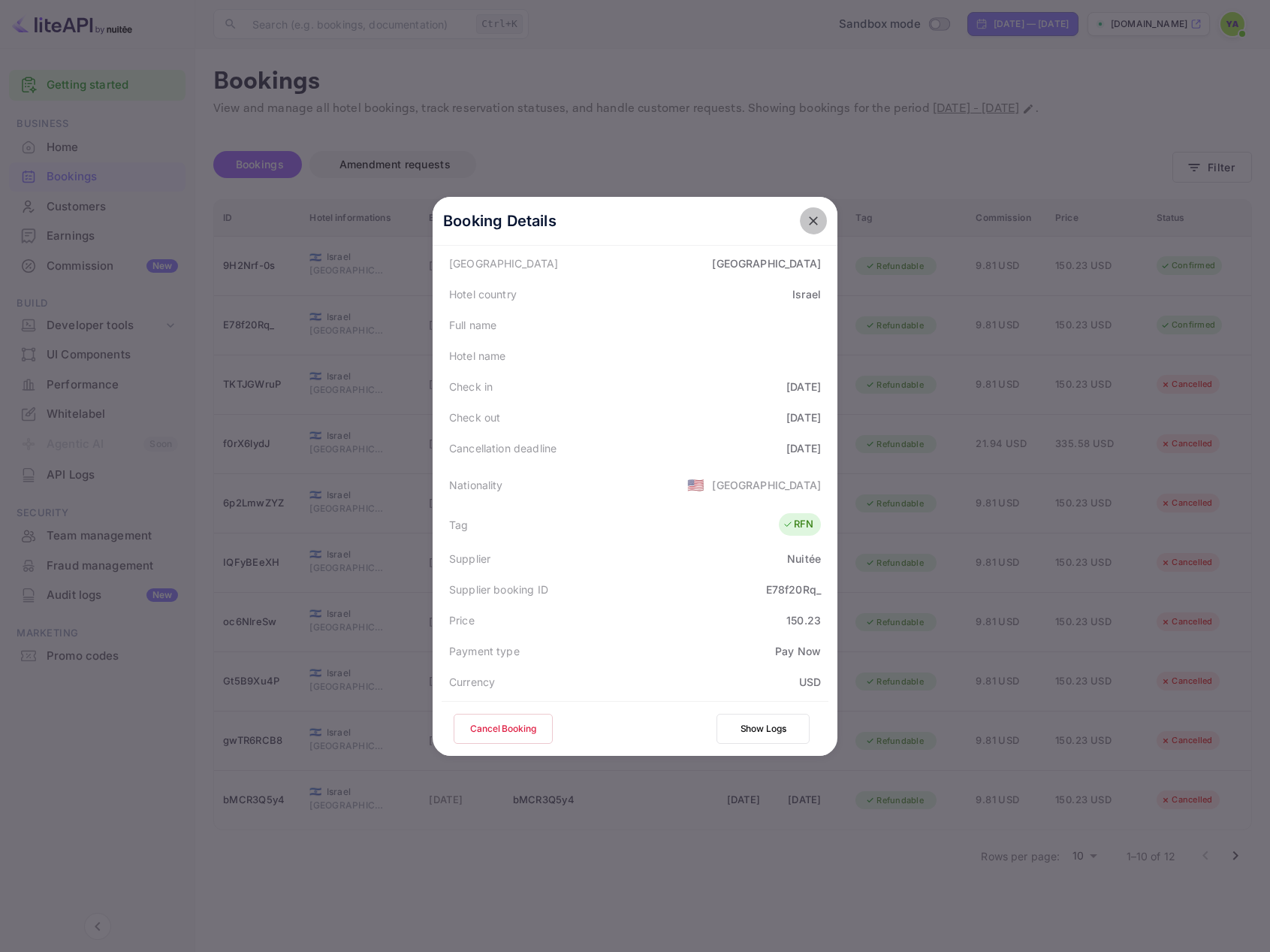
click at [811, 221] on icon "close" at bounding box center [813, 221] width 15 height 15
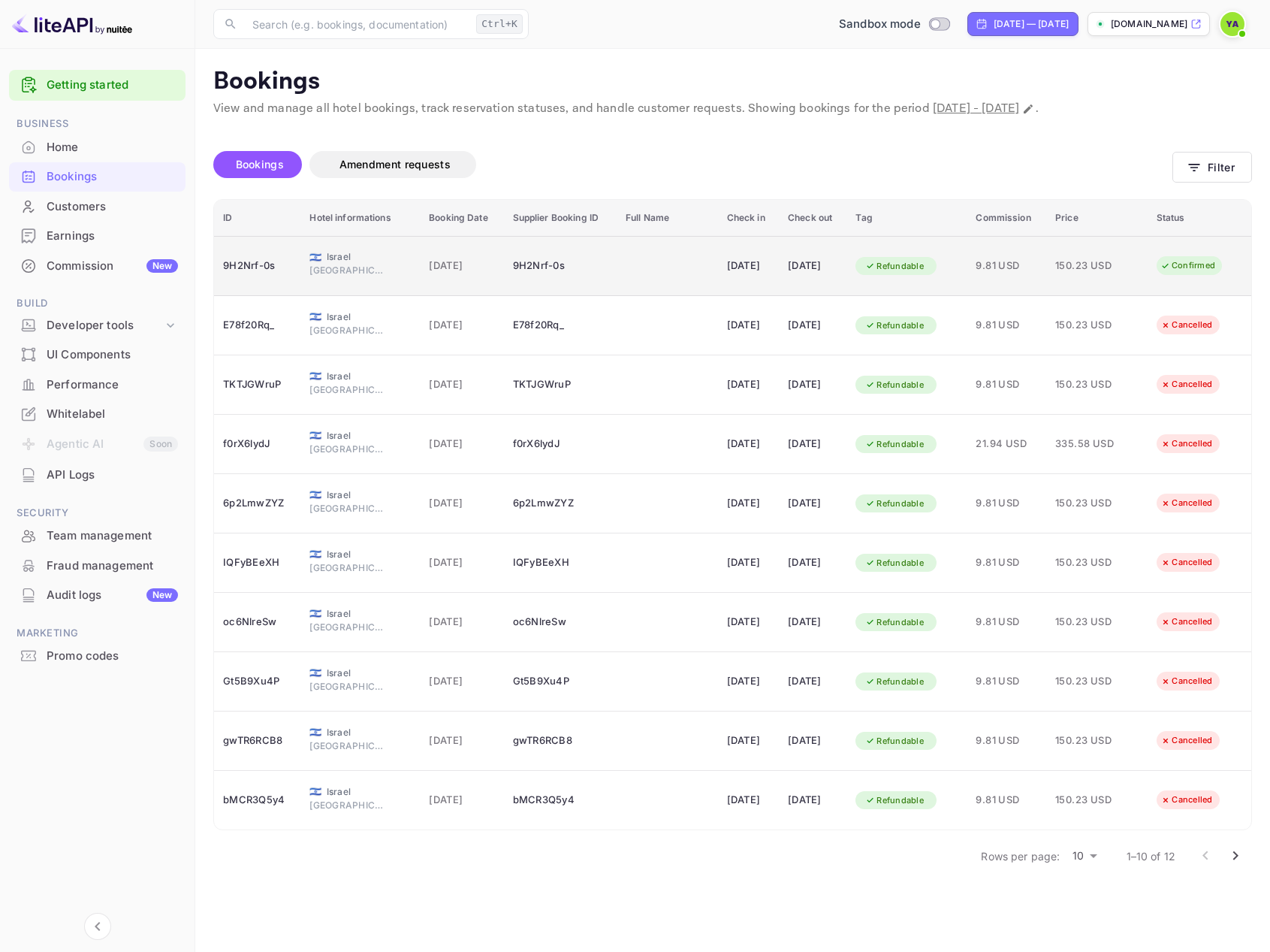
click at [1159, 272] on div "Confirmed" at bounding box center [1187, 266] width 74 height 18
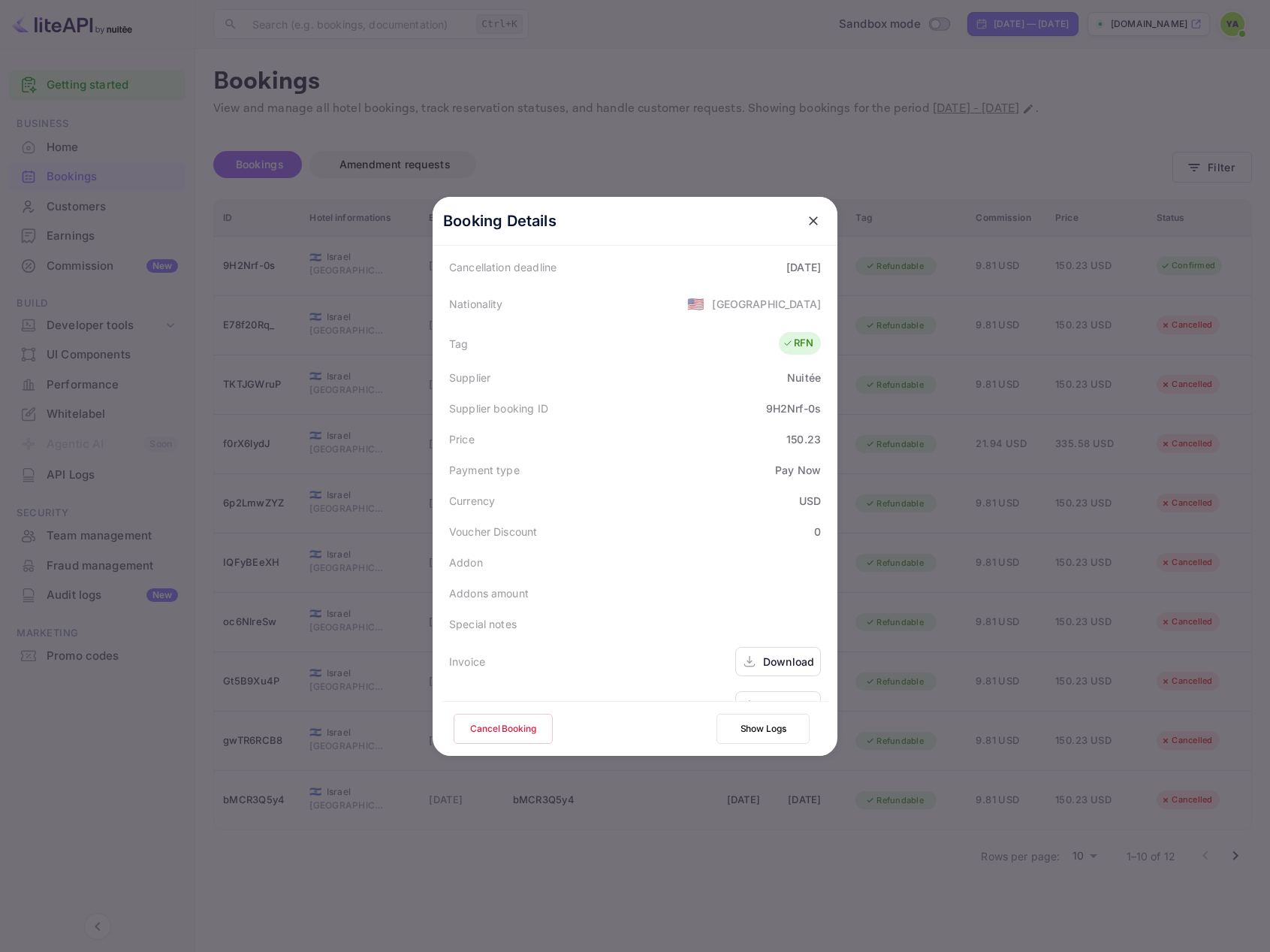
scroll to position [364, 0]
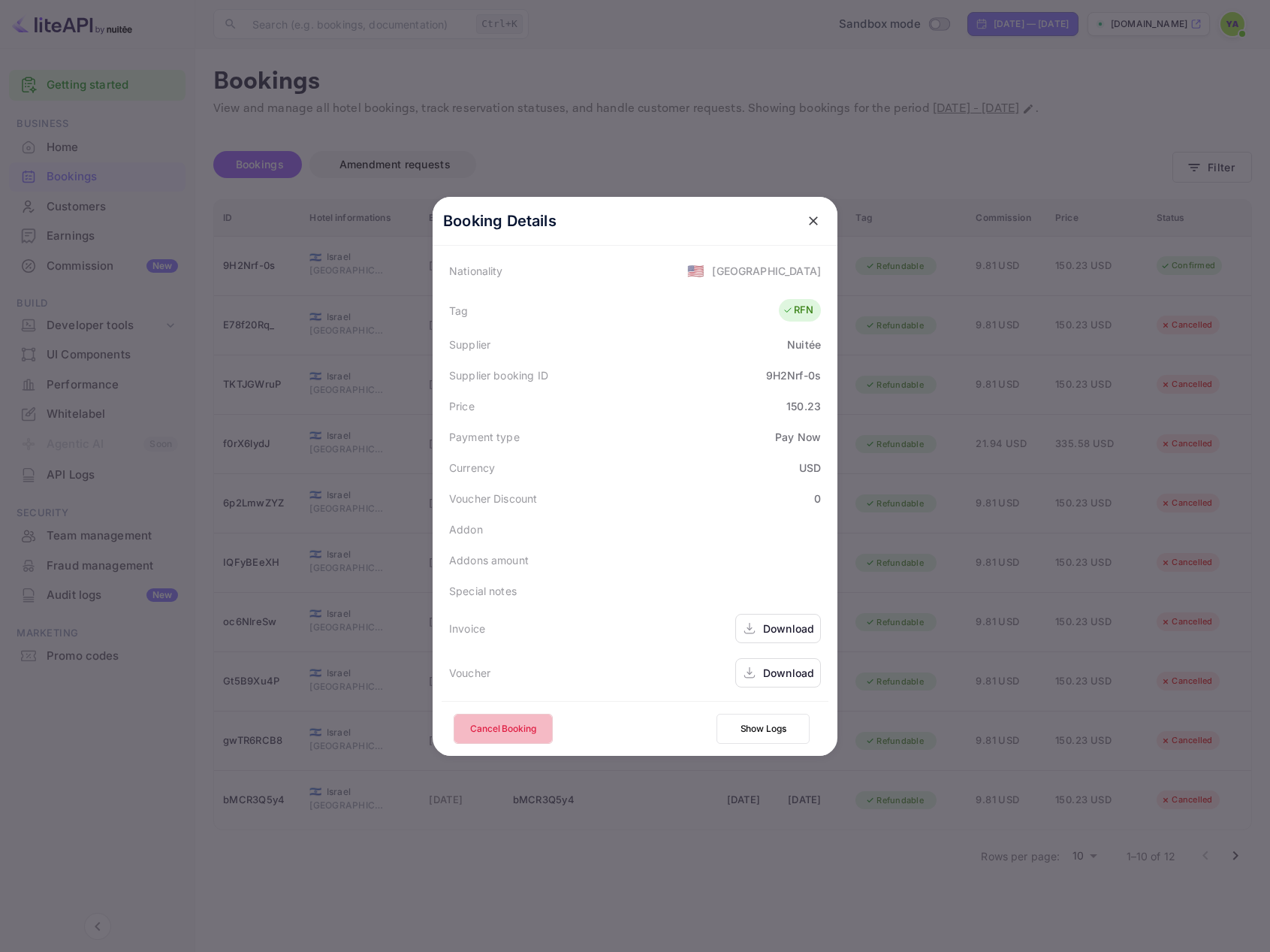
click at [497, 722] on button "Cancel Booking" at bounding box center [504, 729] width 99 height 30
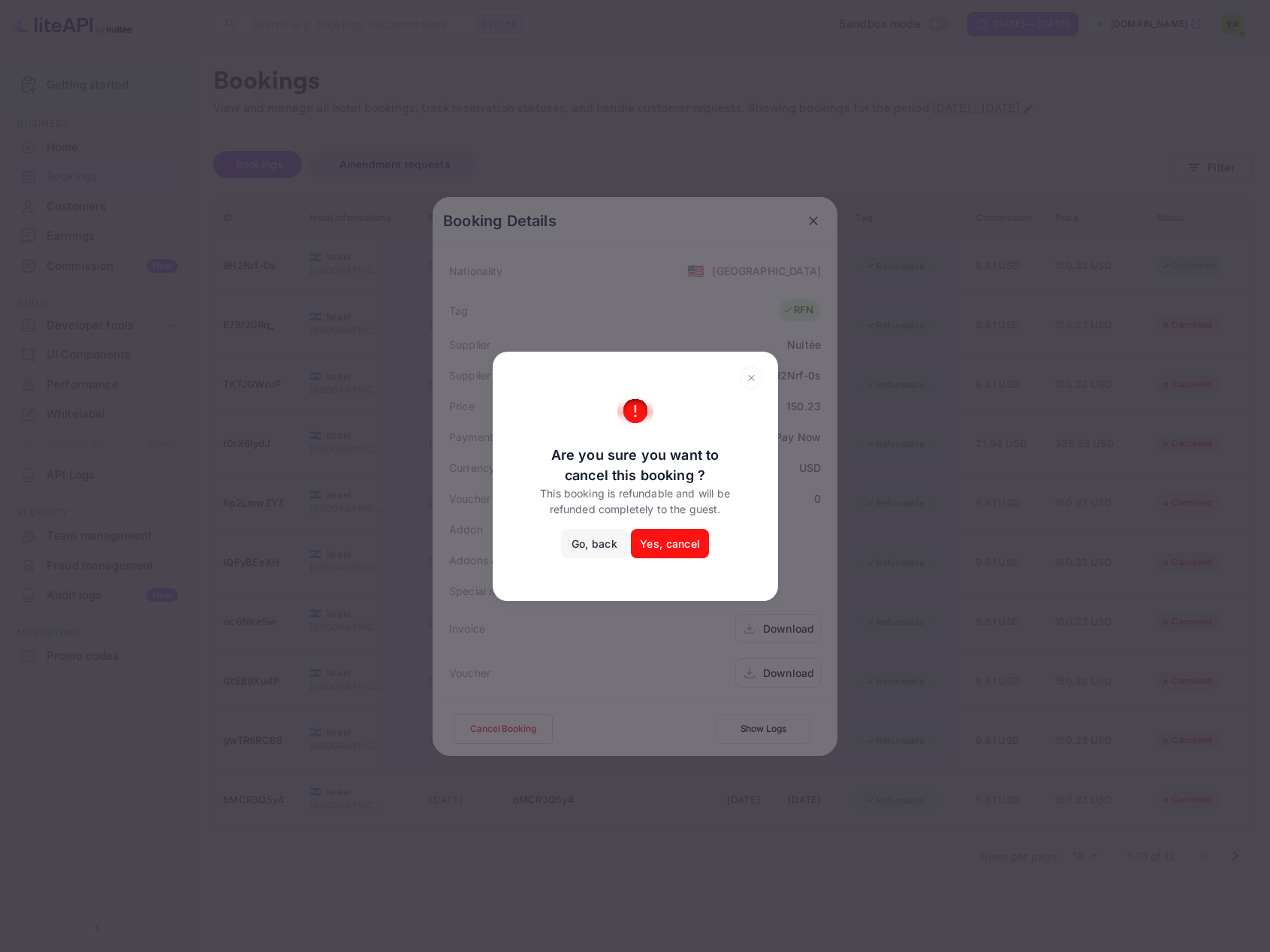
click at [658, 547] on button "Yes, cancel" at bounding box center [670, 544] width 78 height 30
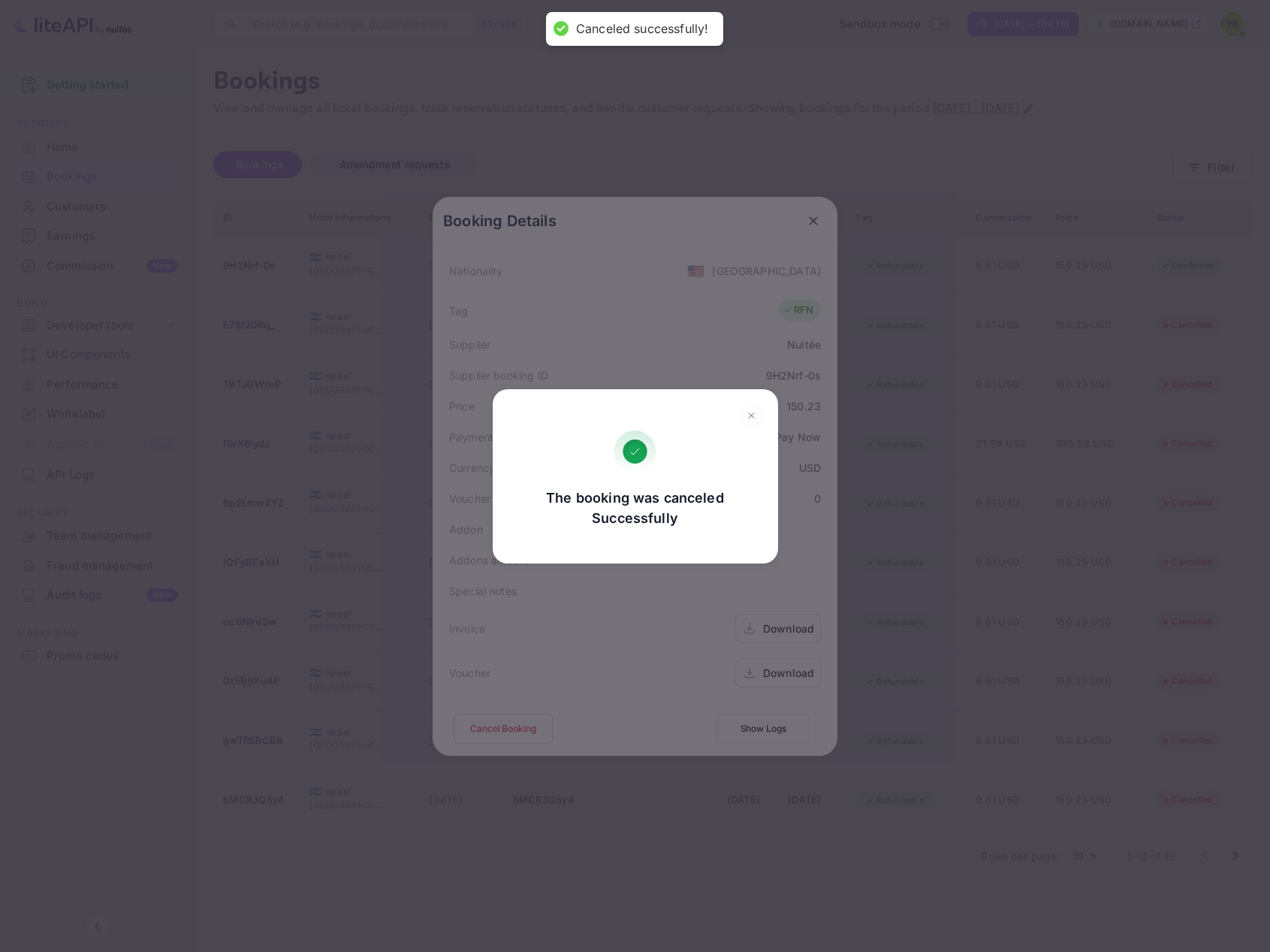
click at [757, 405] on rect at bounding box center [752, 415] width 22 height 22
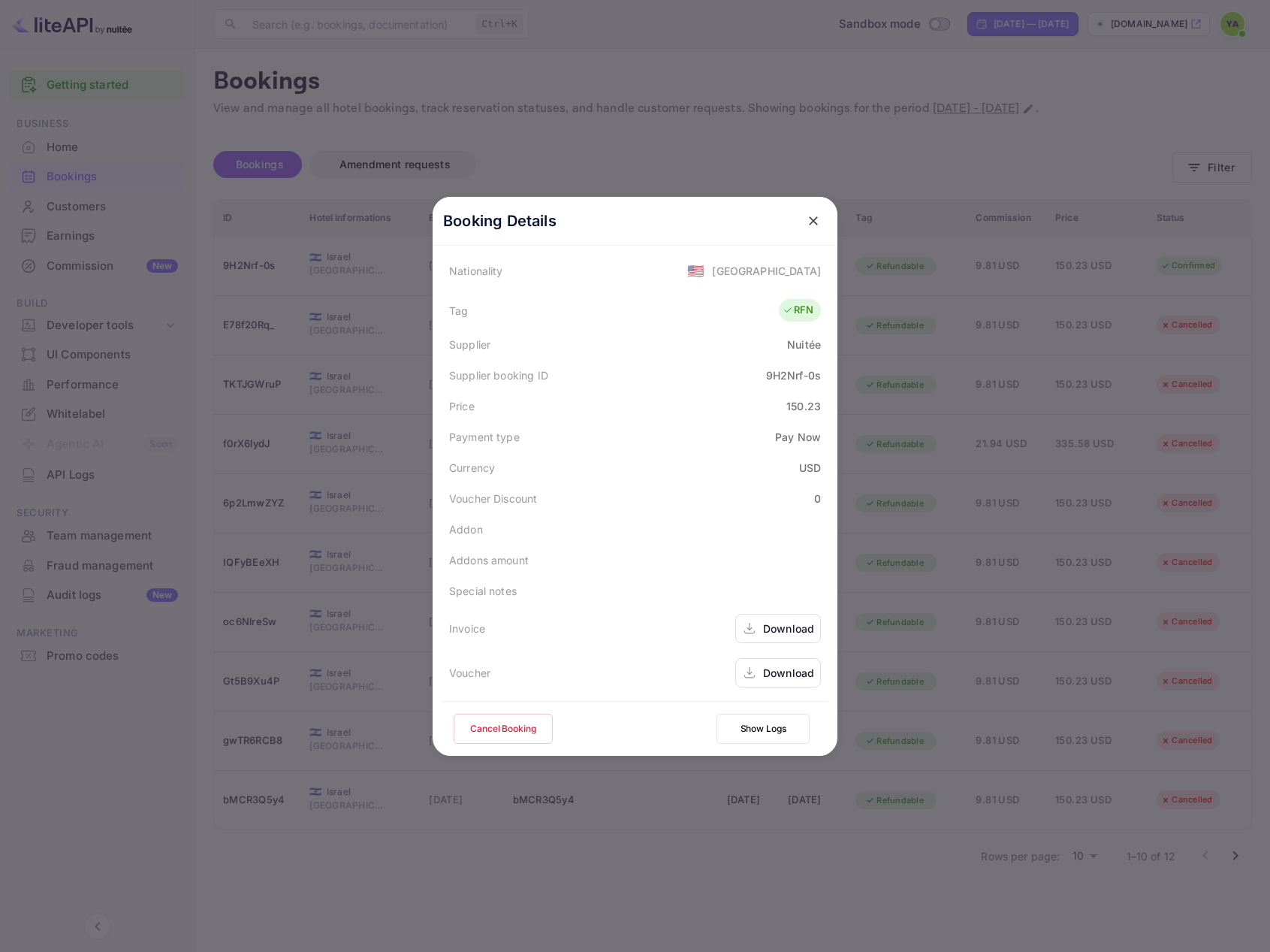
click at [808, 225] on icon "close" at bounding box center [813, 221] width 15 height 15
